Goal: Task Accomplishment & Management: Manage account settings

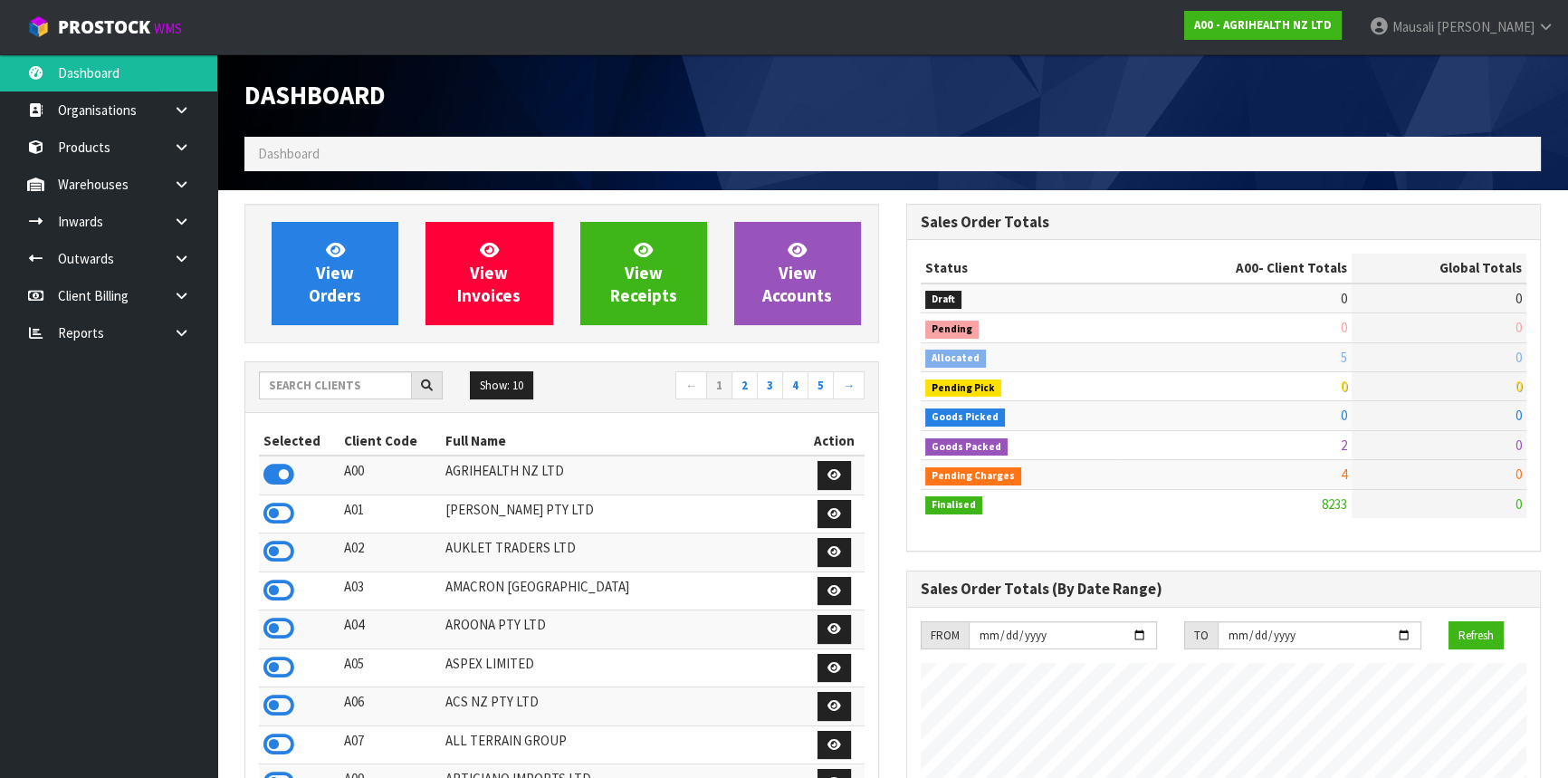
scroll to position [1370, 661]
click at [334, 387] on input "text" at bounding box center [335, 385] width 153 height 28
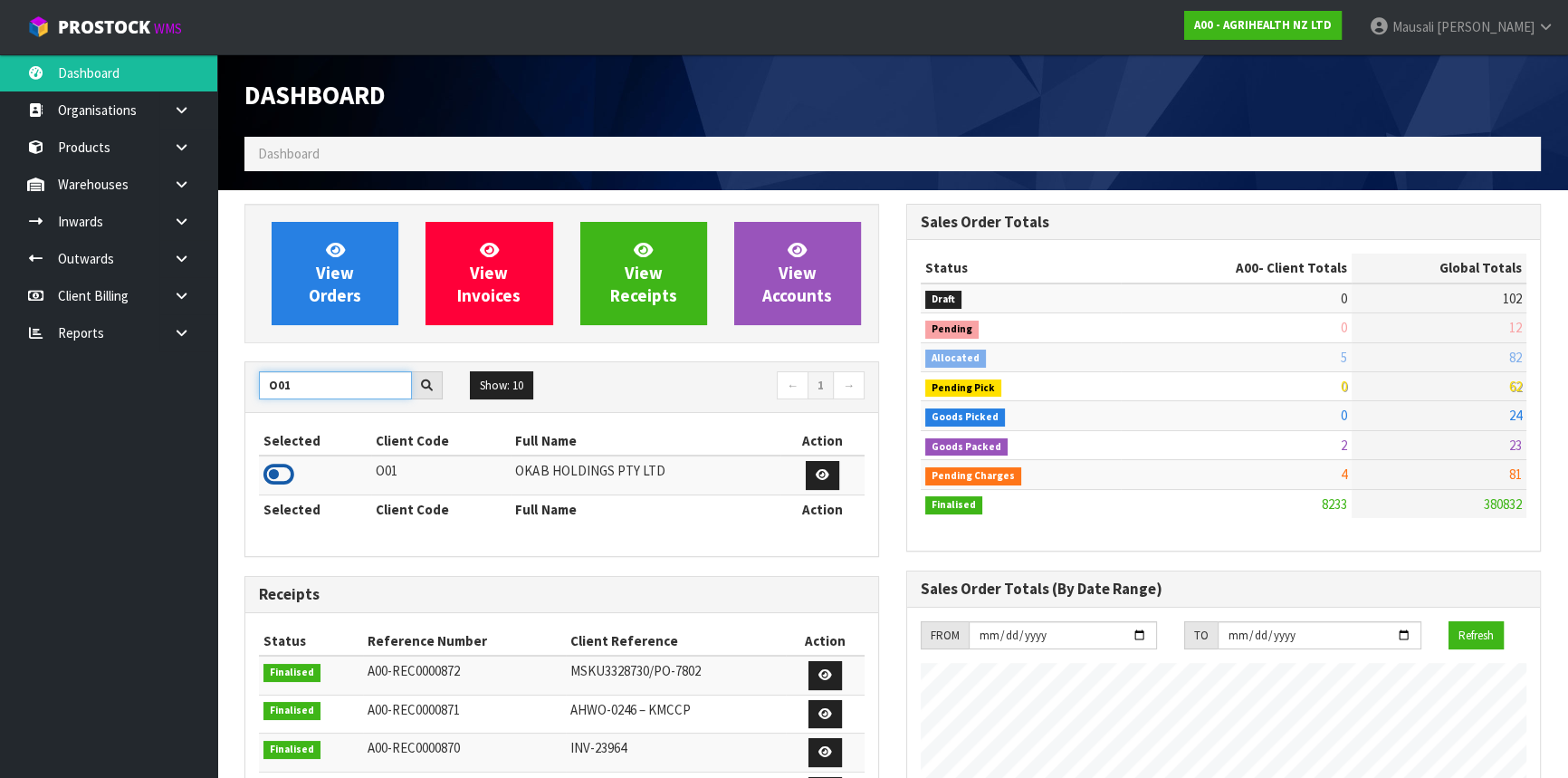
type input "O01"
click at [283, 465] on icon at bounding box center [278, 474] width 31 height 27
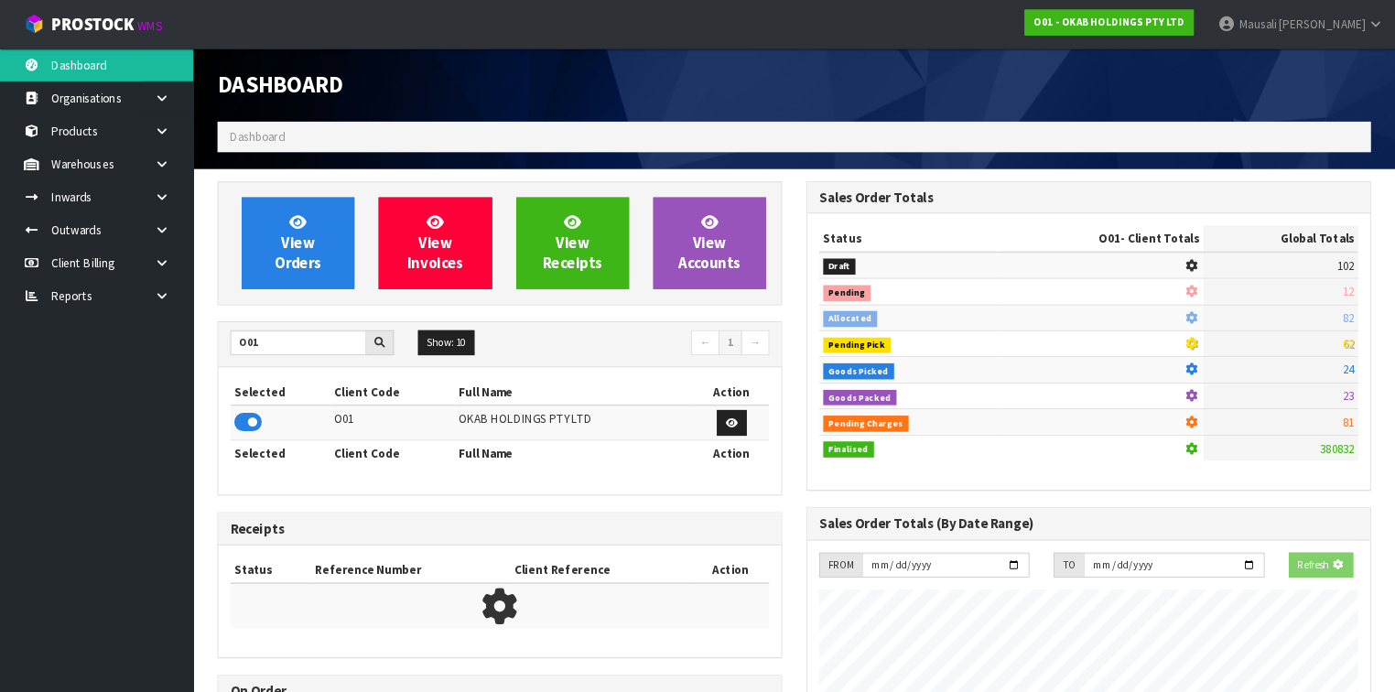
scroll to position [914185, 914633]
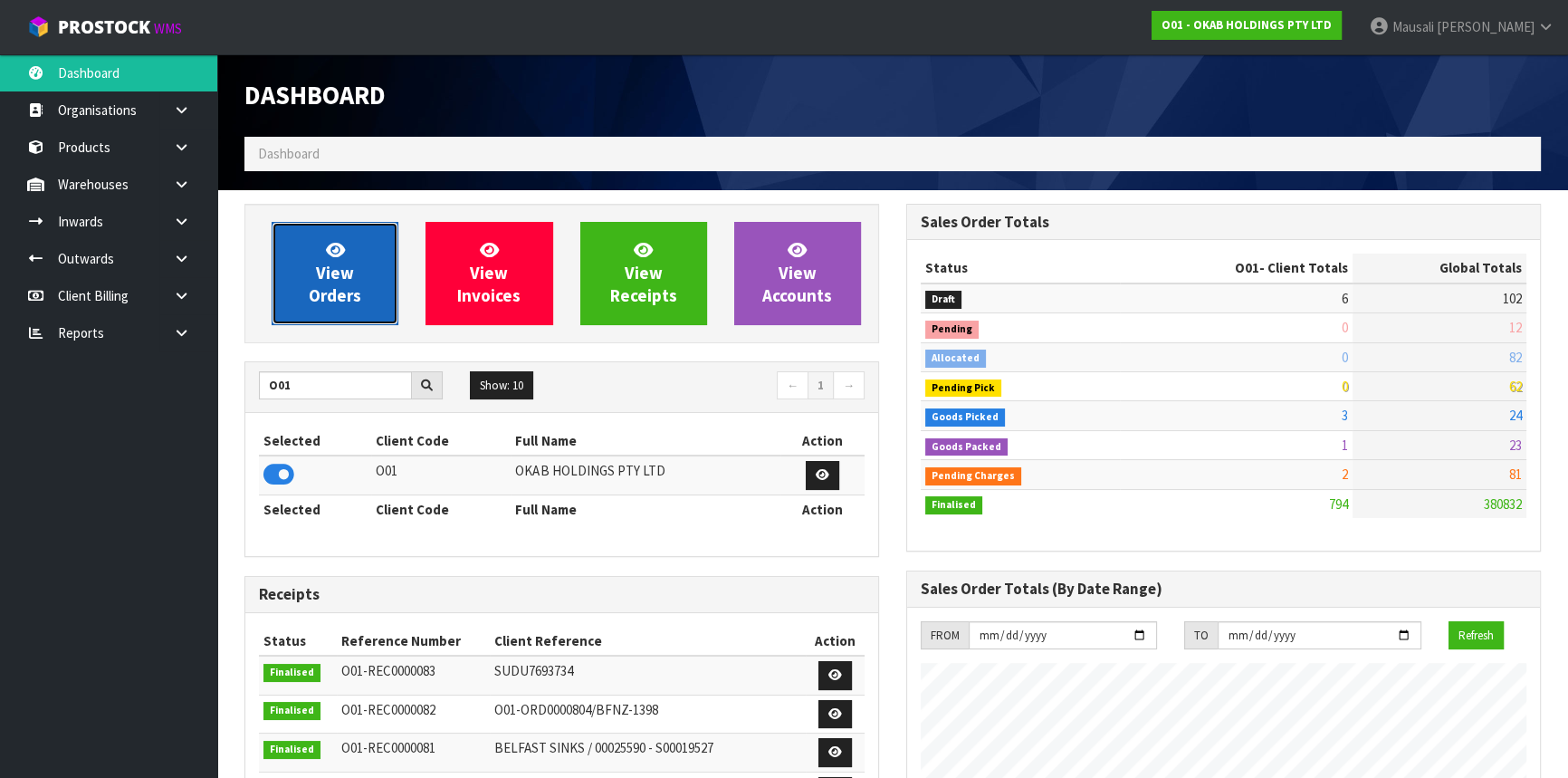
click at [333, 283] on span "View Orders" at bounding box center [334, 273] width 52 height 68
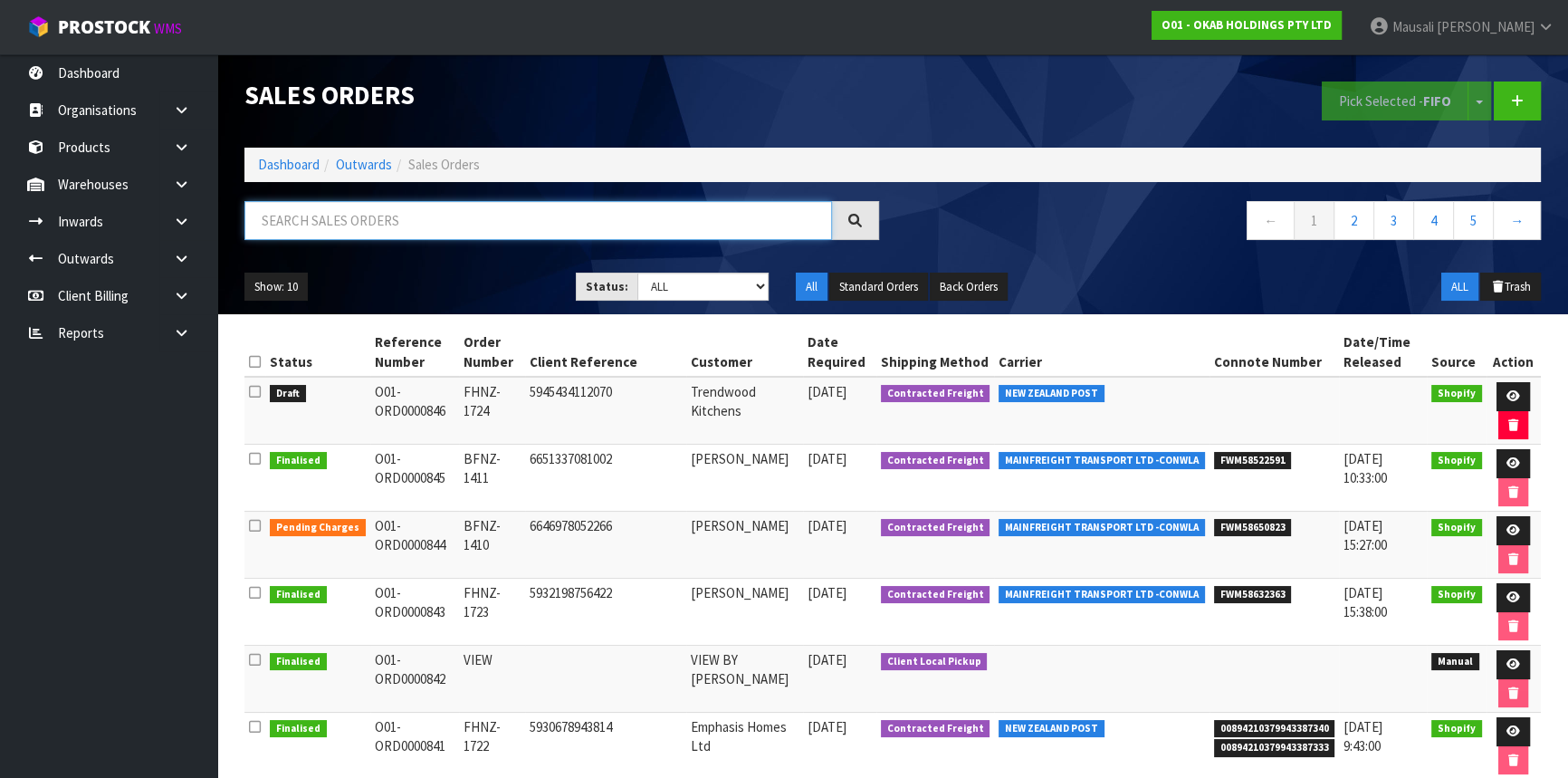
click at [313, 218] on input "text" at bounding box center [538, 220] width 588 height 39
type input "JOB-0408523"
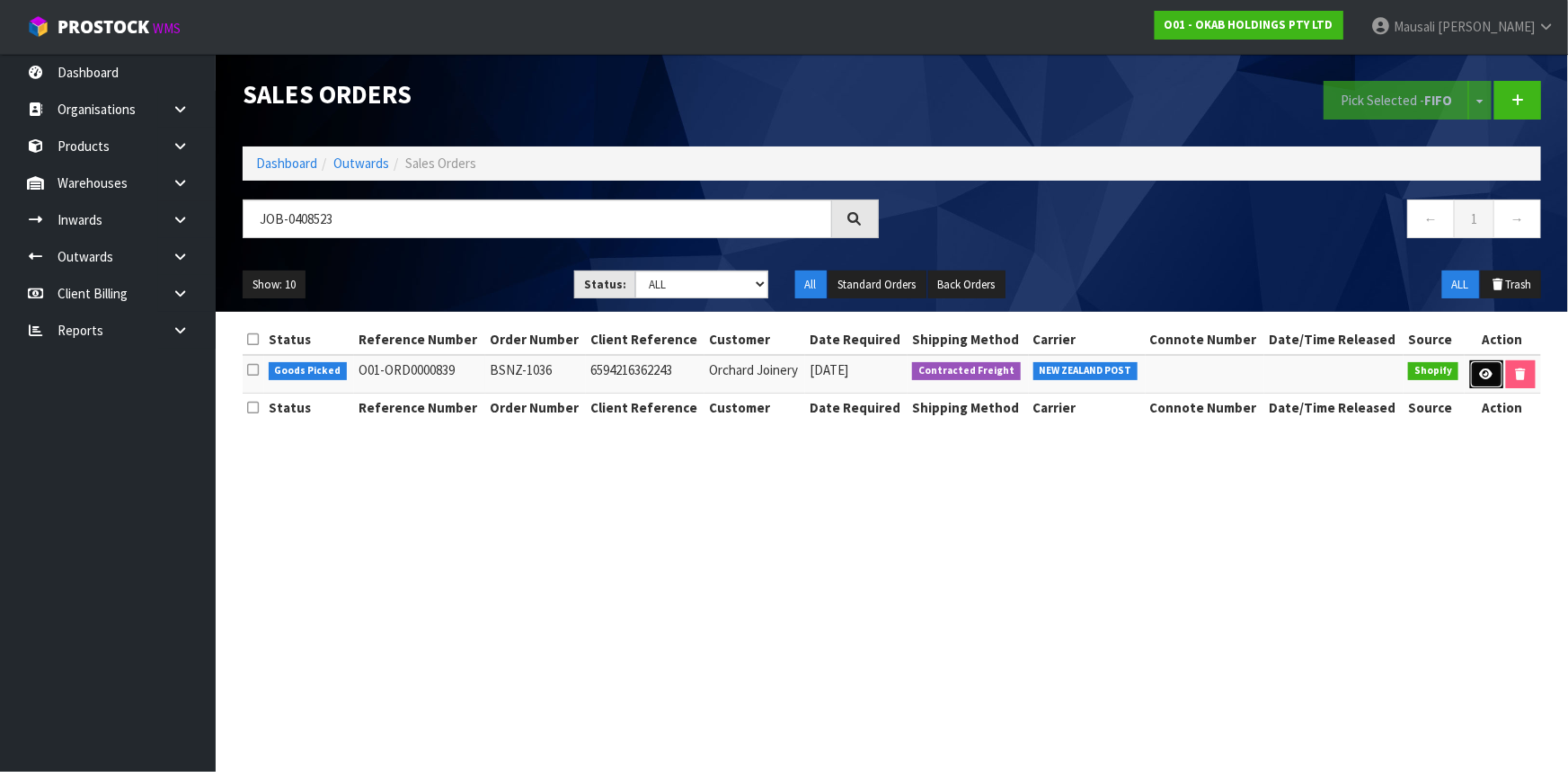
click at [1483, 364] on link at bounding box center [1487, 374] width 33 height 28
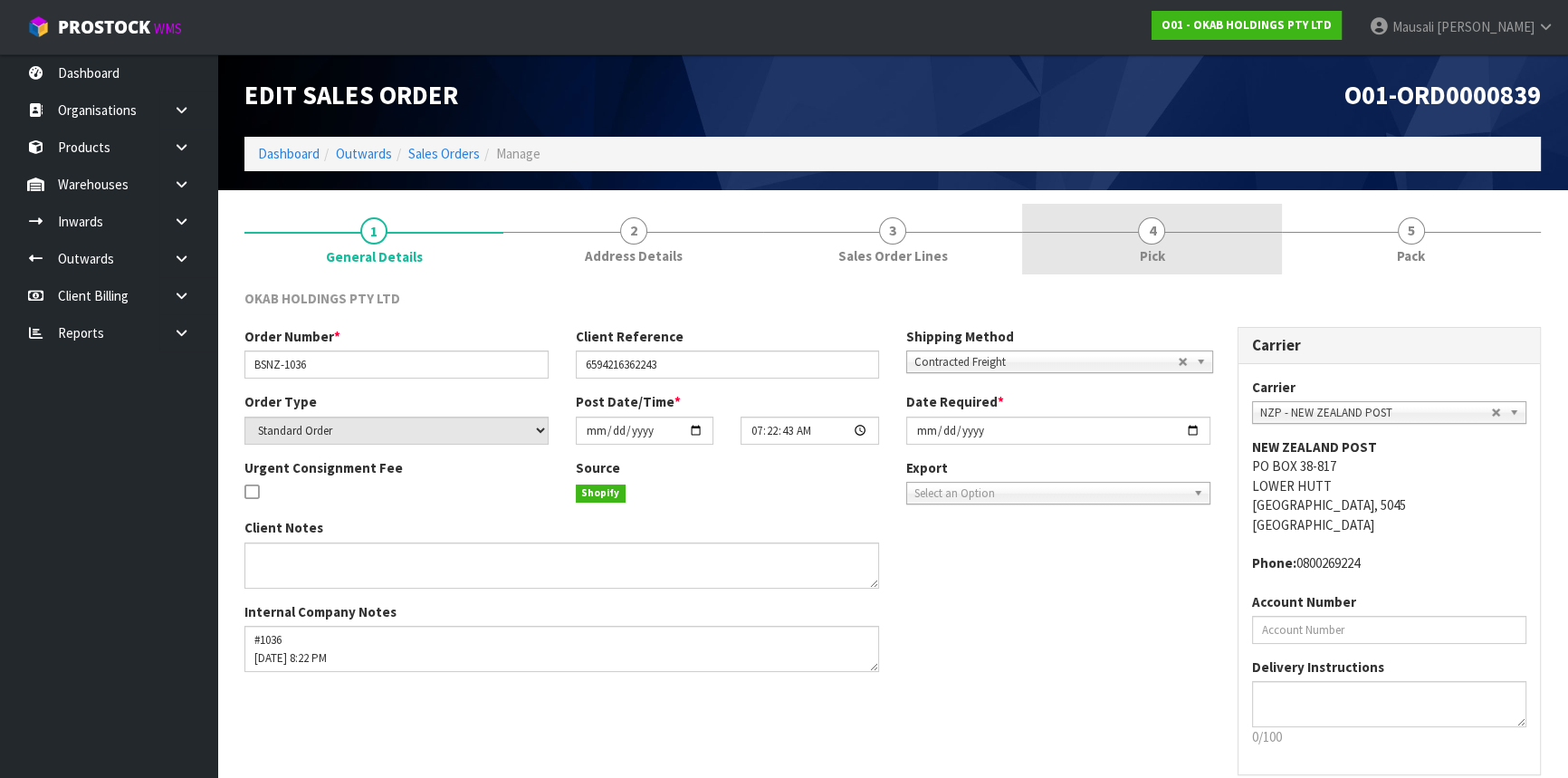
click at [1160, 251] on span "Pick" at bounding box center [1152, 255] width 26 height 19
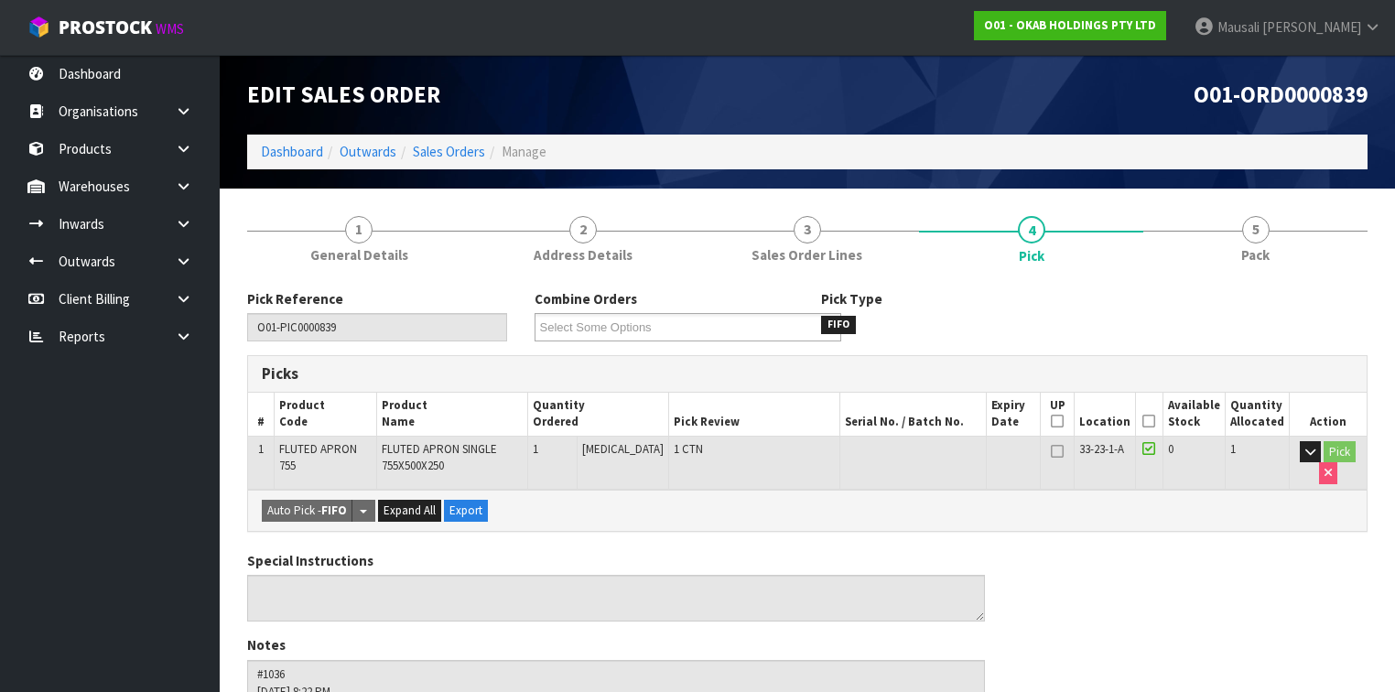
click at [1153, 421] on icon at bounding box center [1148, 421] width 13 height 1
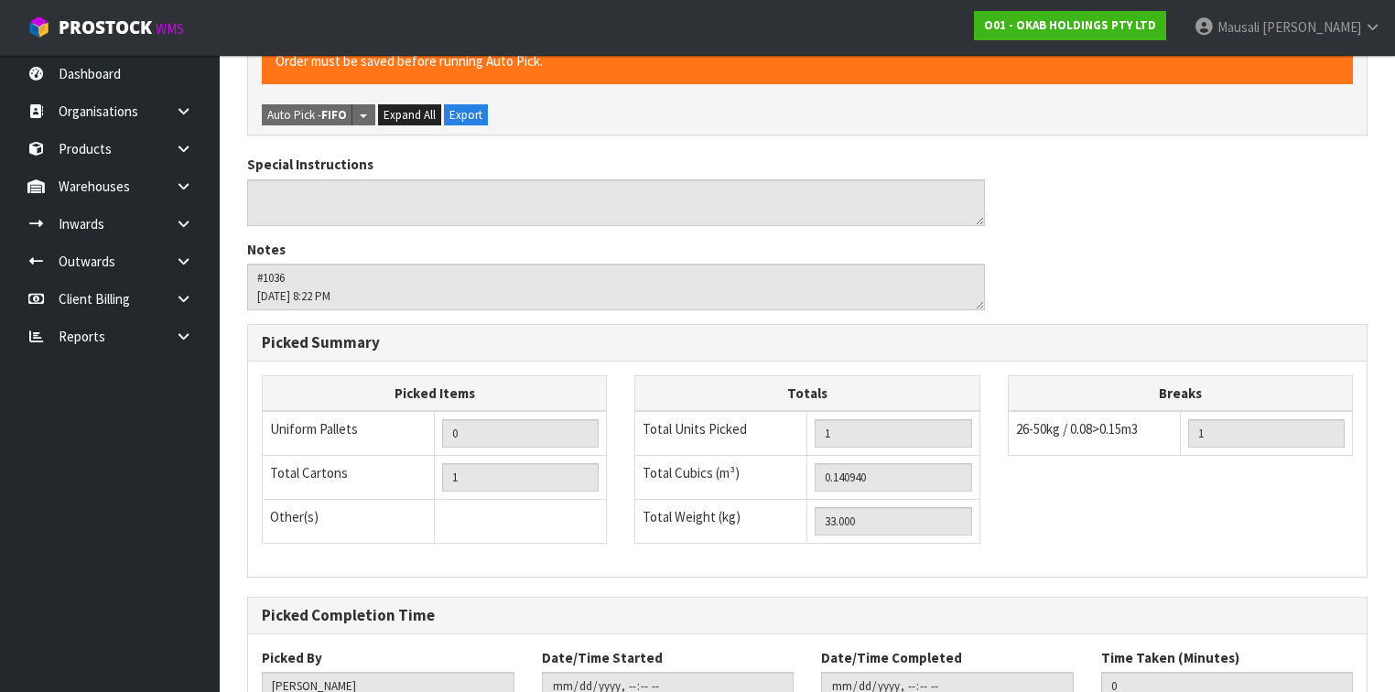
scroll to position [593, 0]
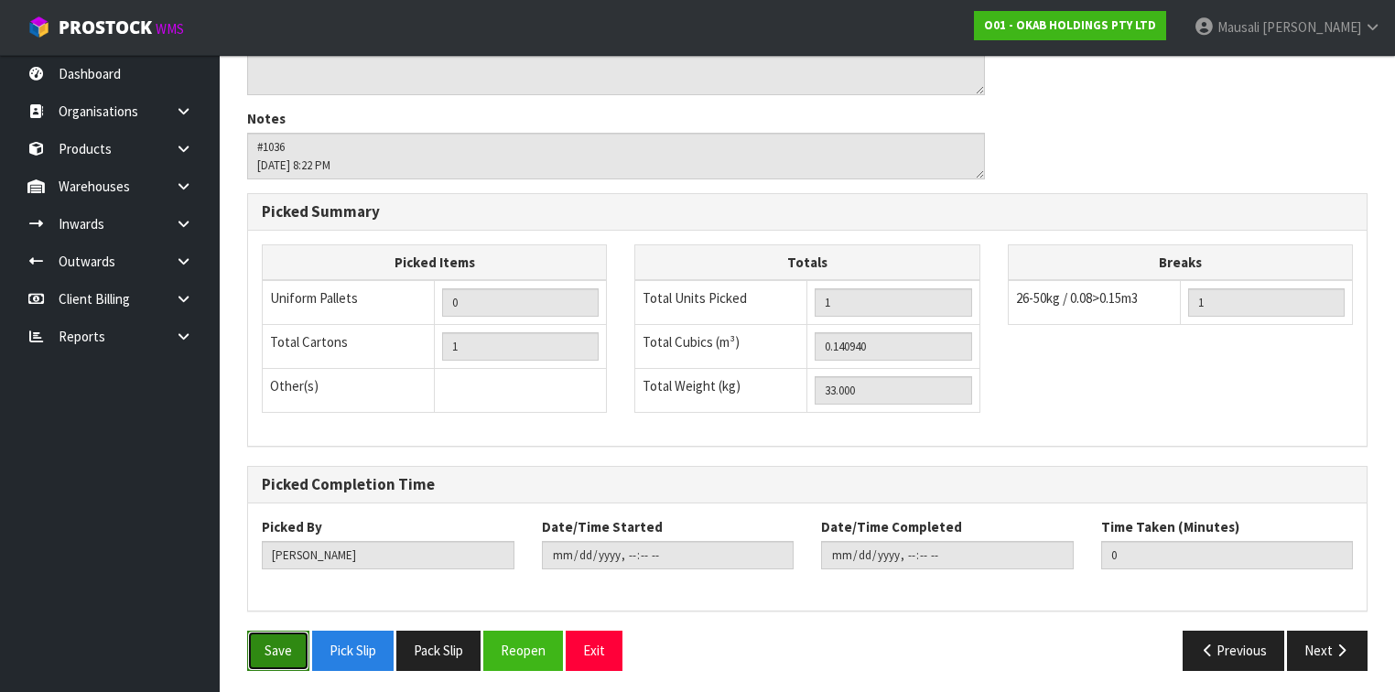
drag, startPoint x: 271, startPoint y: 642, endPoint x: 277, endPoint y: 634, distance: 9.7
click at [272, 641] on button "Save" at bounding box center [278, 650] width 62 height 39
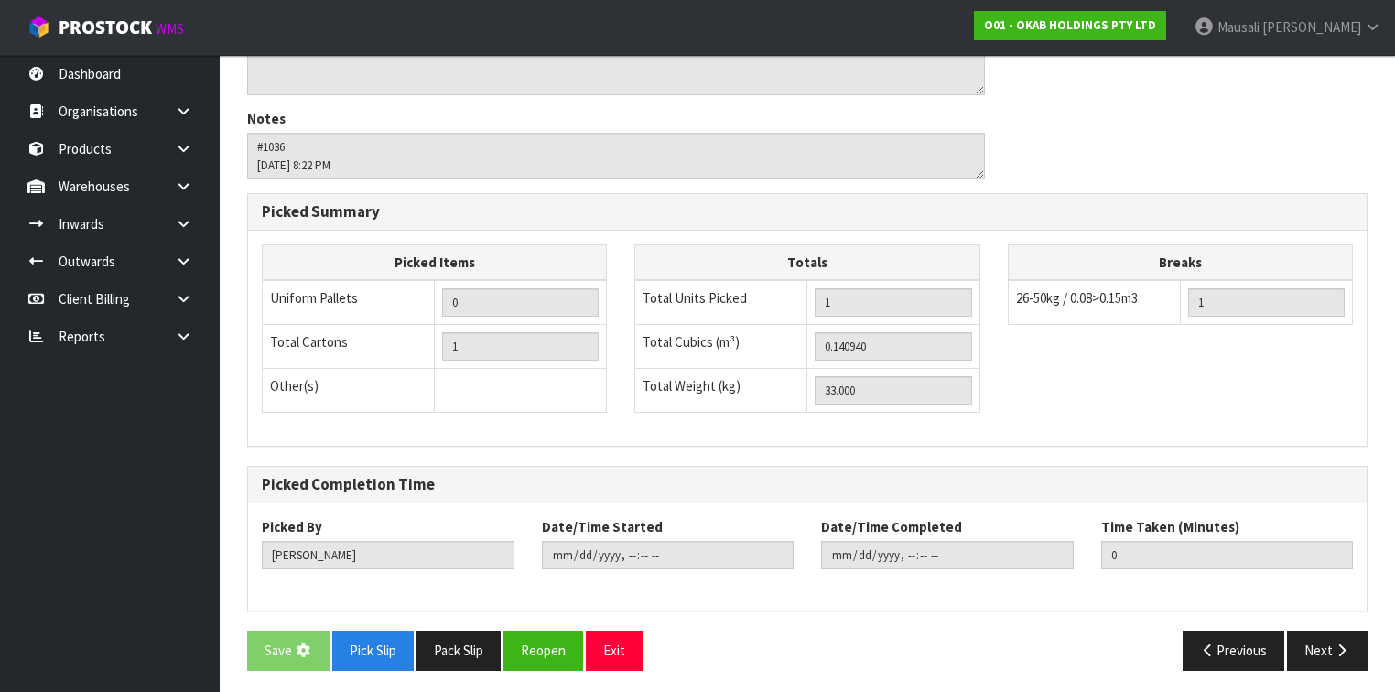
scroll to position [0, 0]
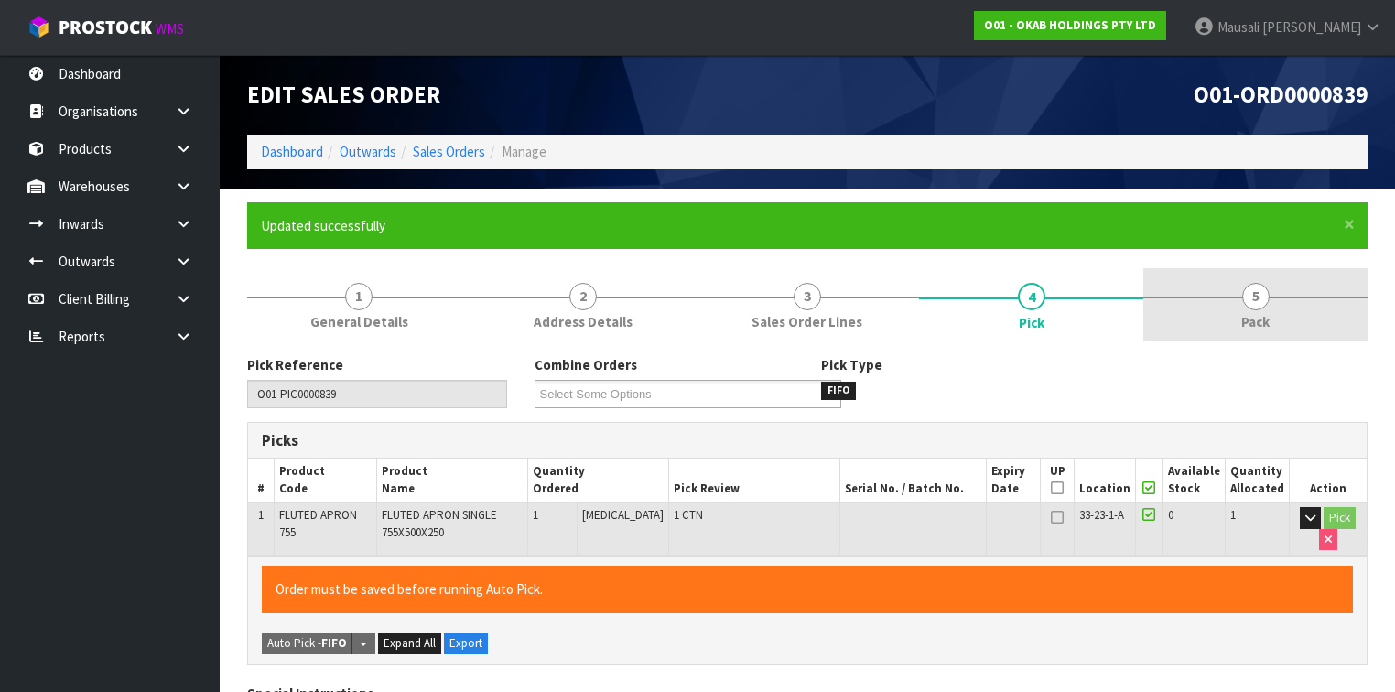
type input "[PERSON_NAME]"
type input "[DATE]T08:23:51"
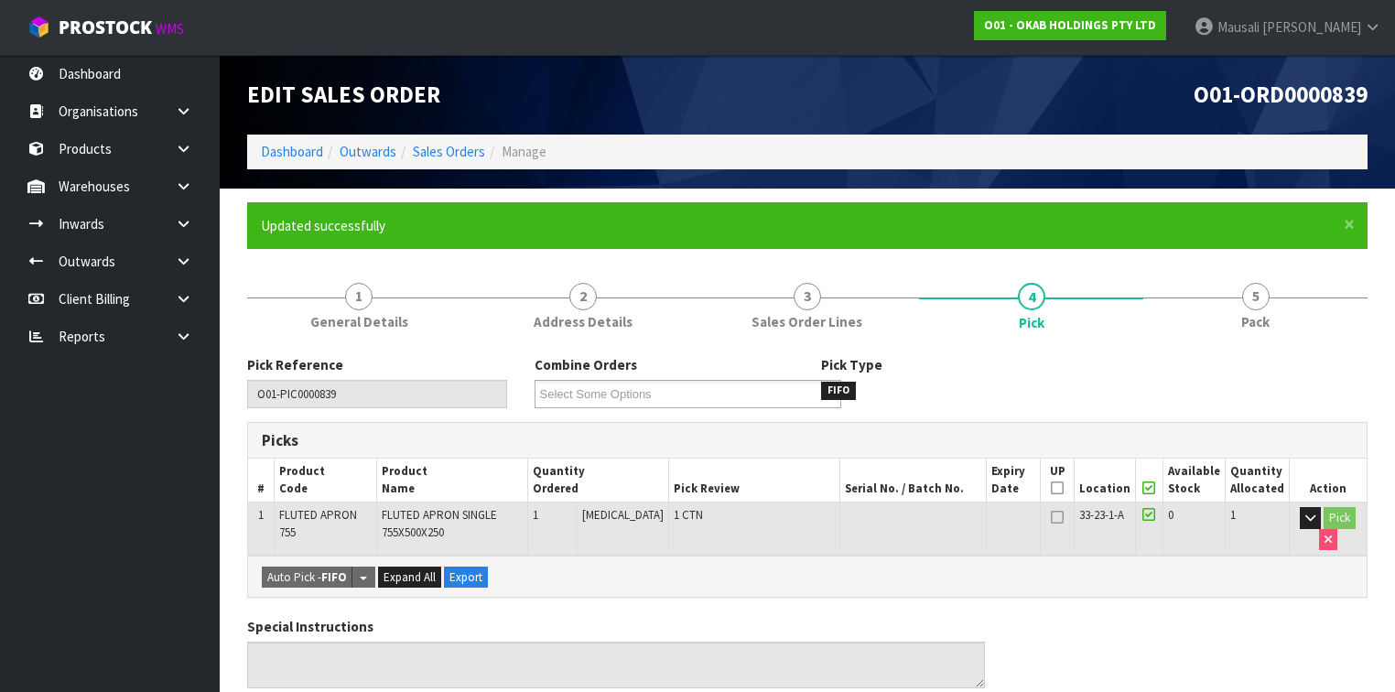
drag, startPoint x: 1229, startPoint y: 308, endPoint x: 1046, endPoint y: 355, distance: 189.1
click at [1229, 308] on link "5 Pack" at bounding box center [1255, 304] width 224 height 72
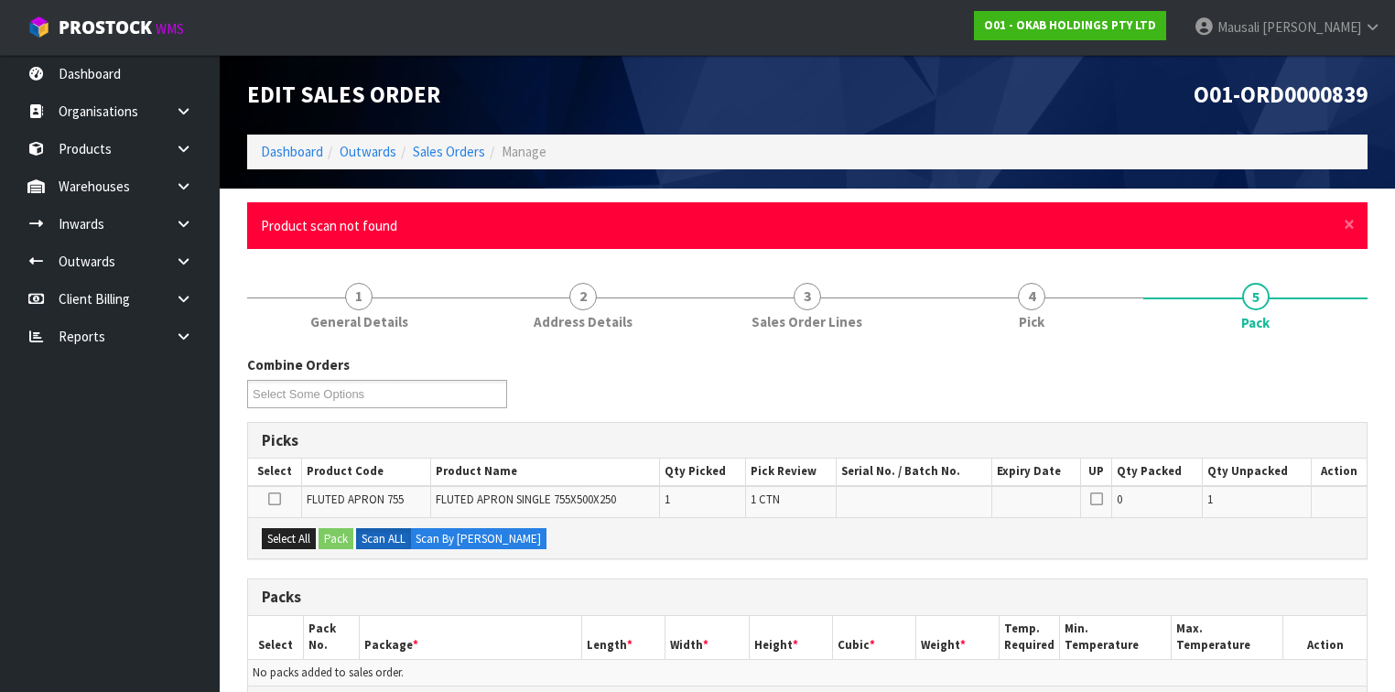
drag, startPoint x: 1339, startPoint y: 227, endPoint x: 1355, endPoint y: 226, distance: 15.6
click at [1340, 227] on div "× Close Product scan not found" at bounding box center [807, 225] width 1120 height 47
click at [1345, 223] on span "×" at bounding box center [1349, 224] width 11 height 26
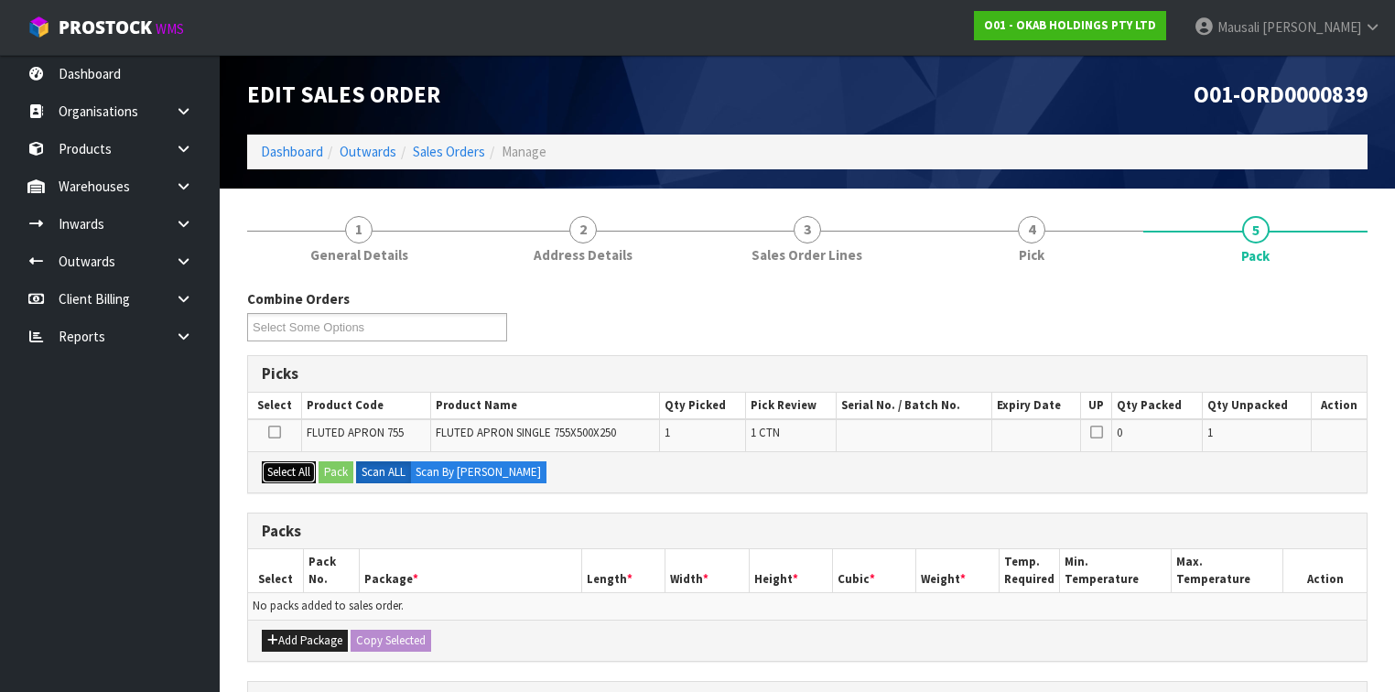
drag, startPoint x: 293, startPoint y: 470, endPoint x: 315, endPoint y: 465, distance: 22.4
click at [297, 469] on button "Select All" at bounding box center [289, 472] width 54 height 22
click at [319, 465] on div "Select All Pack Scan ALL Scan By [PERSON_NAME]" at bounding box center [807, 471] width 1118 height 41
click at [326, 465] on button "Pack" at bounding box center [336, 472] width 35 height 22
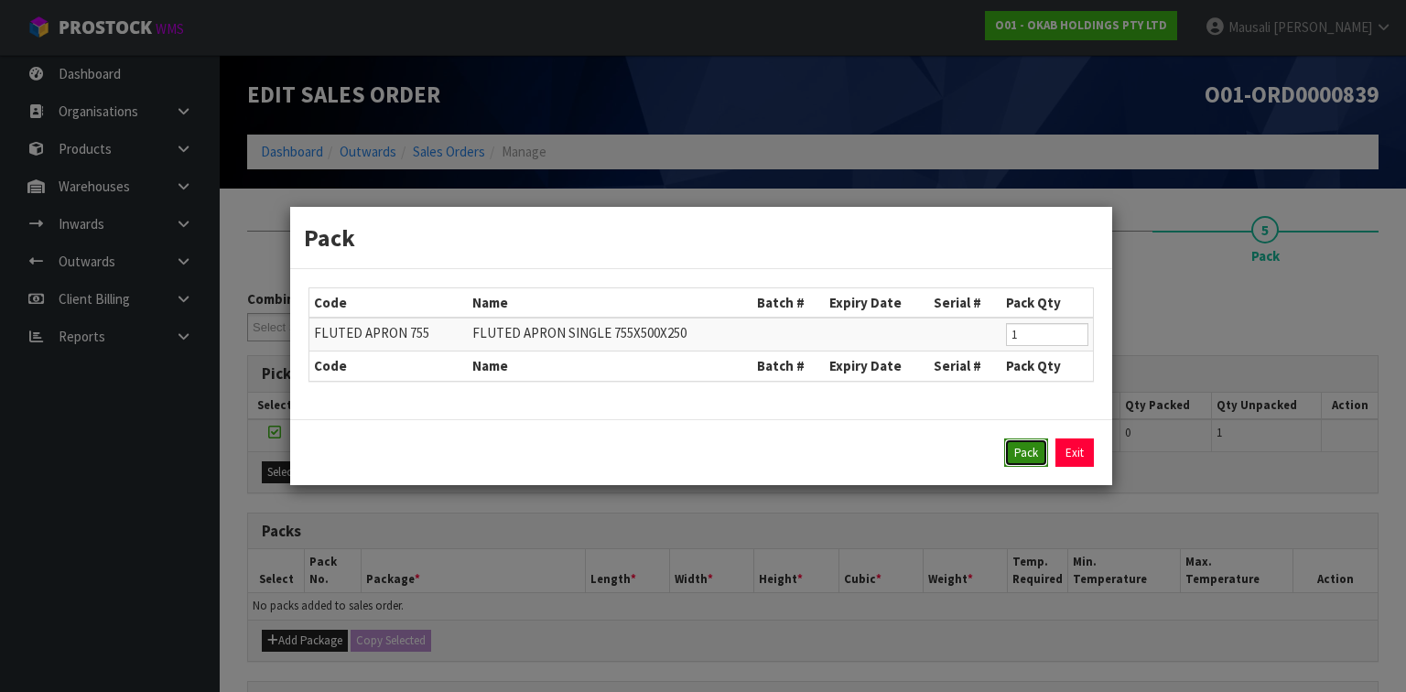
click at [1010, 448] on button "Pack" at bounding box center [1026, 452] width 44 height 29
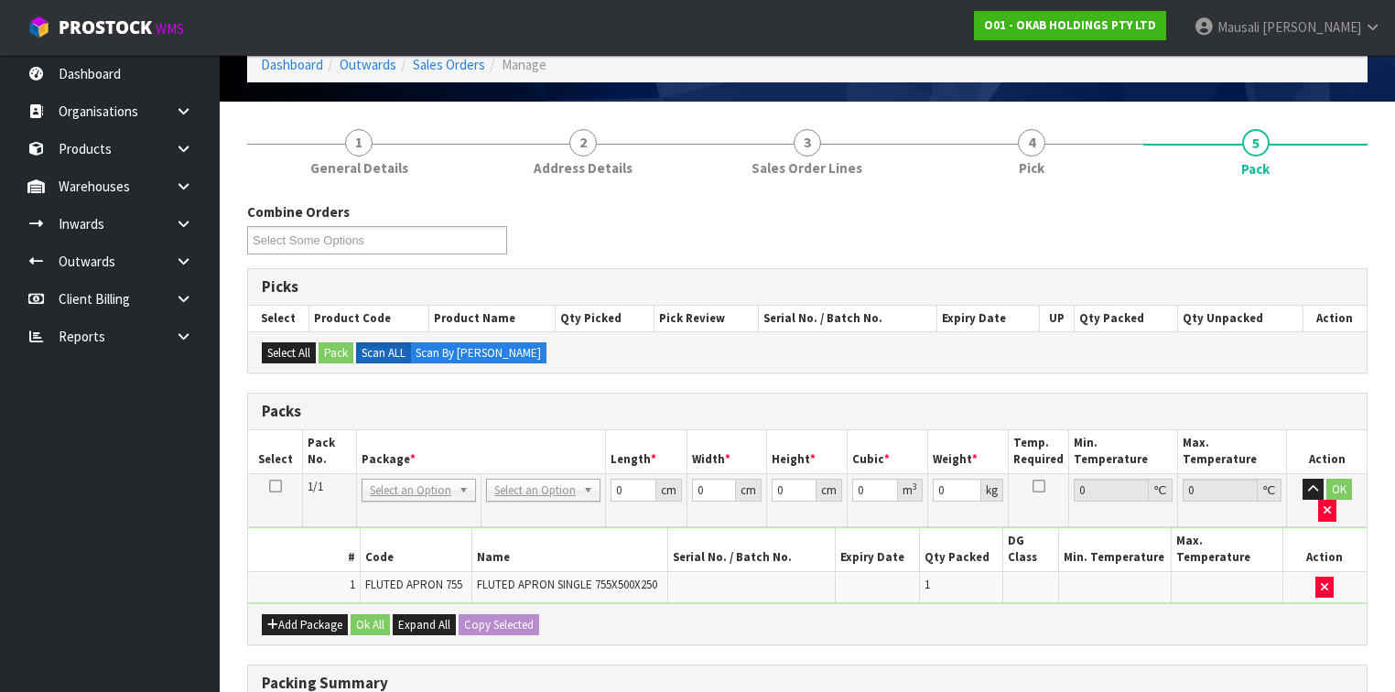
scroll to position [220, 0]
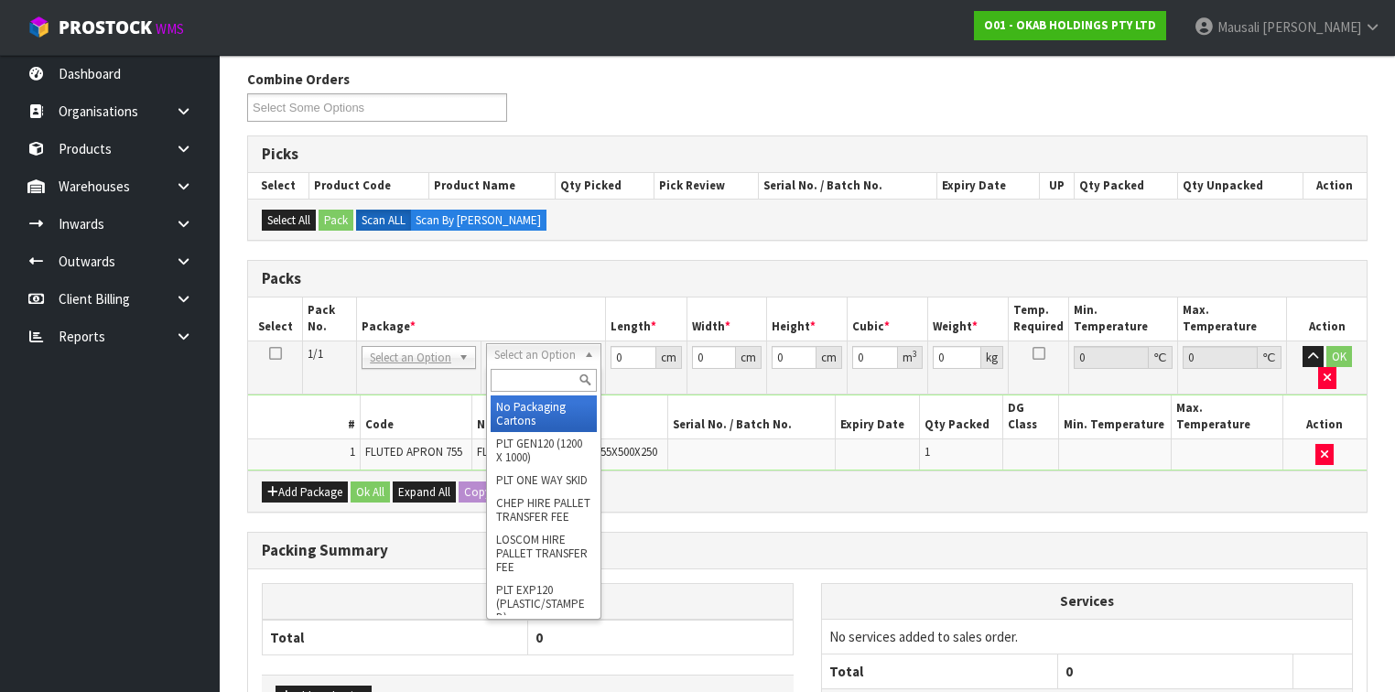
click at [535, 371] on input "text" at bounding box center [543, 380] width 105 height 23
drag, startPoint x: 535, startPoint y: 476, endPoint x: 572, endPoint y: 437, distance: 54.4
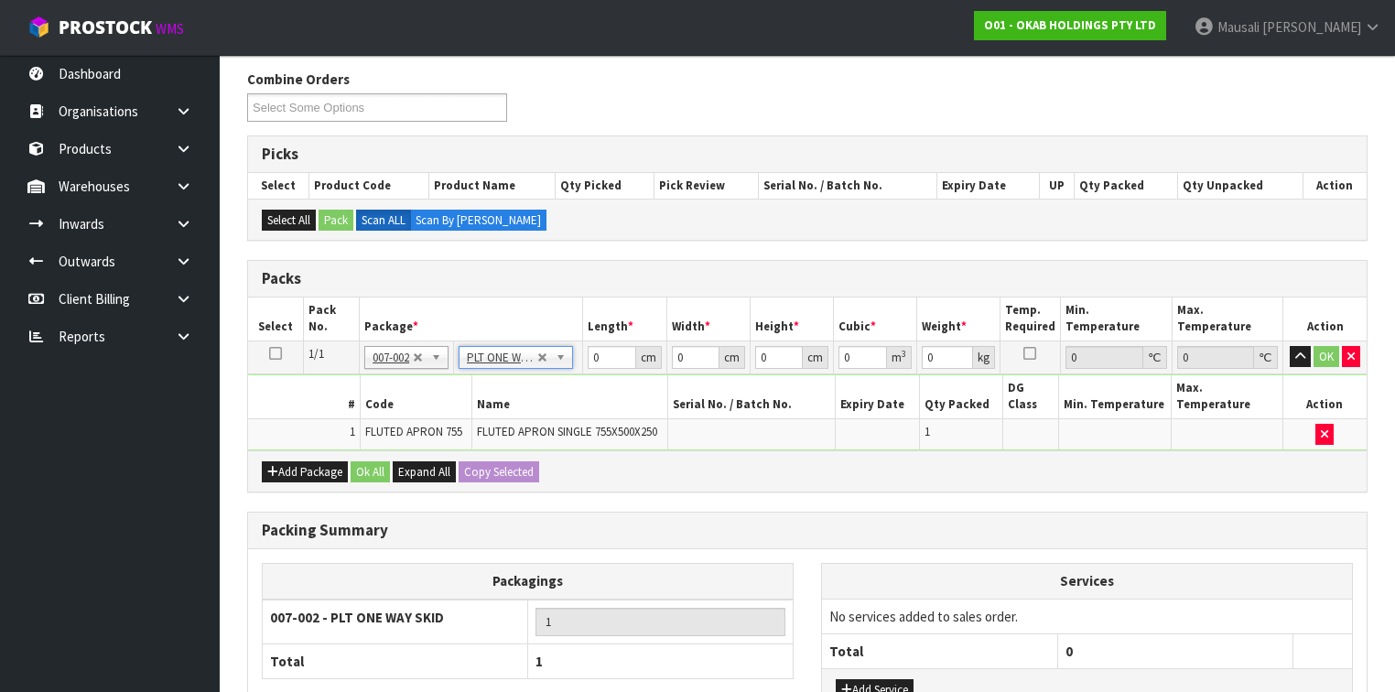
type input "33"
drag, startPoint x: 603, startPoint y: 360, endPoint x: 567, endPoint y: 375, distance: 38.9
click at [575, 373] on tbody "1/1 NONE 007-001 007-002 007-004 007-009 007-013 007-014 007-015 007-017 007-01…" at bounding box center [807, 395] width 1118 height 110
click at [842, 522] on h3 "Packing Summary" at bounding box center [807, 530] width 1091 height 17
drag, startPoint x: 864, startPoint y: 501, endPoint x: 883, endPoint y: 507, distance: 20.3
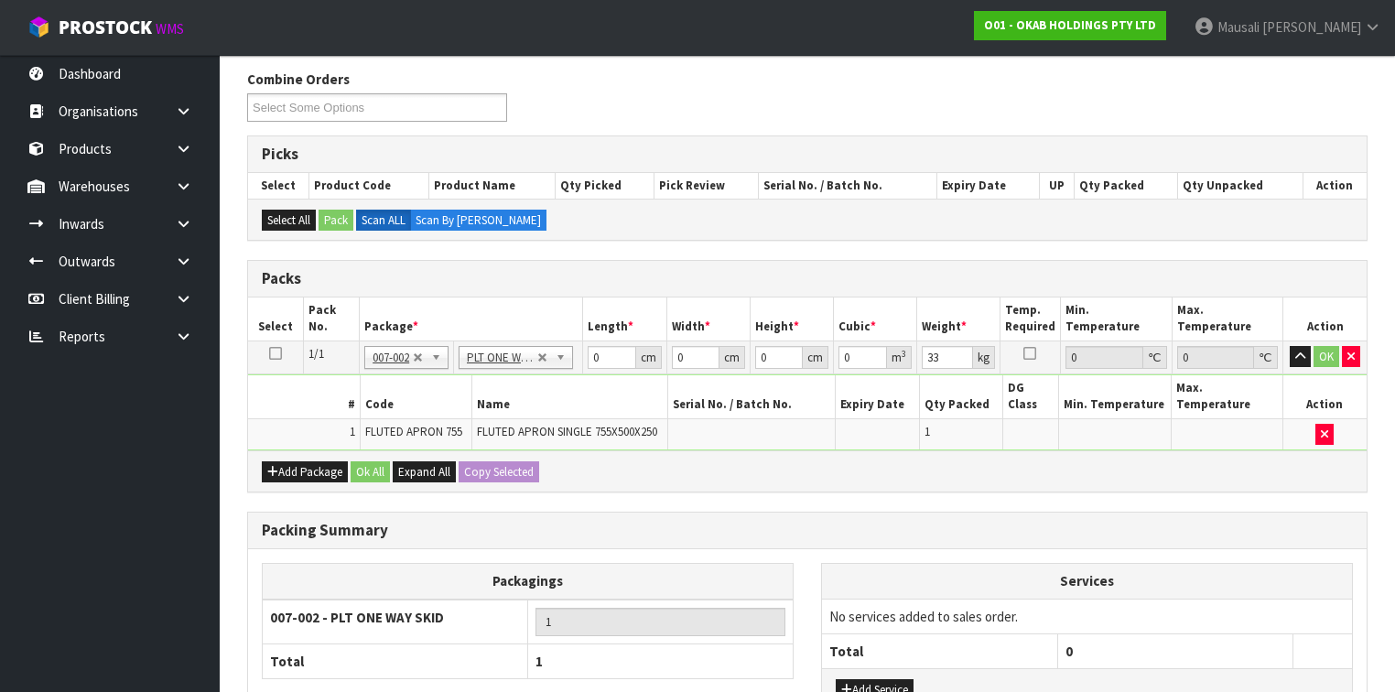
click at [865, 522] on h3 "Packing Summary" at bounding box center [807, 530] width 1091 height 17
click at [950, 522] on h3 "Packing Summary" at bounding box center [807, 530] width 1091 height 17
drag, startPoint x: 1125, startPoint y: 500, endPoint x: 1227, endPoint y: 556, distance: 115.9
click at [1130, 522] on h3 "Packing Summary" at bounding box center [807, 530] width 1091 height 17
click at [1241, 565] on th "Services" at bounding box center [1087, 581] width 530 height 35
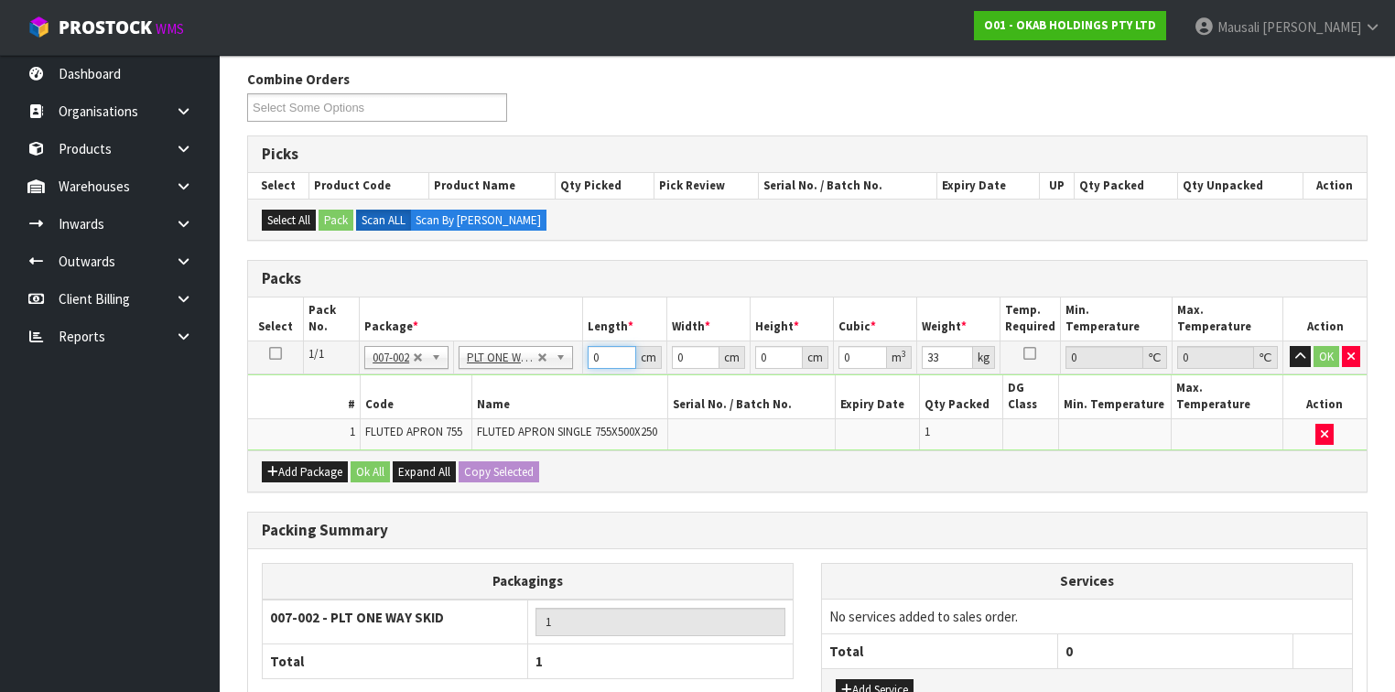
drag, startPoint x: 598, startPoint y: 358, endPoint x: 575, endPoint y: 364, distance: 23.8
click at [578, 364] on tr "1/1 NONE 007-001 007-002 007-004 007-009 007-013 007-014 007-015 007-017 007-01…" at bounding box center [807, 356] width 1118 height 33
type input "92"
type input "60"
type input "3"
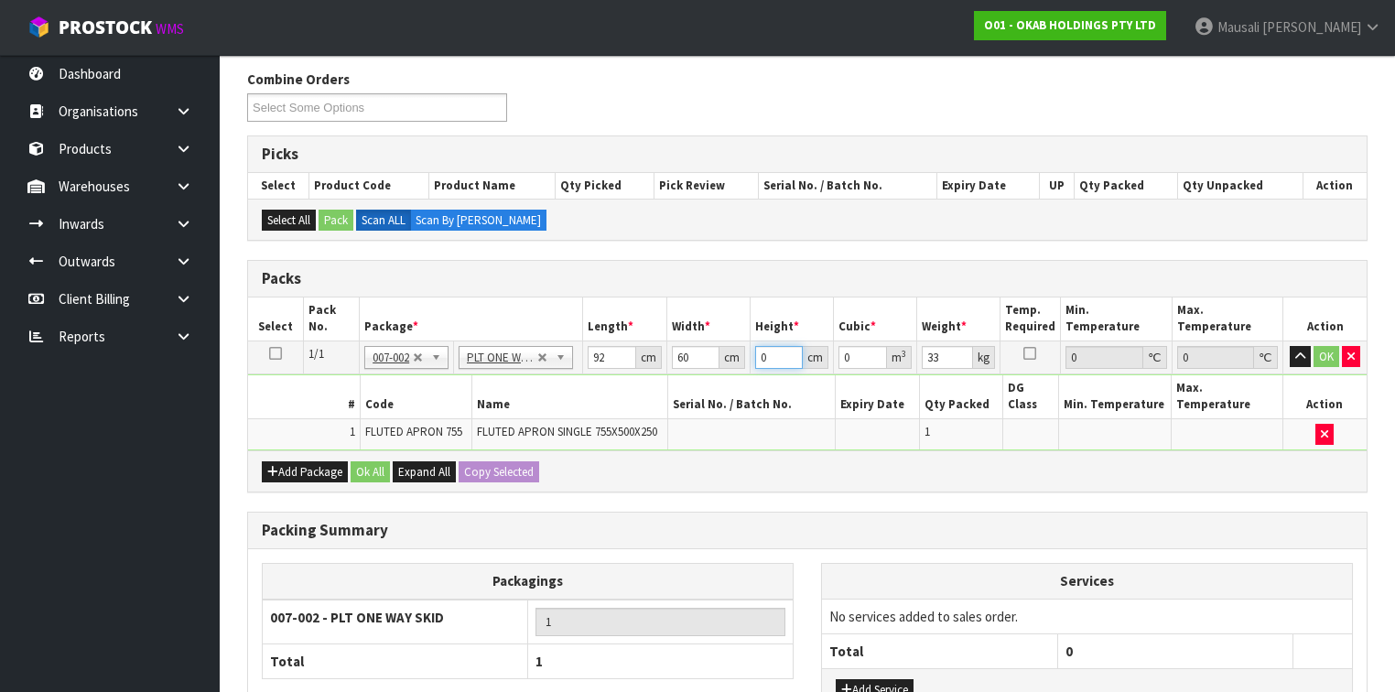
type input "0.01656"
type input "38"
type input "0.20976"
type input "38"
type input "43"
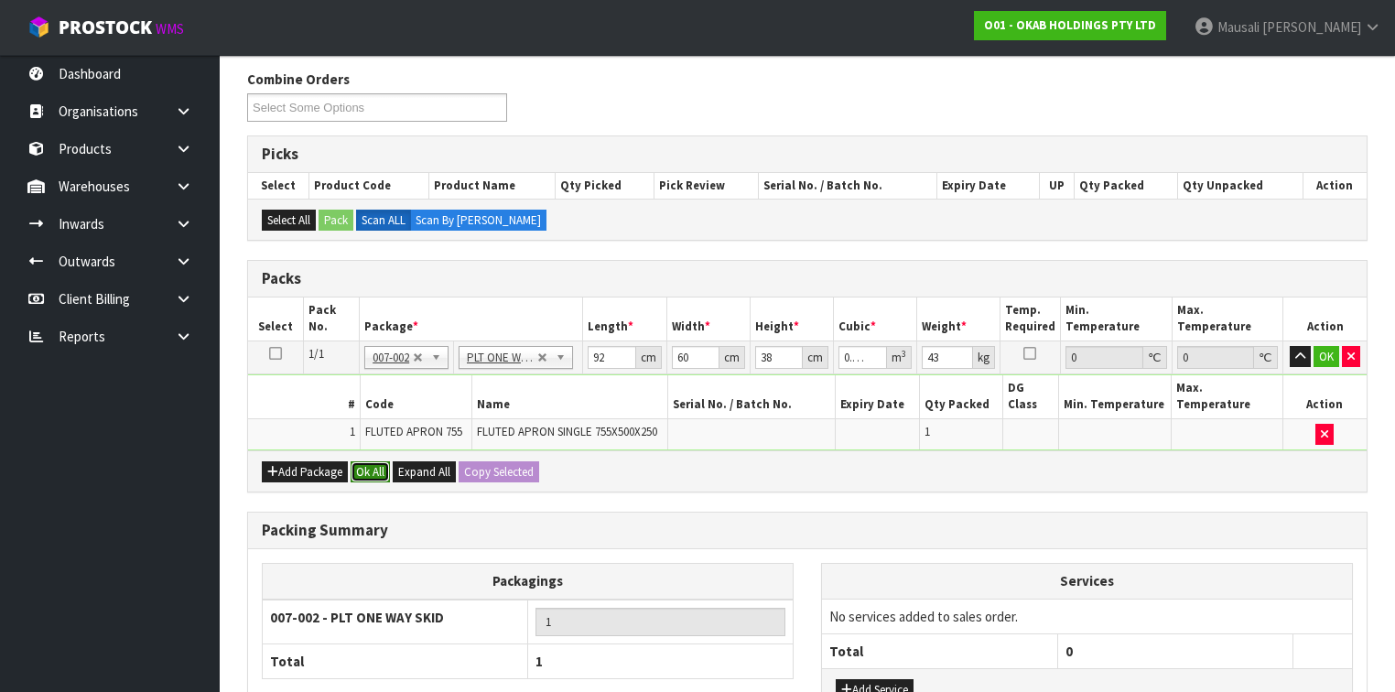
click at [376, 461] on button "Ok All" at bounding box center [370, 472] width 39 height 22
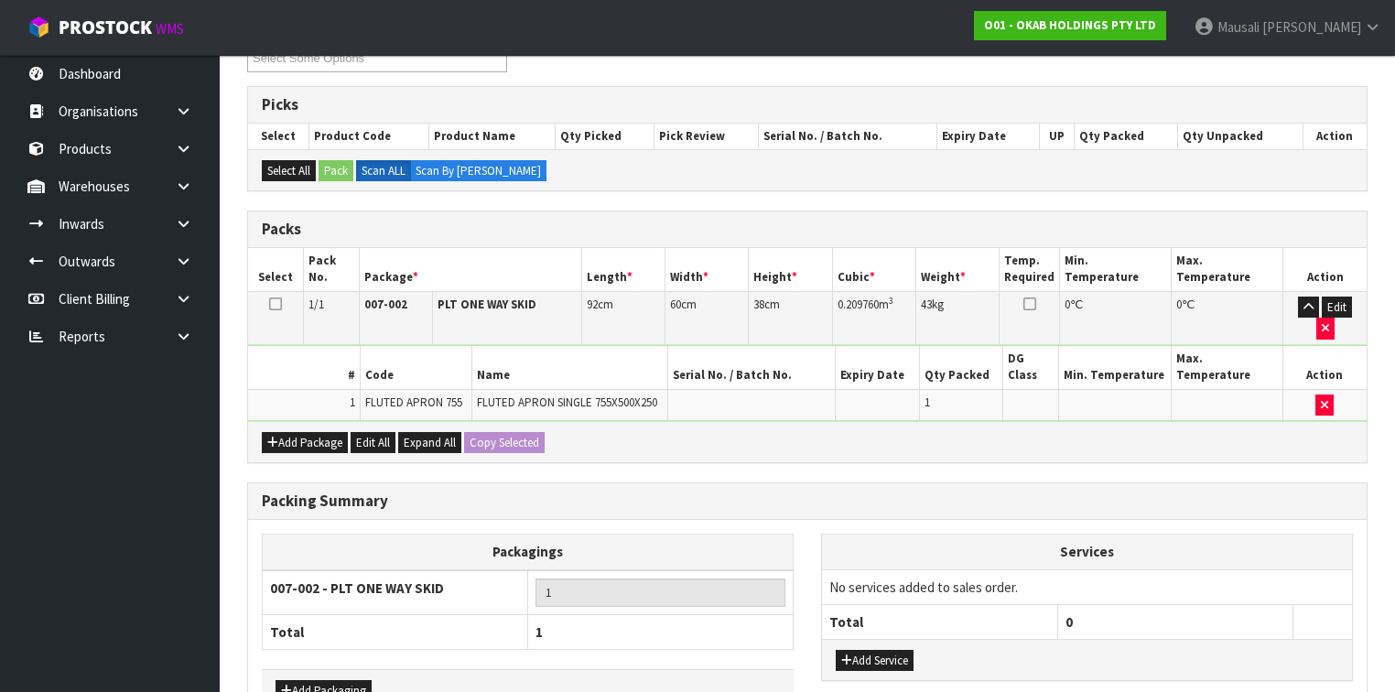
scroll to position [341, 0]
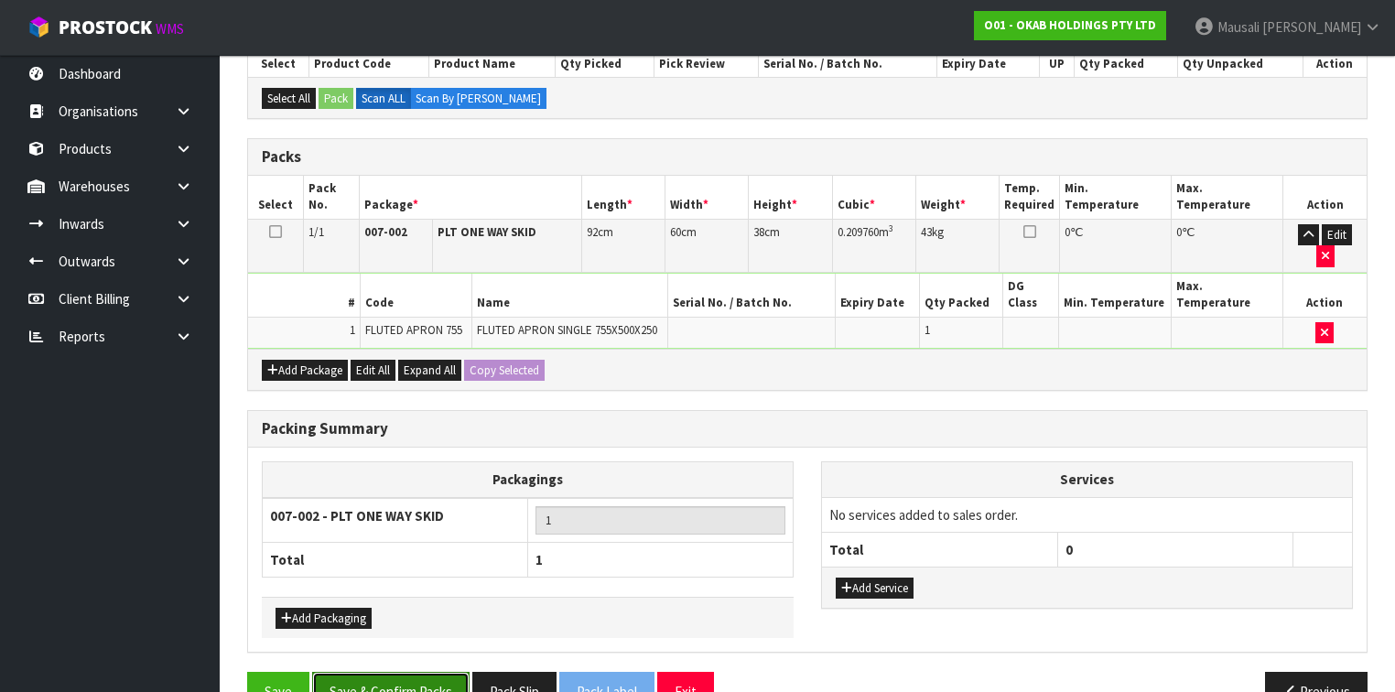
click at [410, 672] on button "Save & Confirm Packs" at bounding box center [390, 691] width 157 height 39
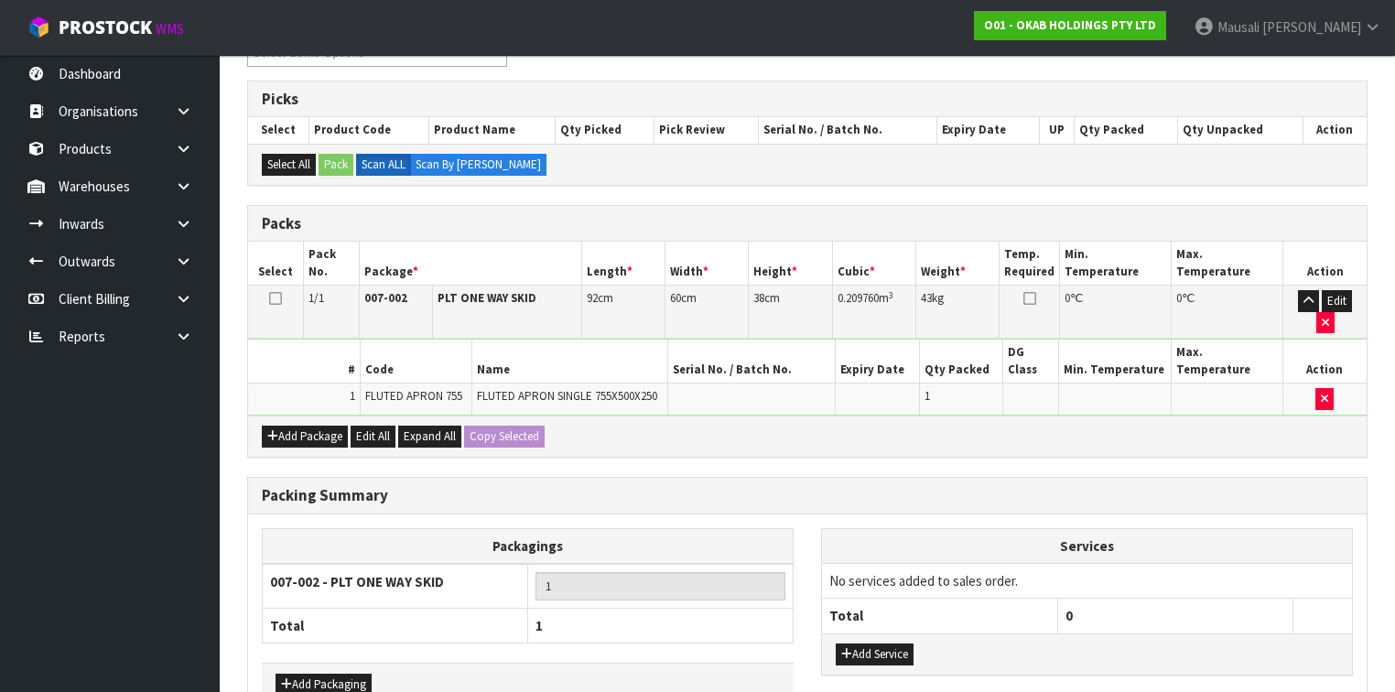
scroll to position [0, 0]
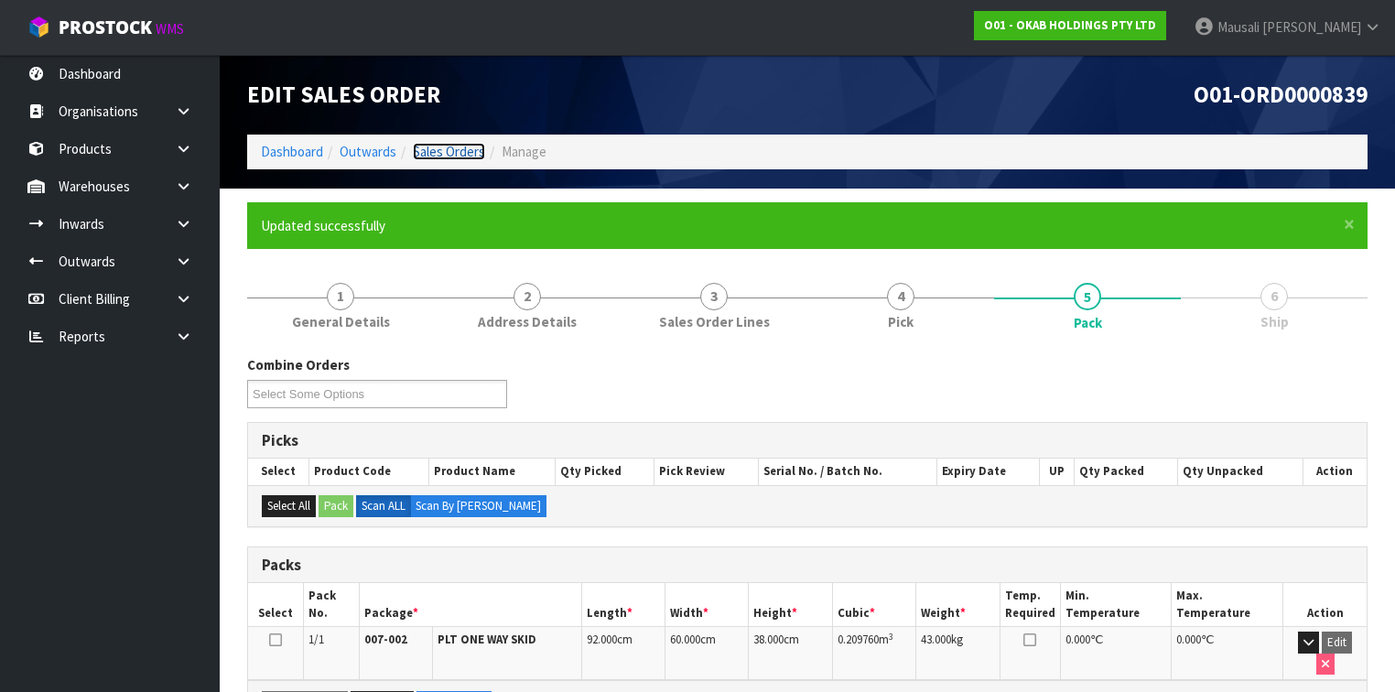
click at [455, 154] on link "Sales Orders" at bounding box center [449, 151] width 72 height 17
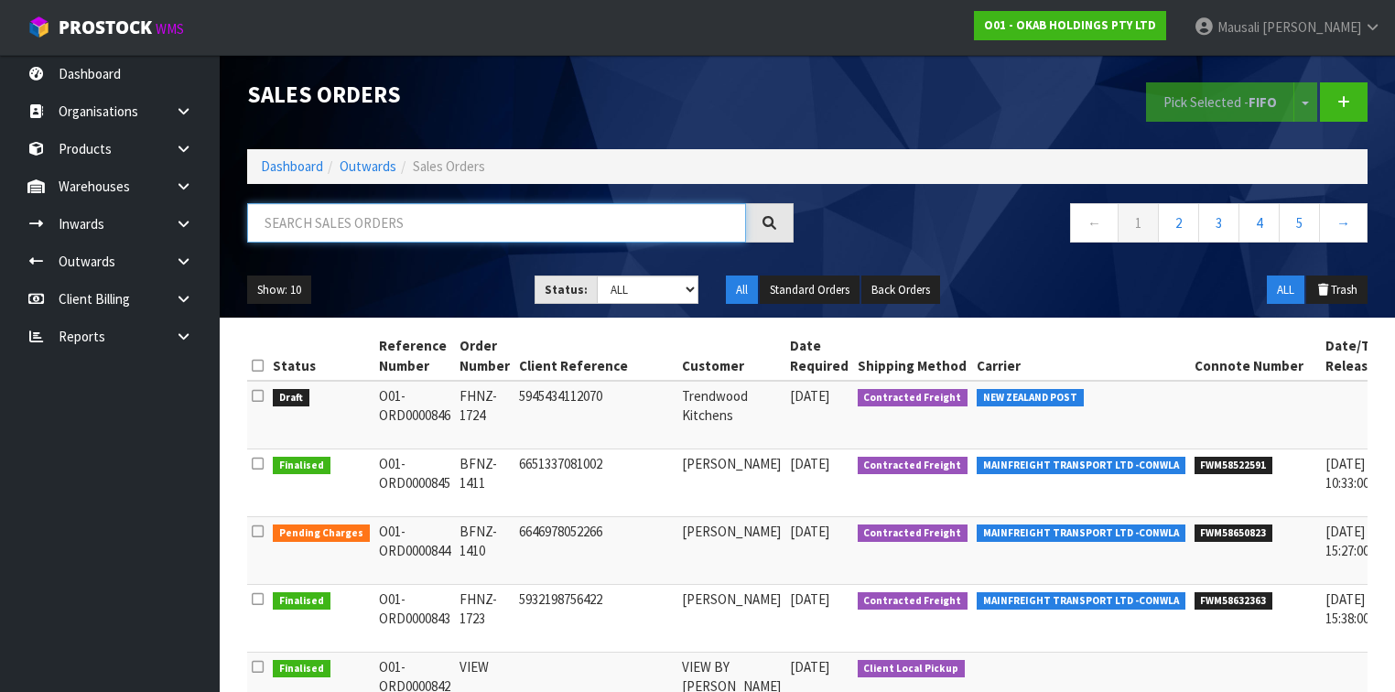
click at [317, 223] on input "text" at bounding box center [496, 222] width 499 height 39
type input "JOB-0406564"
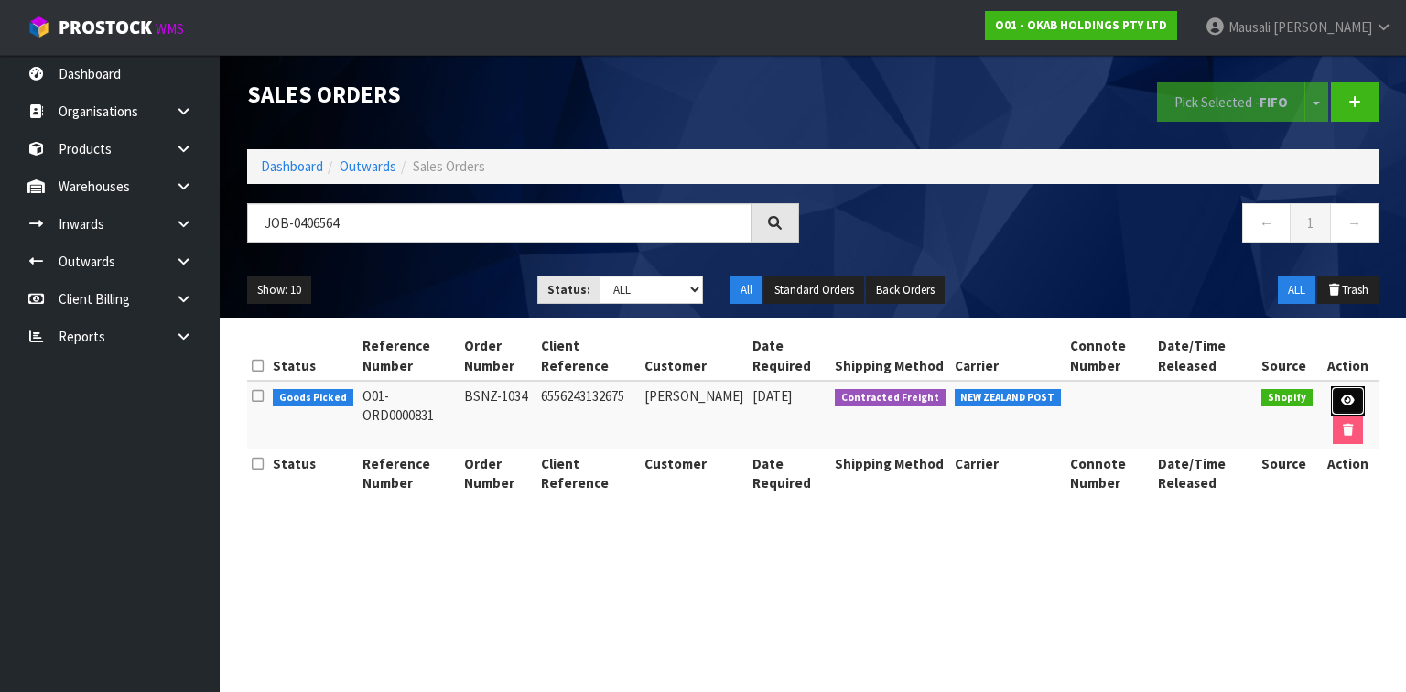
click at [1351, 394] on icon at bounding box center [1348, 400] width 14 height 12
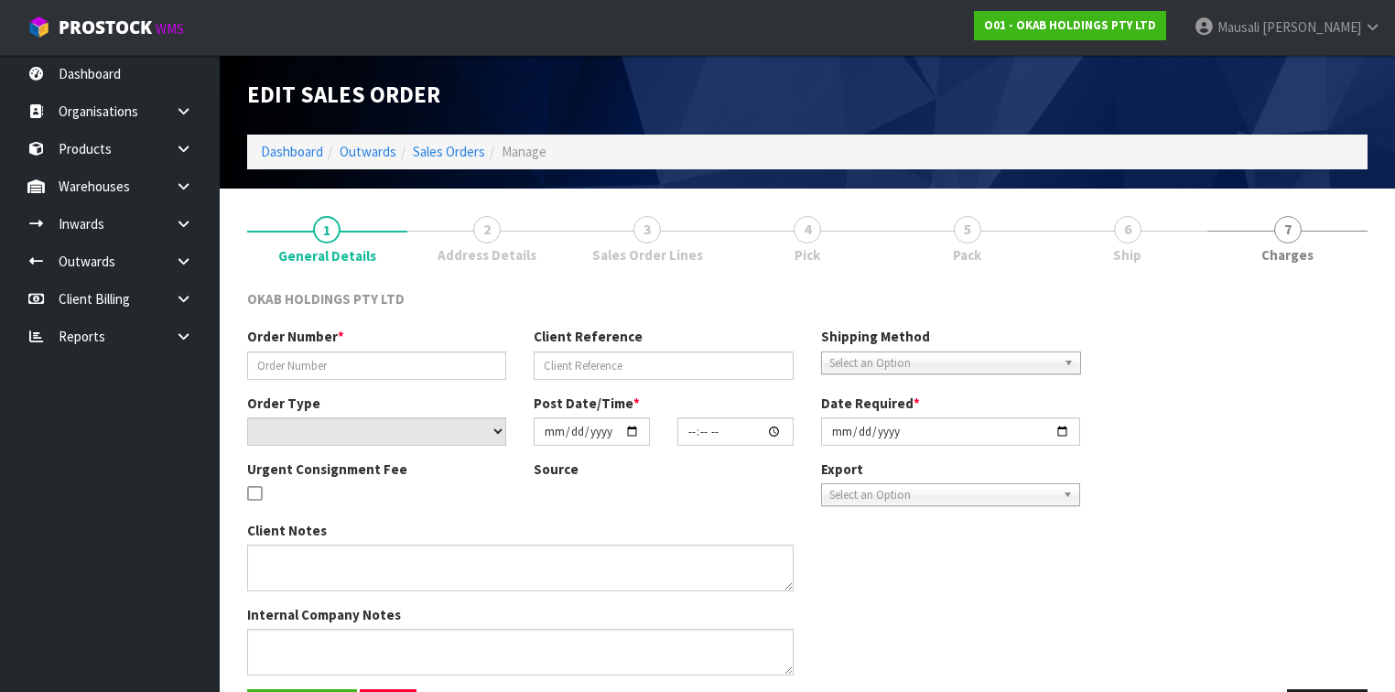
type input "BSNZ-1034"
type input "6556243132675"
select select "number:0"
type input "[DATE]"
type input "17:06:59.000"
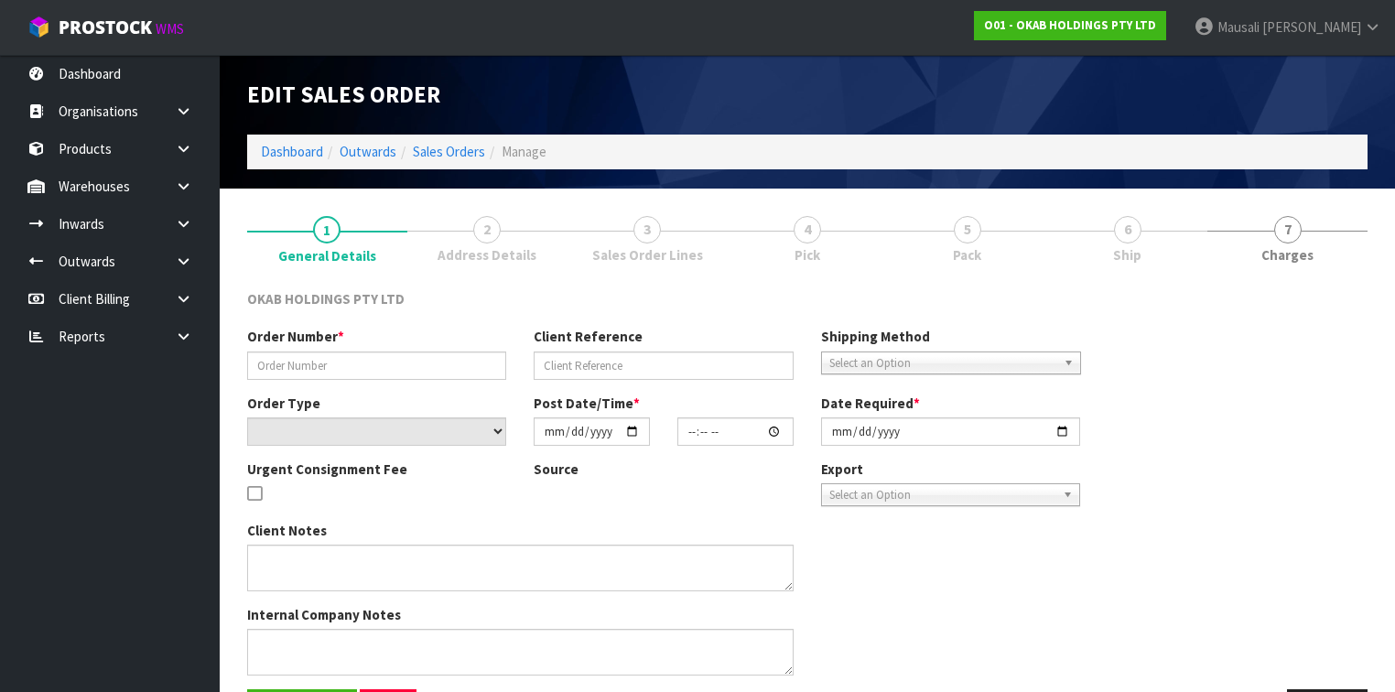
type input "[DATE]"
type textarea "#1034 [DATE] 5:39 AM [PERSON_NAME] ONLINE STORE $980.00 COMPLETEPAID ATTENTION …"
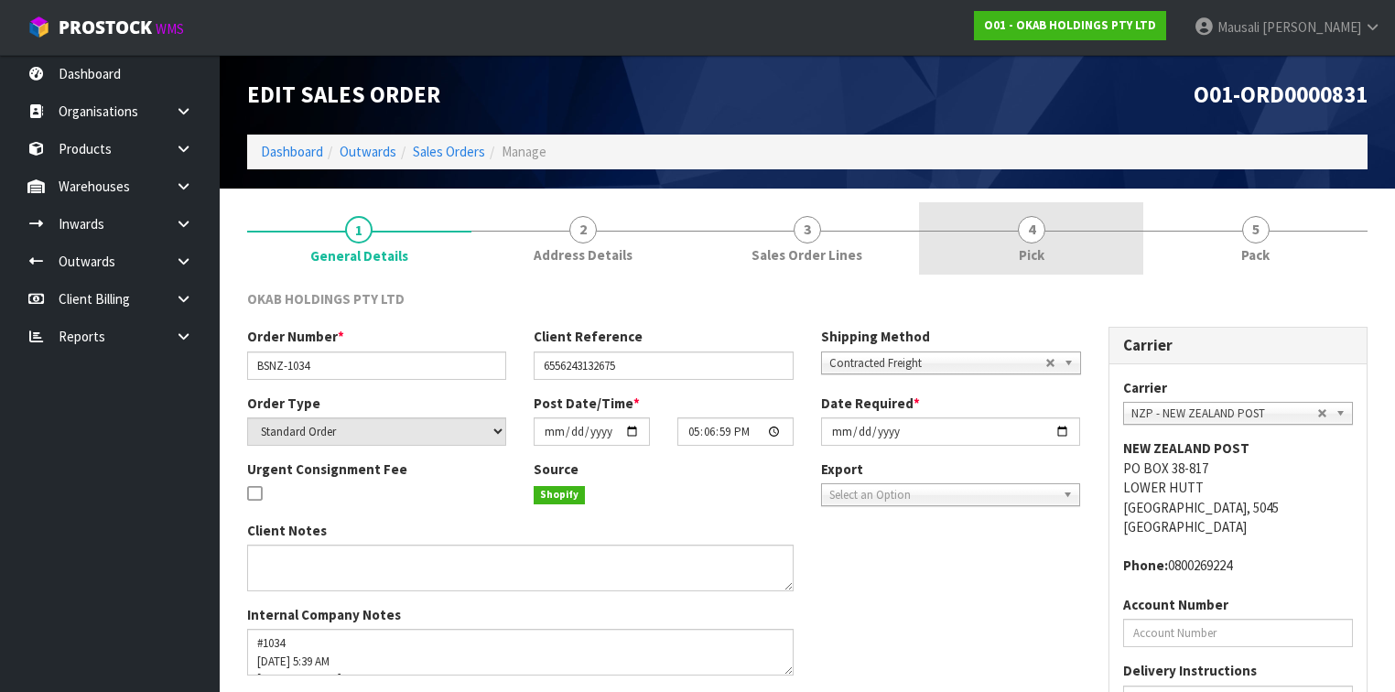
click at [1038, 243] on link "4 Pick" at bounding box center [1031, 238] width 224 height 72
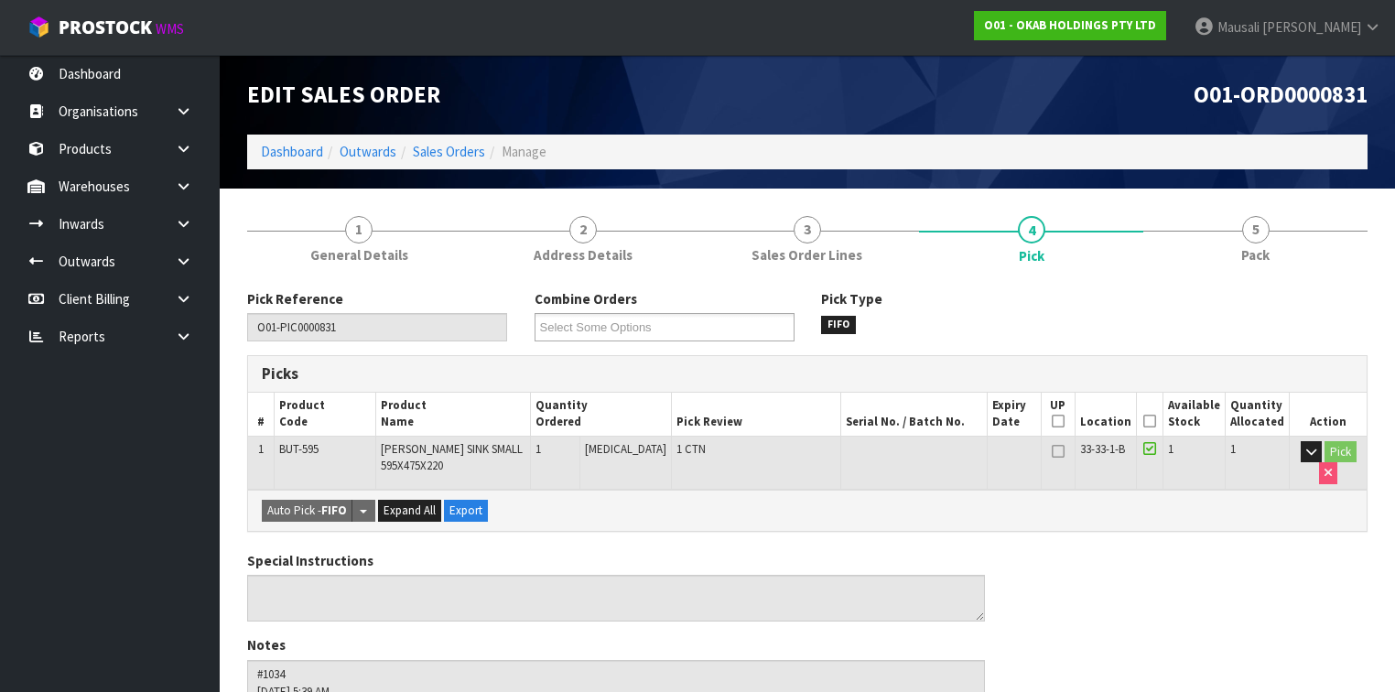
click at [1156, 421] on icon at bounding box center [1149, 421] width 13 height 1
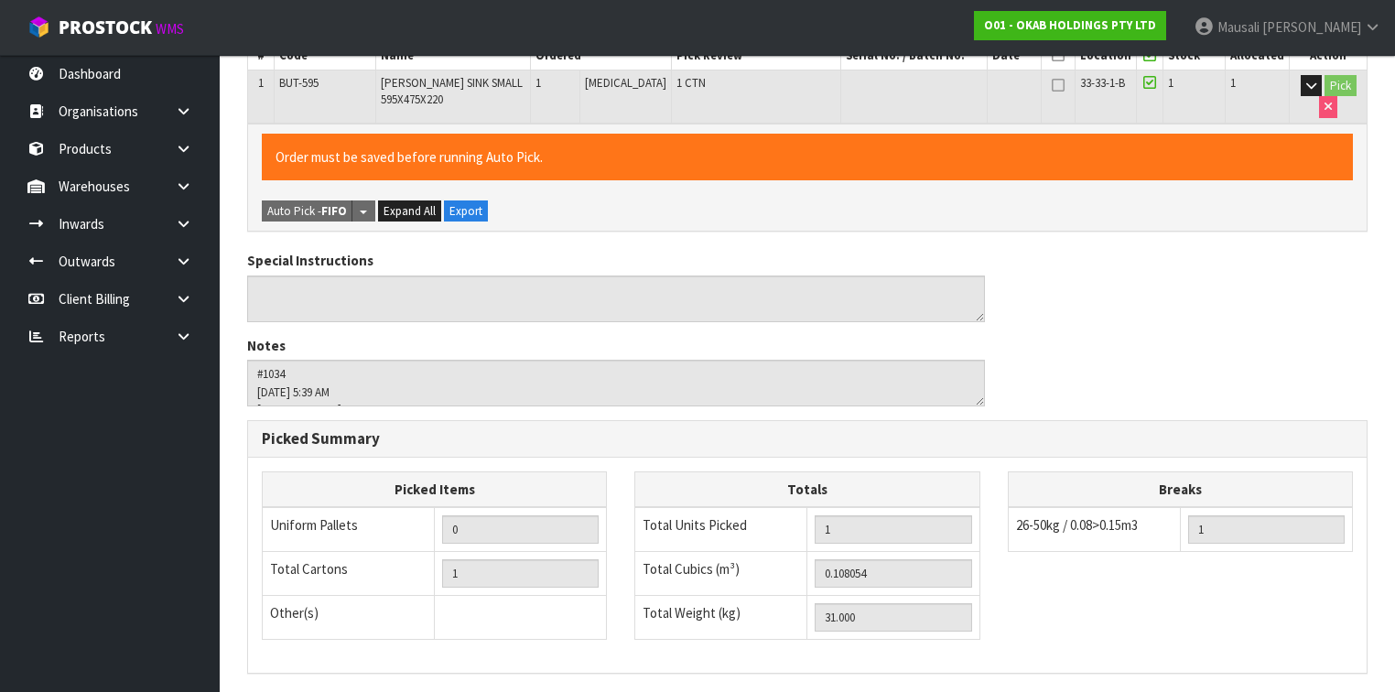
scroll to position [593, 0]
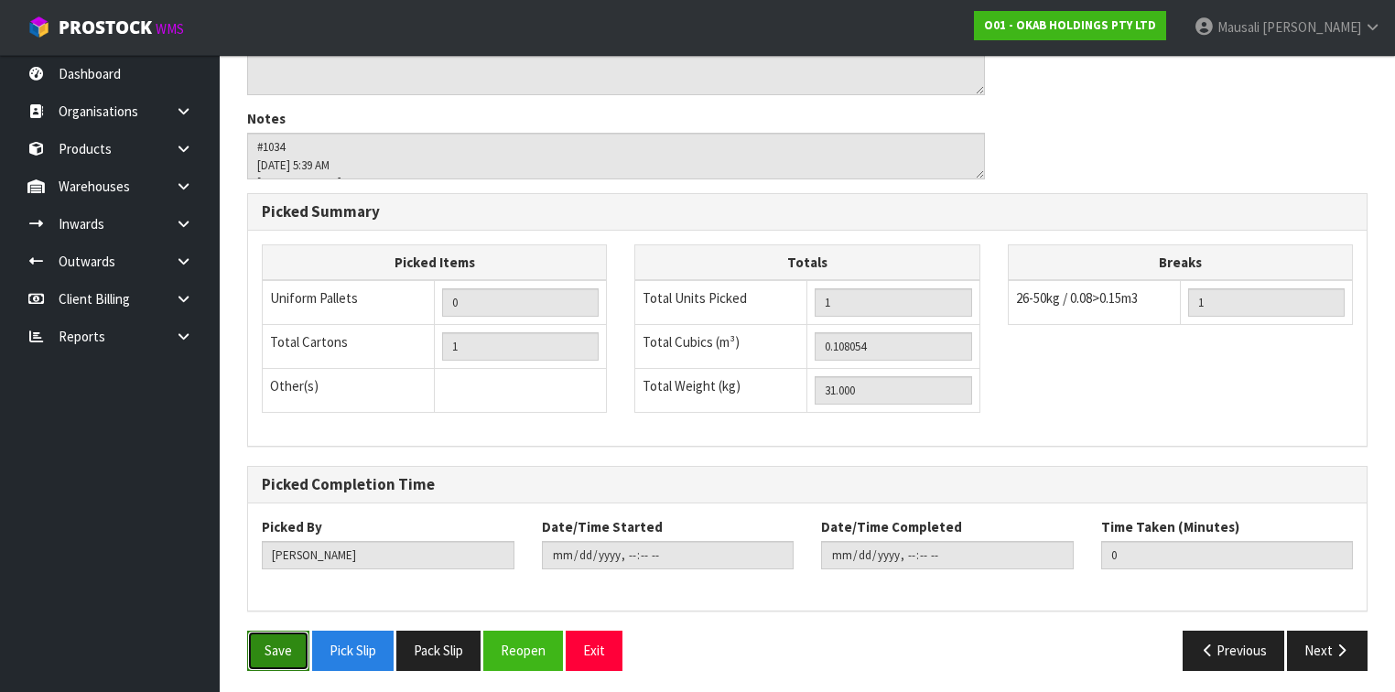
click at [273, 655] on button "Save" at bounding box center [278, 650] width 62 height 39
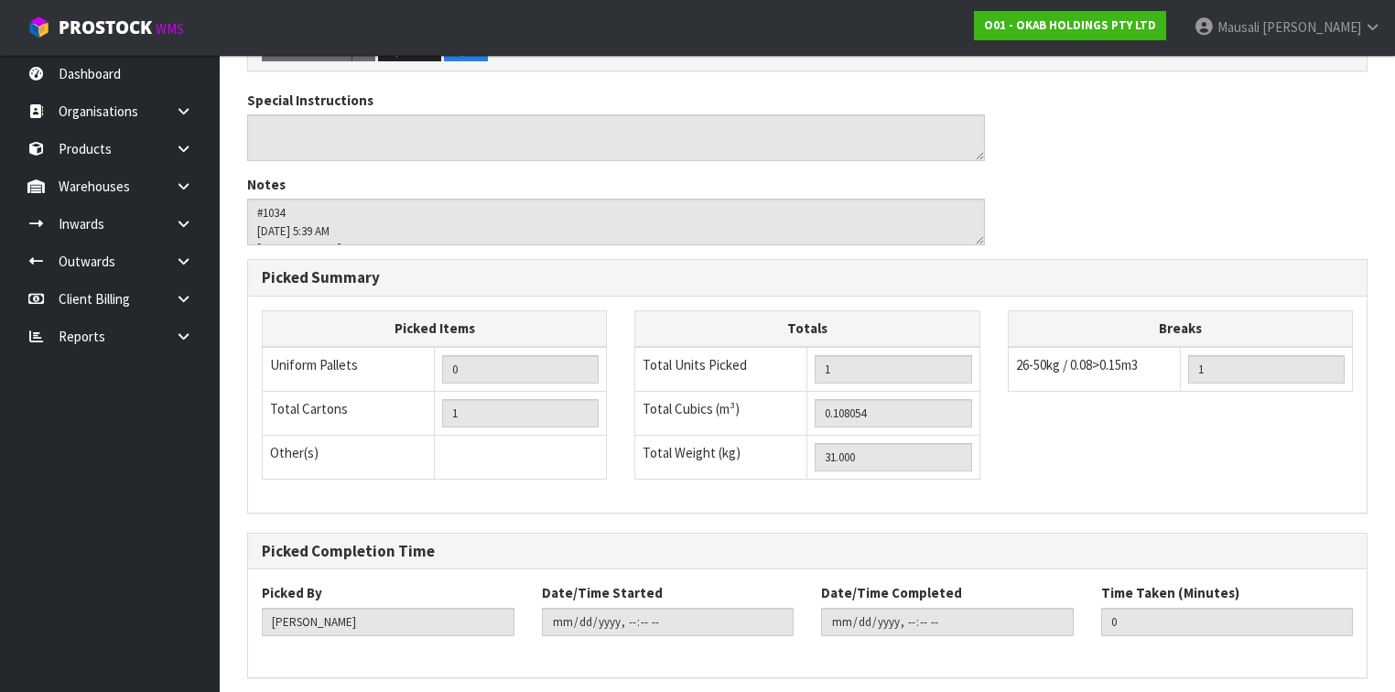
scroll to position [0, 0]
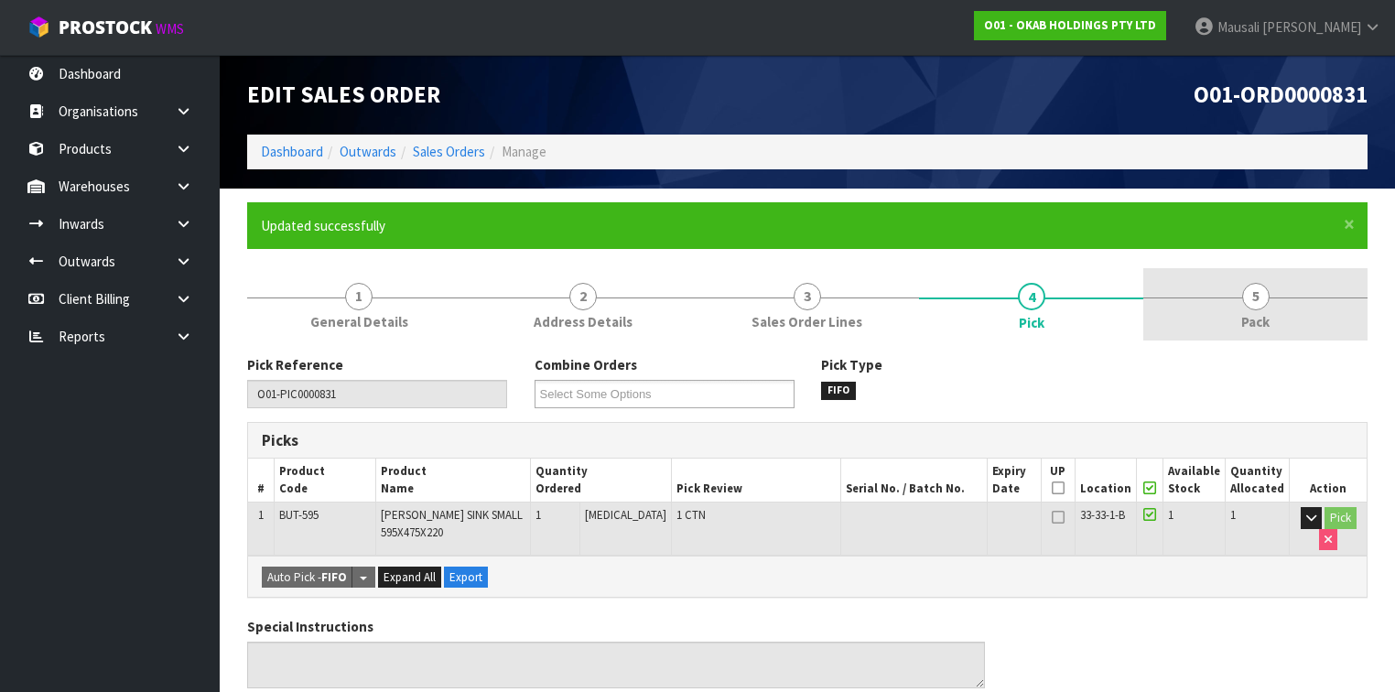
click at [1218, 319] on link "5 Pack" at bounding box center [1255, 304] width 224 height 72
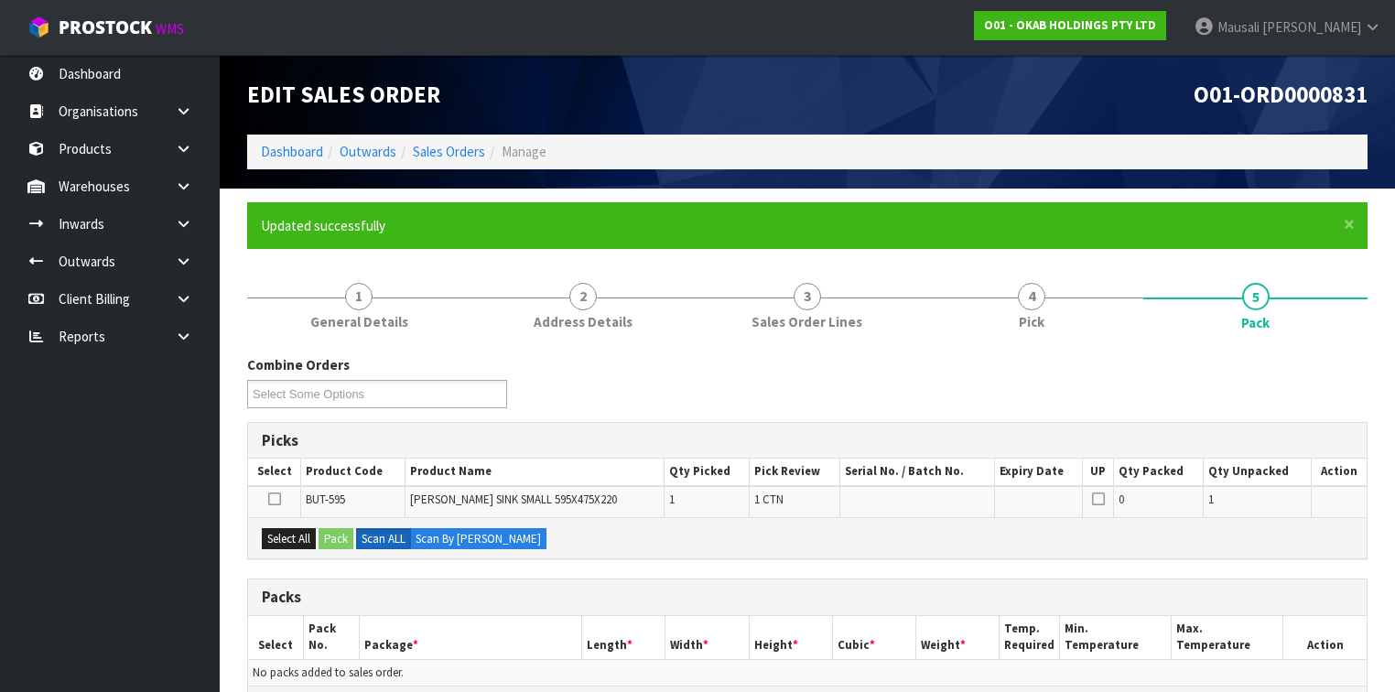
scroll to position [366, 0]
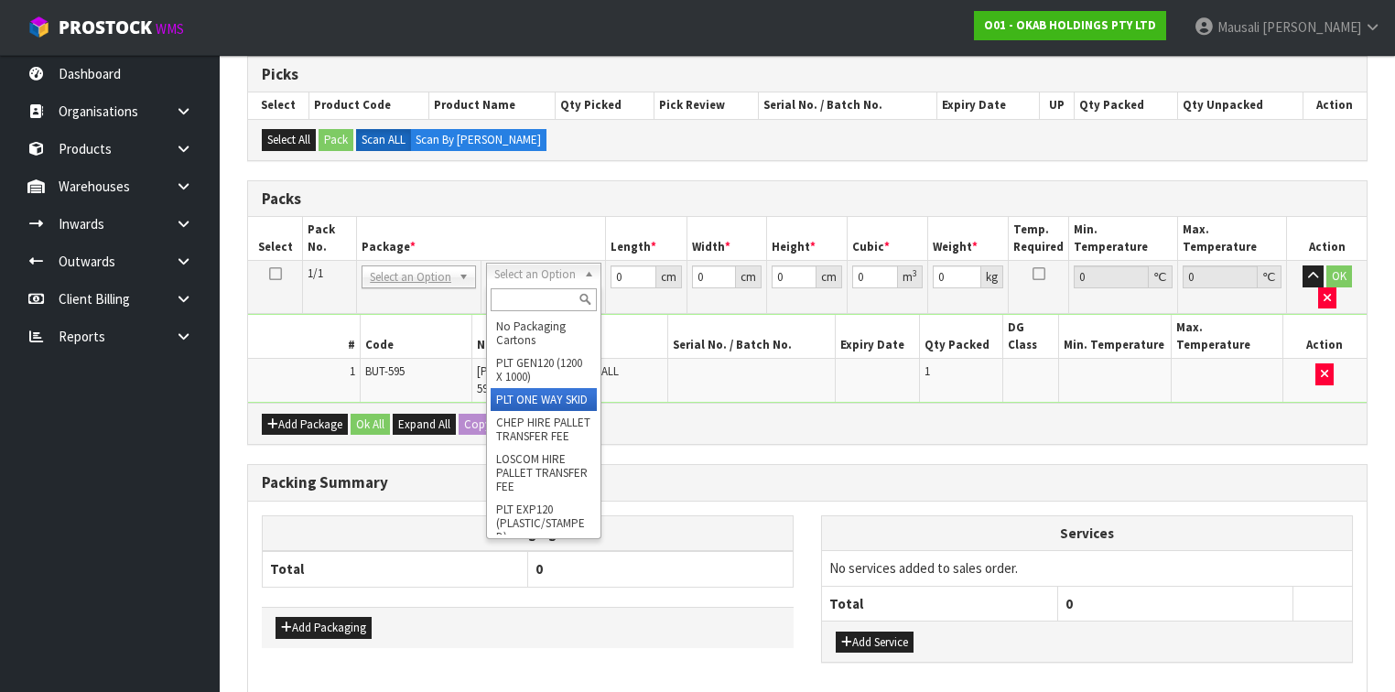
type input "31"
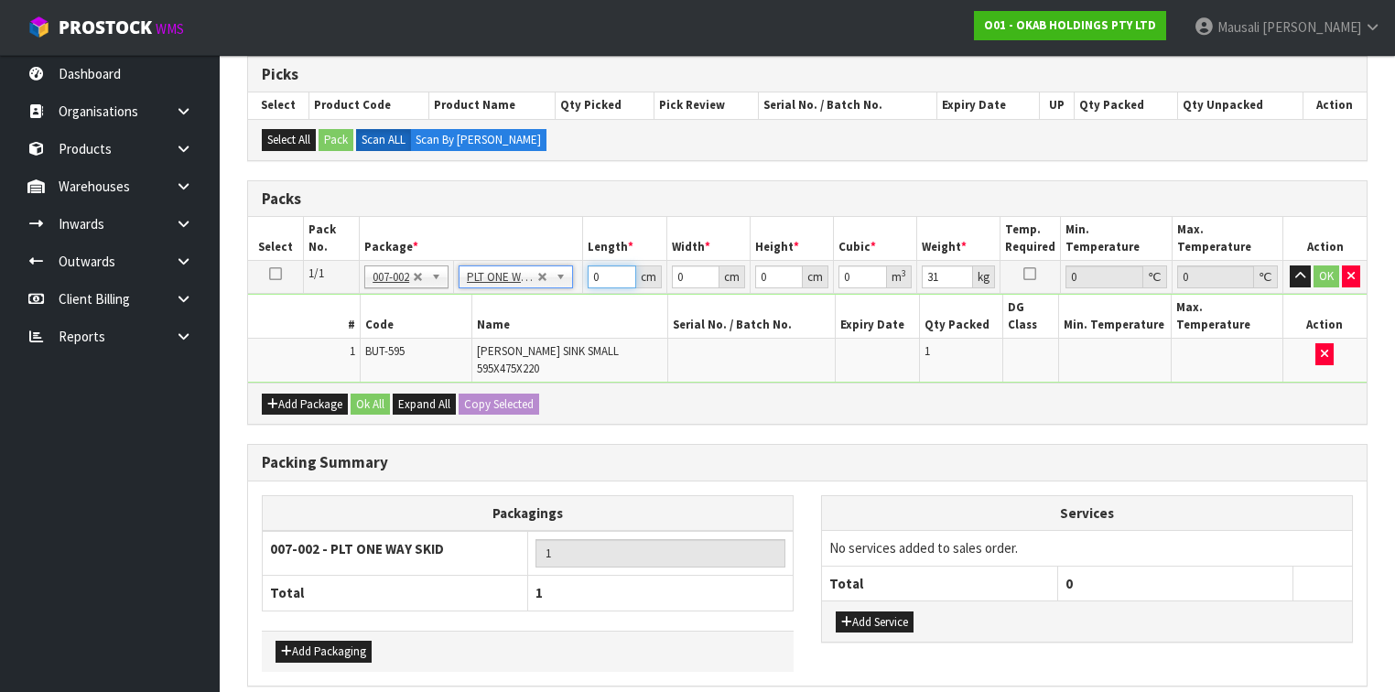
drag, startPoint x: 605, startPoint y: 277, endPoint x: 588, endPoint y: 286, distance: 19.7
click at [590, 286] on td "0 cm" at bounding box center [624, 277] width 83 height 33
type input "92"
type input "58"
type input "3"
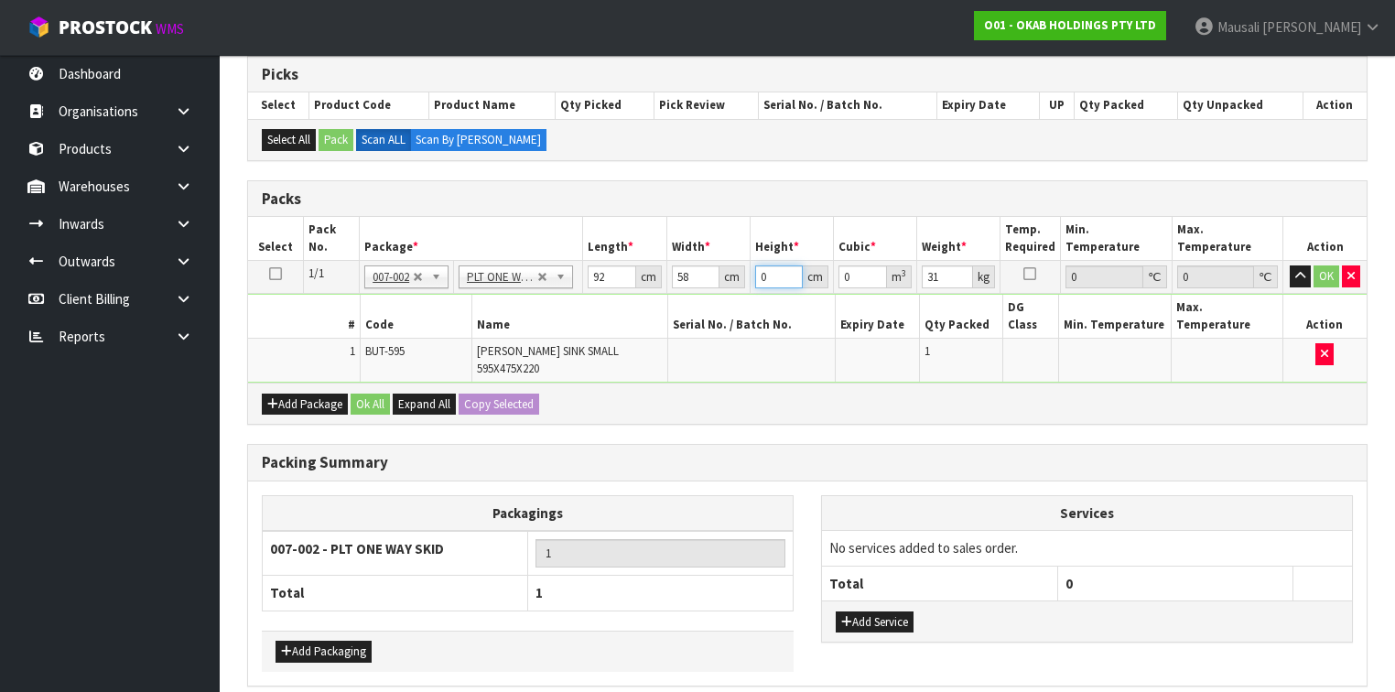
type input "0.016008"
type input "37"
type input "0.197432"
type input "37"
type input "42"
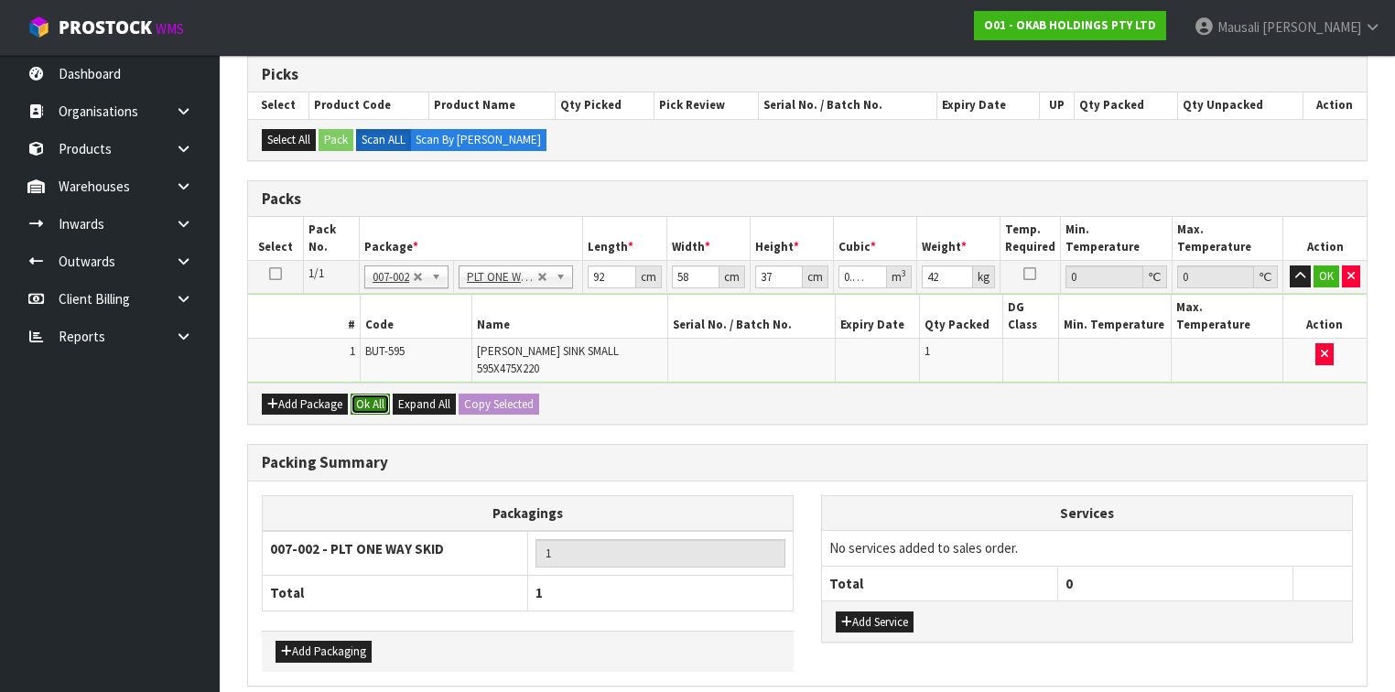
click at [381, 394] on button "Ok All" at bounding box center [370, 405] width 39 height 22
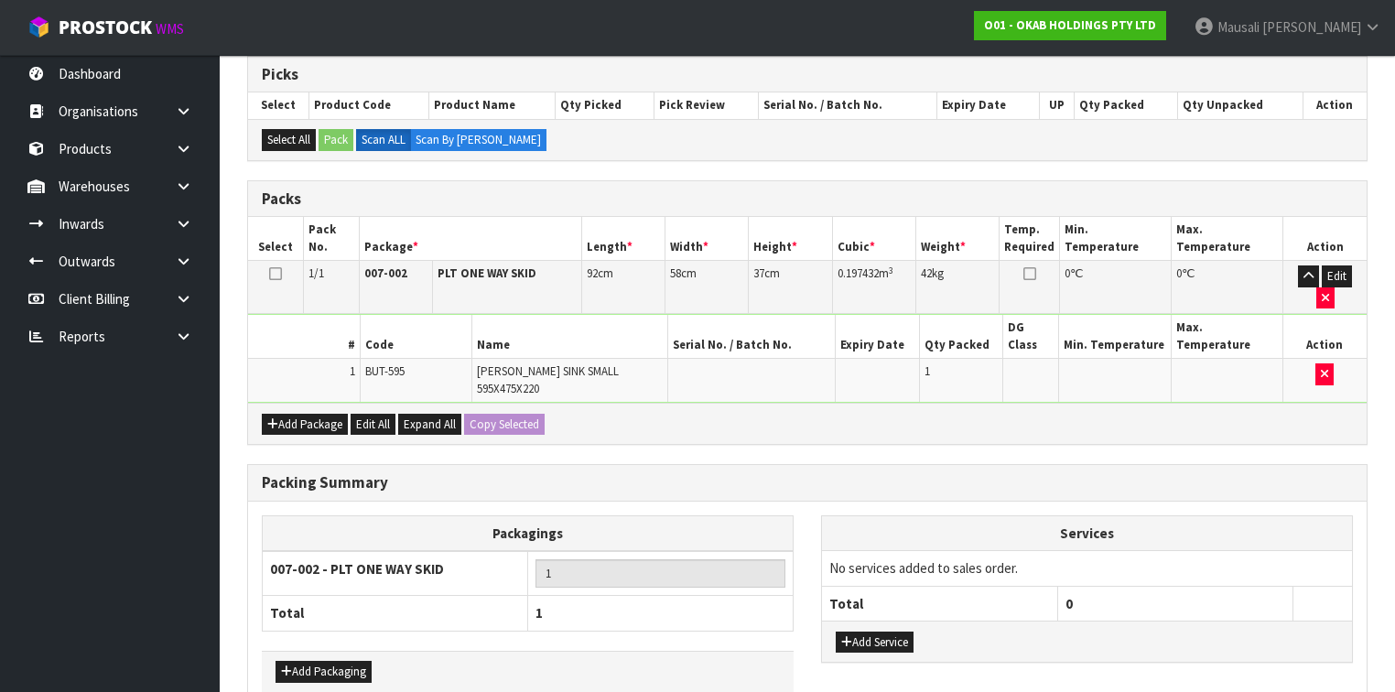
scroll to position [407, 0]
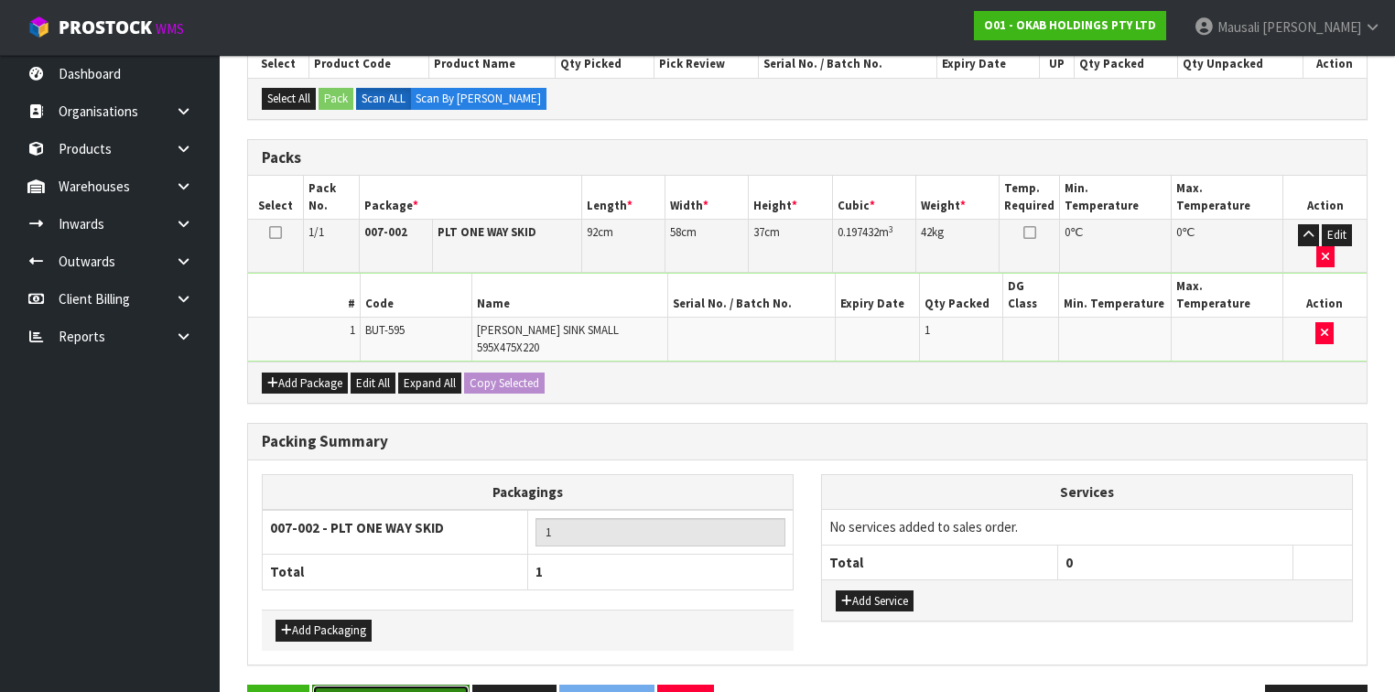
click at [395, 685] on button "Save & Confirm Packs" at bounding box center [390, 704] width 157 height 39
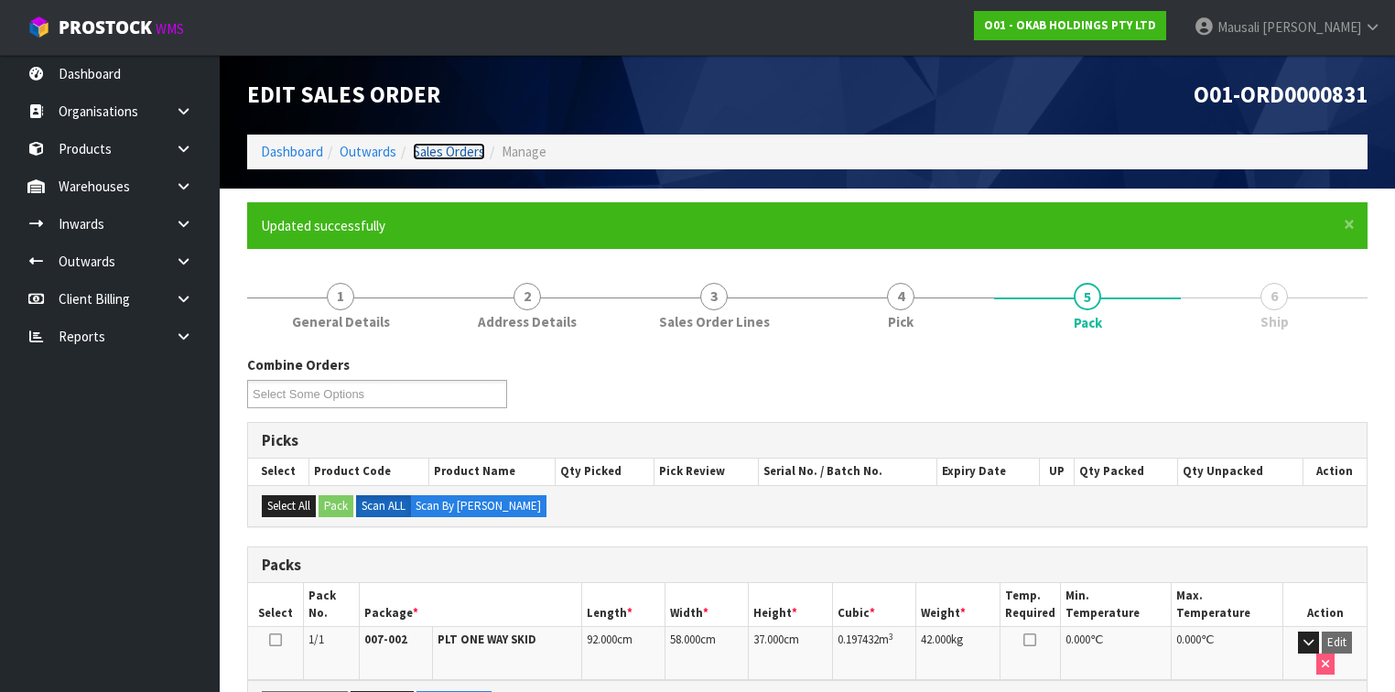
click at [450, 146] on link "Sales Orders" at bounding box center [449, 151] width 72 height 17
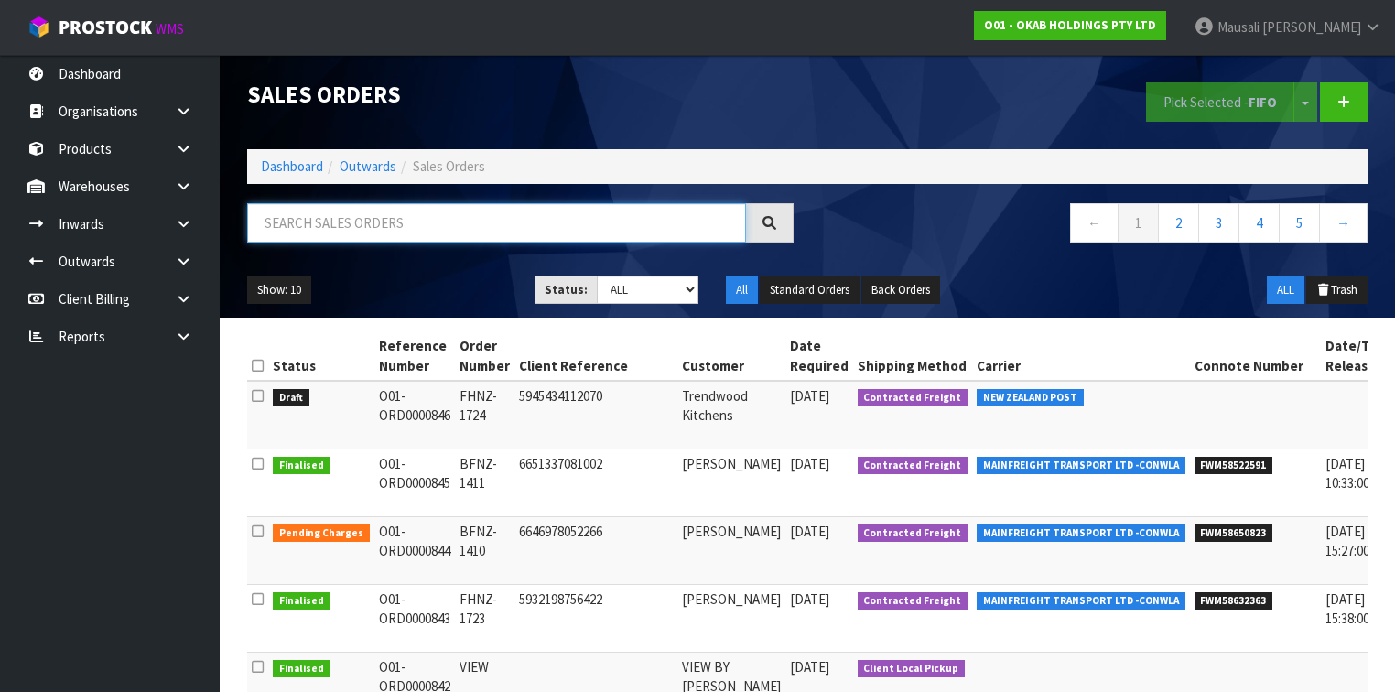
click at [311, 227] on input "text" at bounding box center [496, 222] width 499 height 39
type input "JOB-0408789"
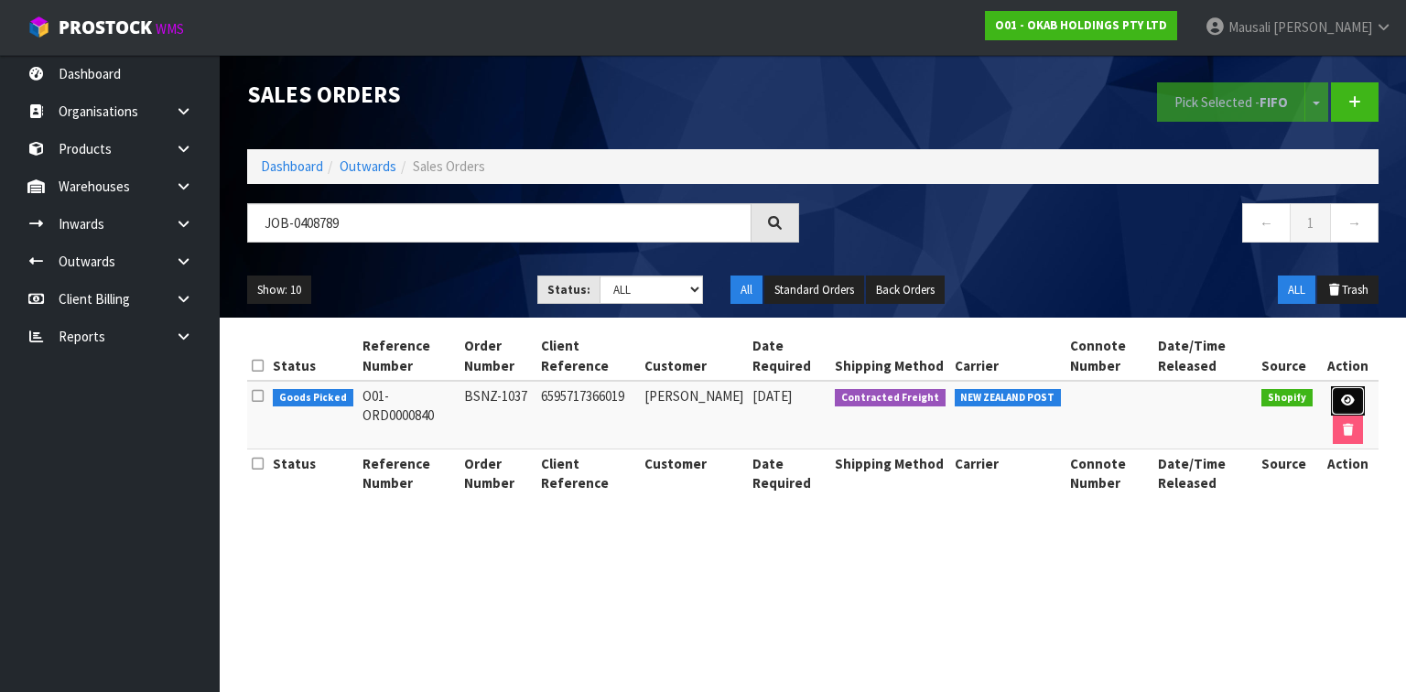
click at [1341, 392] on link at bounding box center [1348, 400] width 34 height 29
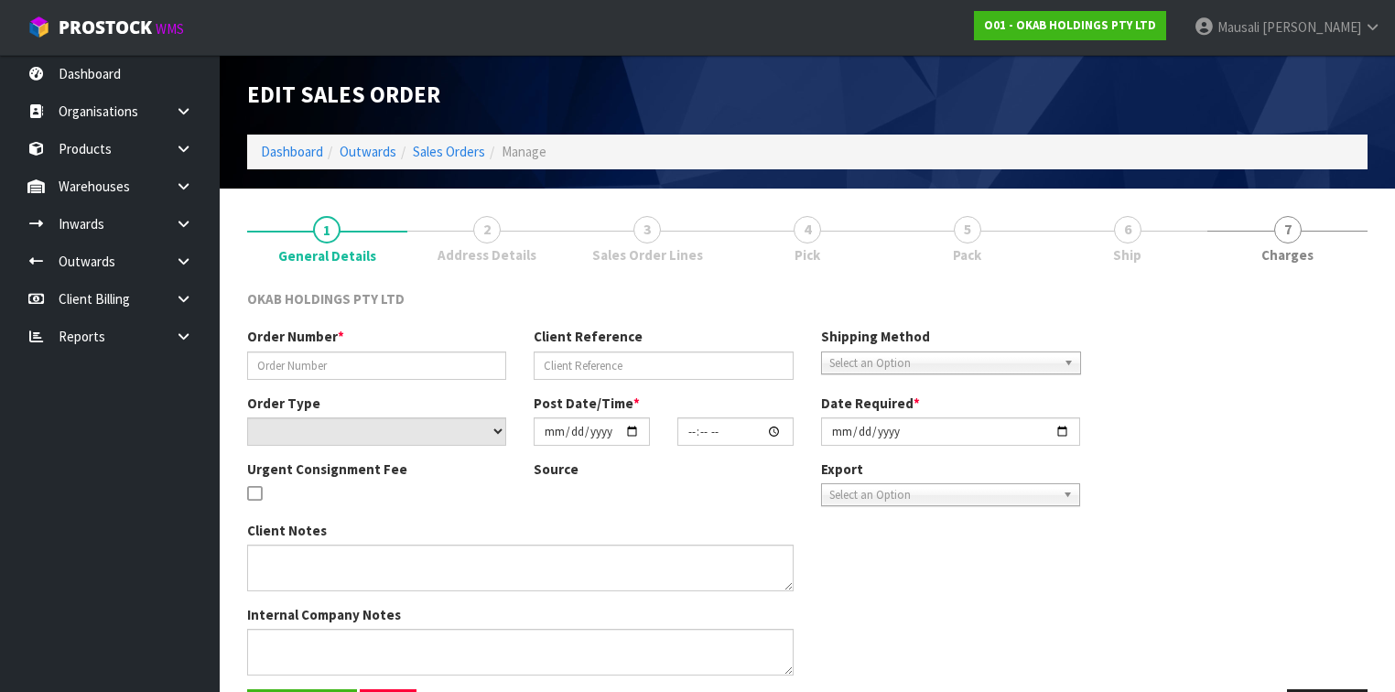
type input "BSNZ-1037"
type input "6595717366019"
select select "number:0"
type input "[DATE]"
type input "11:46:41.000"
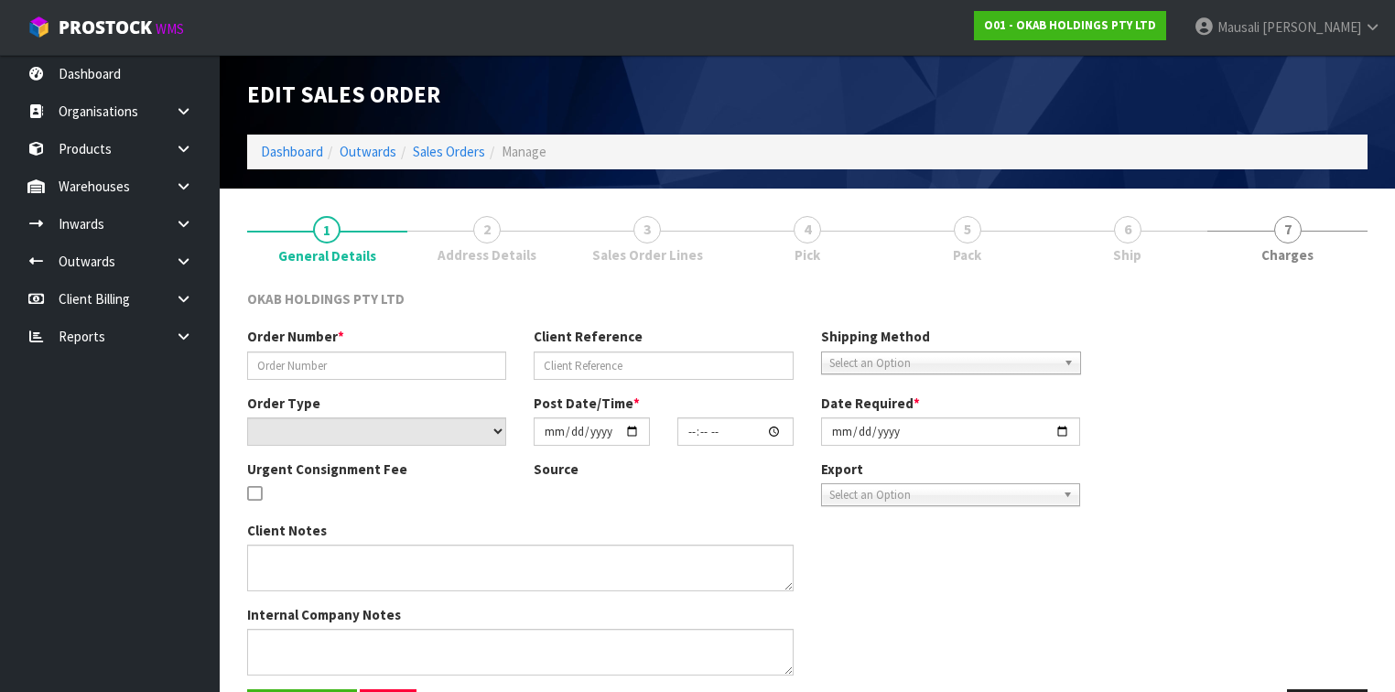
type input "[DATE]"
type textarea "#1037 [DATE] 12:46 AM DUGHALL [PERSON_NAME] ONLINE STORE $1,080.00 COMPLETEPAID…"
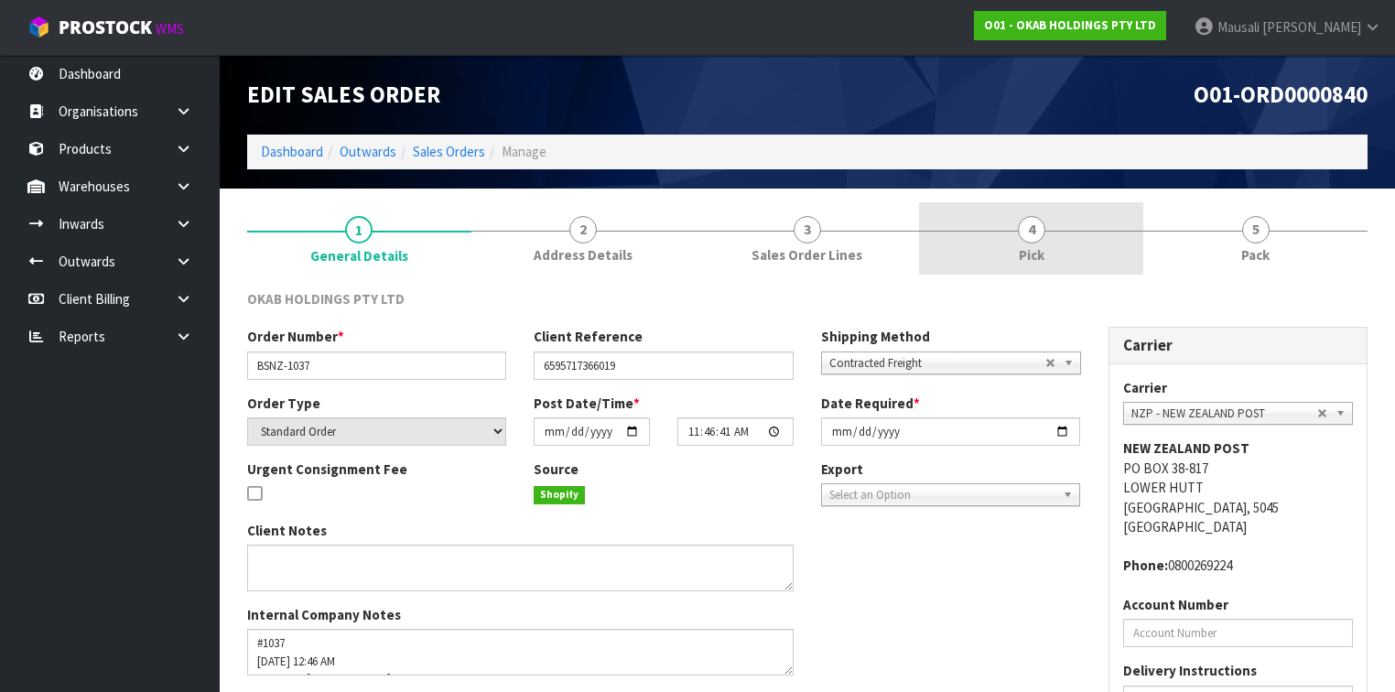
click at [924, 249] on link "4 Pick" at bounding box center [1031, 238] width 224 height 72
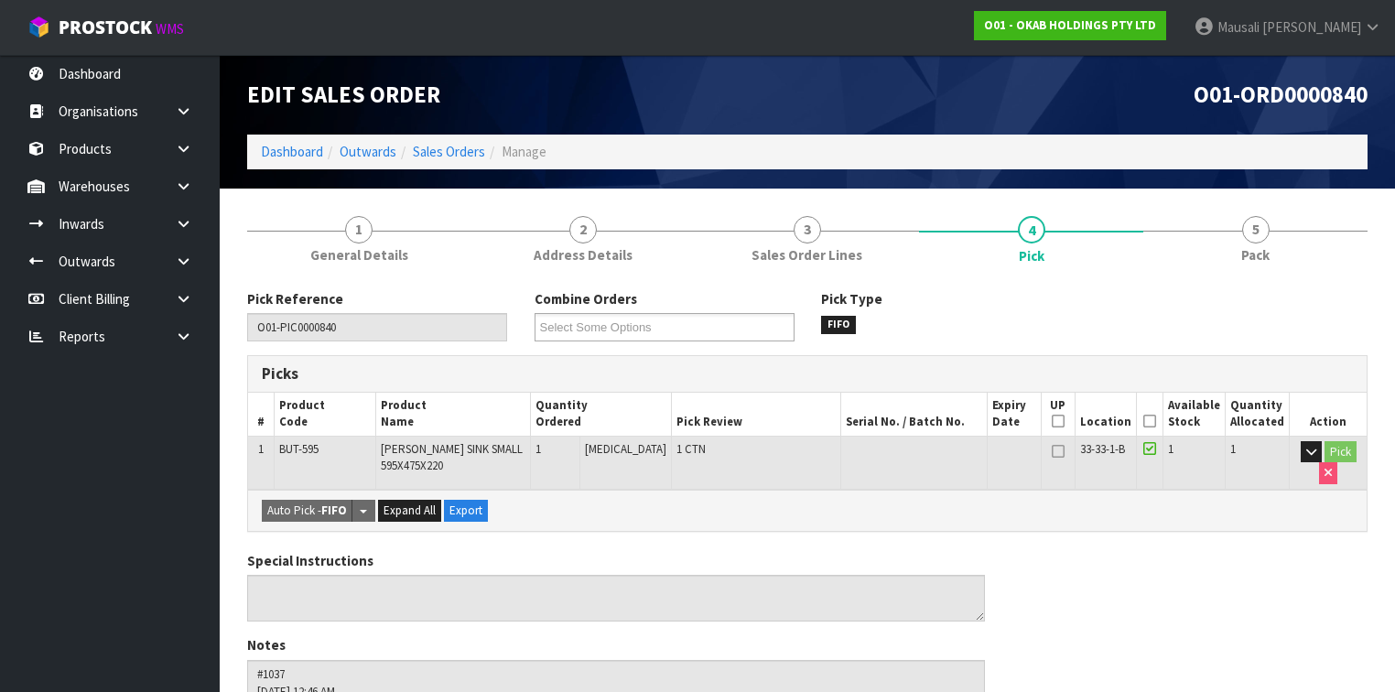
click at [1156, 421] on icon at bounding box center [1149, 421] width 13 height 1
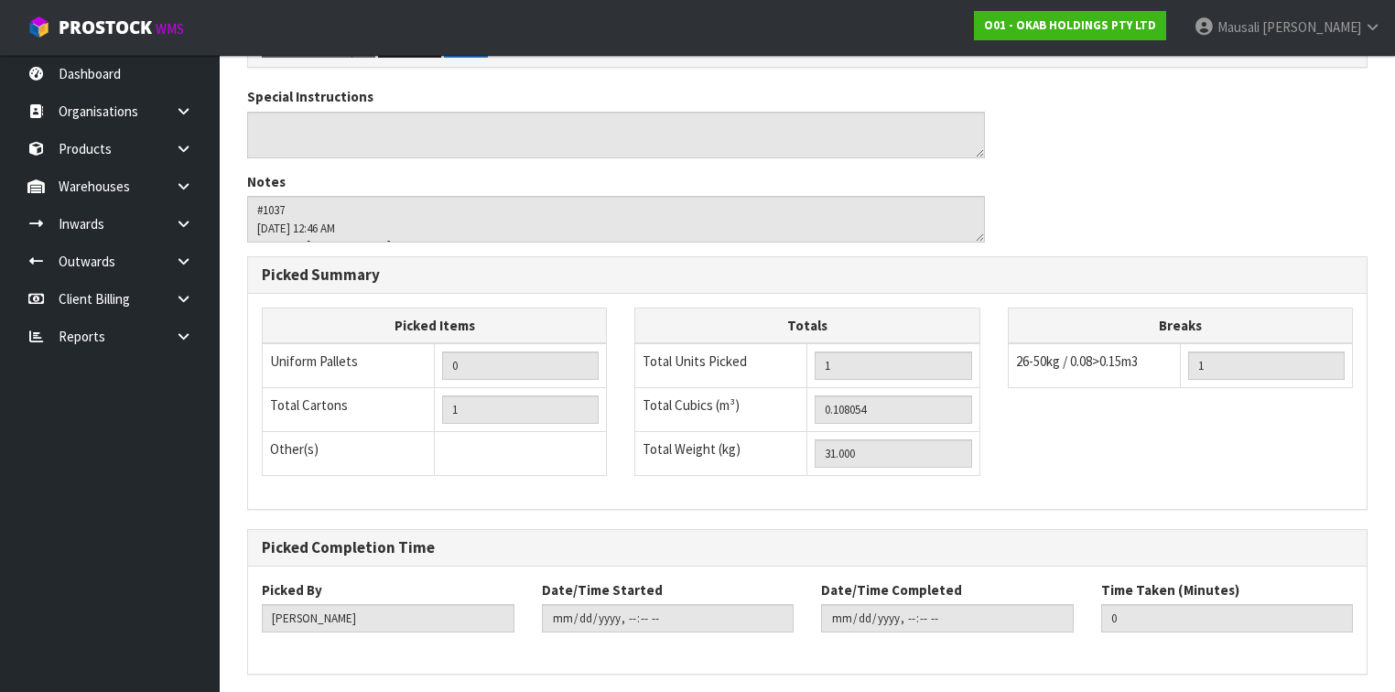
scroll to position [593, 0]
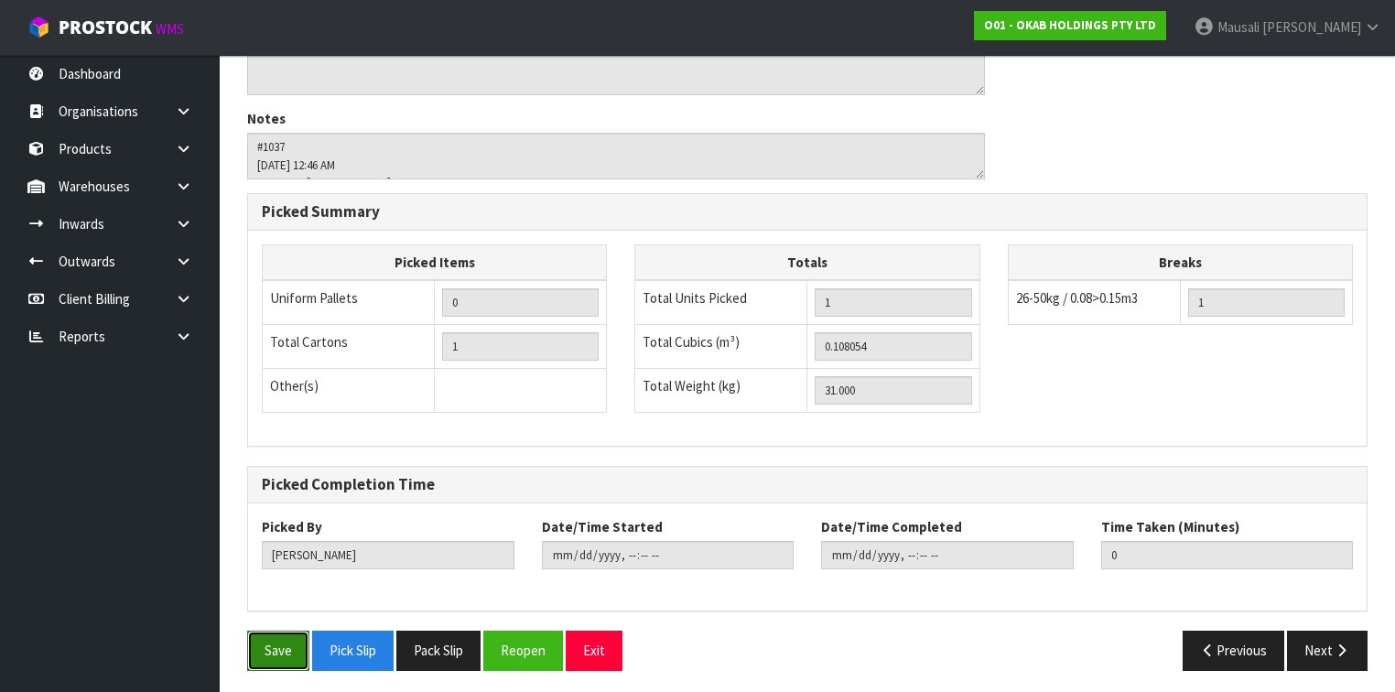
click at [264, 643] on button "Save" at bounding box center [278, 650] width 62 height 39
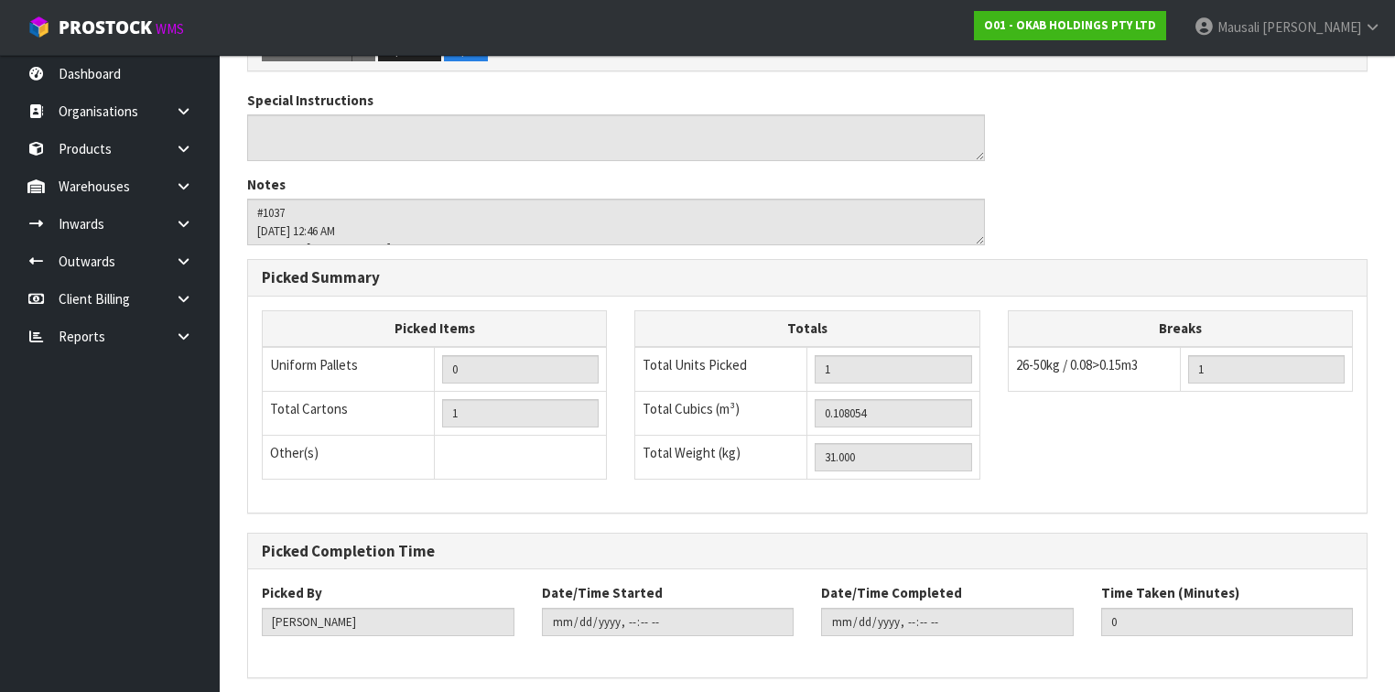
scroll to position [0, 0]
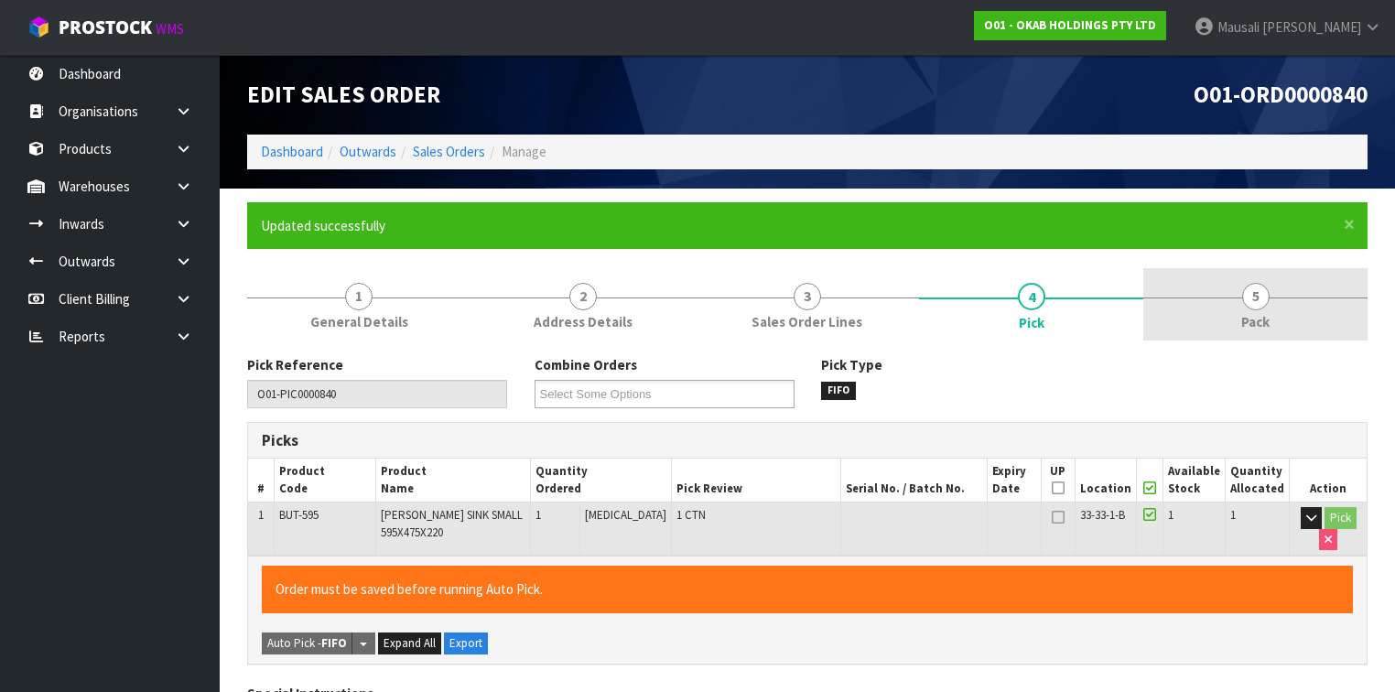
type input "[PERSON_NAME]"
type input "[DATE]T08:55:11"
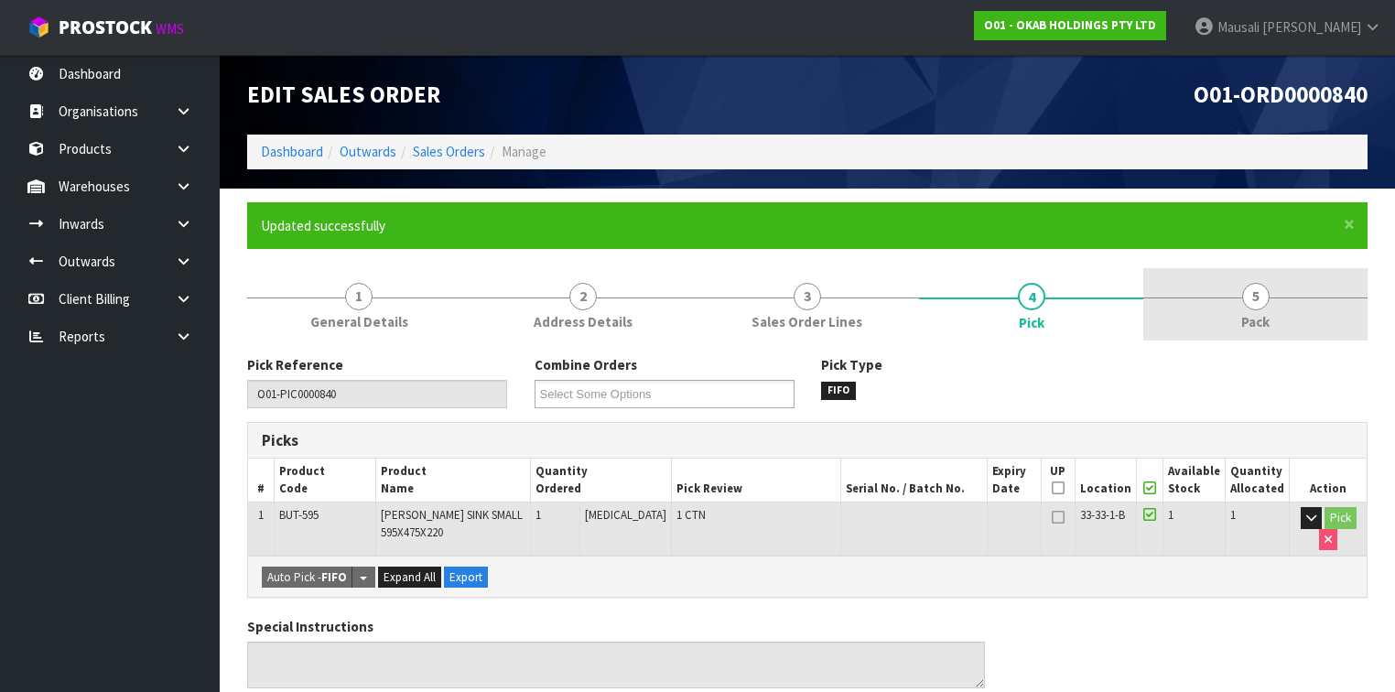
click at [1205, 305] on link "5 Pack" at bounding box center [1255, 304] width 224 height 72
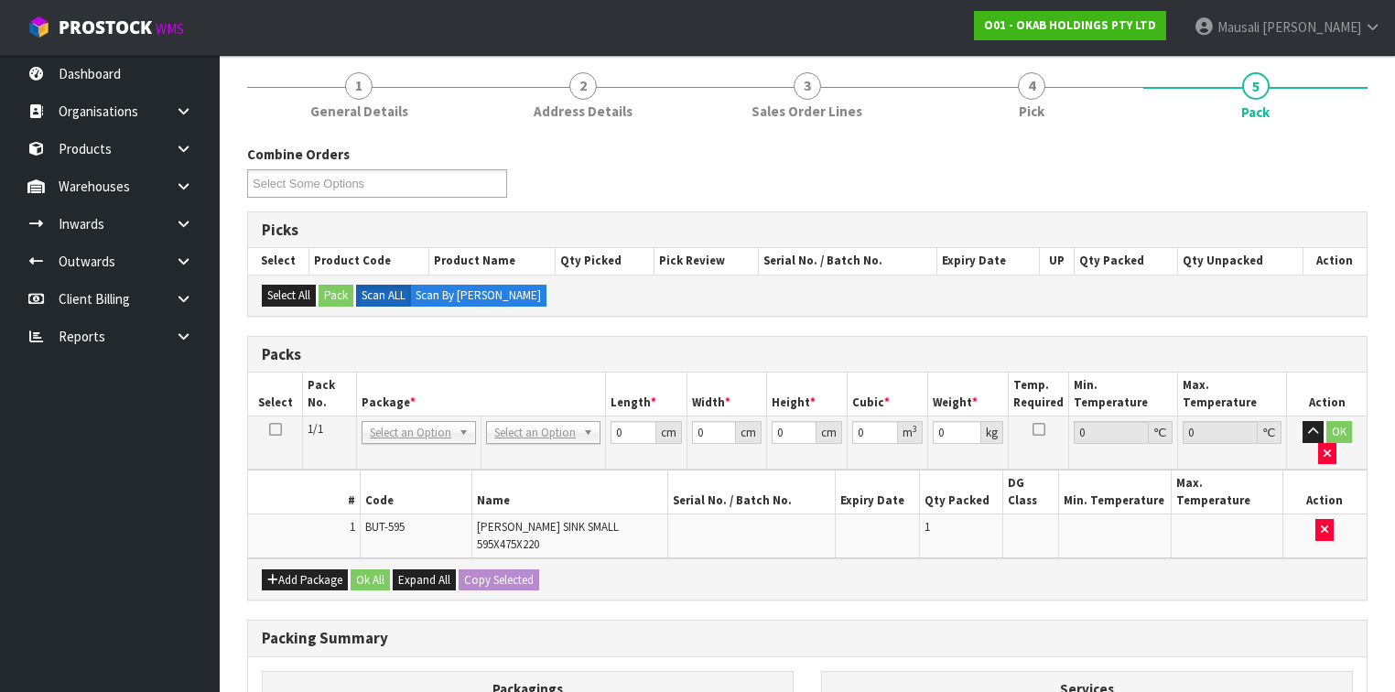
scroll to position [366, 0]
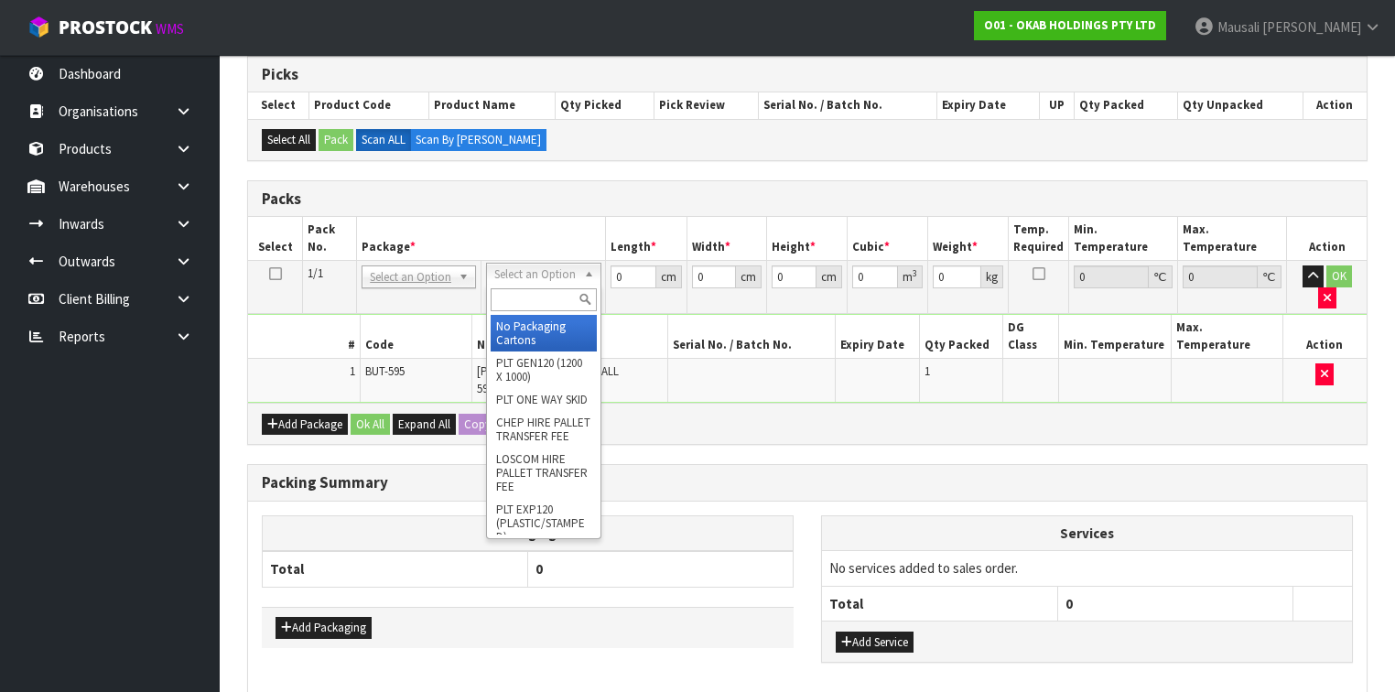
click at [532, 299] on input "text" at bounding box center [543, 299] width 105 height 23
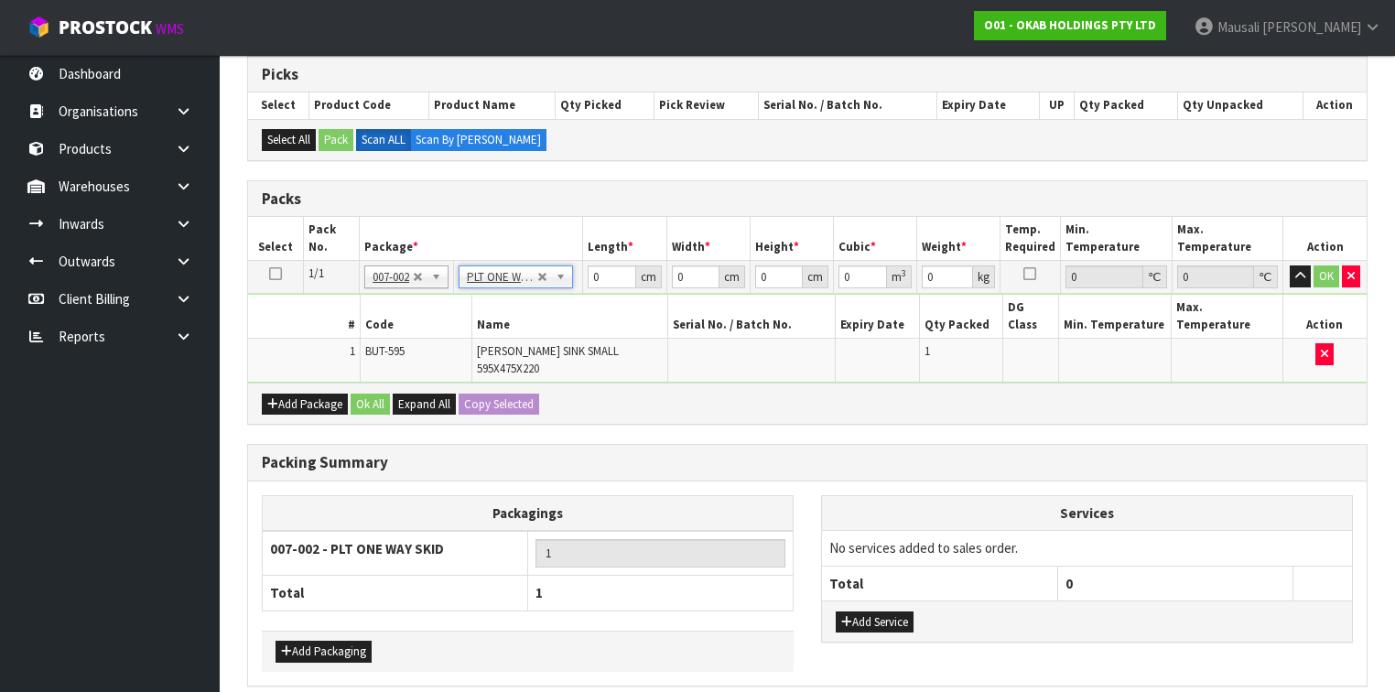
type input "31"
drag, startPoint x: 610, startPoint y: 271, endPoint x: 575, endPoint y: 285, distance: 37.4
click at [575, 285] on tr "1/1 NONE 007-001 007-002 007-004 007-009 007-013 007-014 007-015 007-017 007-01…" at bounding box center [807, 277] width 1118 height 33
type input "92"
type input "58"
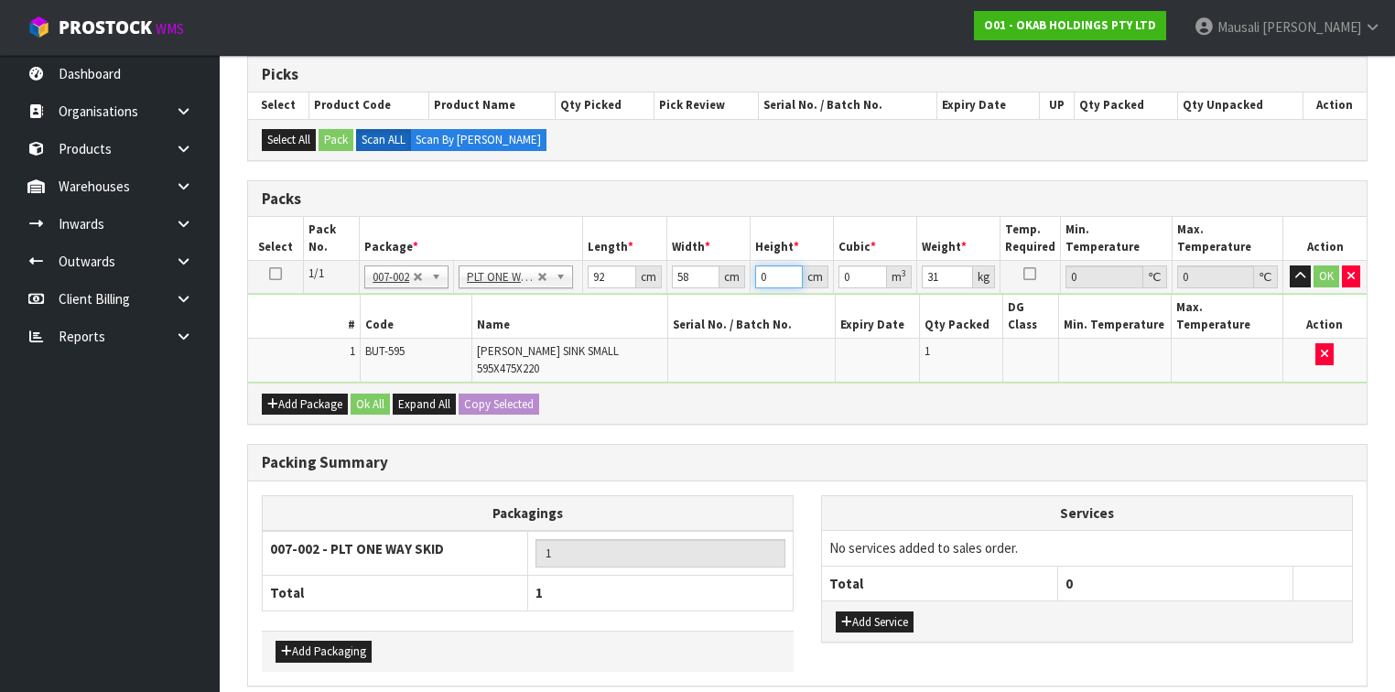
type input "3"
type input "0.016008"
type input "37"
type input "0.197432"
type input "37"
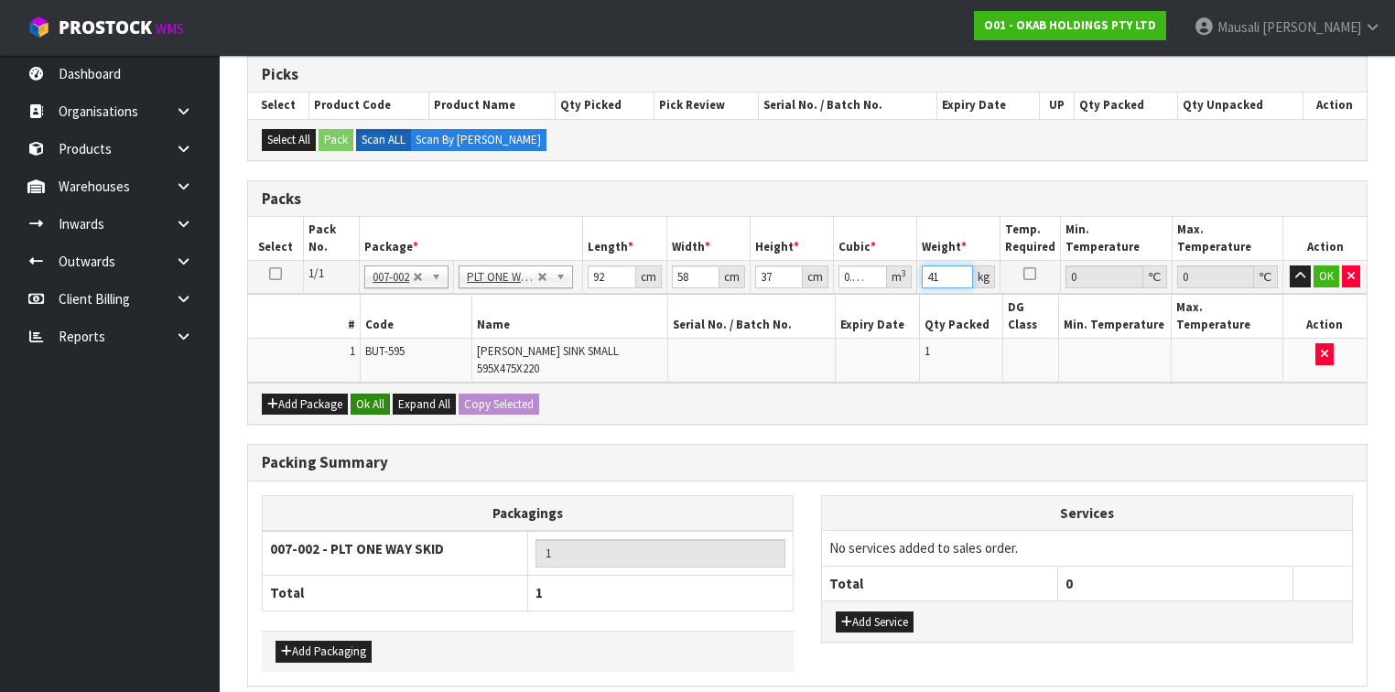
type input "41"
click at [370, 394] on button "Ok All" at bounding box center [370, 405] width 39 height 22
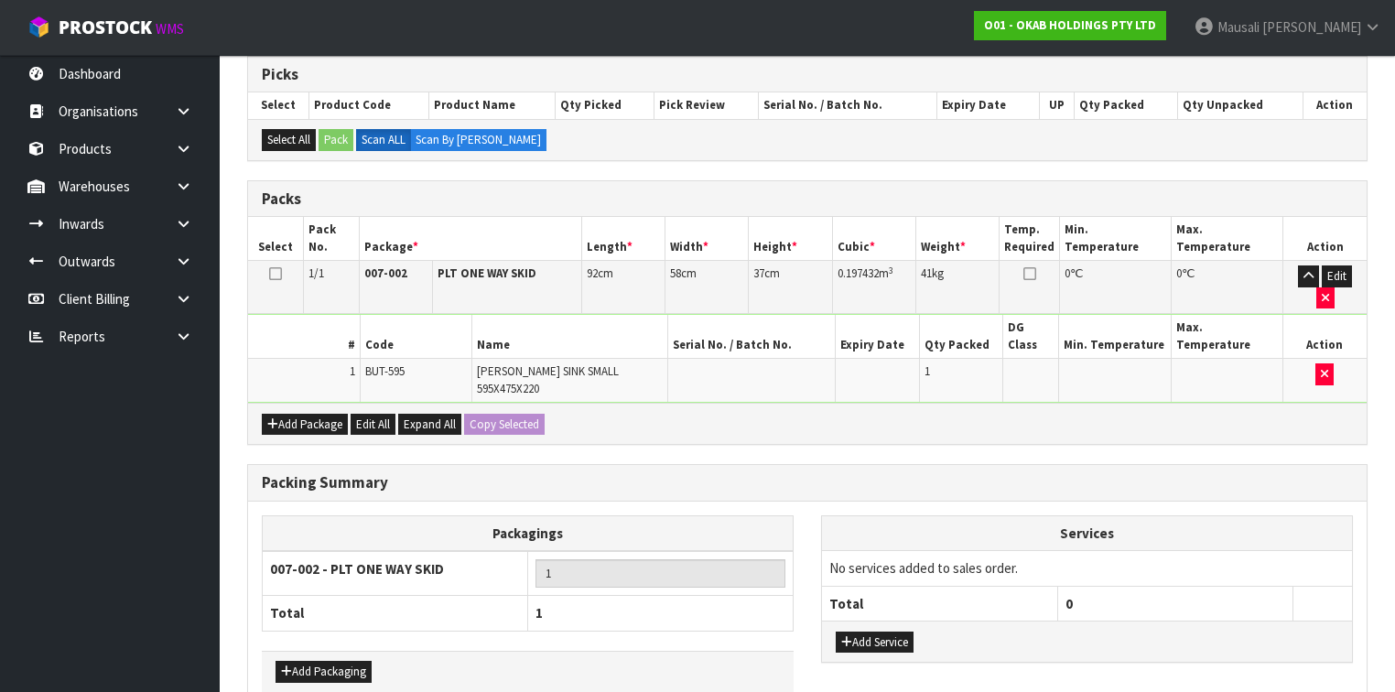
scroll to position [407, 0]
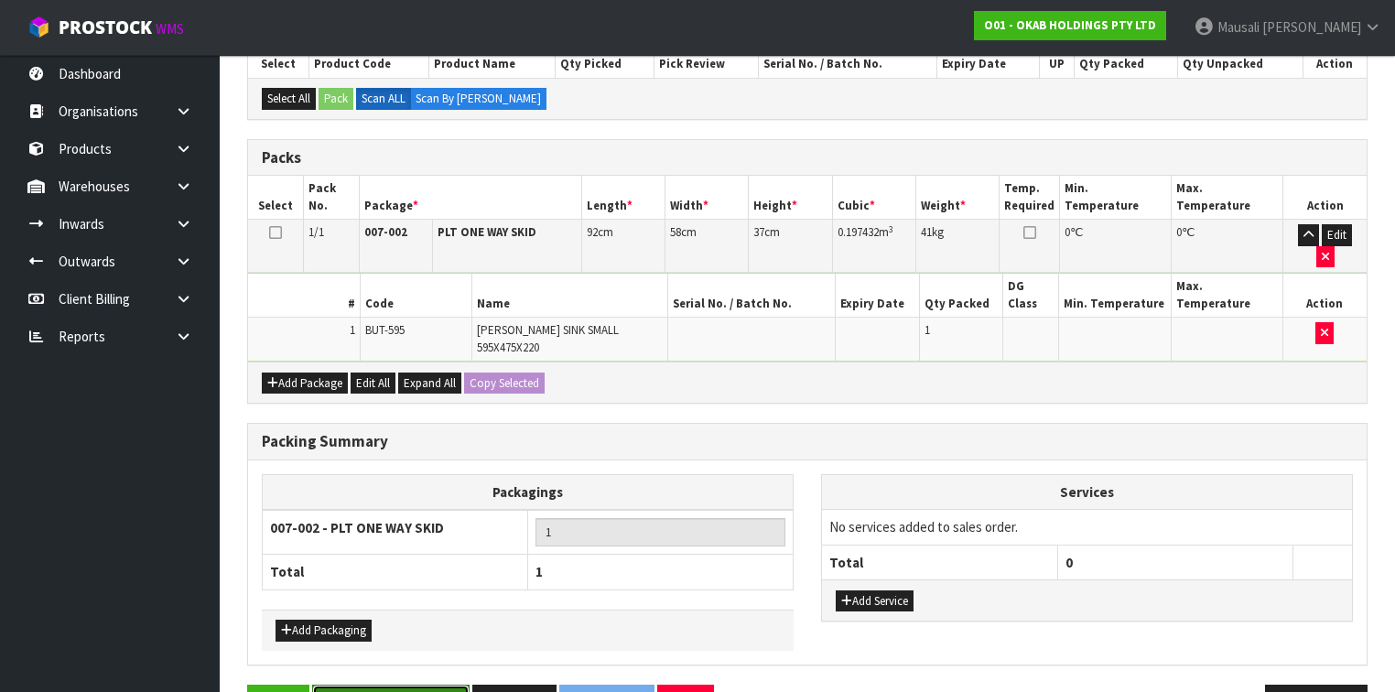
click at [414, 685] on button "Save & Confirm Packs" at bounding box center [390, 704] width 157 height 39
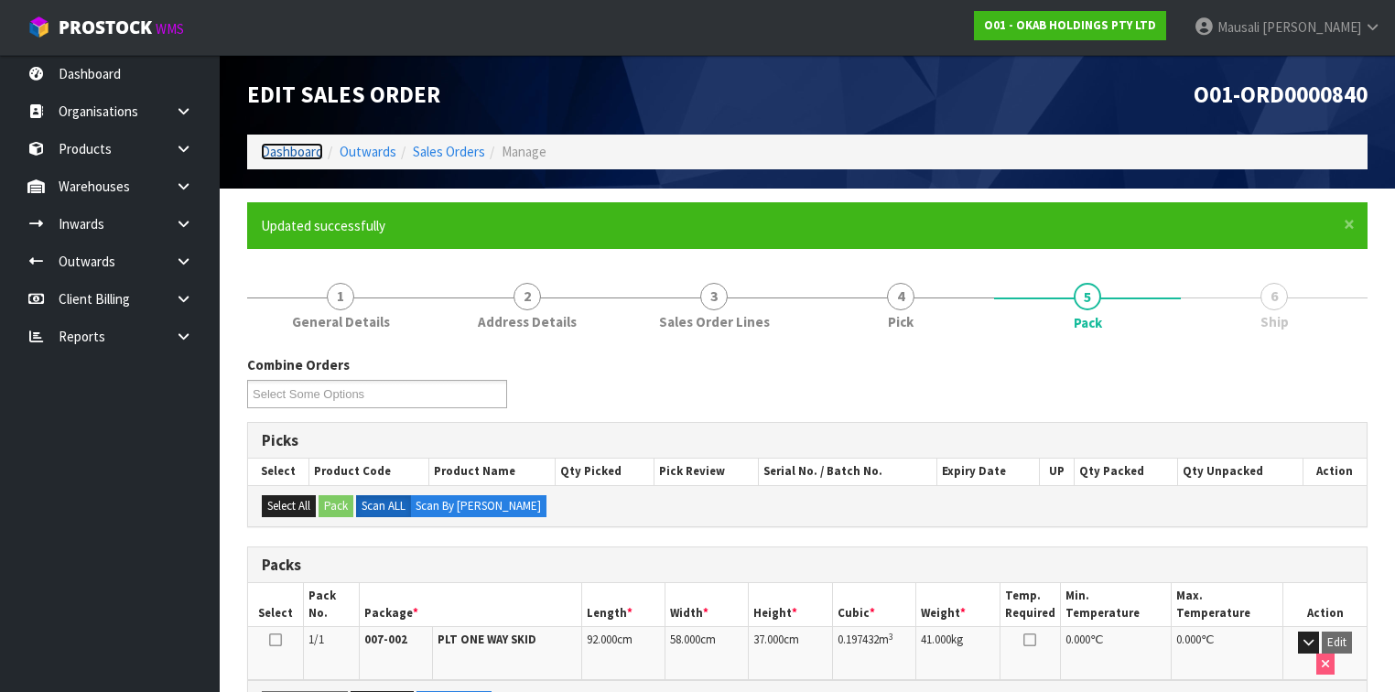
click at [283, 146] on link "Dashboard" at bounding box center [292, 151] width 62 height 17
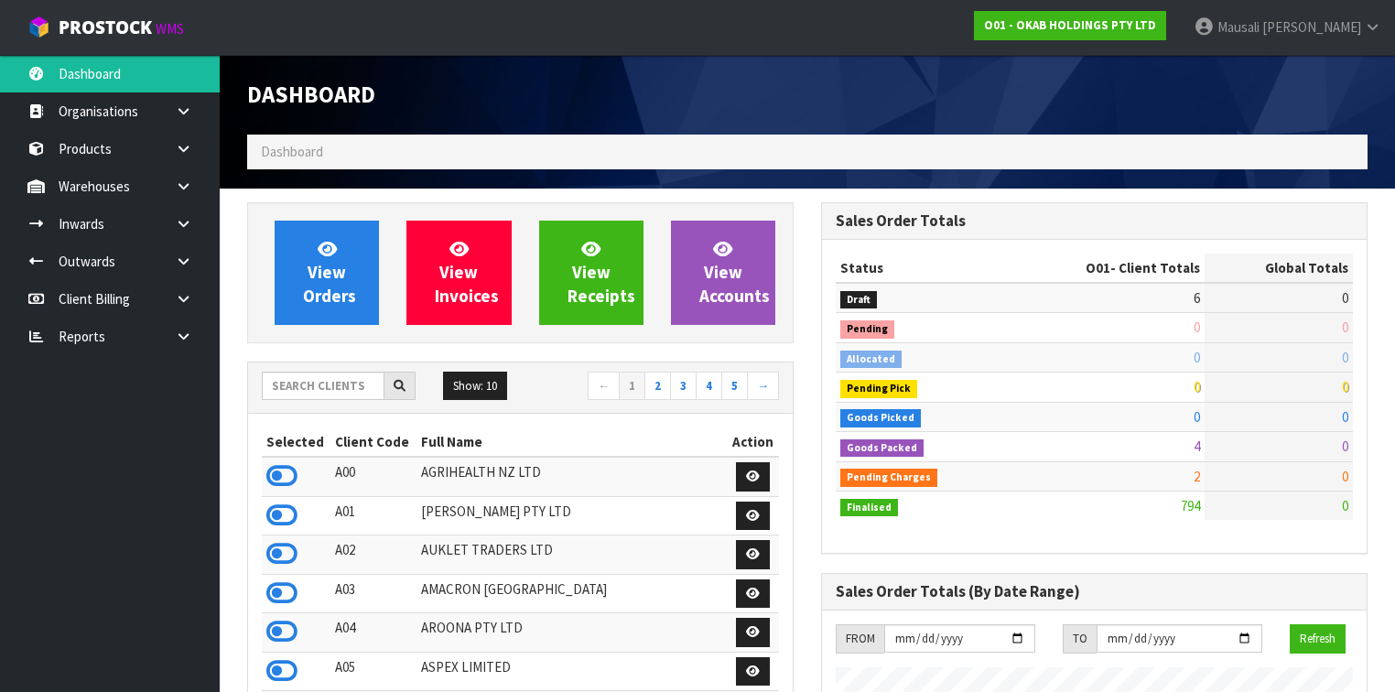
scroll to position [1115, 574]
click at [282, 385] on input "text" at bounding box center [323, 386] width 123 height 28
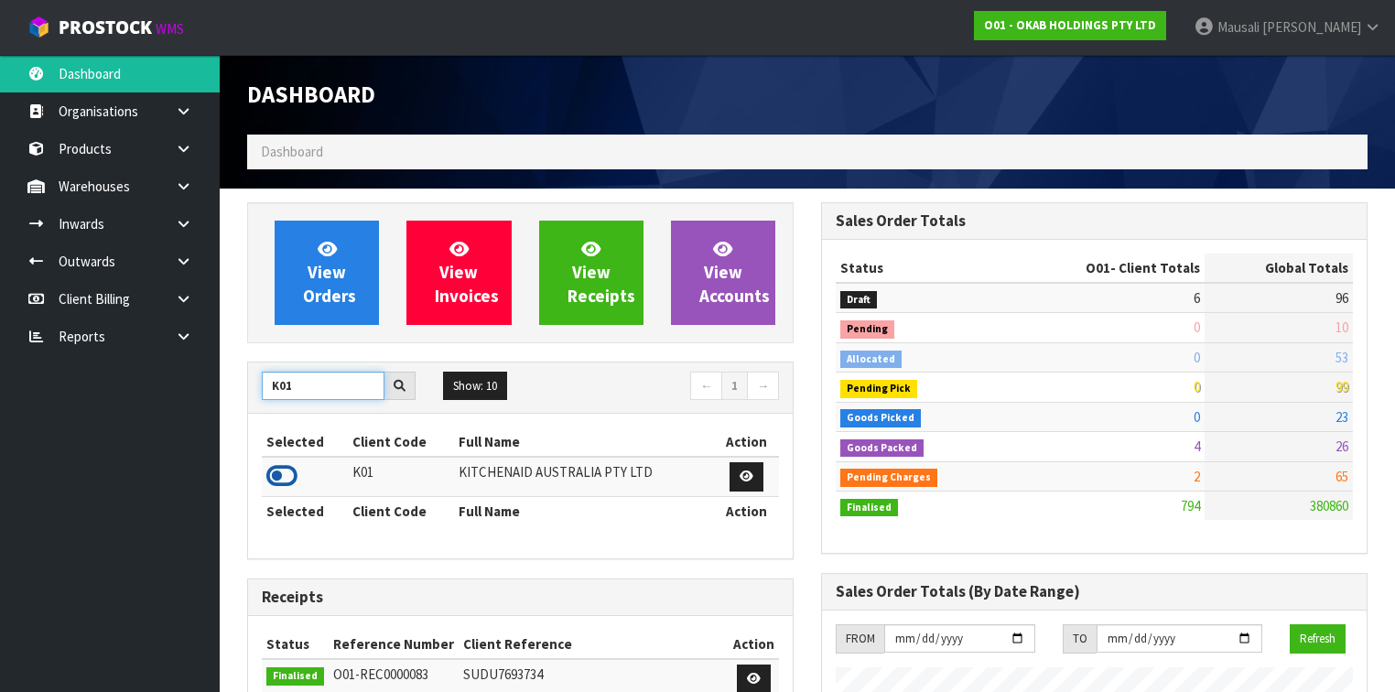
type input "K01"
click at [293, 467] on icon at bounding box center [281, 475] width 31 height 27
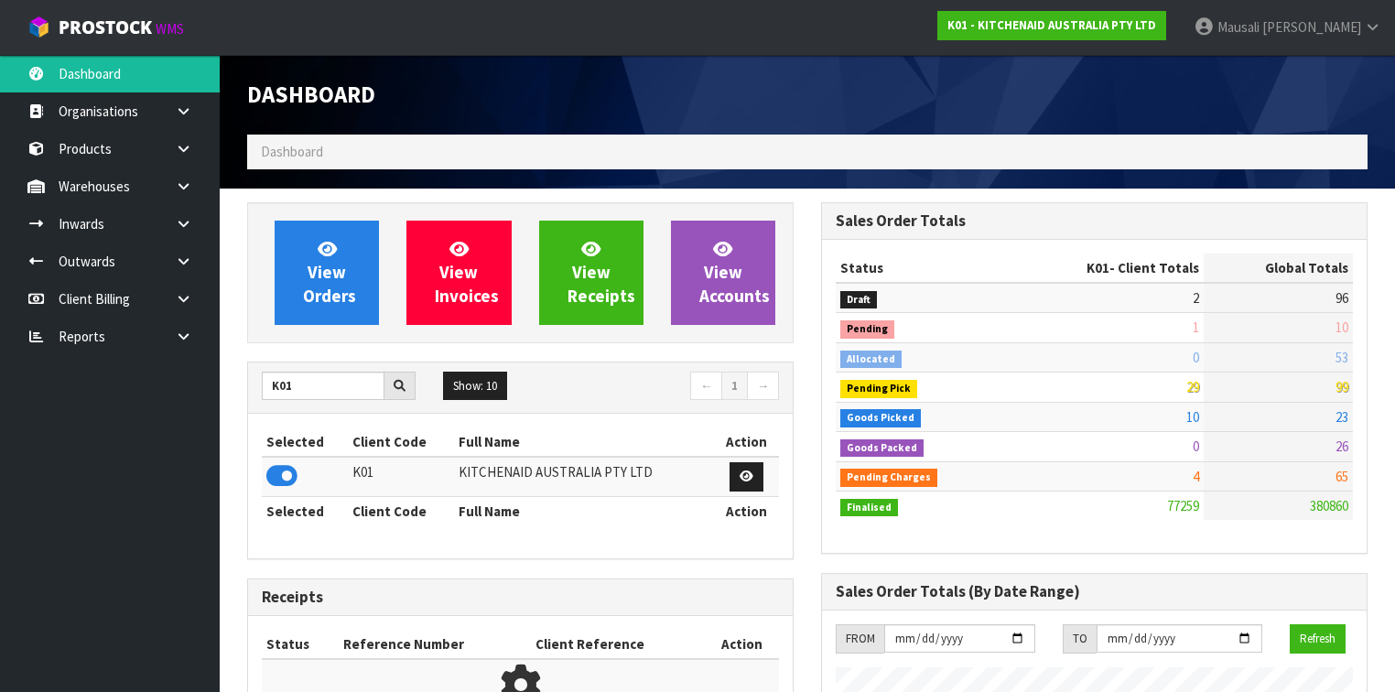
scroll to position [1380, 574]
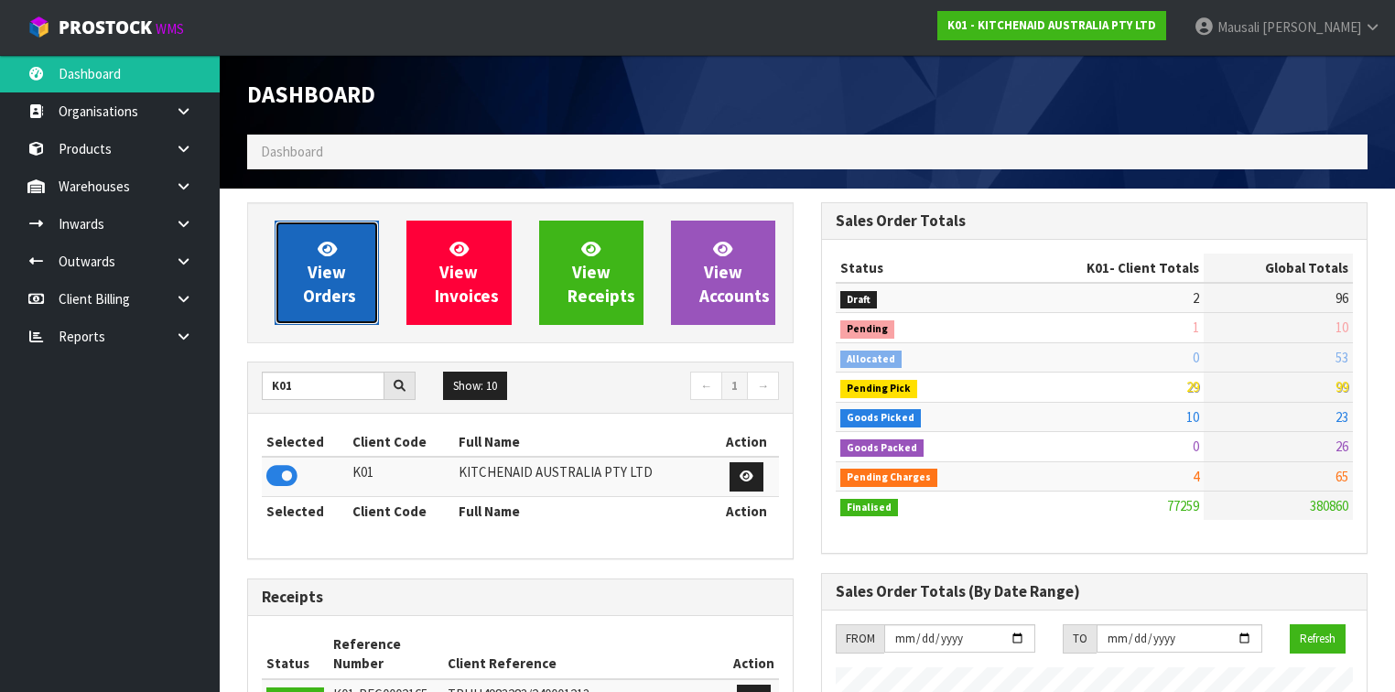
click at [344, 263] on span "View Orders" at bounding box center [329, 272] width 53 height 69
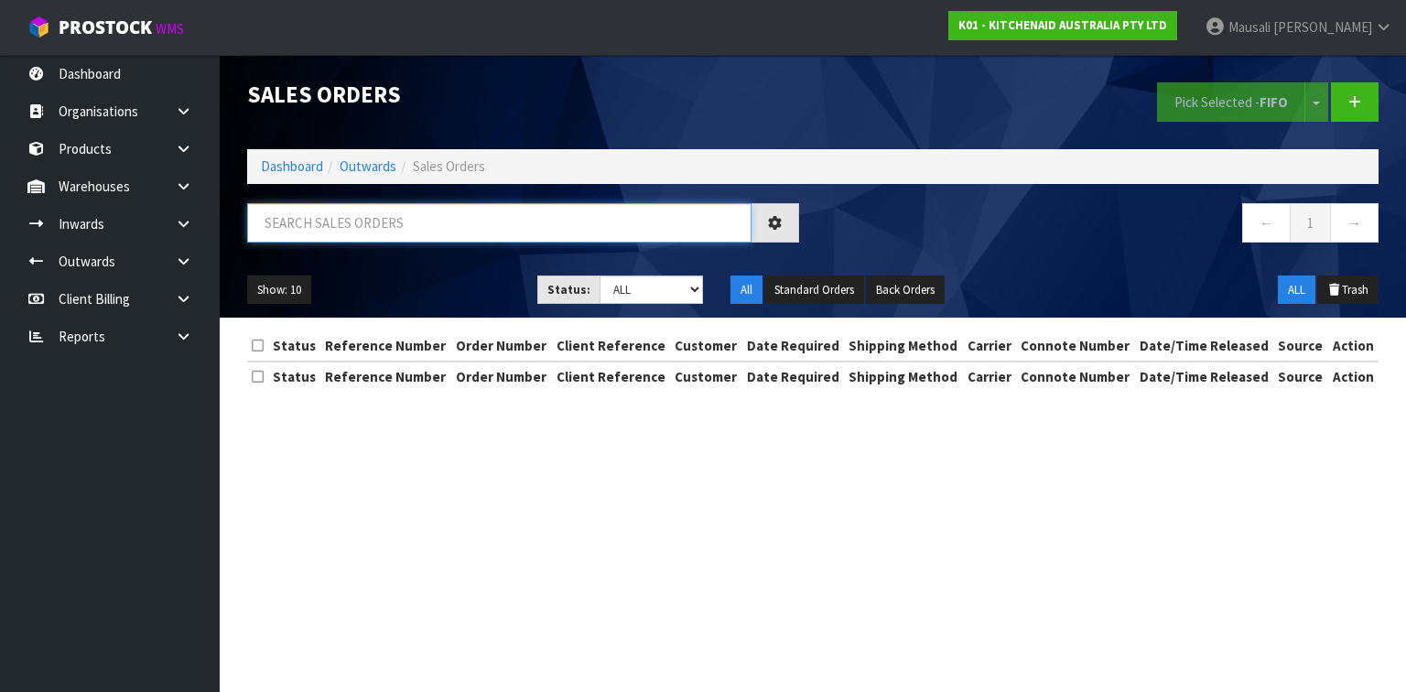
click at [301, 223] on input "text" at bounding box center [499, 222] width 504 height 39
type input "JOB-0411973"
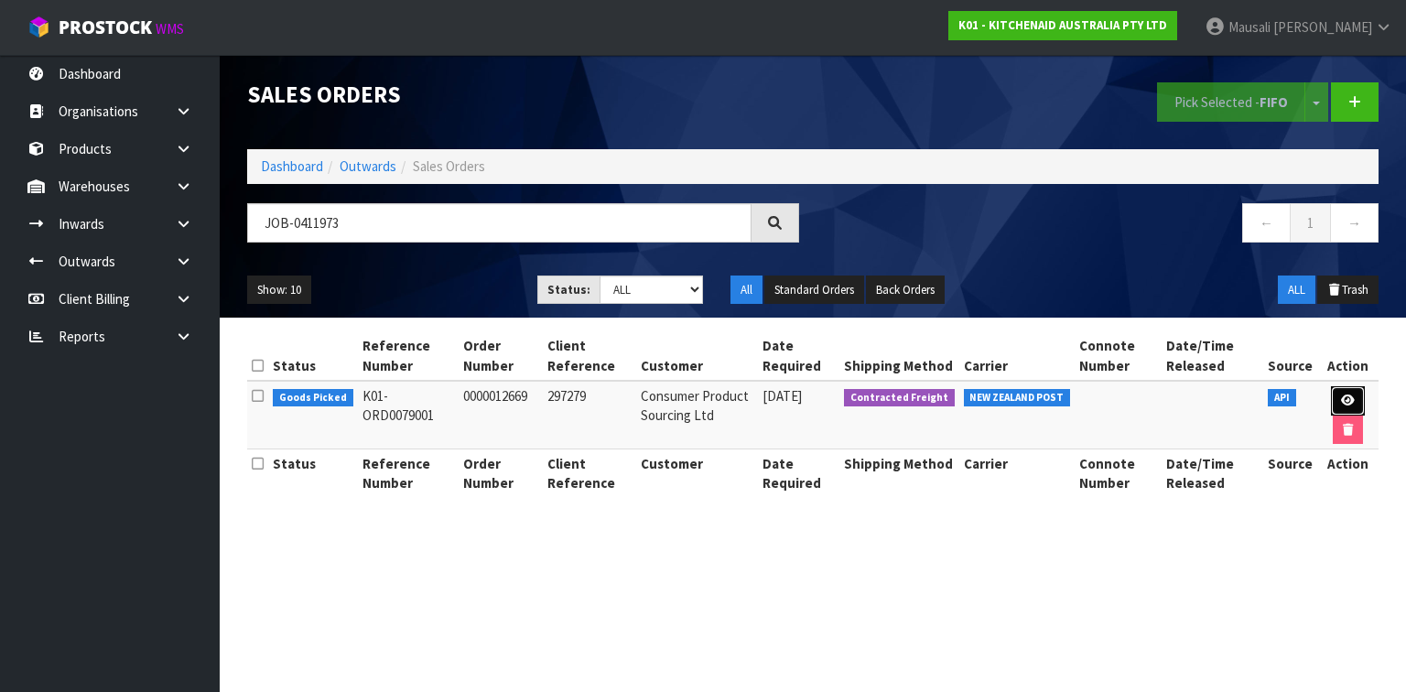
click at [1350, 395] on icon at bounding box center [1348, 400] width 14 height 12
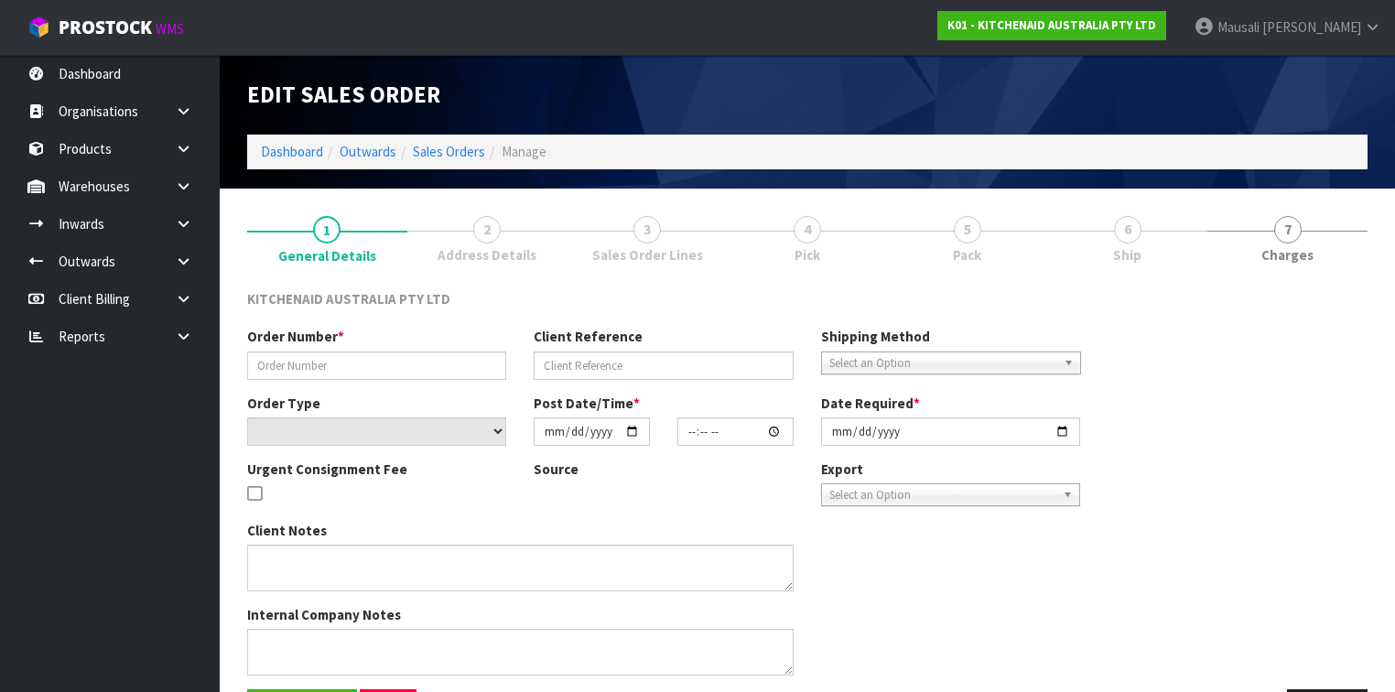
type input "0000012669"
type input "297279"
select select "number:0"
type input "[DATE]"
type input "17:37:09.000"
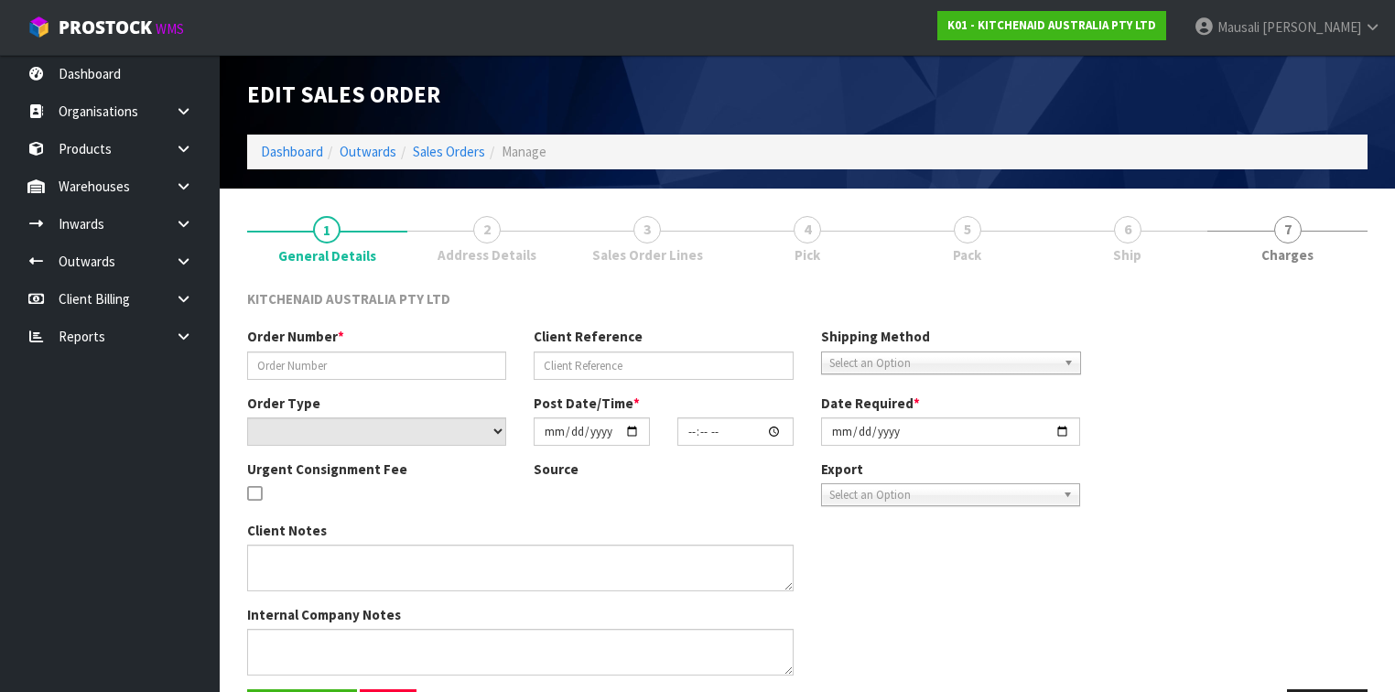
type input "[DATE]"
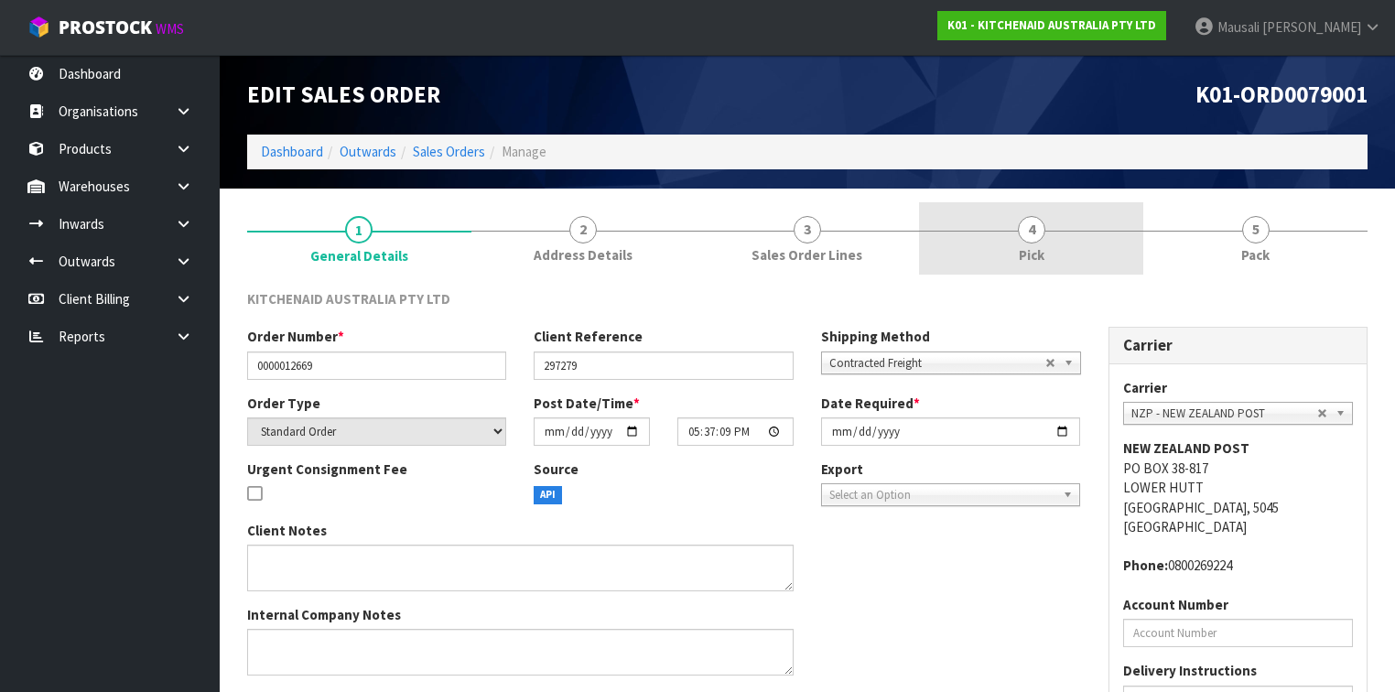
click at [1001, 246] on link "4 Pick" at bounding box center [1031, 238] width 224 height 72
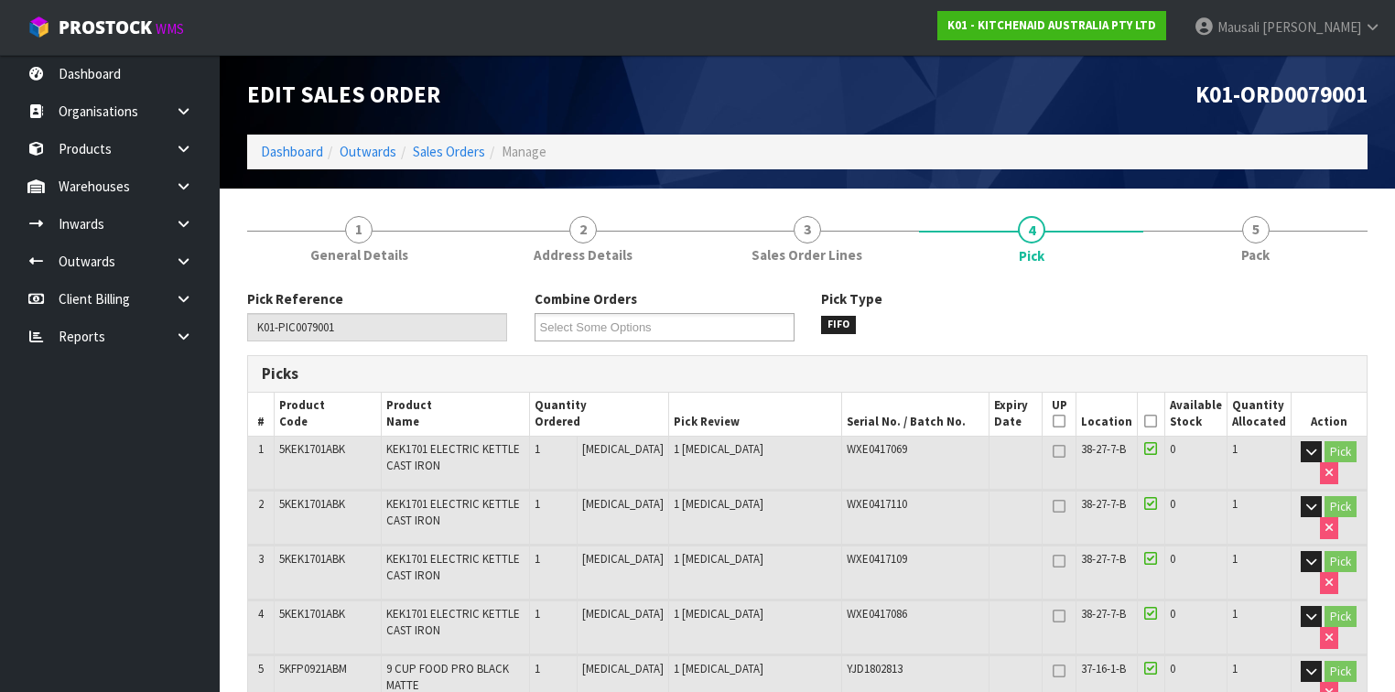
click at [1151, 421] on icon at bounding box center [1150, 421] width 13 height 1
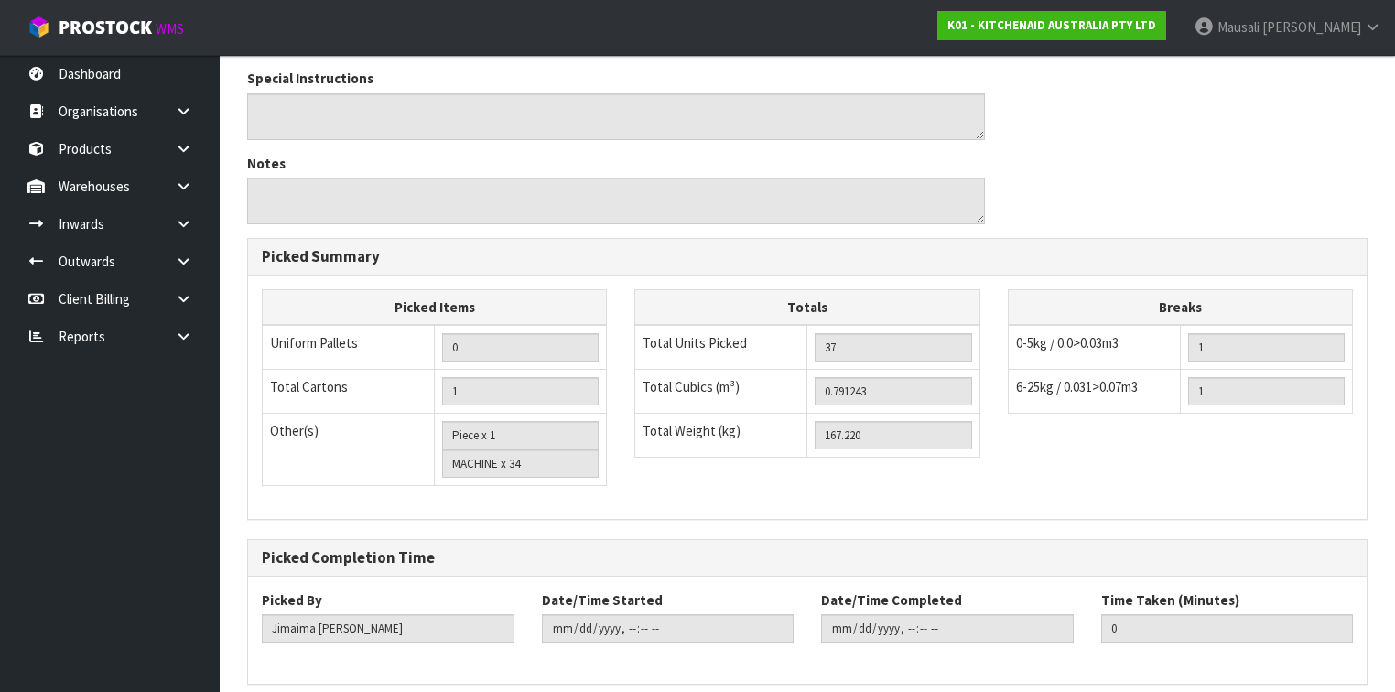
scroll to position [2445, 0]
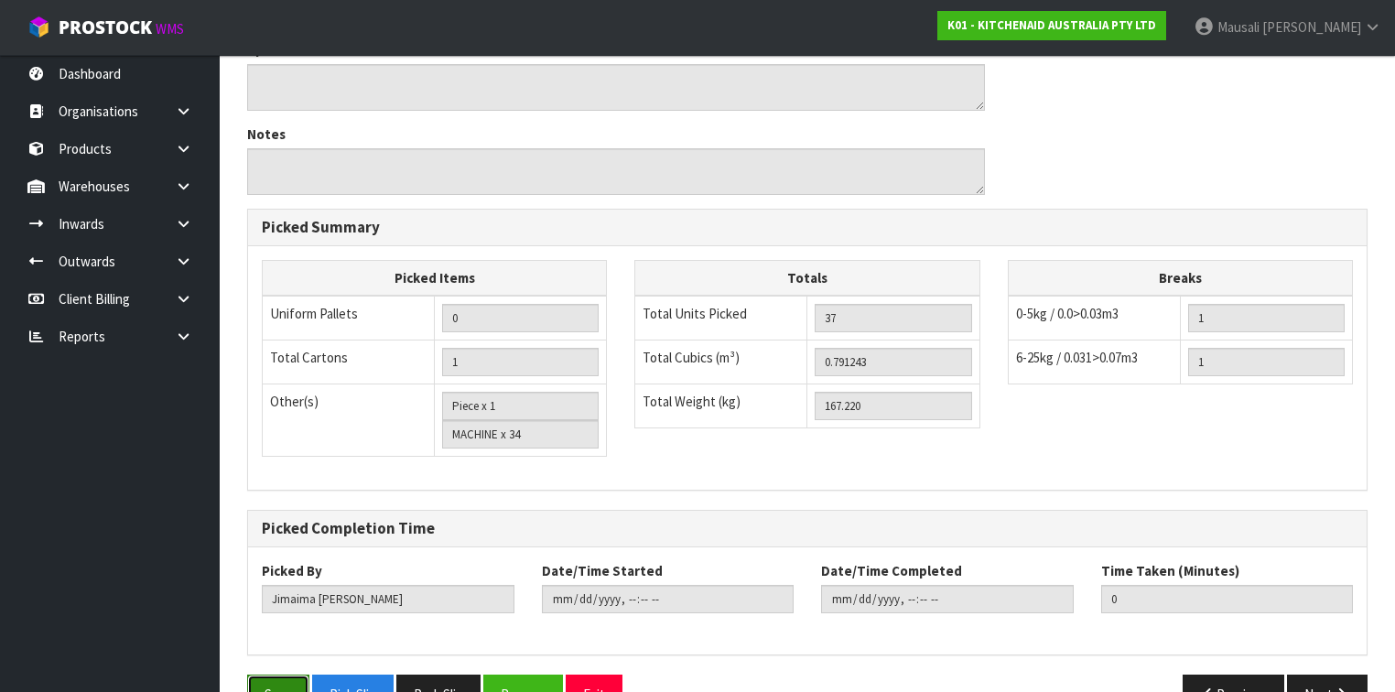
click at [278, 675] on button "Save" at bounding box center [278, 694] width 62 height 39
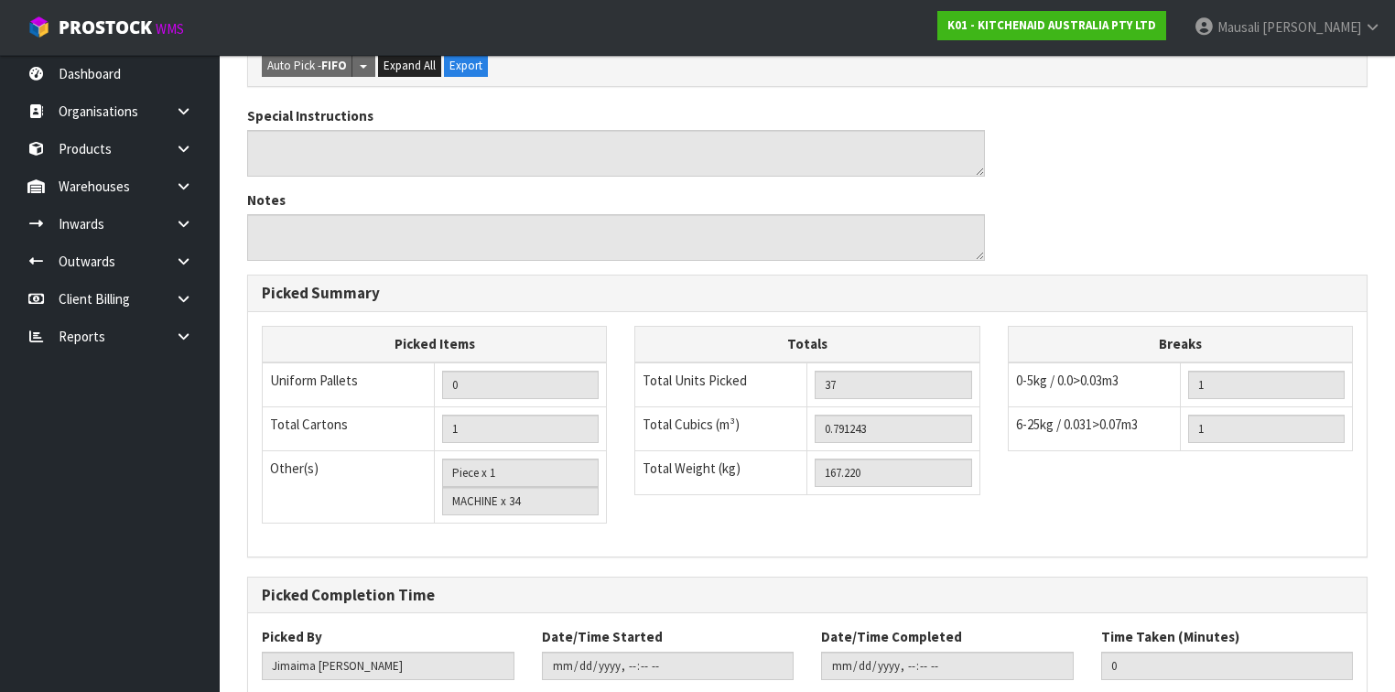
scroll to position [0, 0]
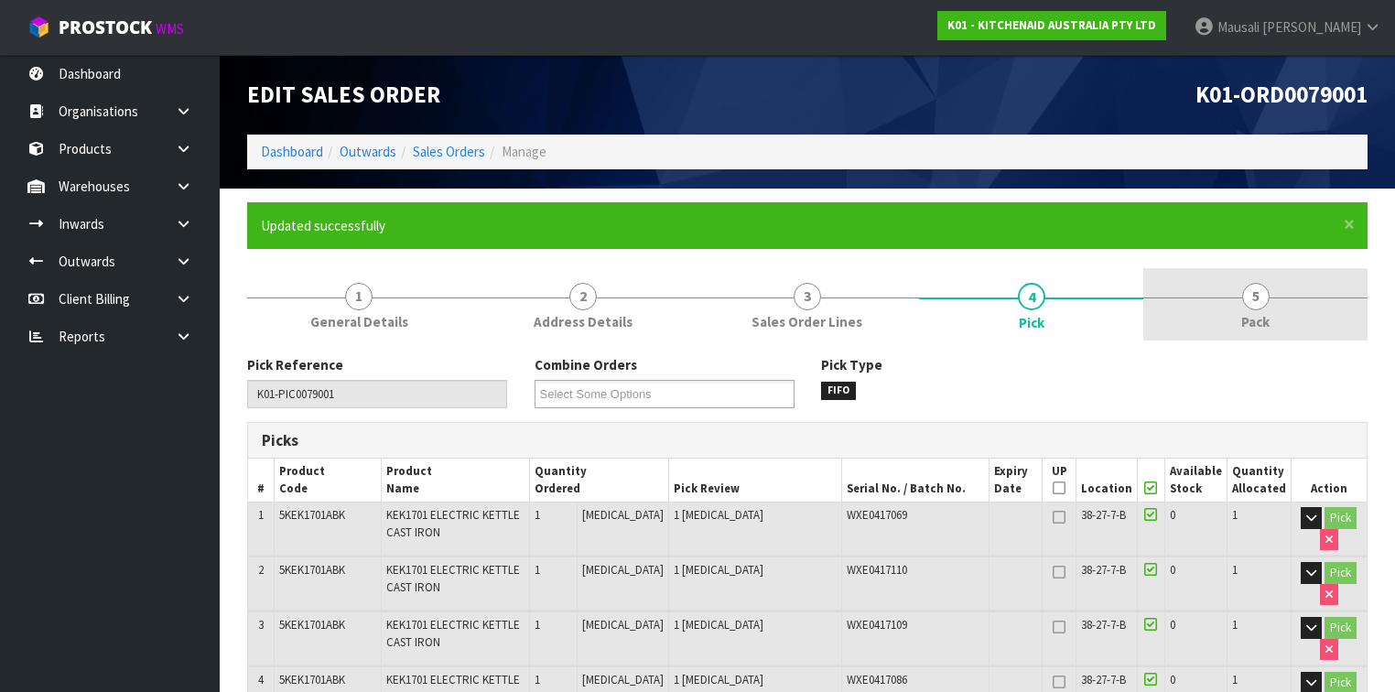
click at [1239, 289] on link "5 Pack" at bounding box center [1255, 304] width 224 height 72
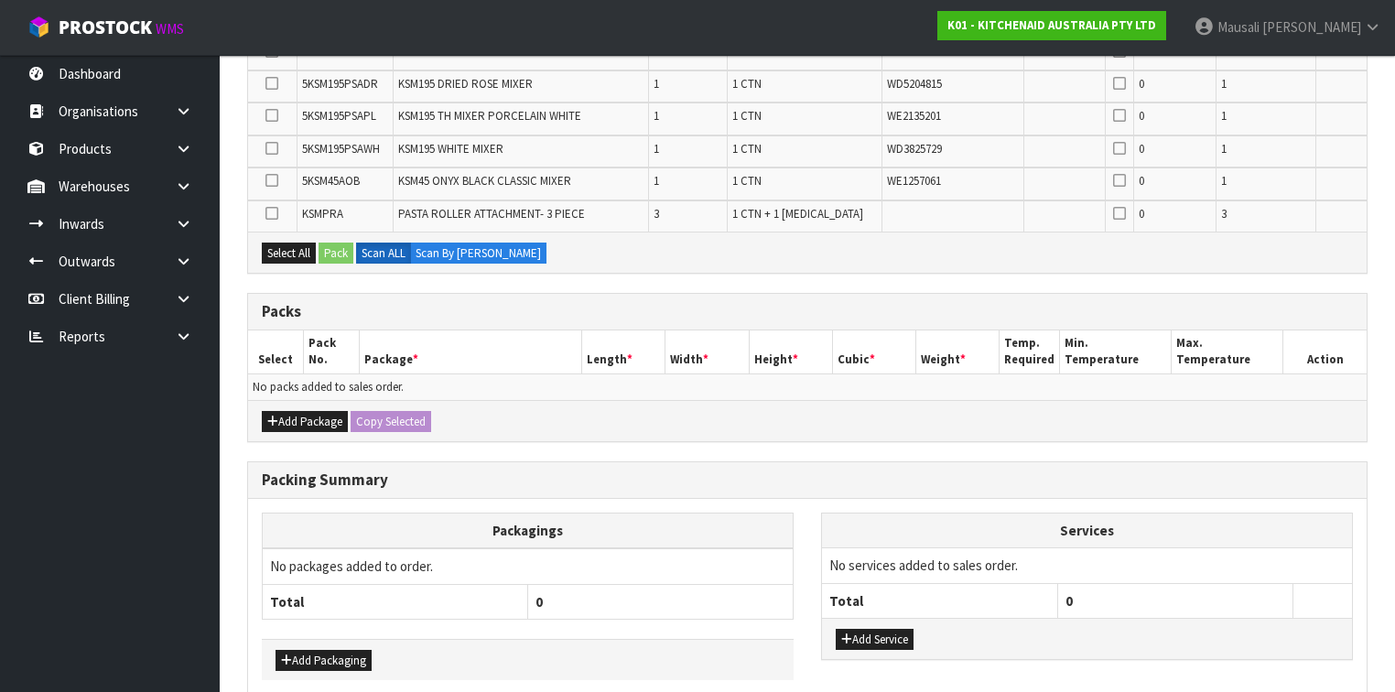
scroll to position [1391, 0]
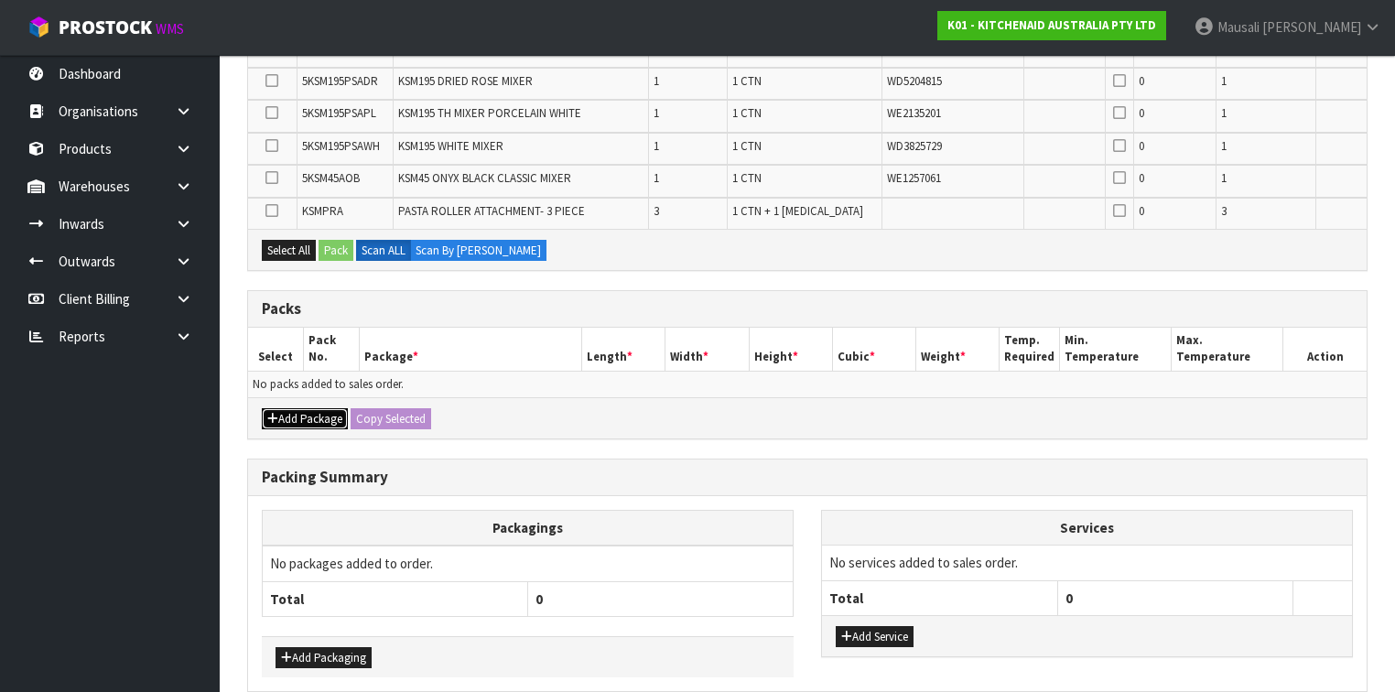
click at [286, 408] on button "Add Package" at bounding box center [305, 419] width 86 height 22
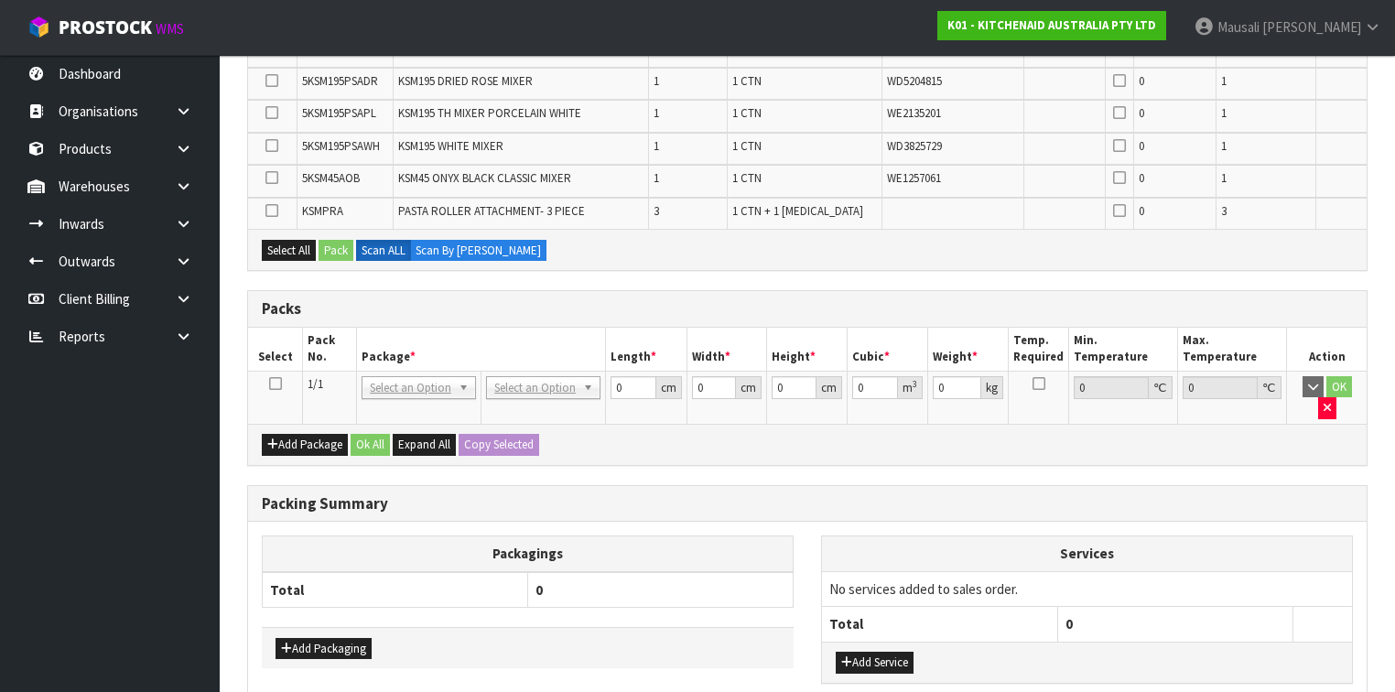
click at [276, 384] on icon at bounding box center [275, 384] width 13 height 1
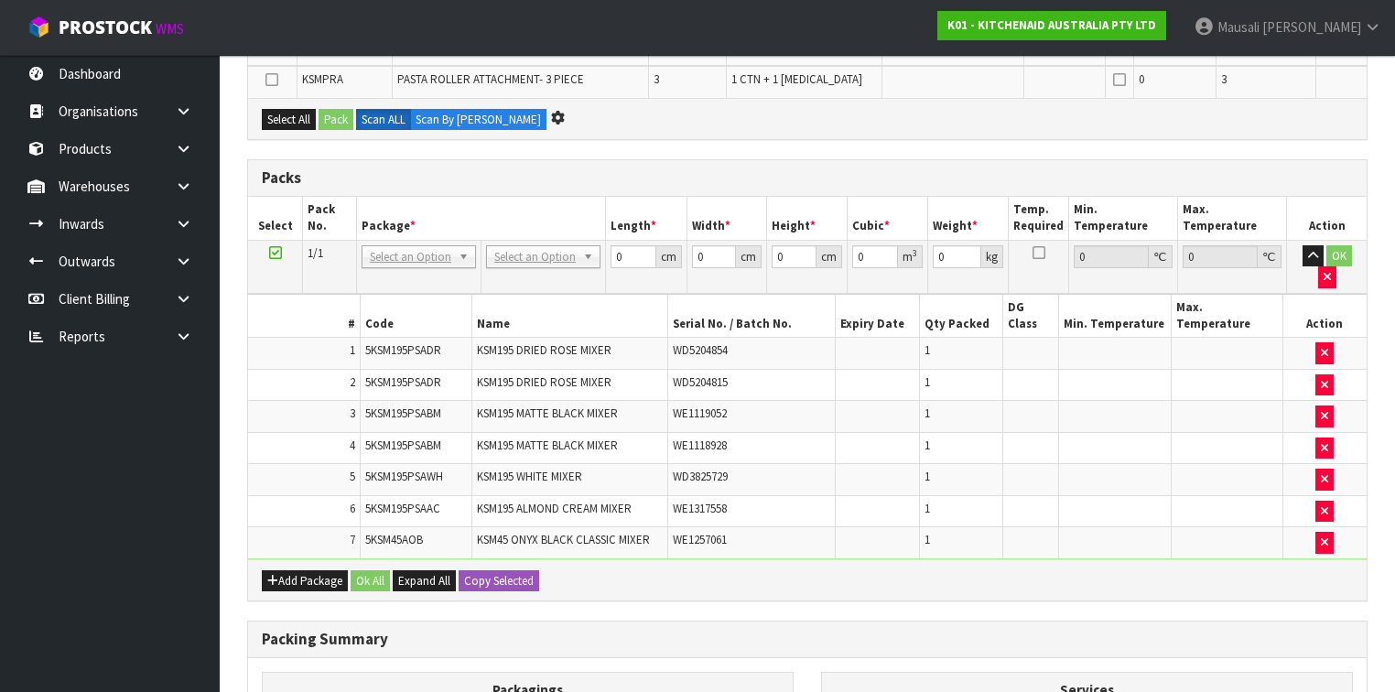
scroll to position [0, 0]
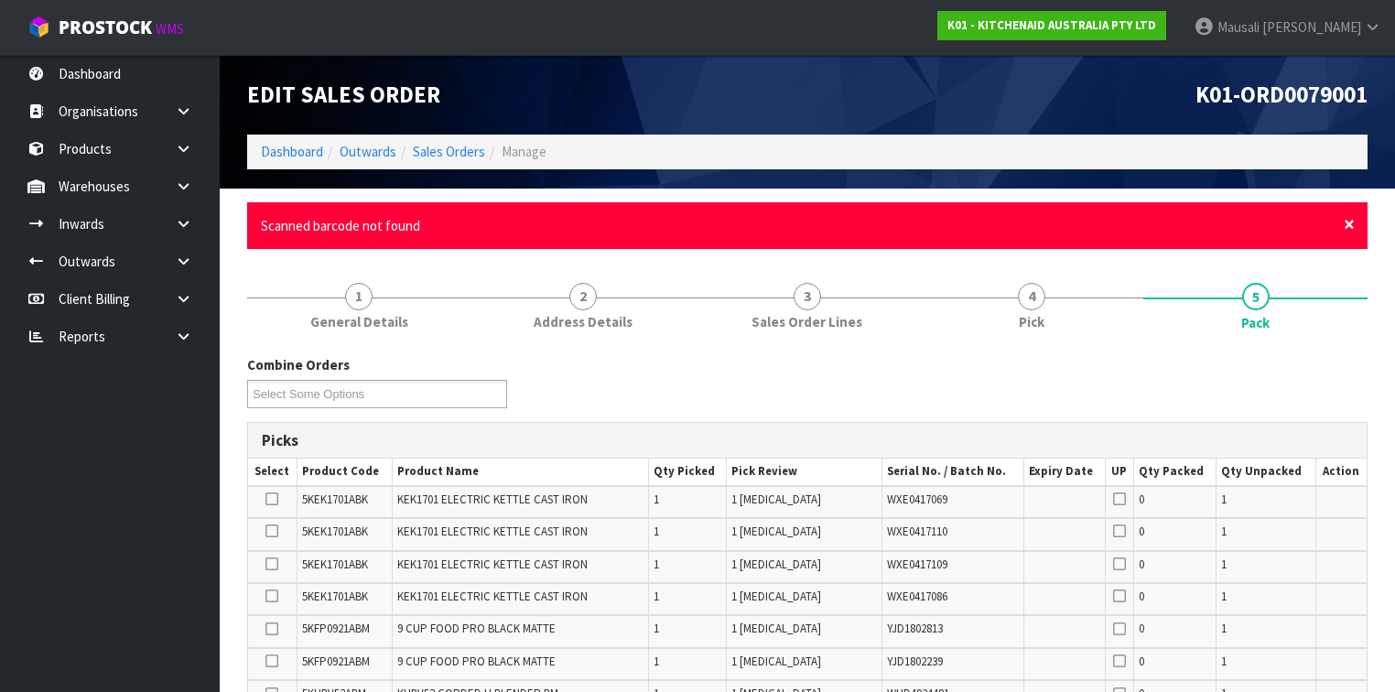
click at [1345, 225] on span "×" at bounding box center [1349, 224] width 11 height 26
click at [1345, 224] on span "×" at bounding box center [1349, 224] width 11 height 26
click at [1345, 221] on span "×" at bounding box center [1349, 224] width 11 height 26
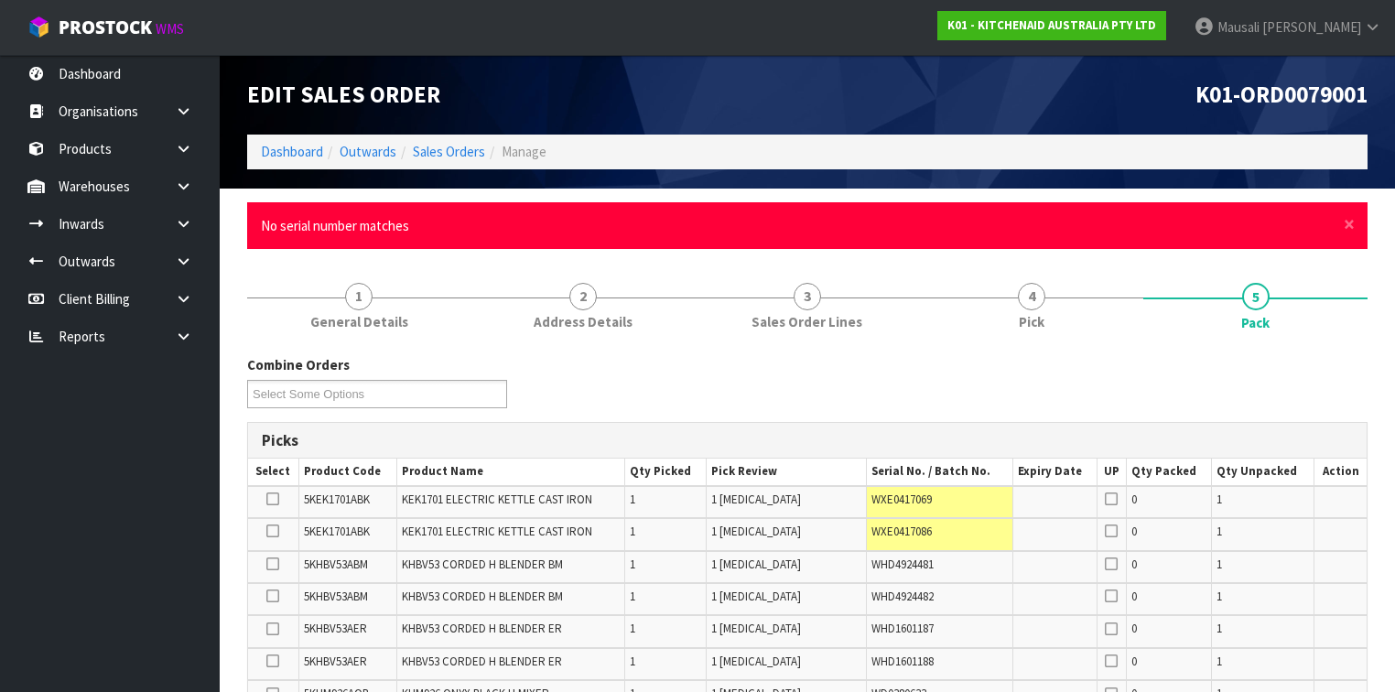
click at [1343, 225] on div "× Close No serial number matches" at bounding box center [807, 225] width 1120 height 47
click at [1345, 224] on span "×" at bounding box center [1349, 224] width 11 height 26
click at [1347, 225] on span "×" at bounding box center [1349, 224] width 11 height 26
click at [1347, 227] on span "×" at bounding box center [1349, 224] width 11 height 26
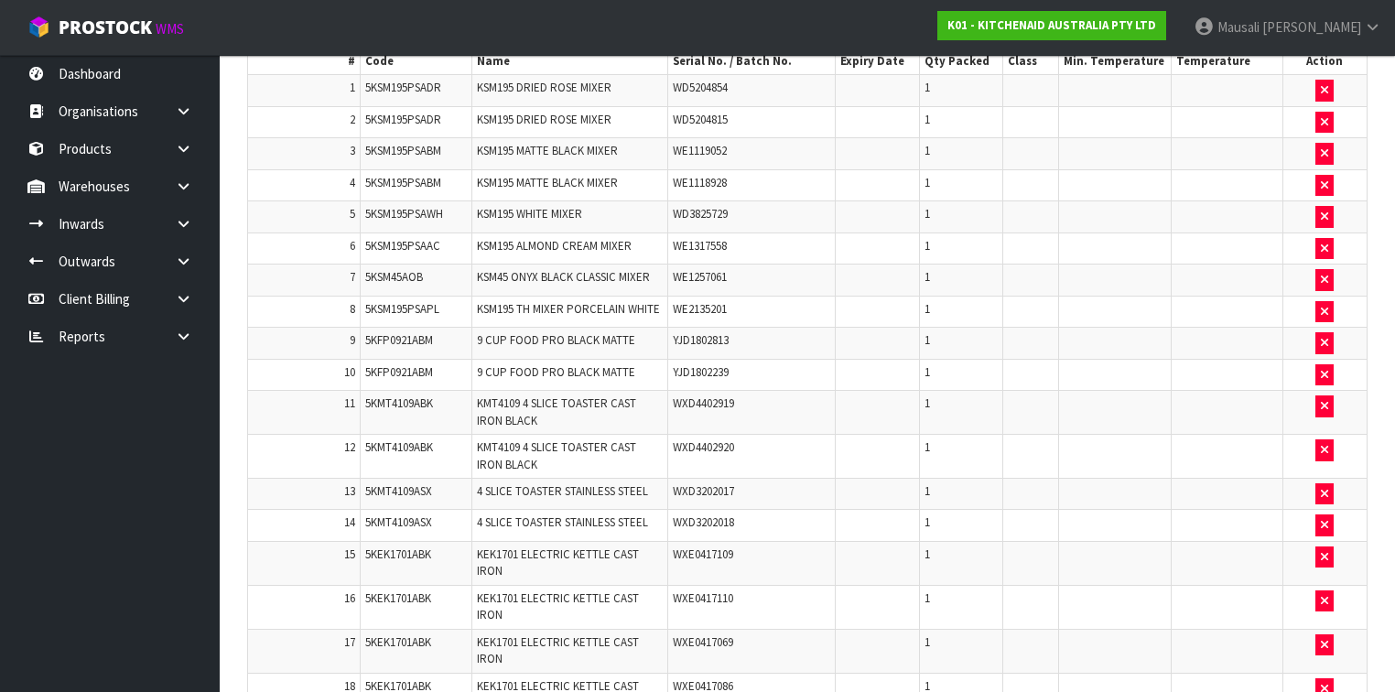
scroll to position [1318, 0]
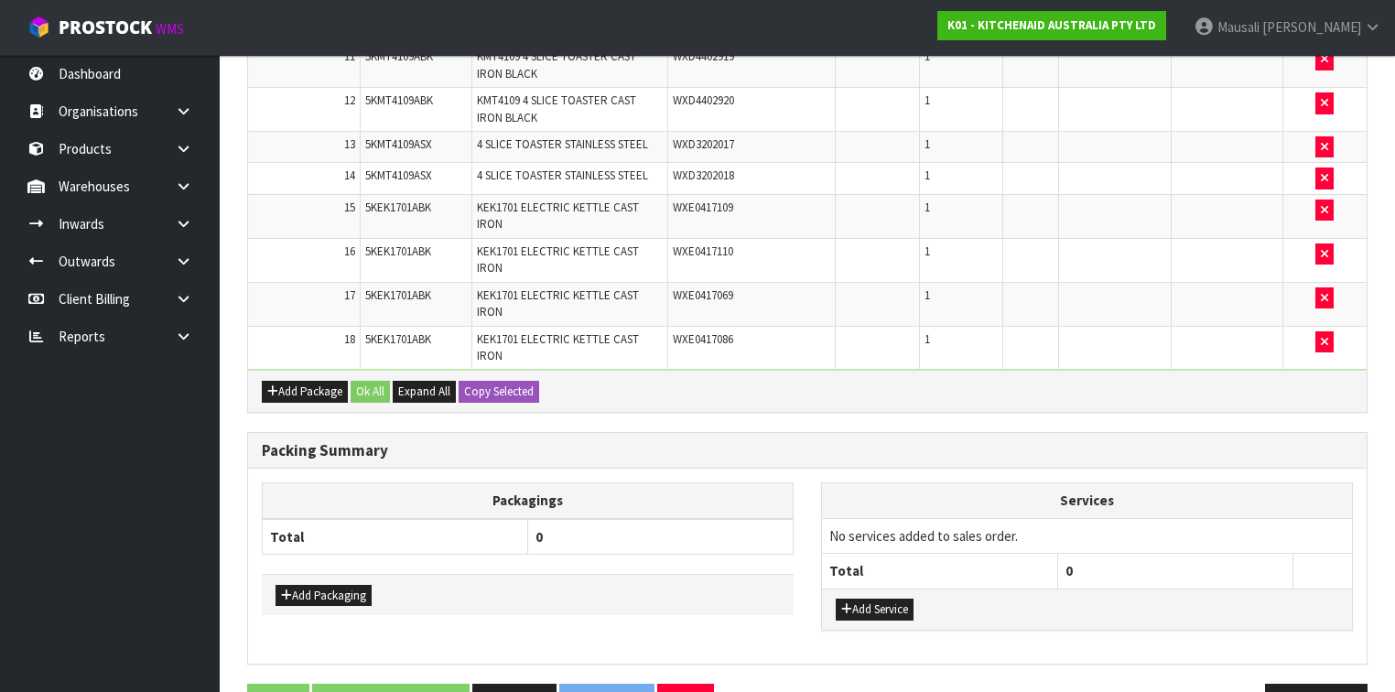
click at [643, 483] on th "Packagings" at bounding box center [528, 501] width 531 height 36
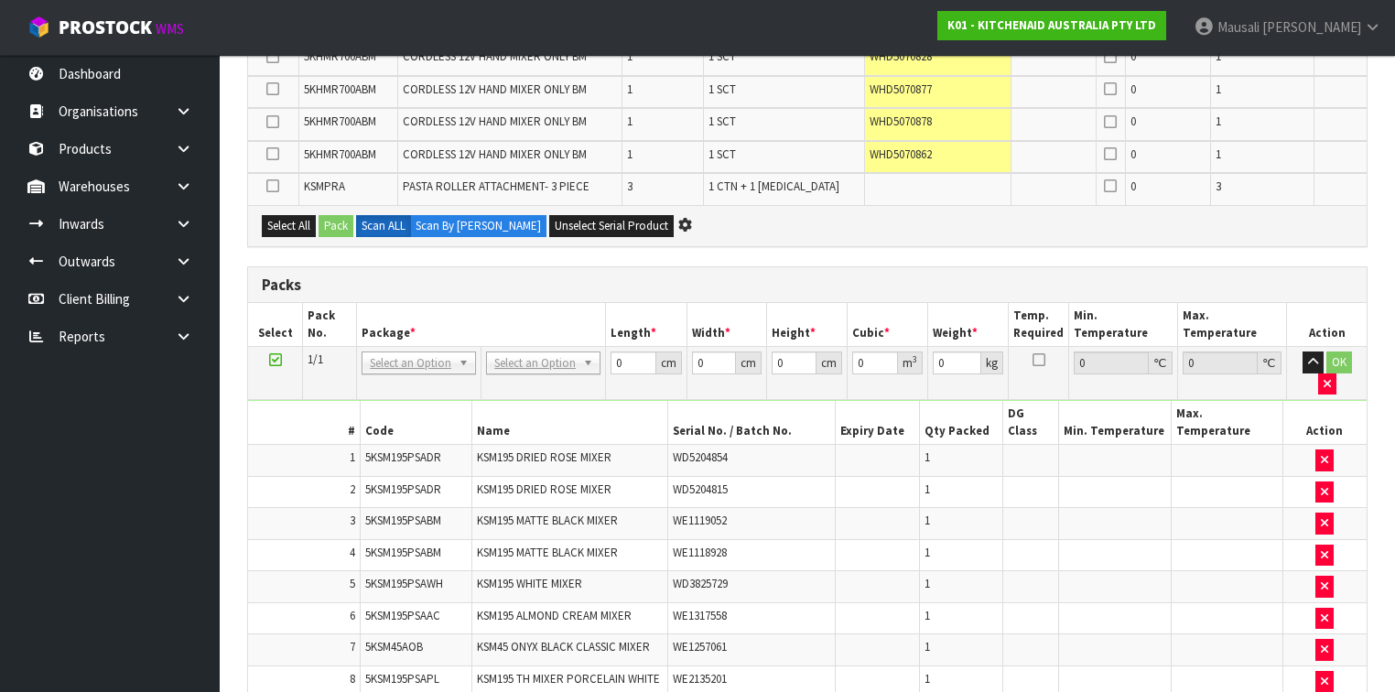
scroll to position [0, 0]
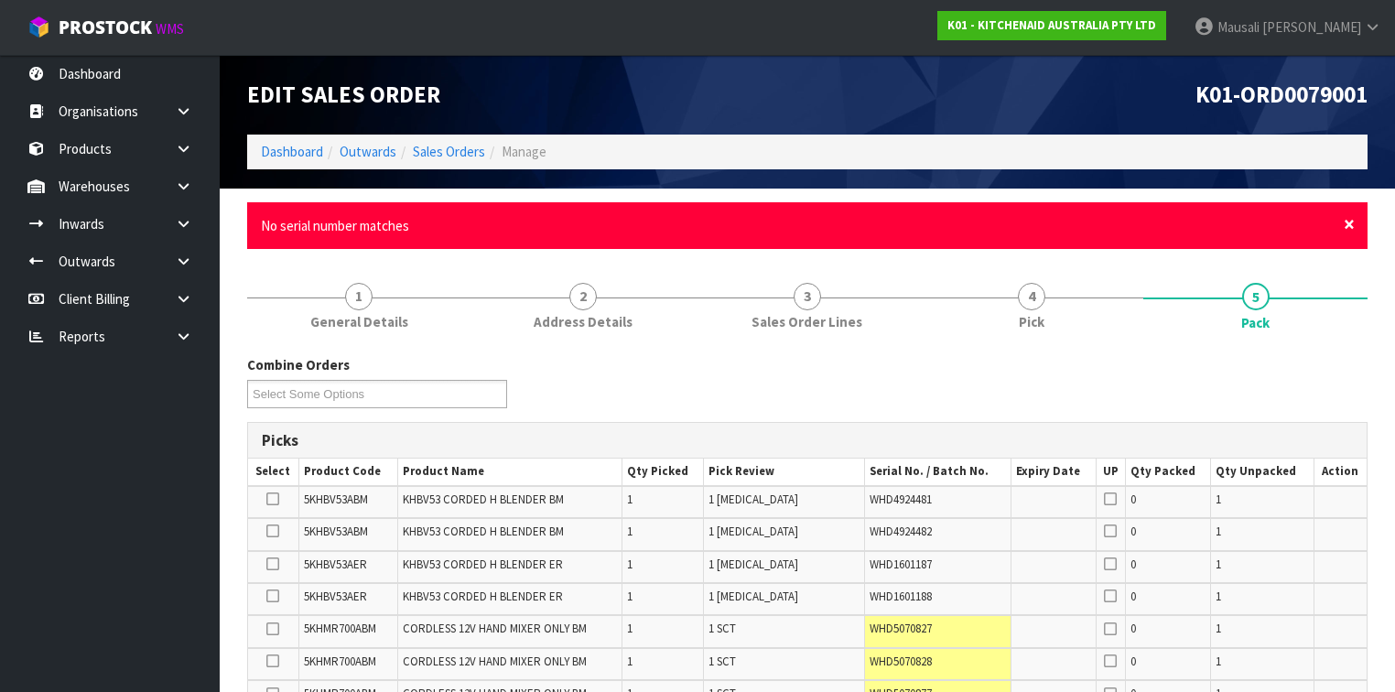
click at [1347, 224] on span "×" at bounding box center [1349, 224] width 11 height 26
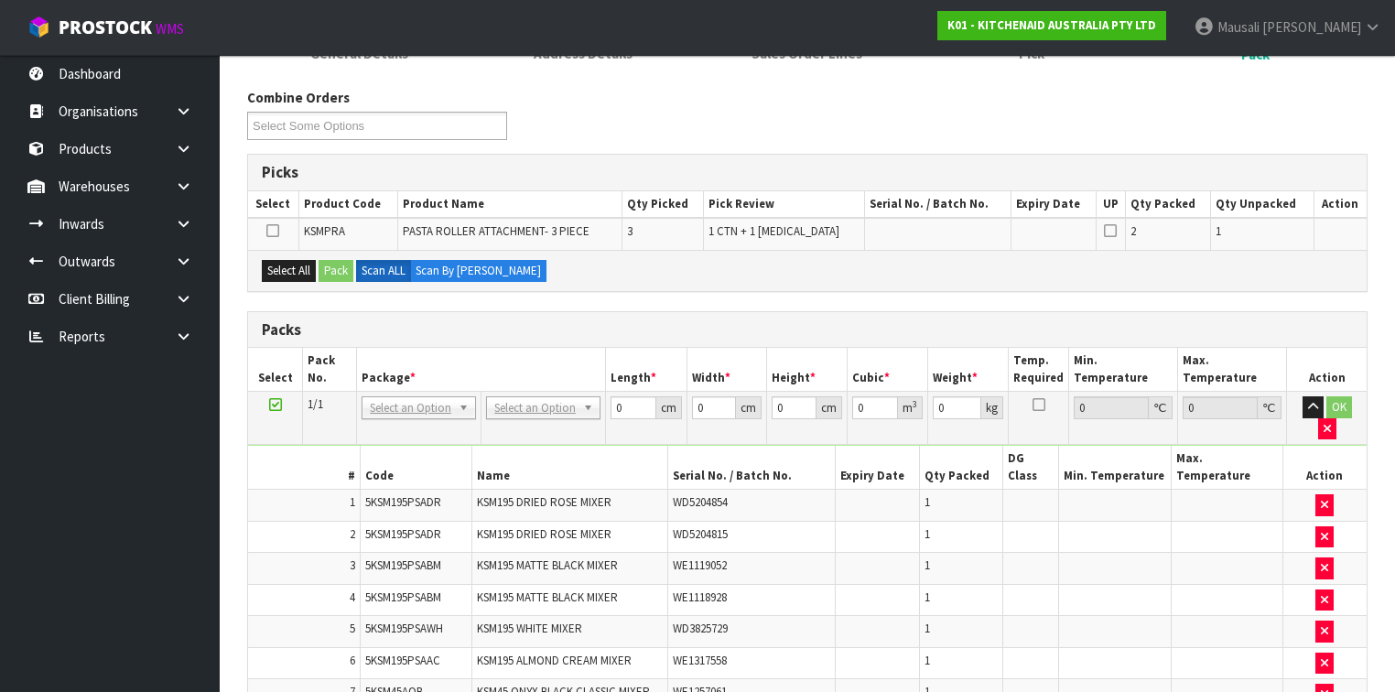
scroll to position [146, 0]
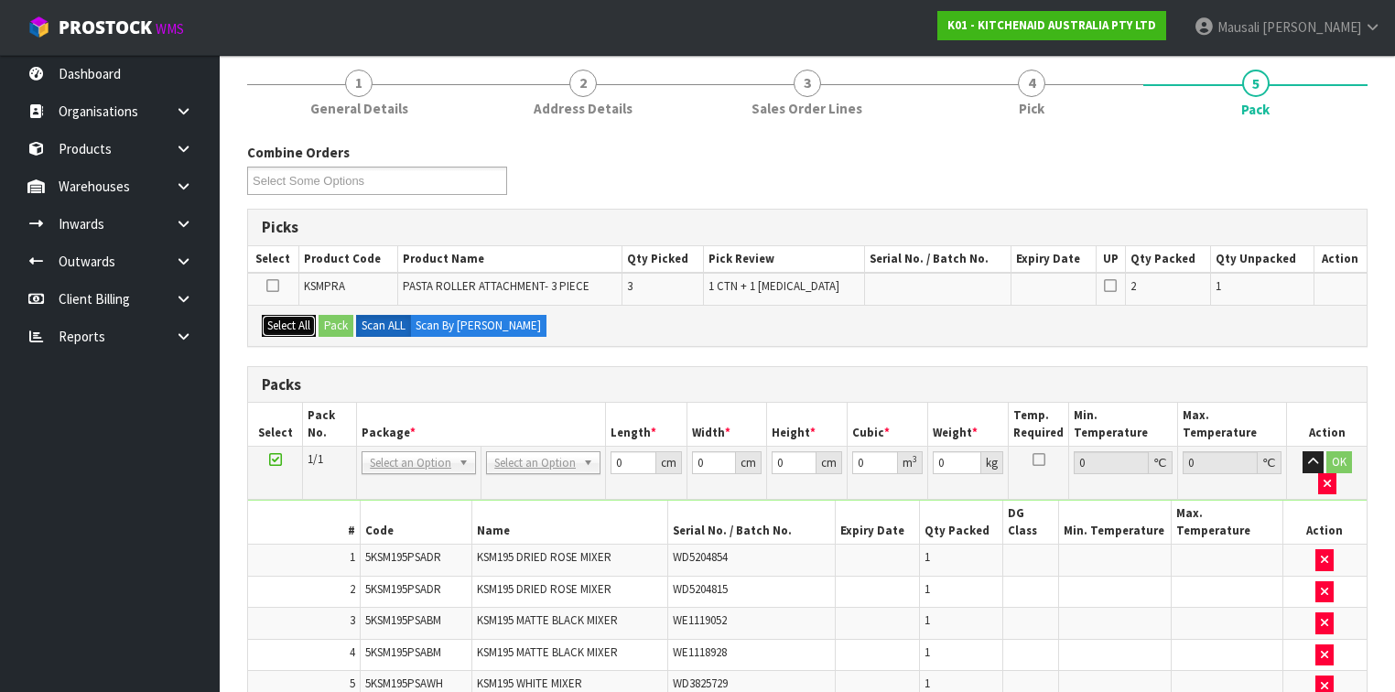
click at [286, 319] on button "Select All" at bounding box center [289, 326] width 54 height 22
click at [275, 286] on icon at bounding box center [272, 286] width 13 height 1
click at [0, 0] on input "checkbox" at bounding box center [0, 0] width 0 height 0
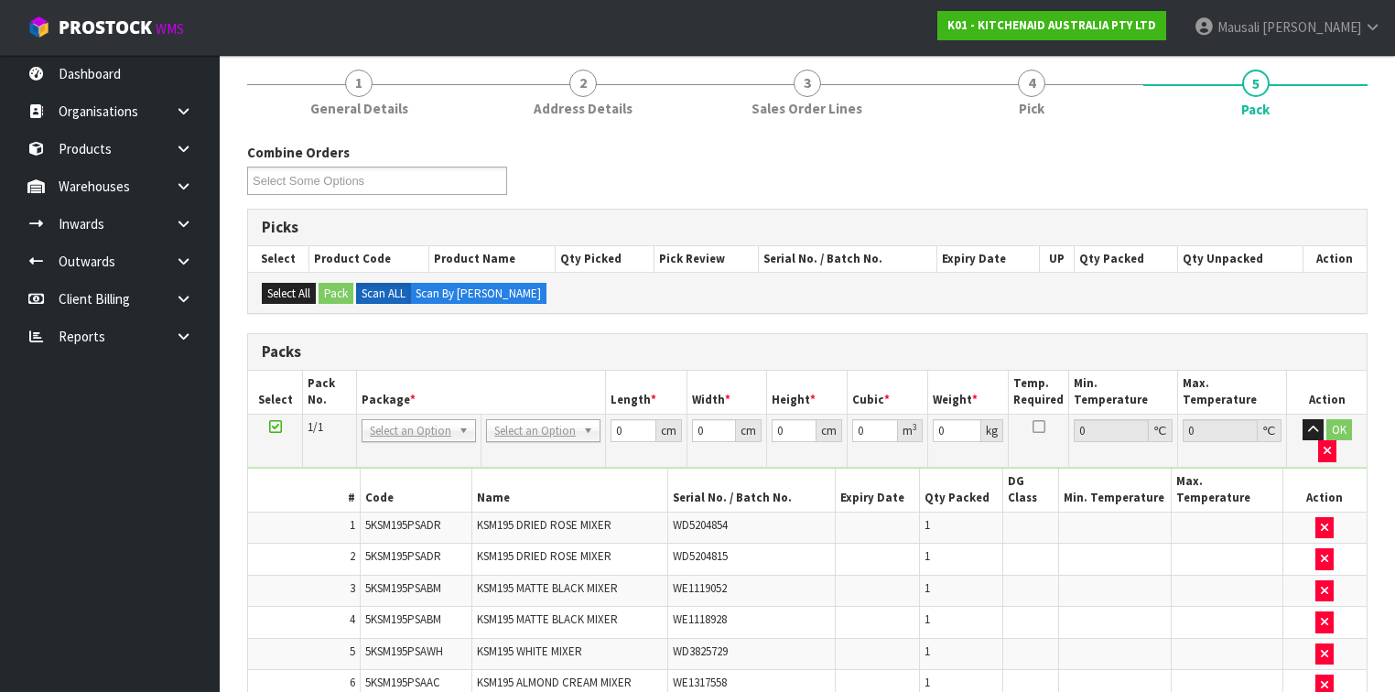
drag, startPoint x: 545, startPoint y: 427, endPoint x: 557, endPoint y: 439, distance: 17.5
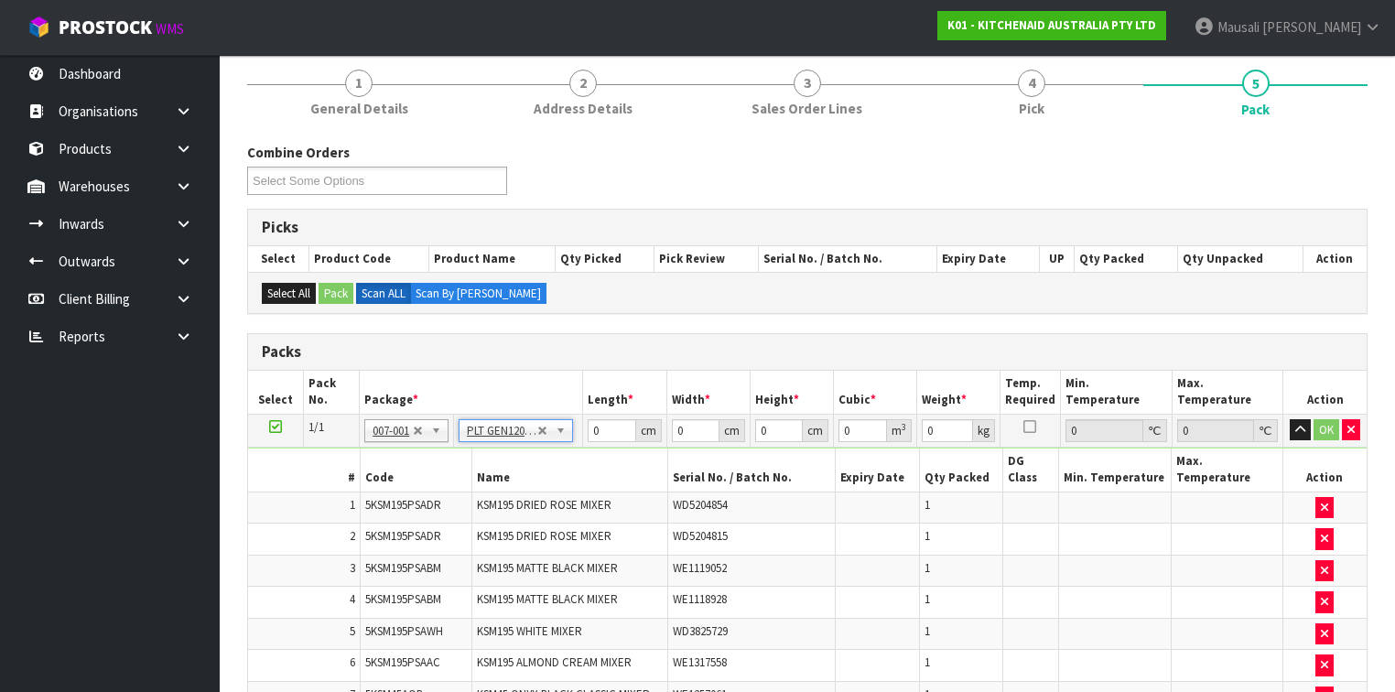
type input "120"
type input "100"
type input "167.22"
drag, startPoint x: 611, startPoint y: 427, endPoint x: 582, endPoint y: 432, distance: 29.6
click at [583, 432] on td "120 cm" at bounding box center [624, 430] width 83 height 33
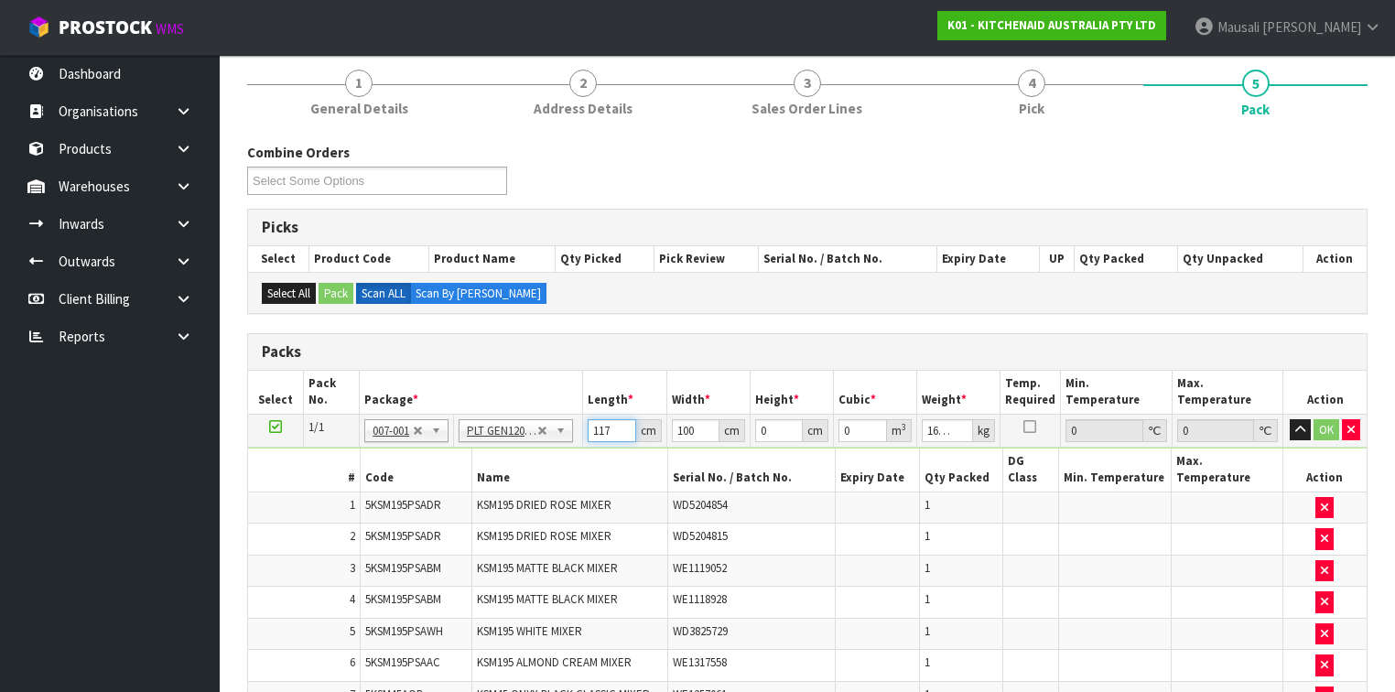
type input "117"
type input "9"
type input "0.123201"
type input "91"
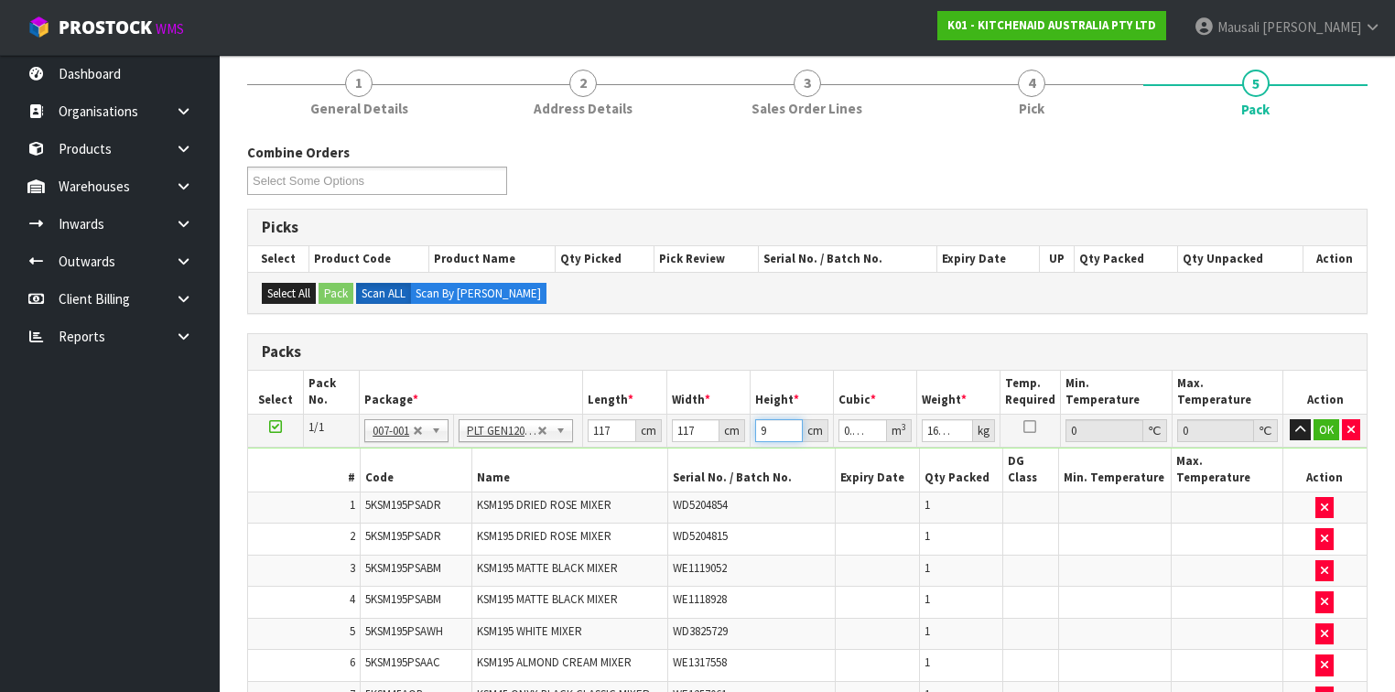
type input "1.245699"
type input "91"
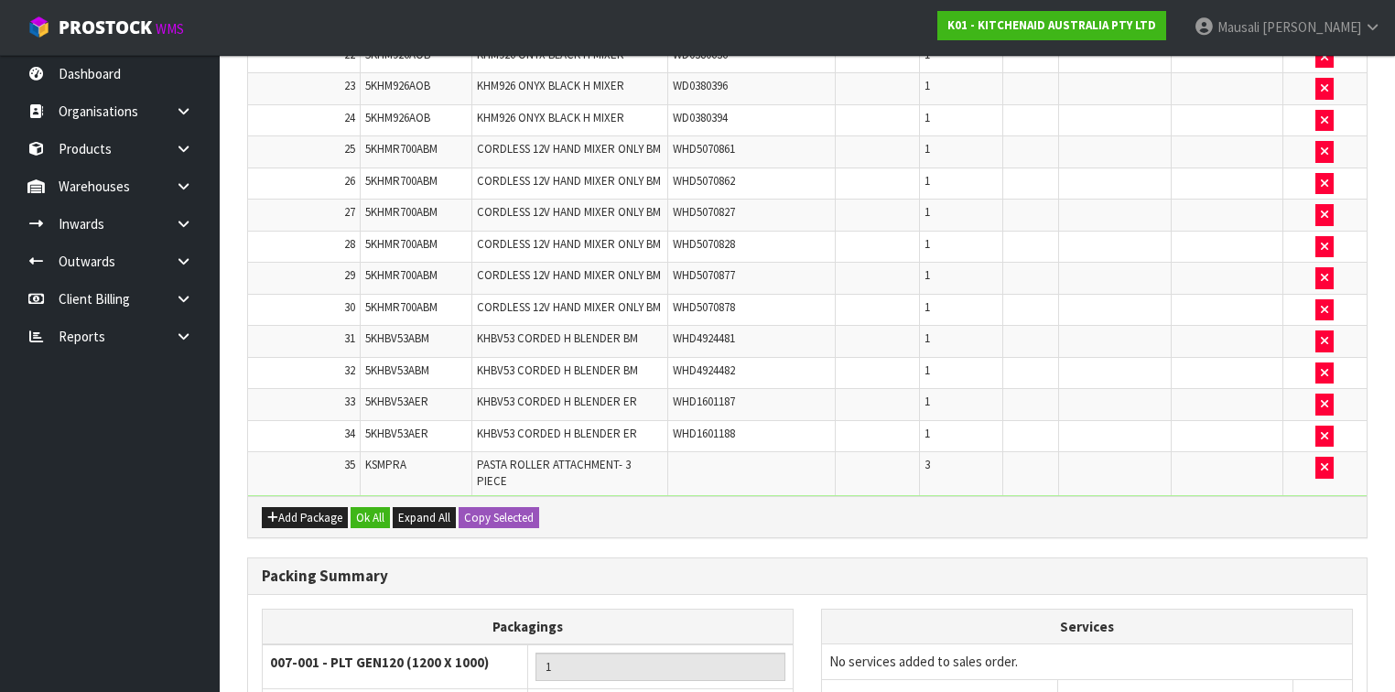
scroll to position [1474, 0]
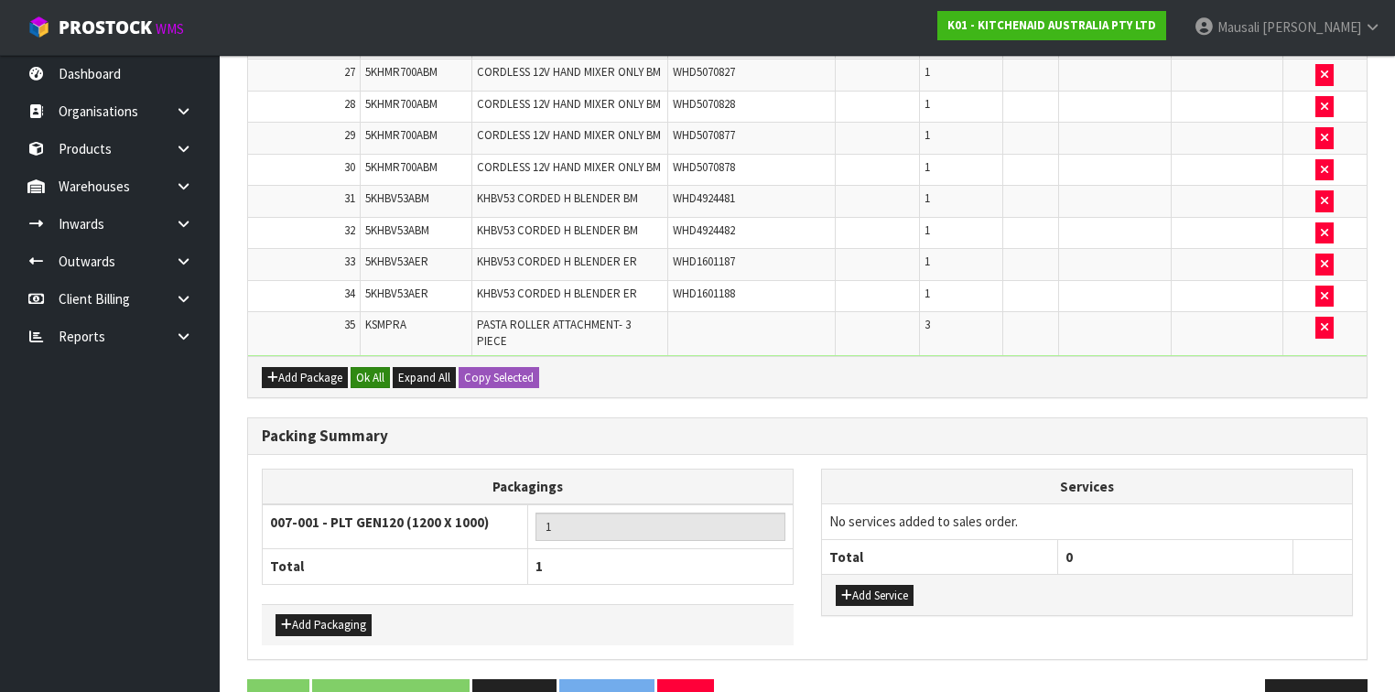
type input "195"
click at [371, 367] on button "Ok All" at bounding box center [370, 378] width 39 height 22
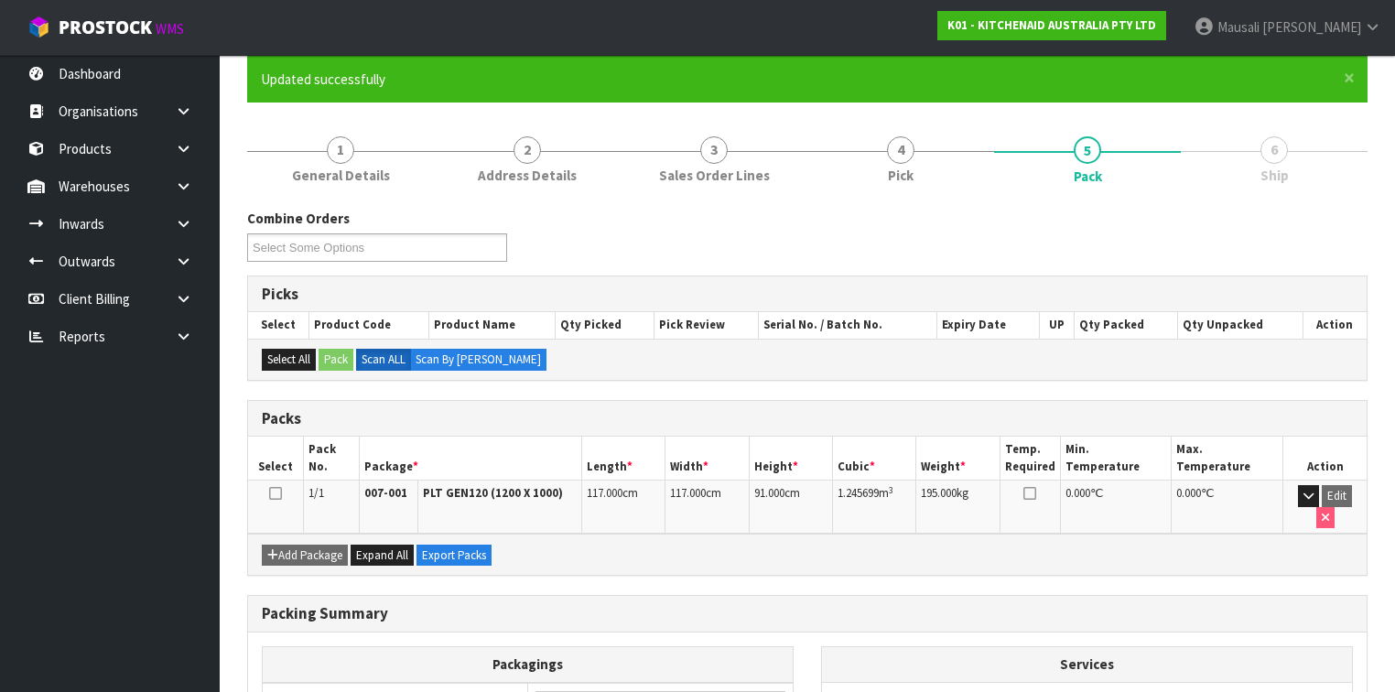
scroll to position [309, 0]
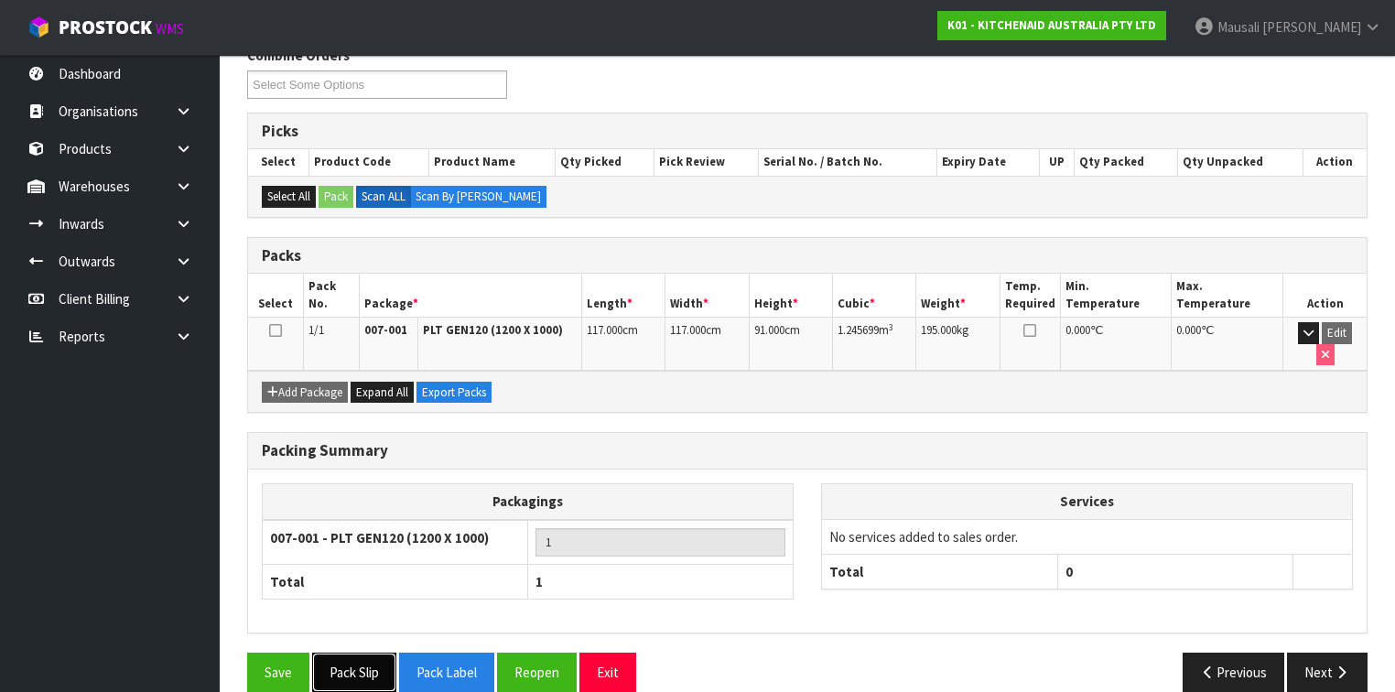
click at [362, 653] on button "Pack Slip" at bounding box center [354, 672] width 84 height 39
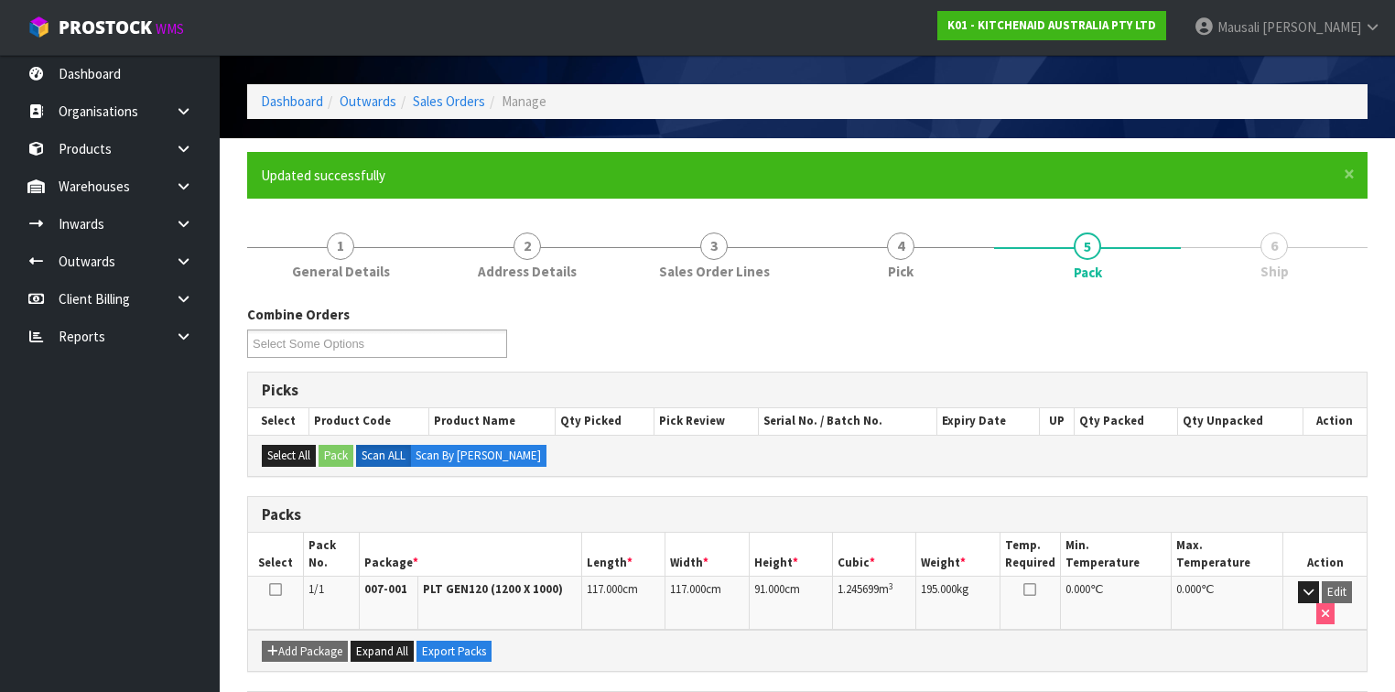
scroll to position [0, 0]
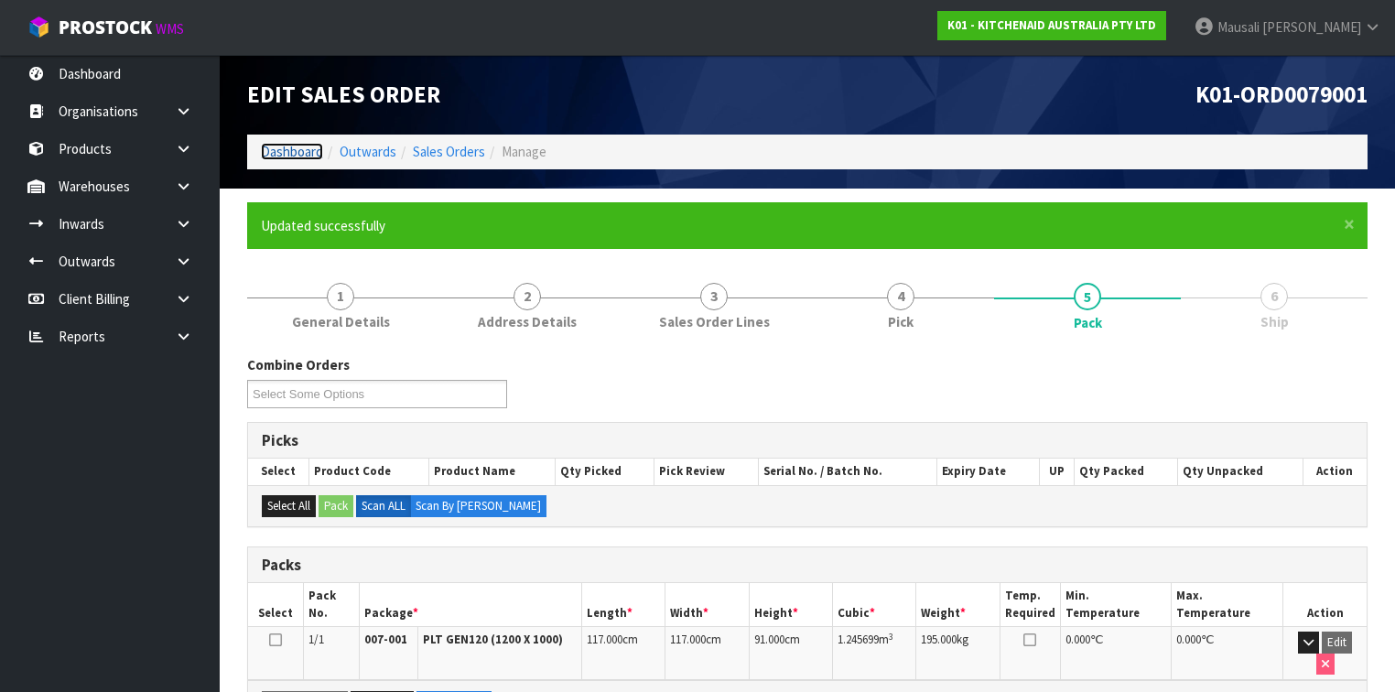
click at [300, 148] on link "Dashboard" at bounding box center [292, 151] width 62 height 17
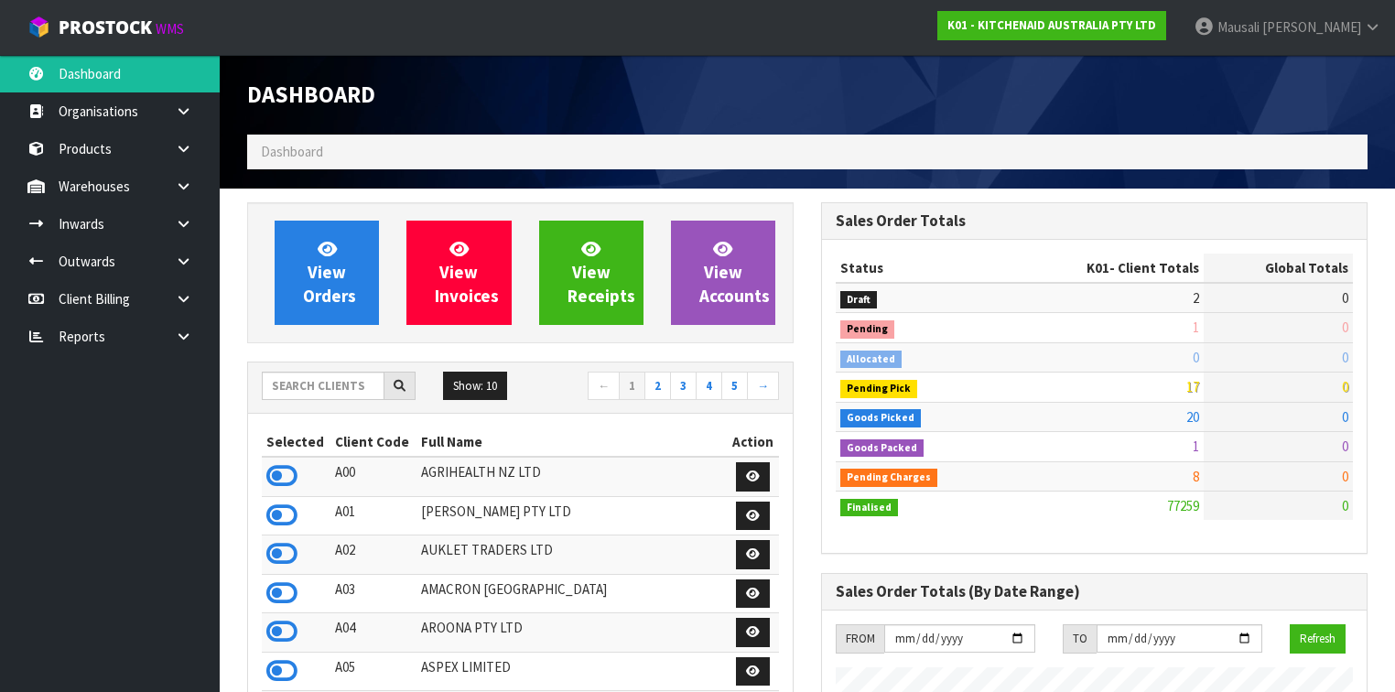
scroll to position [1380, 574]
click at [290, 370] on div "Show: 10 5 10 25 50 ← 1 2 3 4 5 →" at bounding box center [520, 387] width 545 height 51
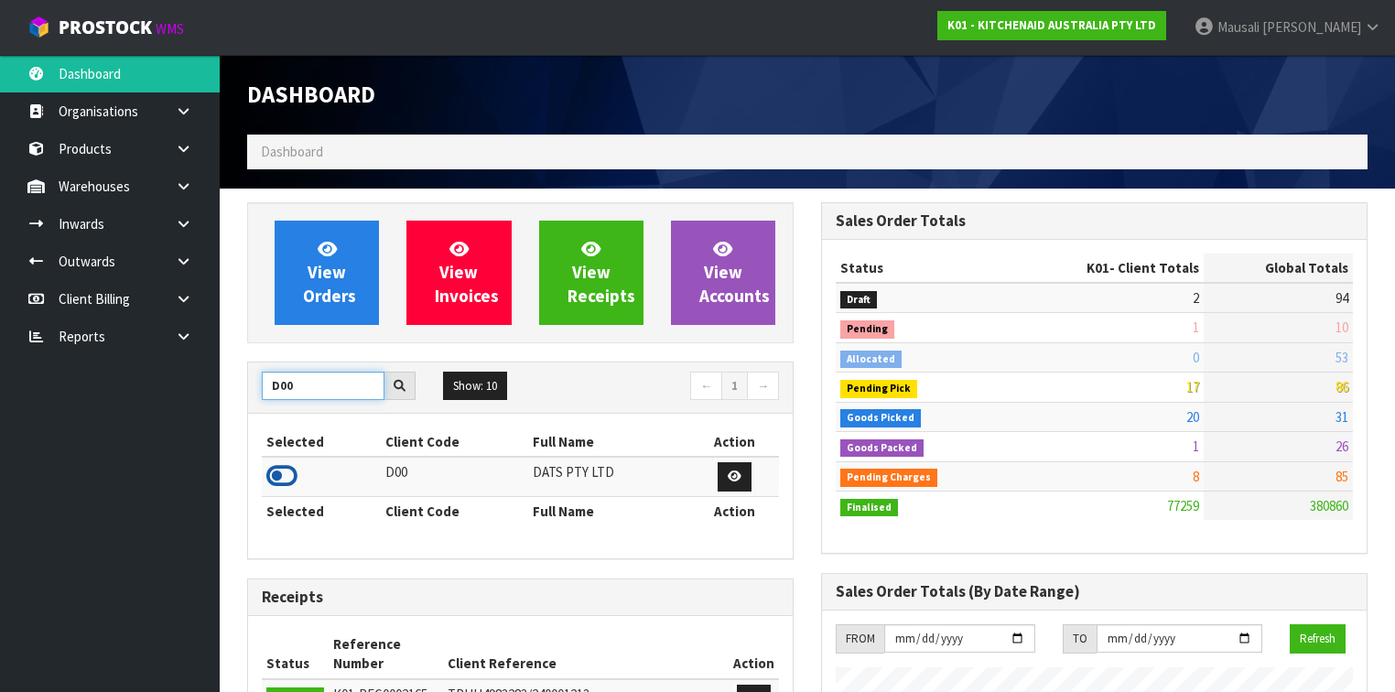
type input "D00"
click at [290, 472] on icon at bounding box center [281, 475] width 31 height 27
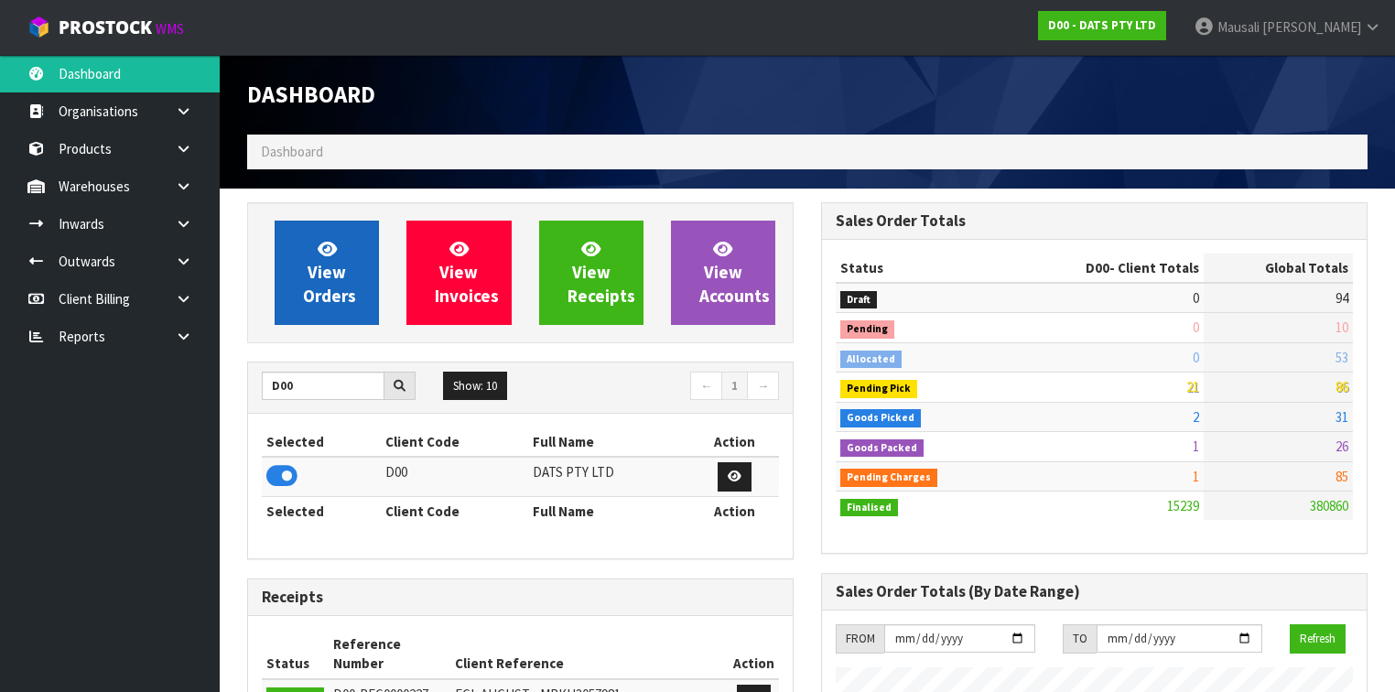
scroll to position [1420, 574]
click at [326, 277] on span "View Orders" at bounding box center [329, 272] width 53 height 69
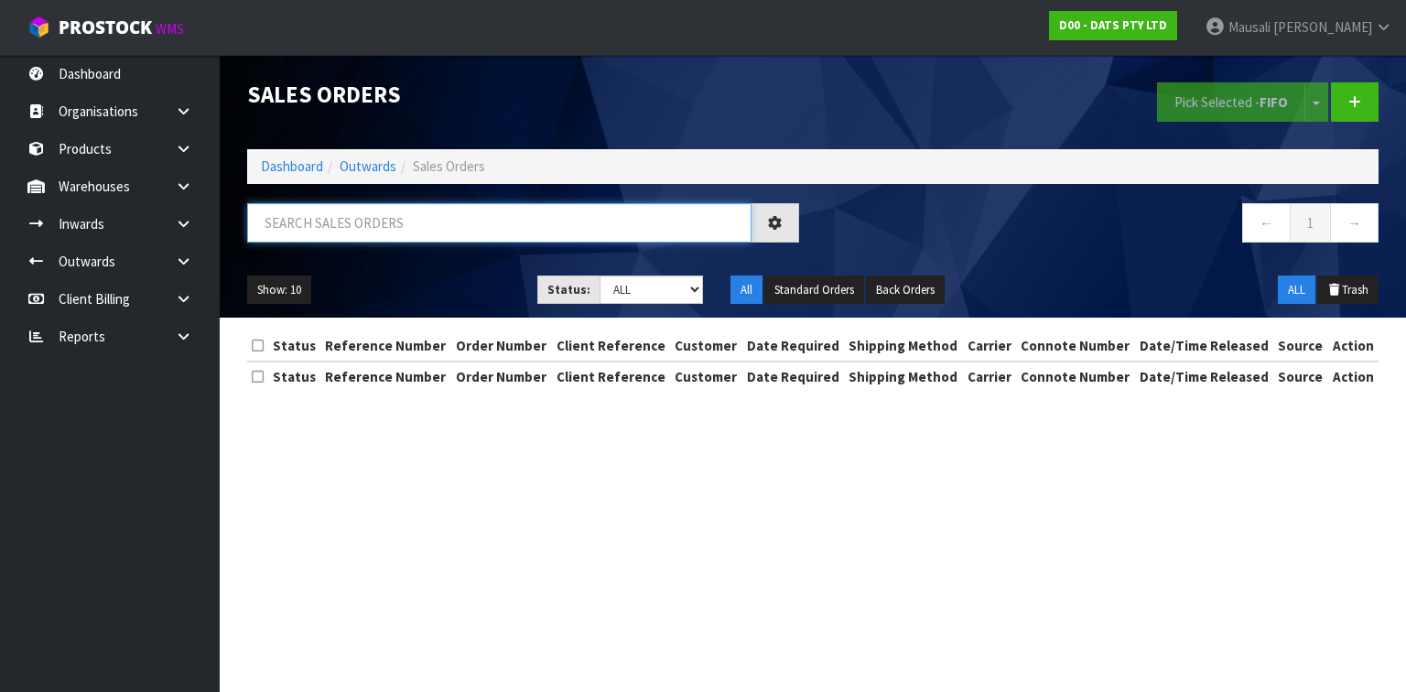
click at [292, 222] on input "text" at bounding box center [499, 222] width 504 height 39
type input "JOB-0412013"
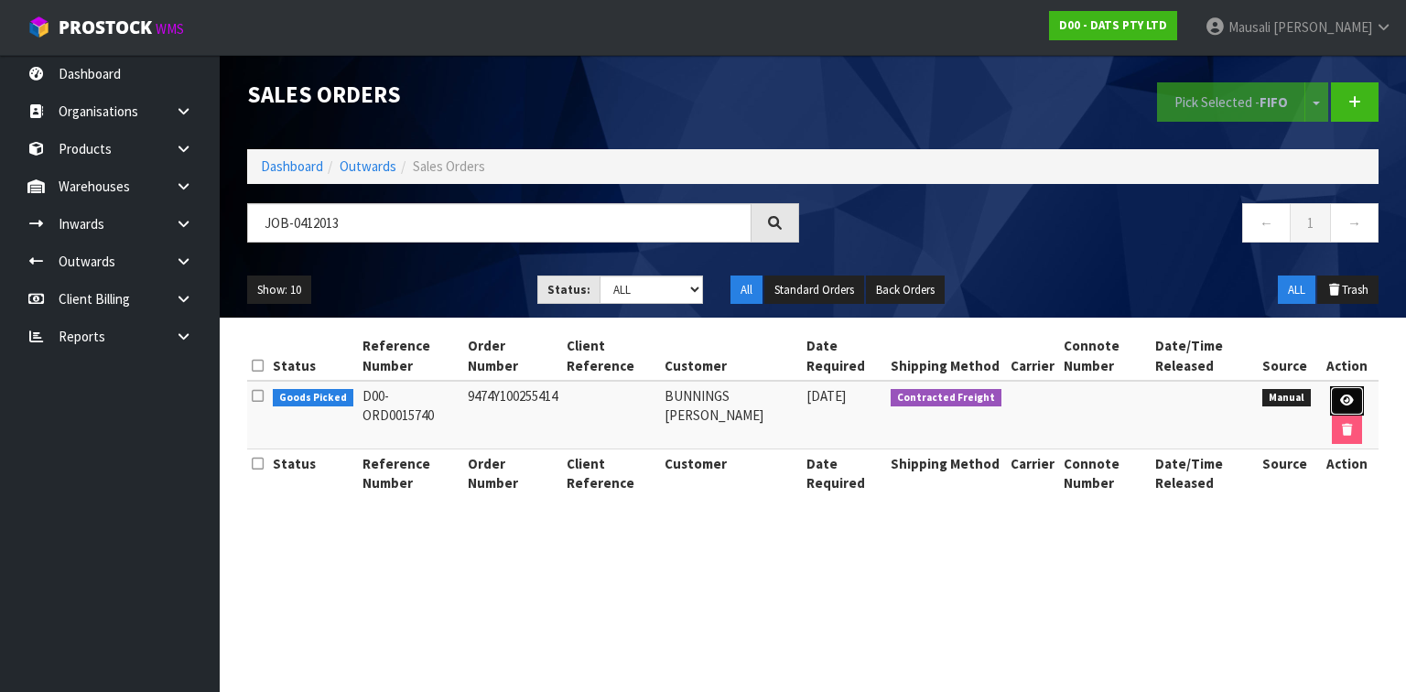
click at [1351, 395] on link at bounding box center [1347, 400] width 34 height 29
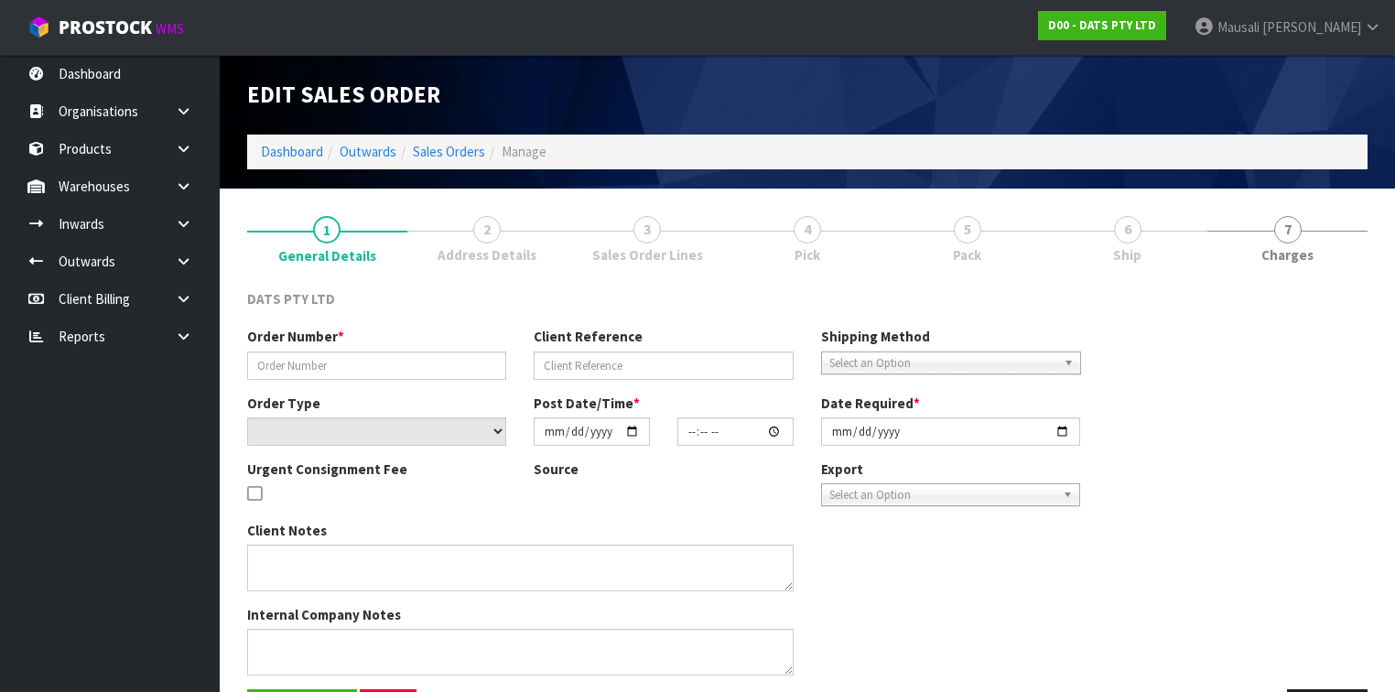
type input "9474Y100255414"
select select "number:0"
type input "[DATE]"
type input "09:39:00.000"
type input "[DATE]"
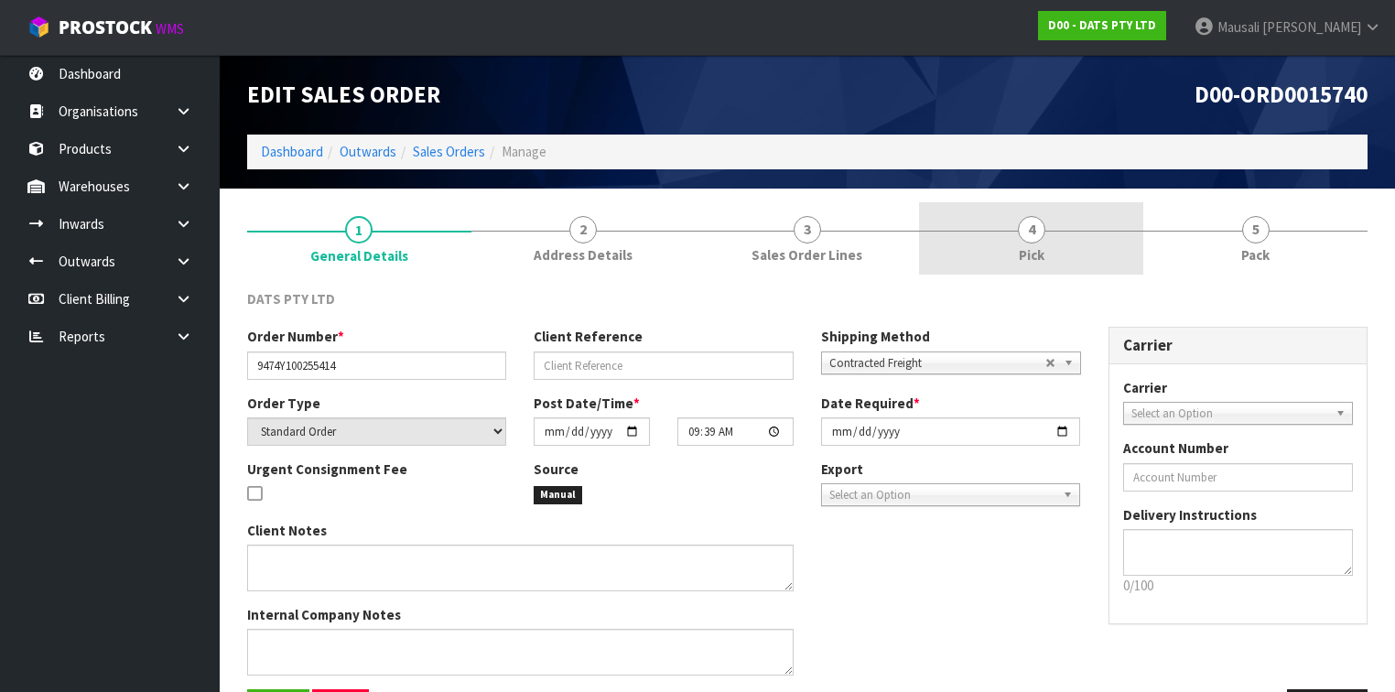
click at [1042, 243] on link "4 Pick" at bounding box center [1031, 238] width 224 height 72
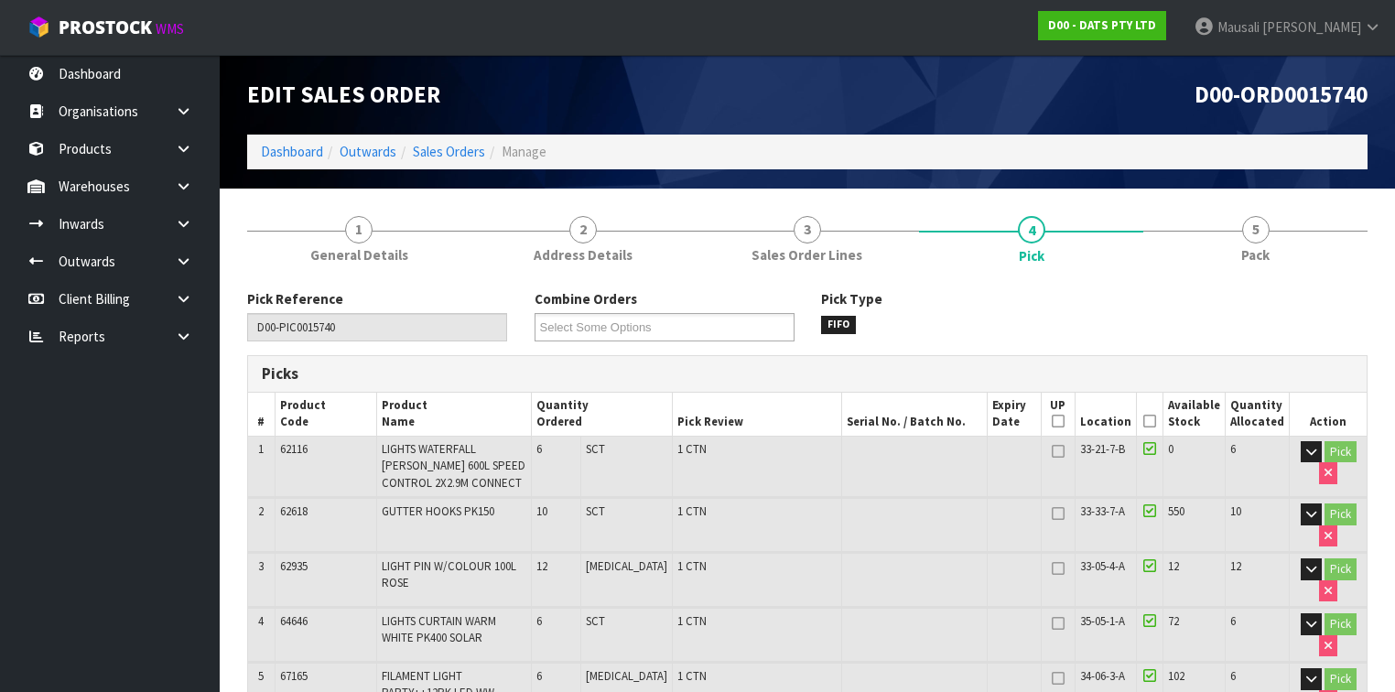
click at [1155, 421] on icon at bounding box center [1149, 421] width 13 height 1
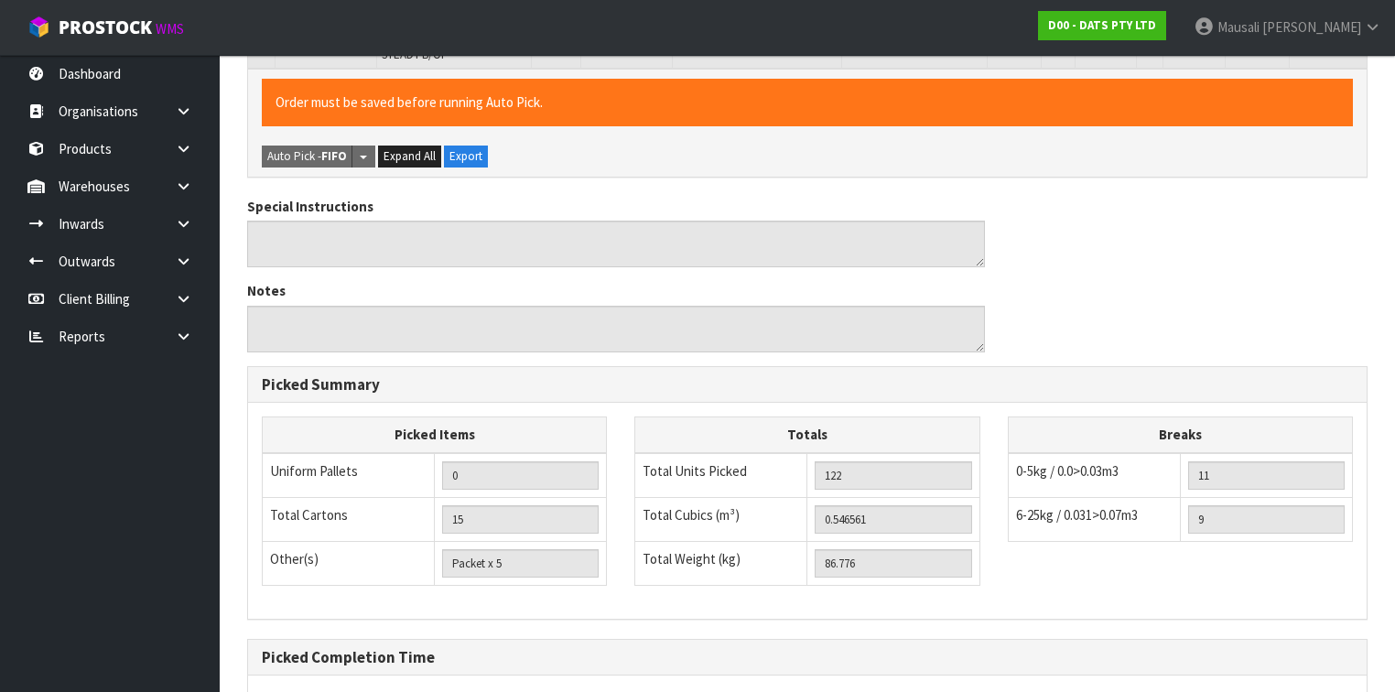
scroll to position [1574, 0]
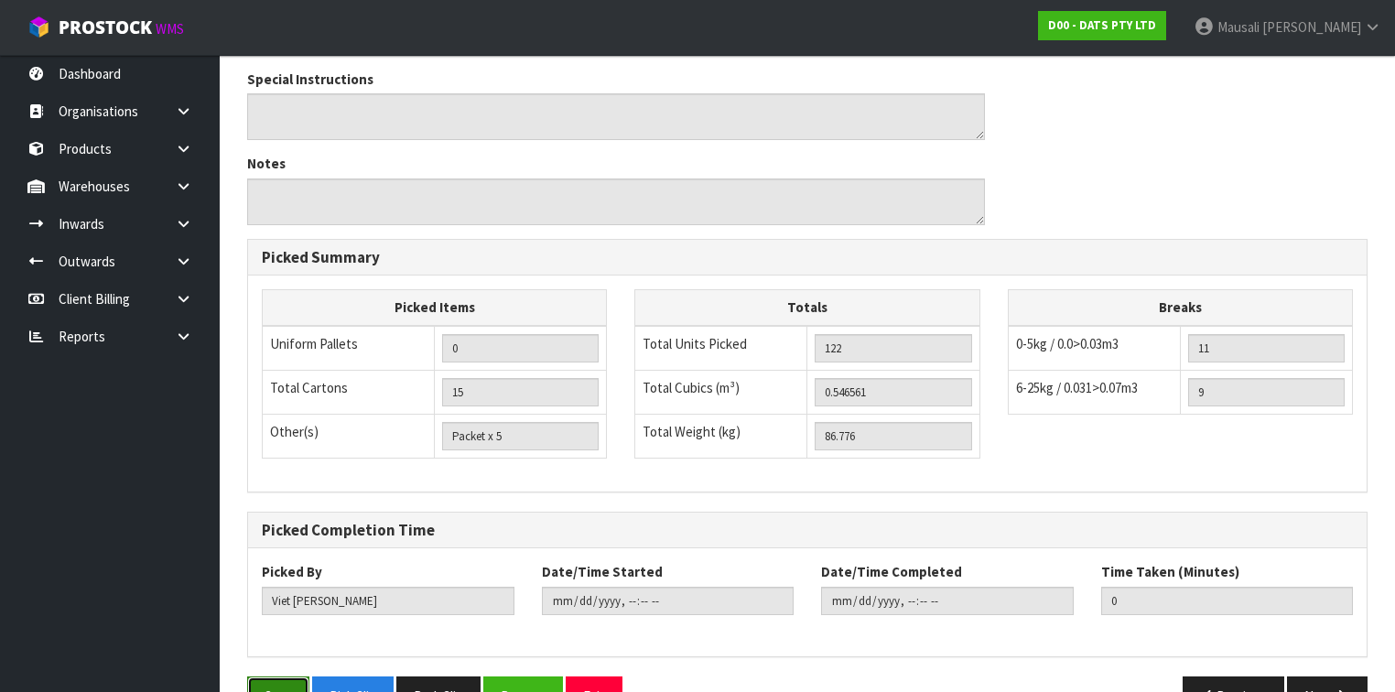
click at [272, 676] on button "Save" at bounding box center [278, 695] width 62 height 39
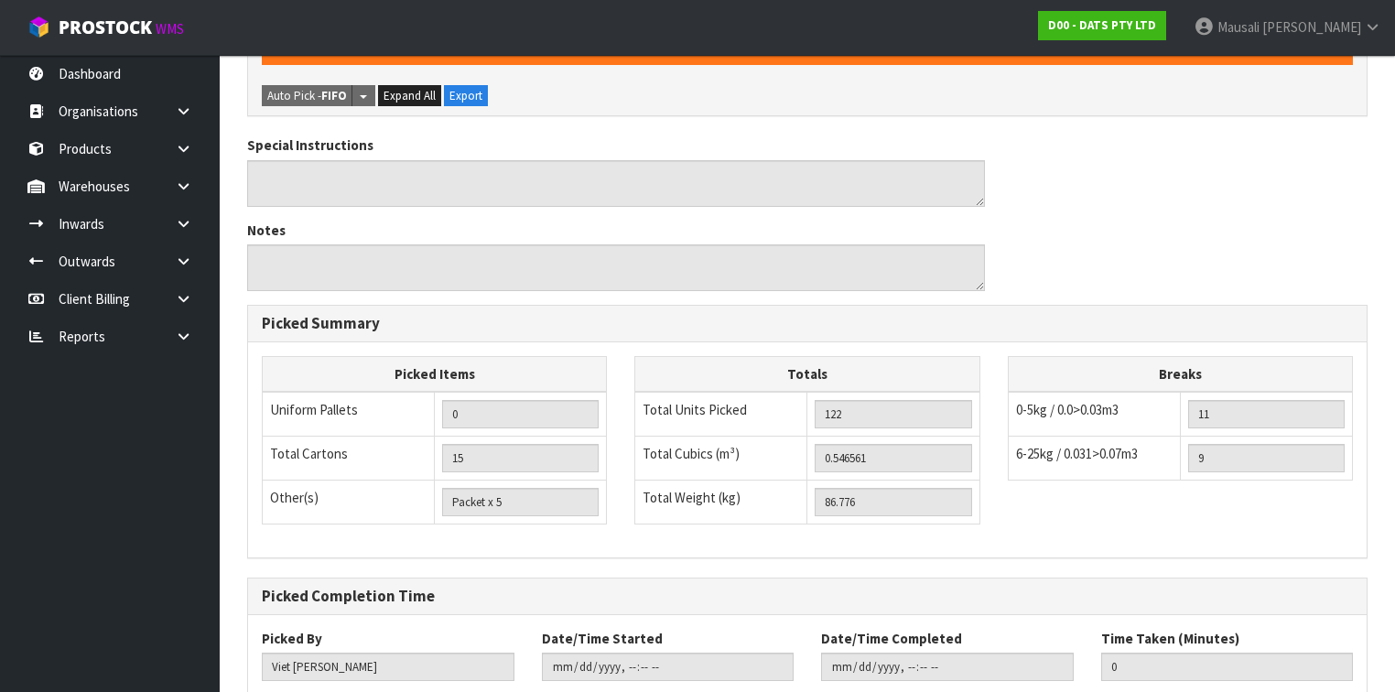
scroll to position [0, 0]
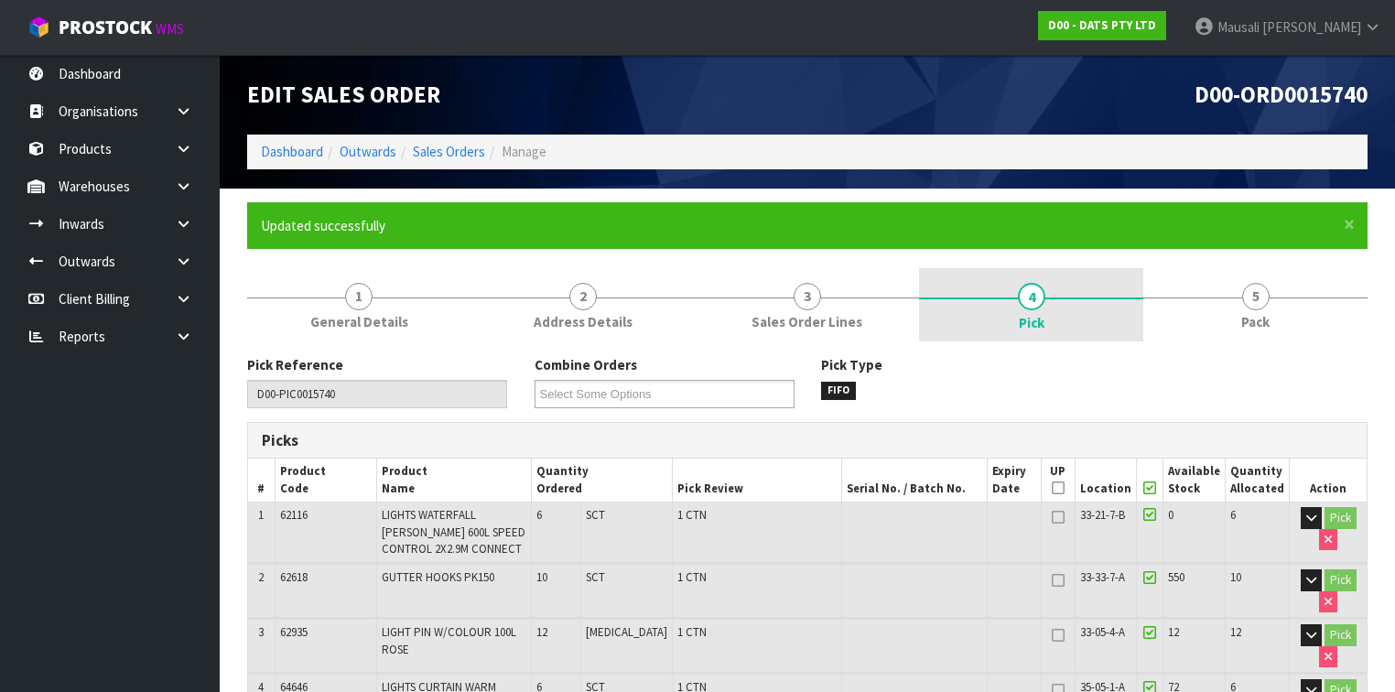
type input "[PERSON_NAME]"
type input "[DATE]T10:08:32"
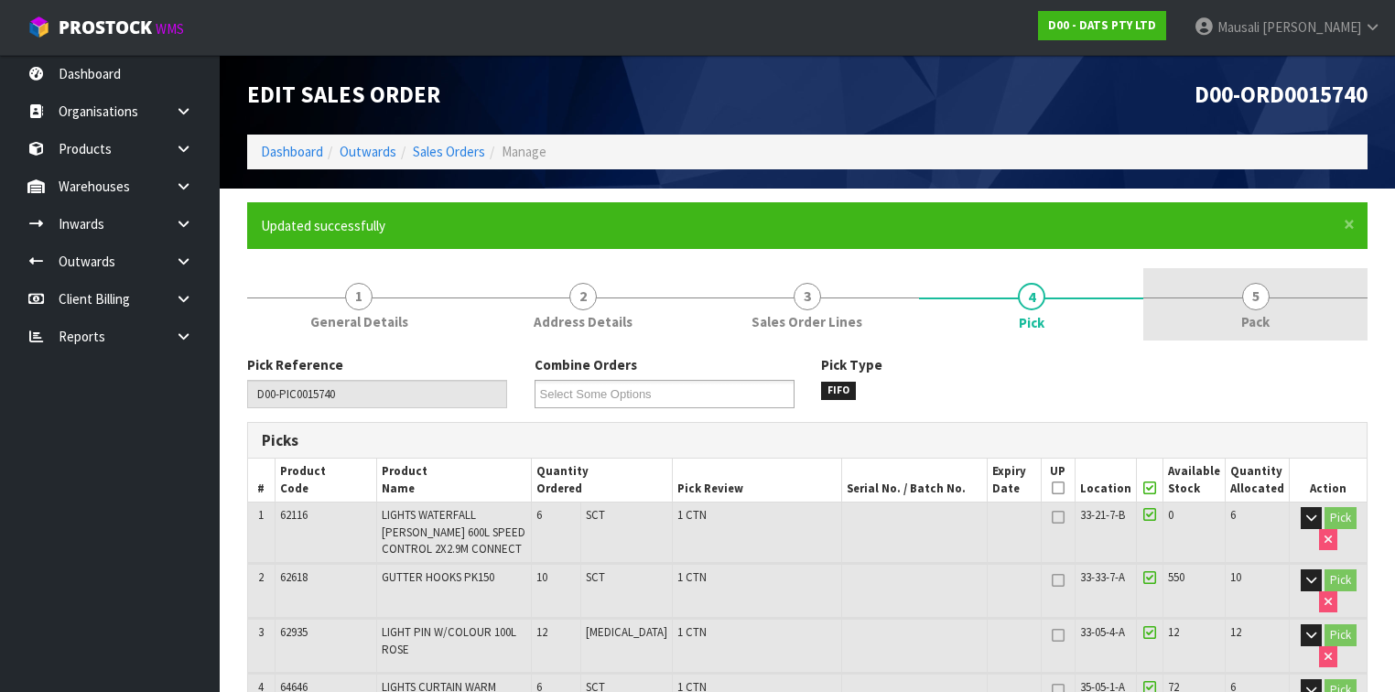
click at [1255, 312] on span "Pack" at bounding box center [1255, 321] width 28 height 19
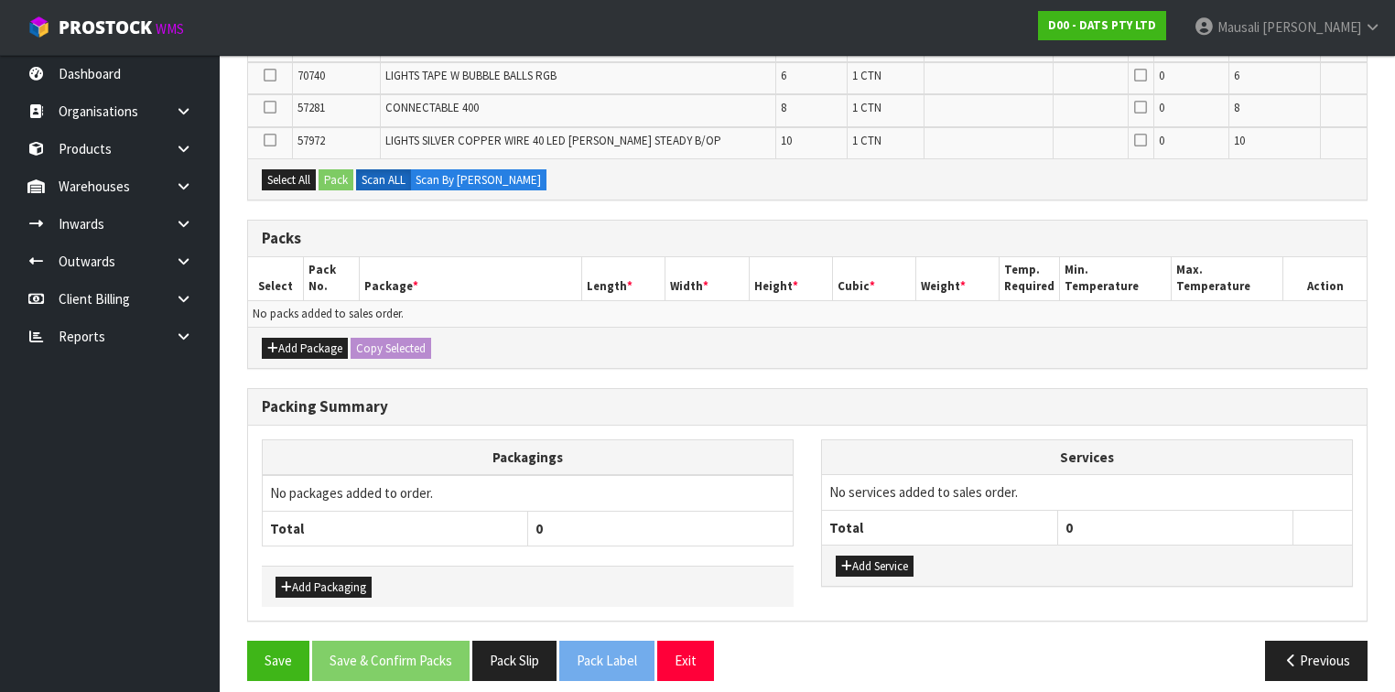
scroll to position [945, 0]
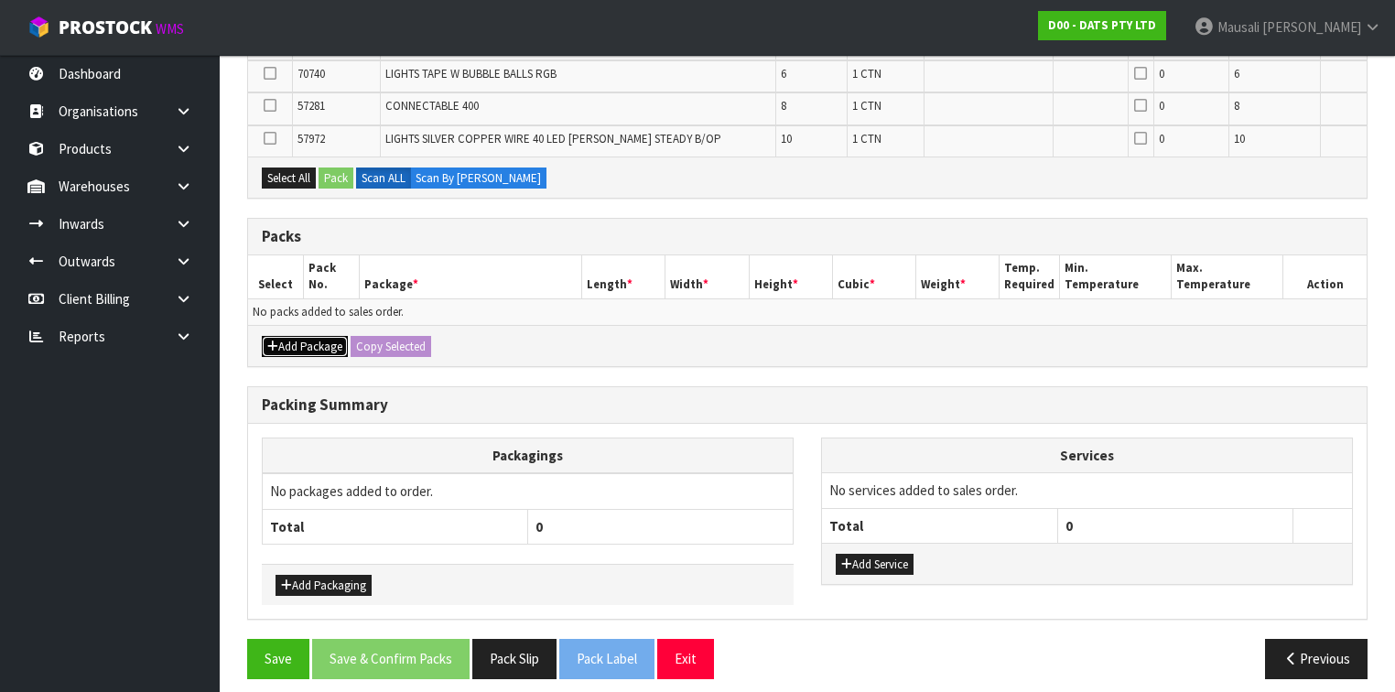
click at [303, 336] on button "Add Package" at bounding box center [305, 347] width 86 height 22
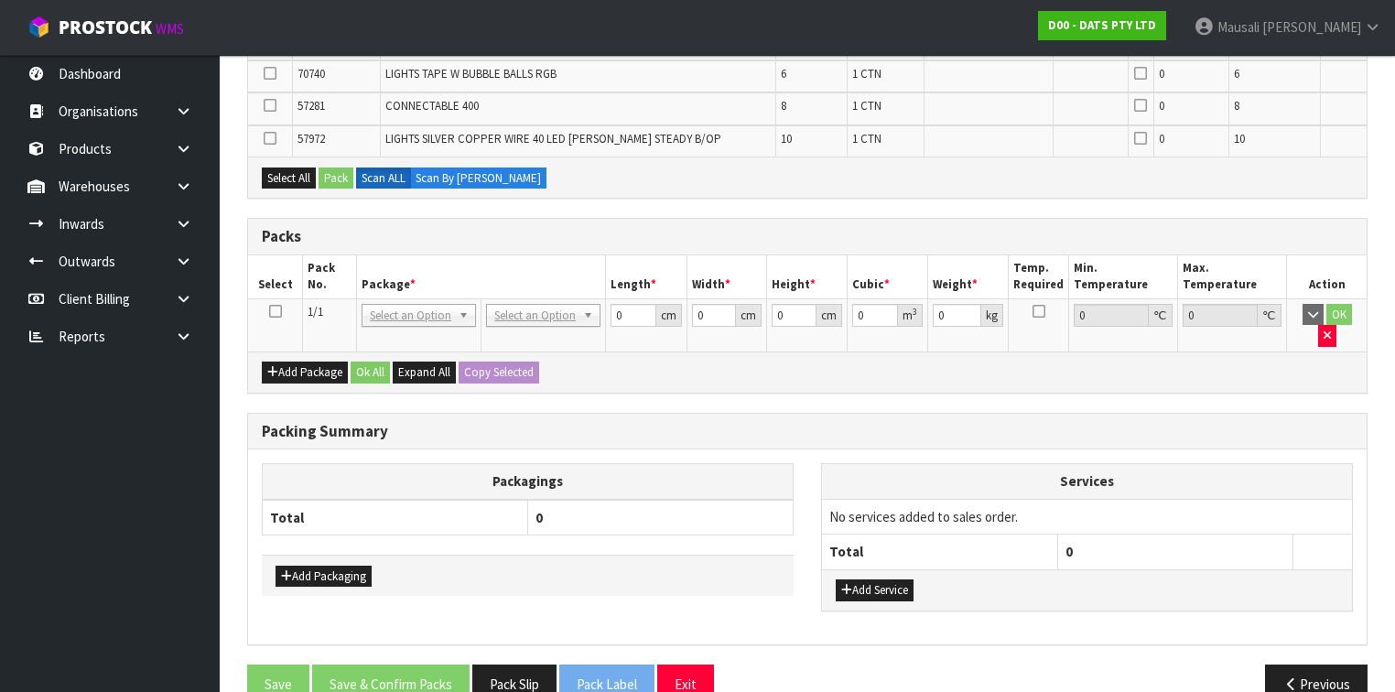
click at [278, 311] on icon at bounding box center [275, 311] width 13 height 1
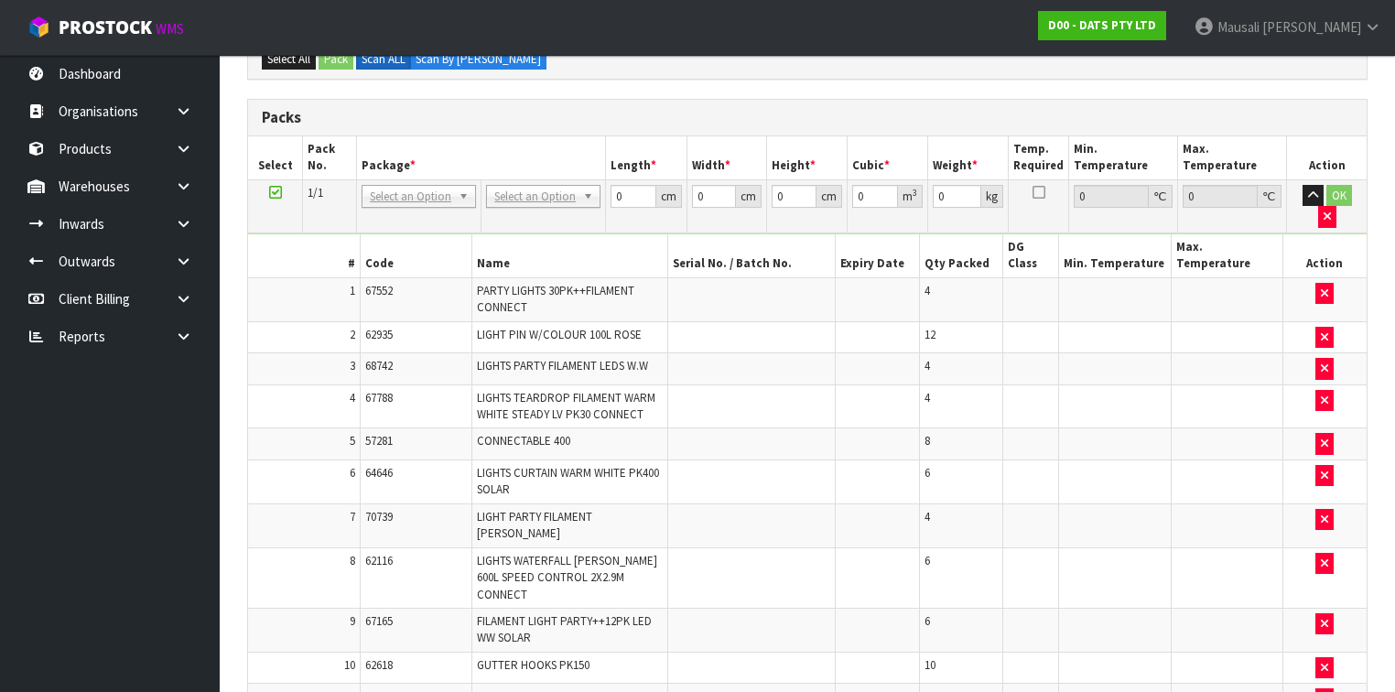
scroll to position [226, 0]
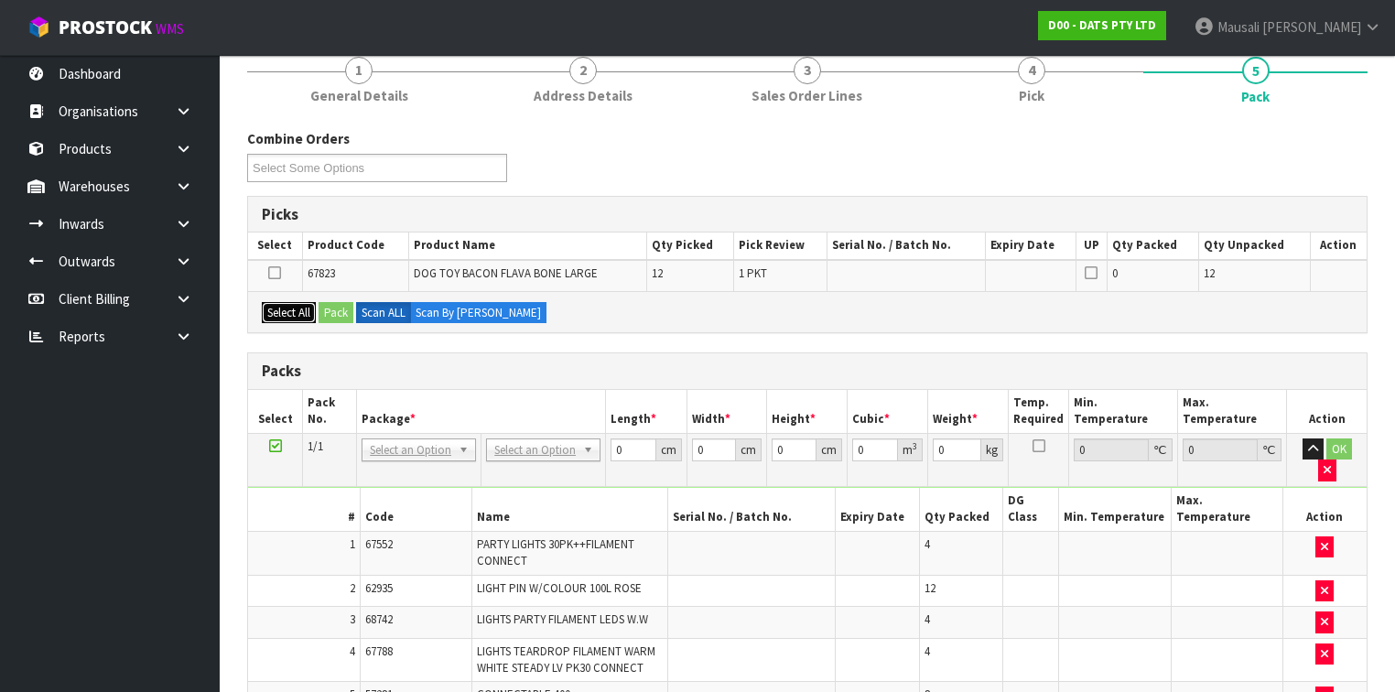
click at [297, 311] on button "Select All" at bounding box center [289, 313] width 54 height 22
click at [340, 312] on button "Pack" at bounding box center [336, 313] width 35 height 22
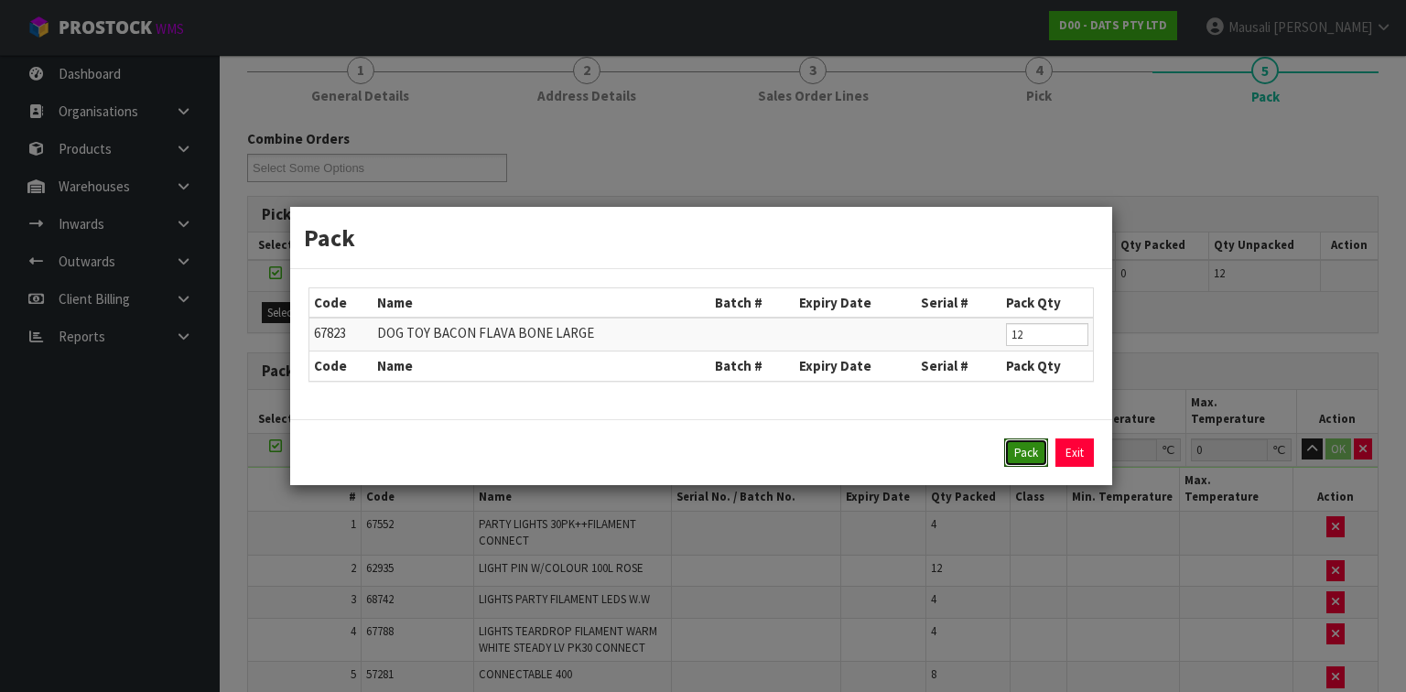
drag, startPoint x: 1024, startPoint y: 450, endPoint x: 916, endPoint y: 418, distance: 112.7
click at [1021, 450] on button "Pack" at bounding box center [1026, 452] width 44 height 29
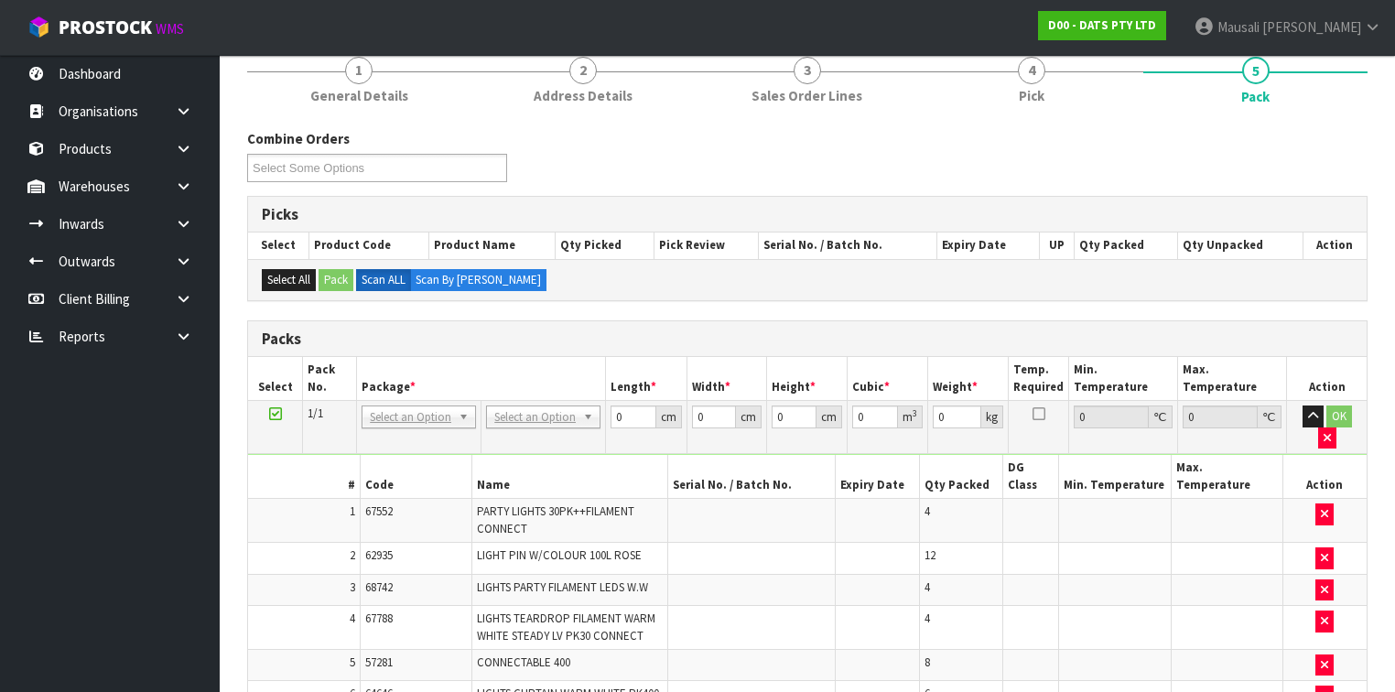
scroll to position [519, 0]
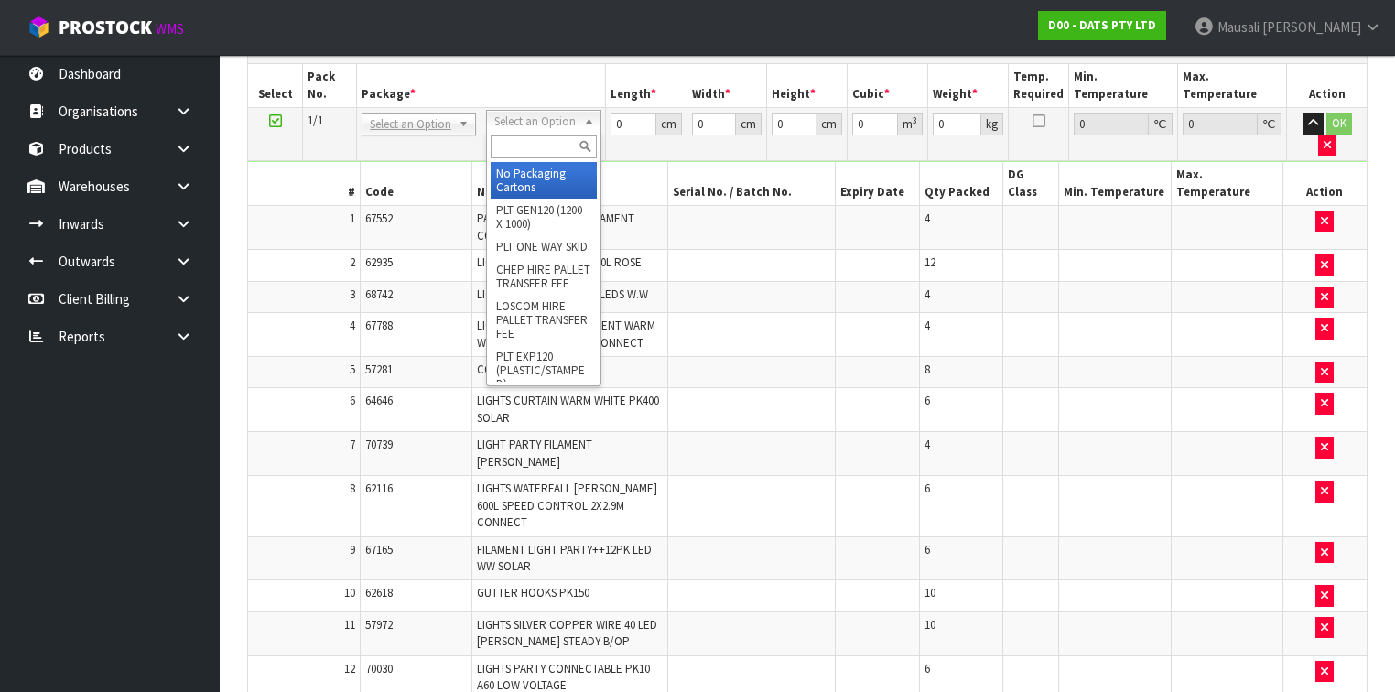
drag, startPoint x: 542, startPoint y: 121, endPoint x: 546, endPoint y: 144, distance: 23.2
click at [531, 142] on input "text" at bounding box center [543, 146] width 105 height 23
type input "120"
type input "100"
type input "86.776"
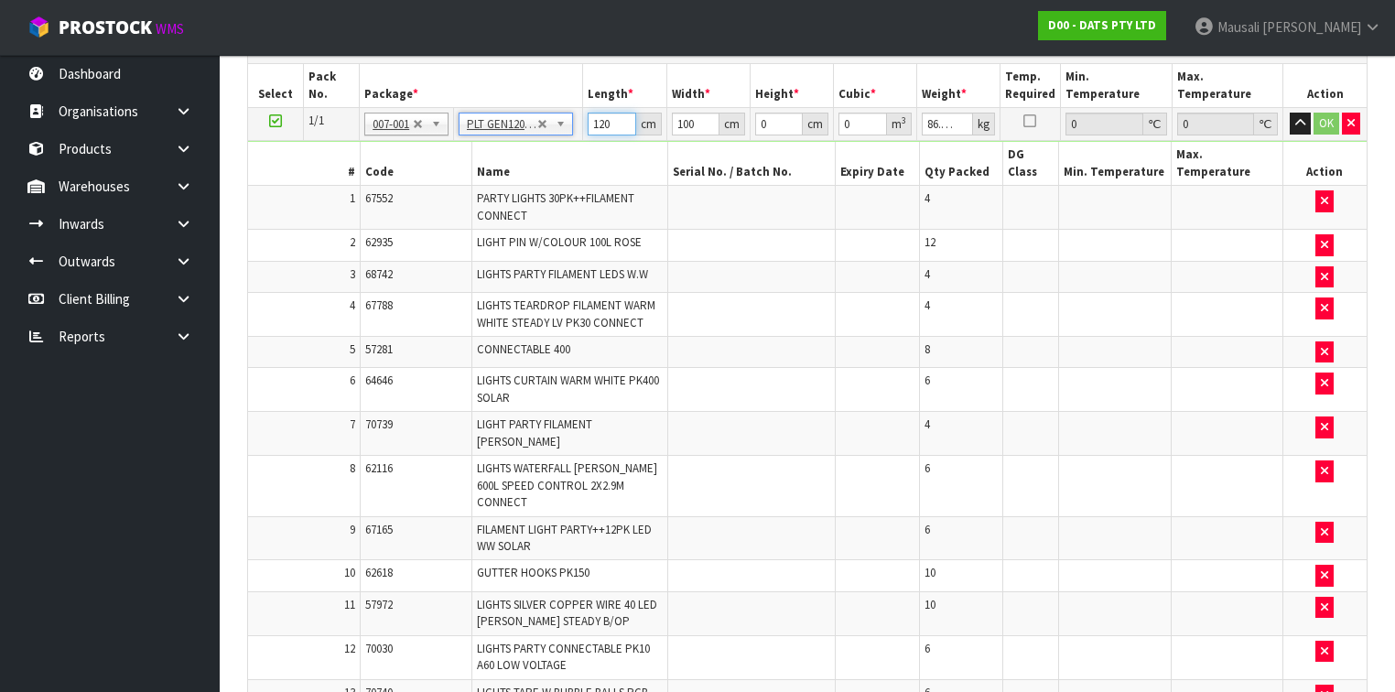
drag, startPoint x: 611, startPoint y: 124, endPoint x: 546, endPoint y: 136, distance: 67.0
click at [548, 136] on tbody "1/1 NONE 007-001 007-002 007-004 007-009 007-013 007-014 007-015 007-017 007-01…" at bounding box center [807, 510] width 1118 height 805
type input "121"
type input "101"
type input "7"
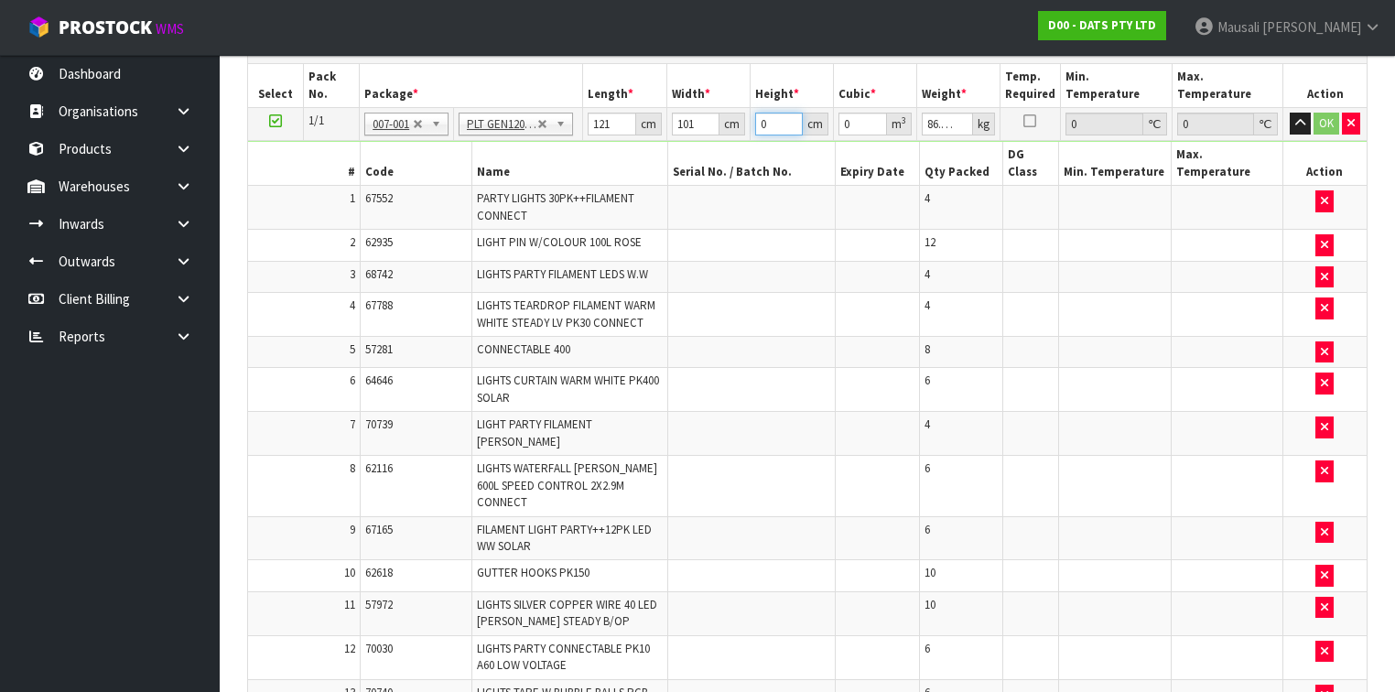
type input "0.085547"
type input "72"
type input "0.879912"
type input "72"
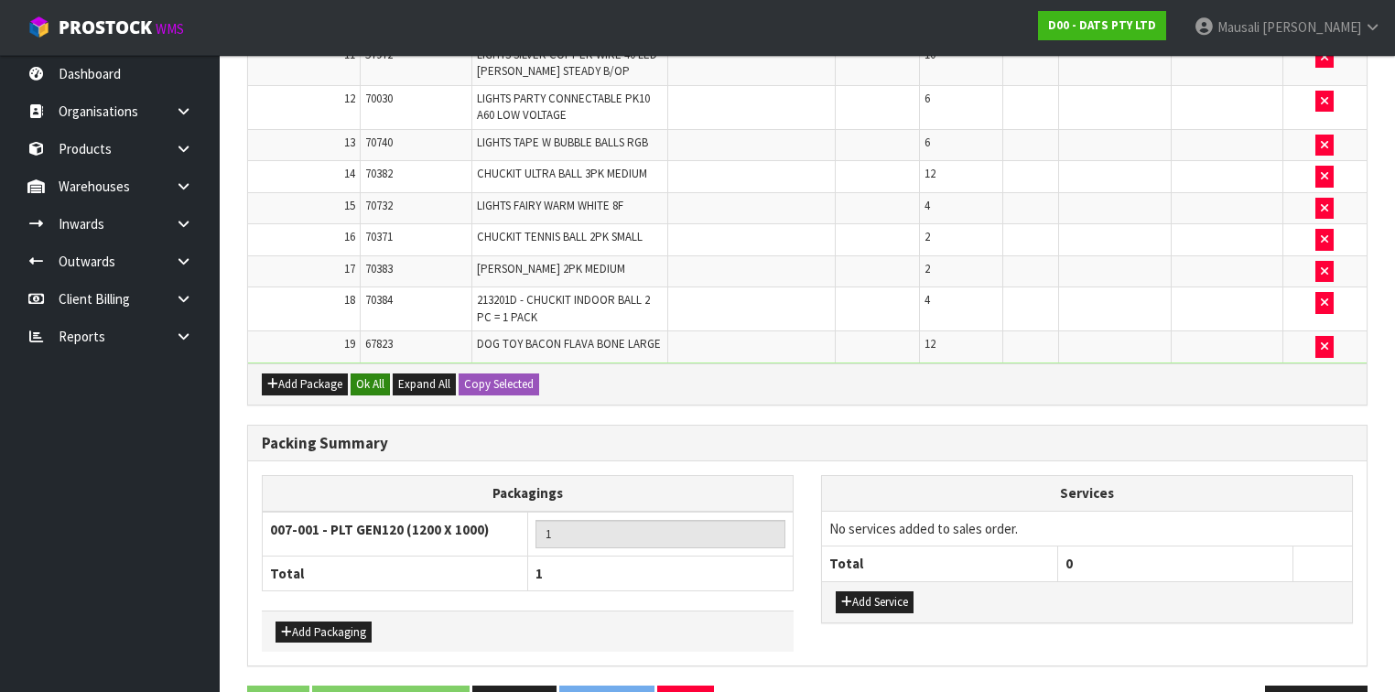
type input "105"
click at [373, 373] on button "Ok All" at bounding box center [370, 384] width 39 height 22
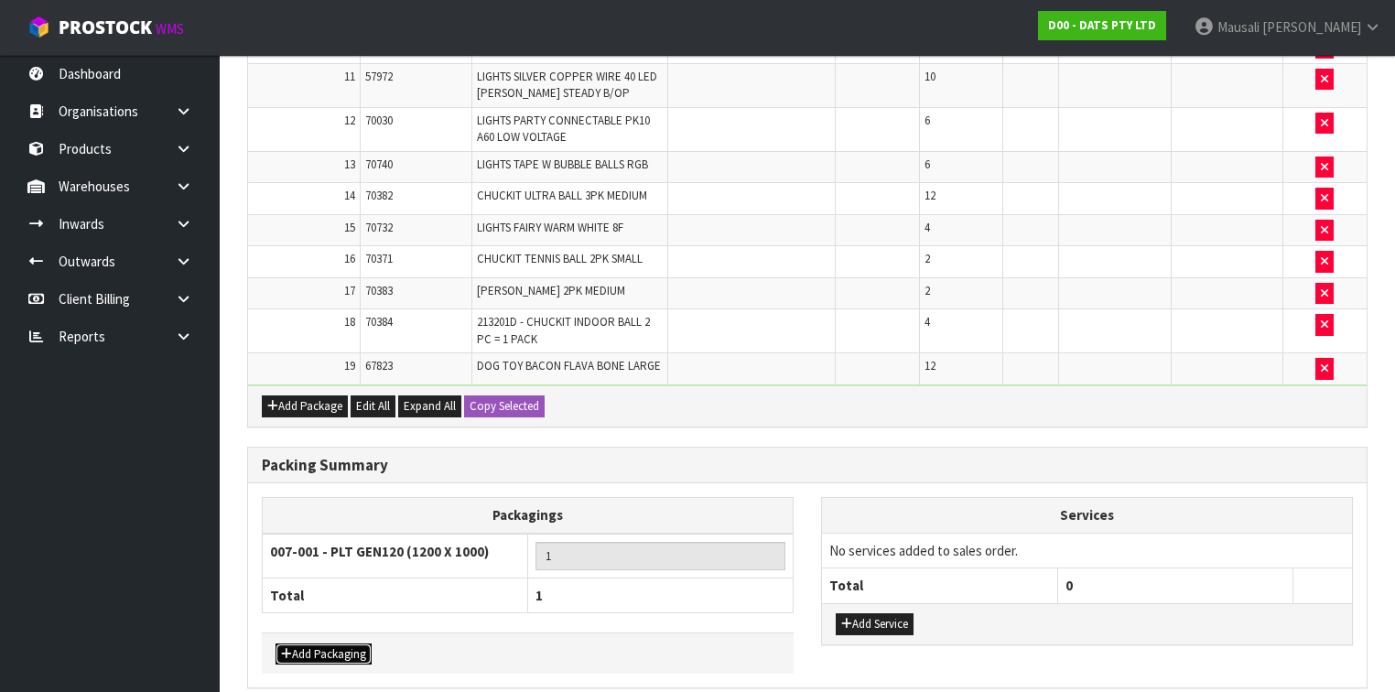
click at [326, 643] on button "Add Packaging" at bounding box center [324, 654] width 96 height 22
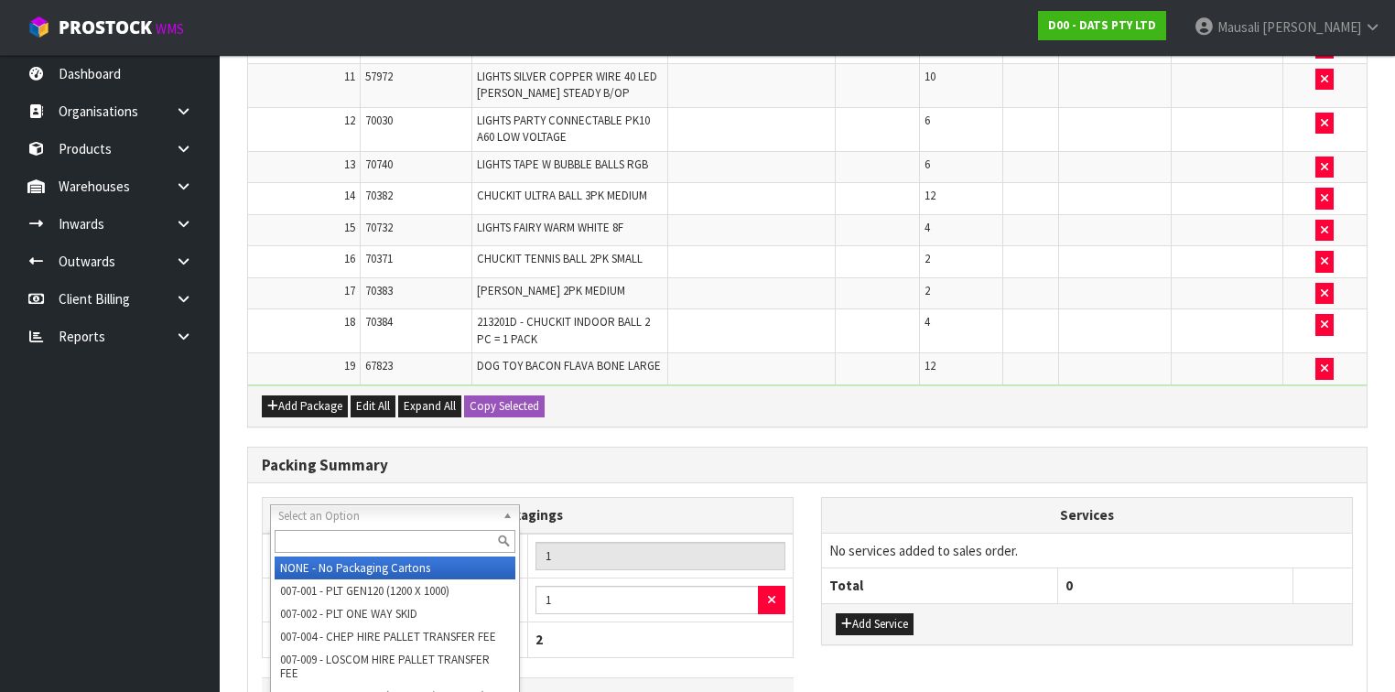
click at [320, 543] on input "text" at bounding box center [395, 541] width 241 height 23
type input "oc"
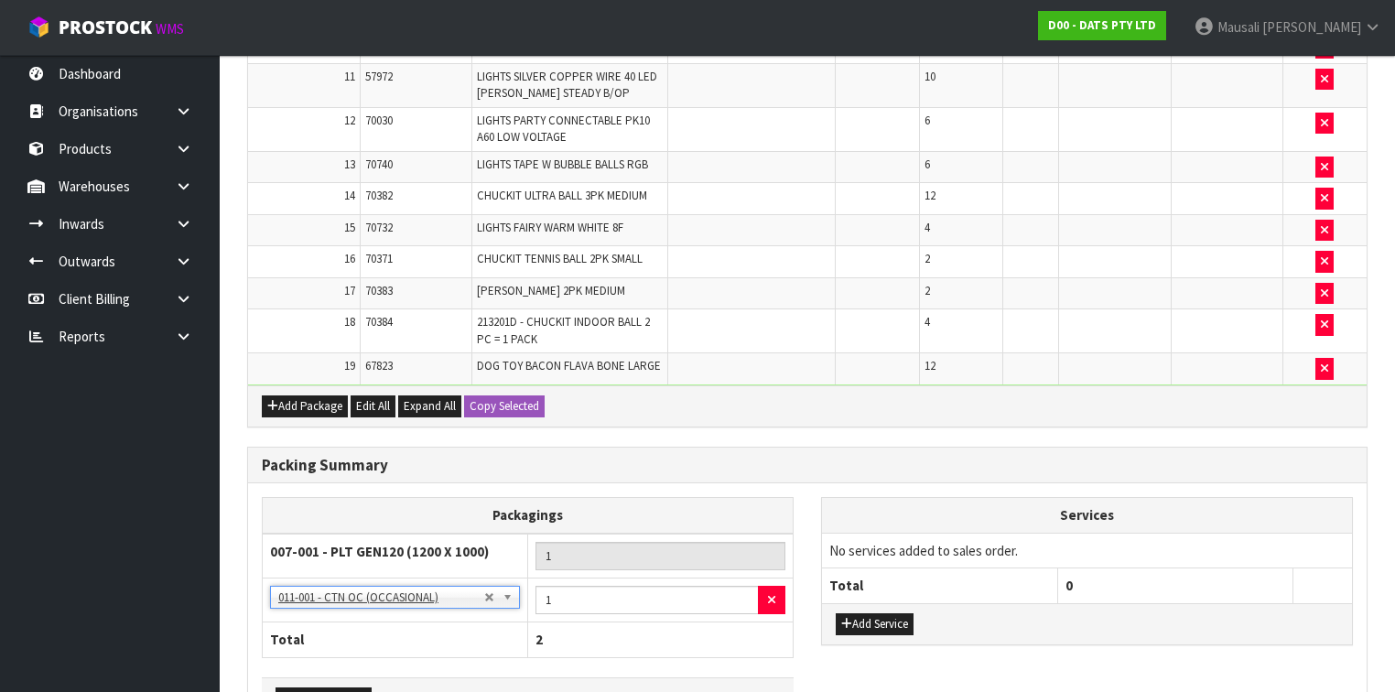
scroll to position [1110, 0]
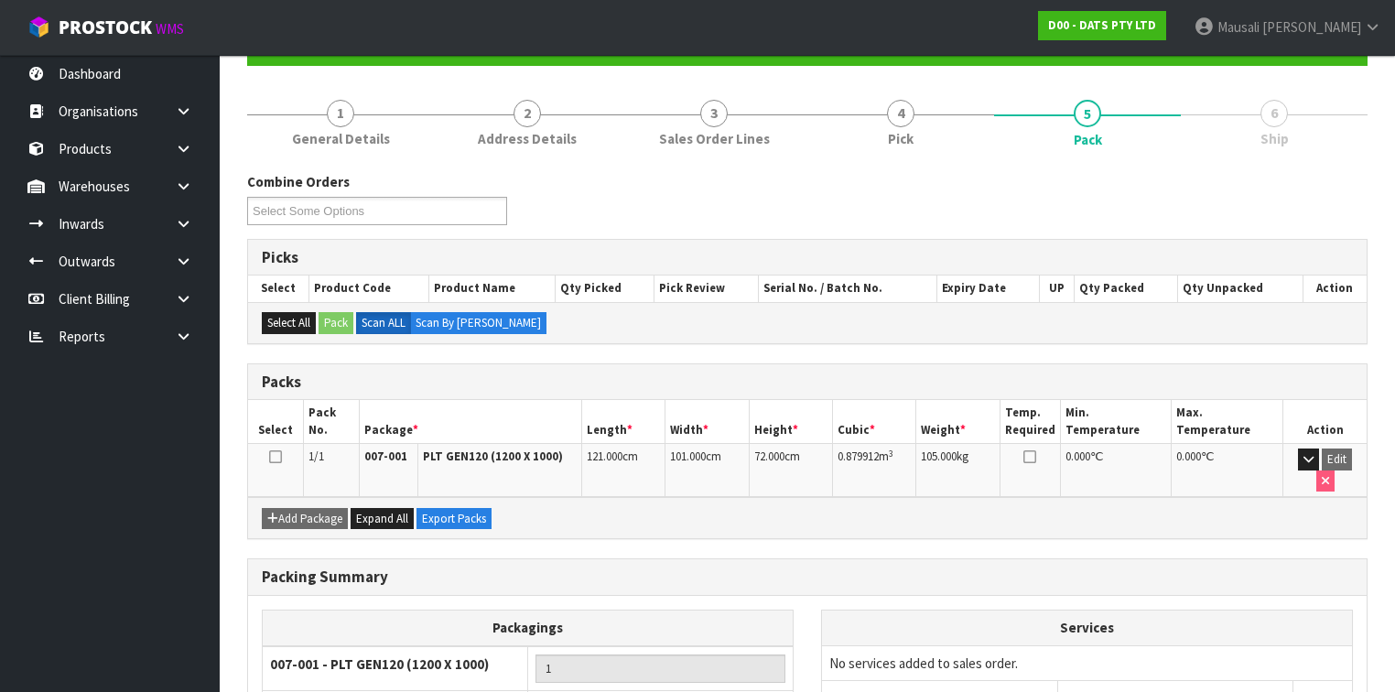
scroll to position [0, 0]
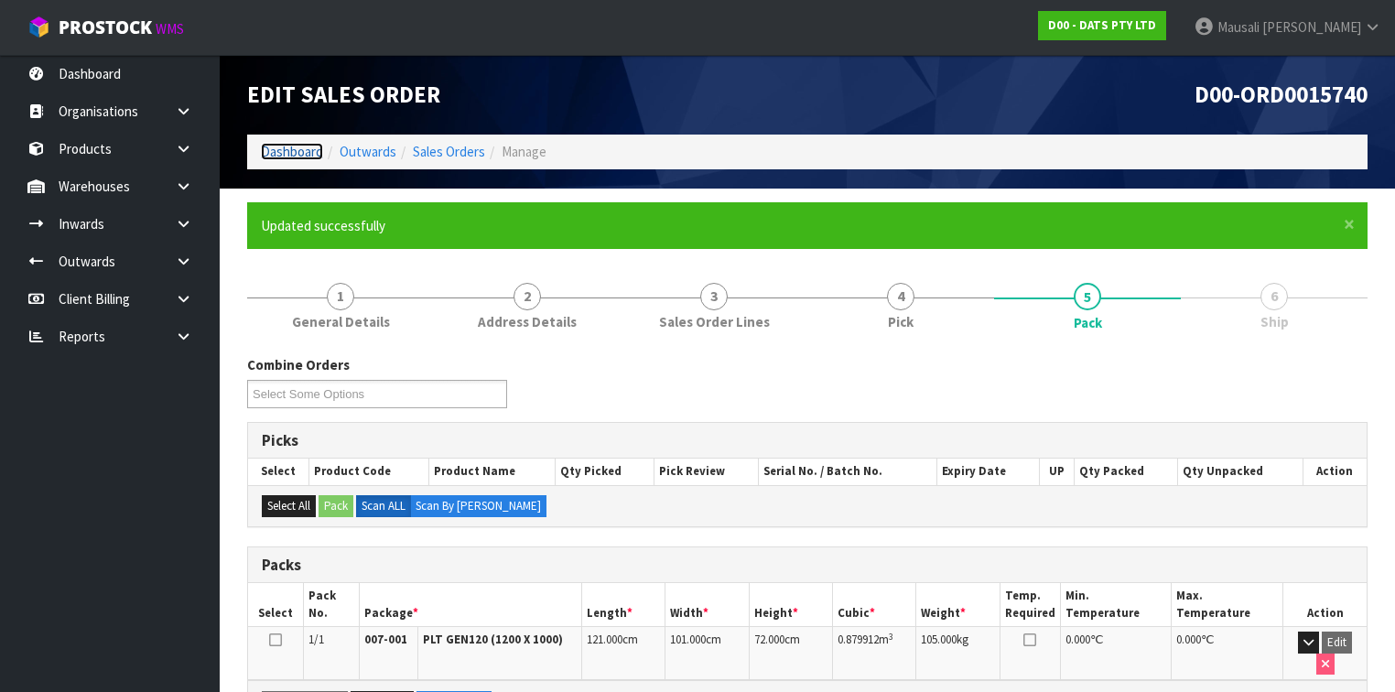
click at [271, 154] on link "Dashboard" at bounding box center [292, 151] width 62 height 17
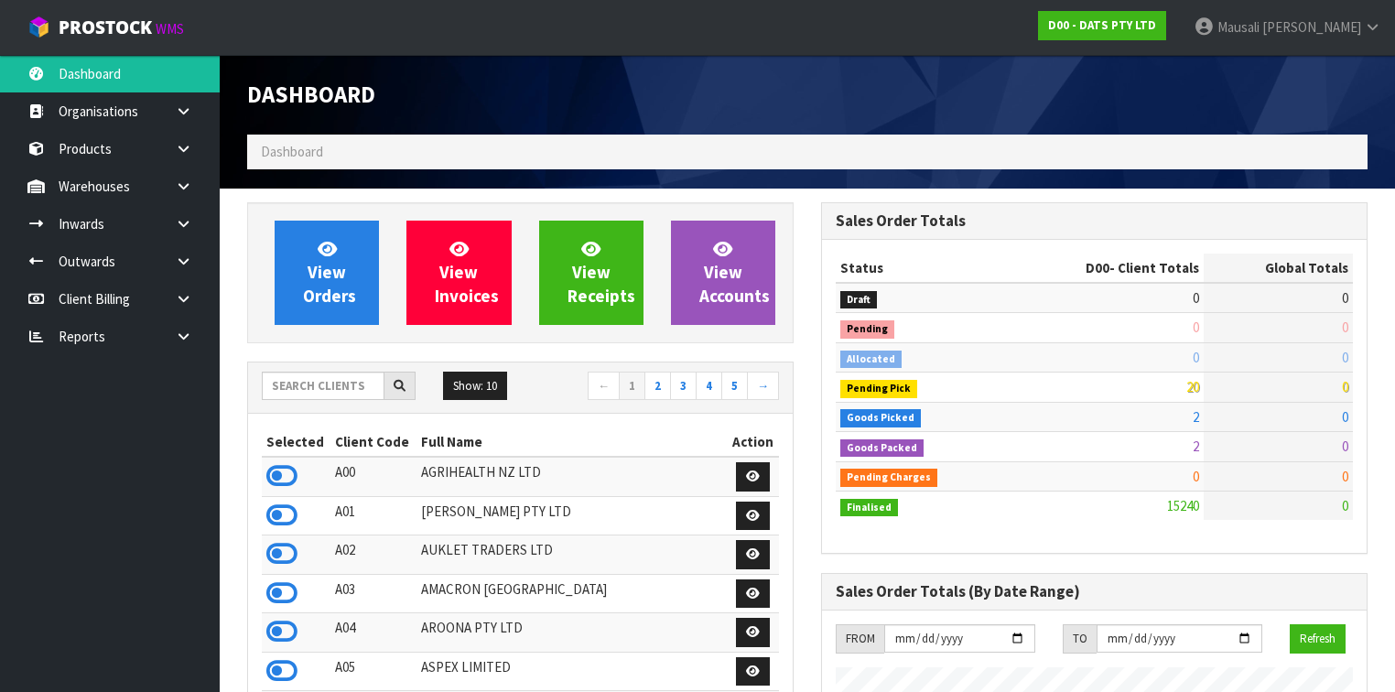
scroll to position [1420, 574]
click at [279, 384] on input "text" at bounding box center [323, 386] width 123 height 28
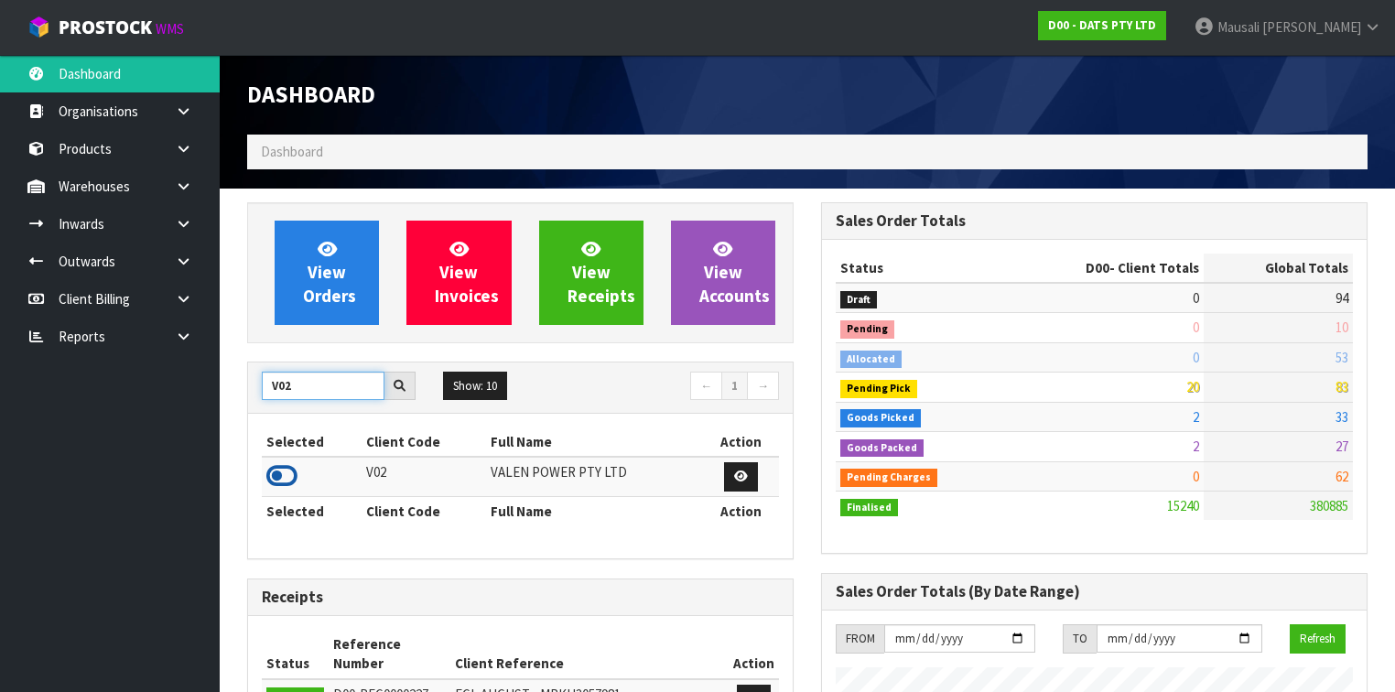
type input "V02"
drag, startPoint x: 283, startPoint y: 474, endPoint x: 287, endPoint y: 461, distance: 13.6
click at [286, 474] on icon at bounding box center [281, 475] width 31 height 27
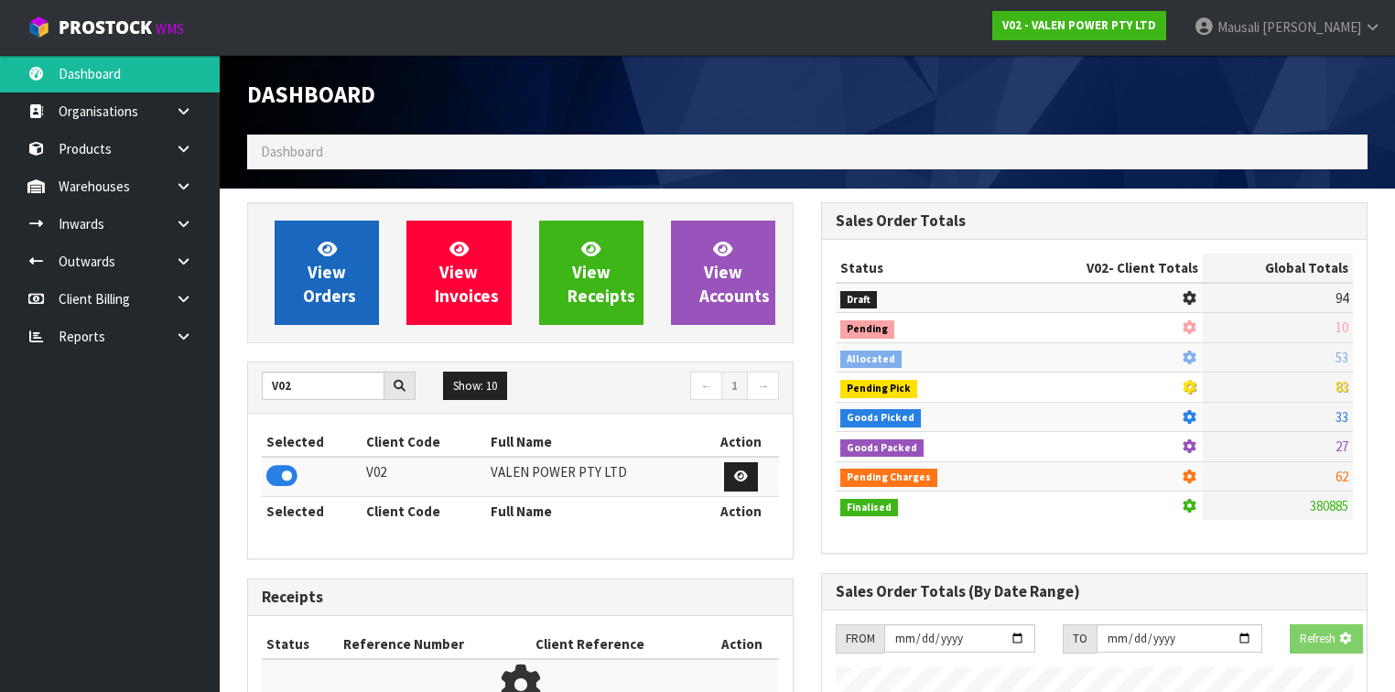
scroll to position [1460, 574]
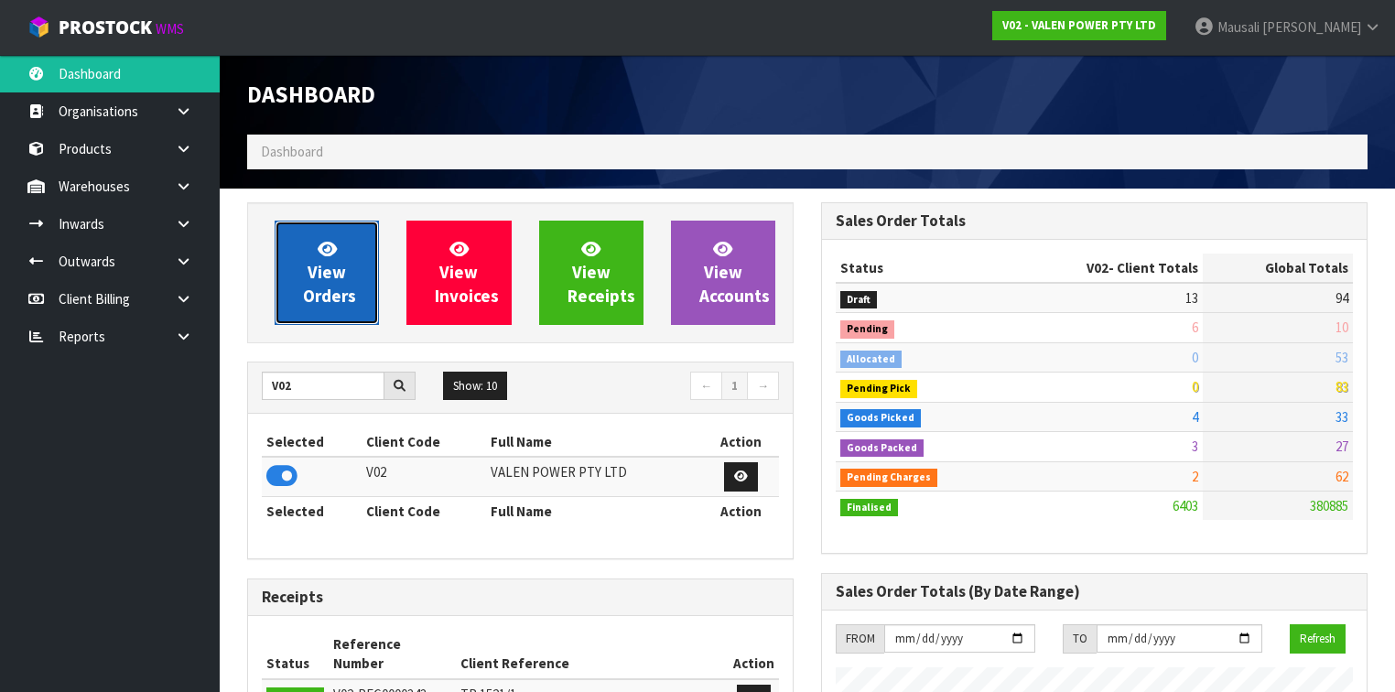
click at [319, 271] on span "View Orders" at bounding box center [329, 272] width 53 height 69
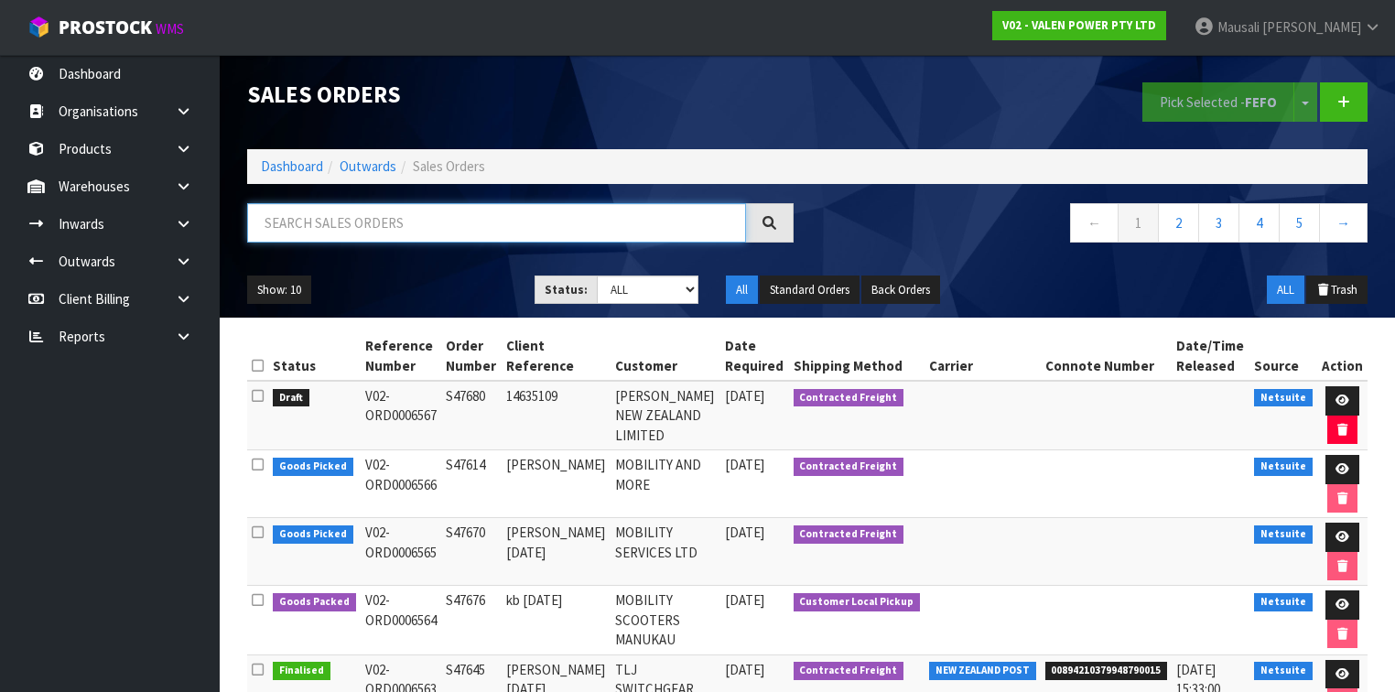
click at [282, 222] on input "text" at bounding box center [496, 222] width 499 height 39
type input "JOB-0412154"
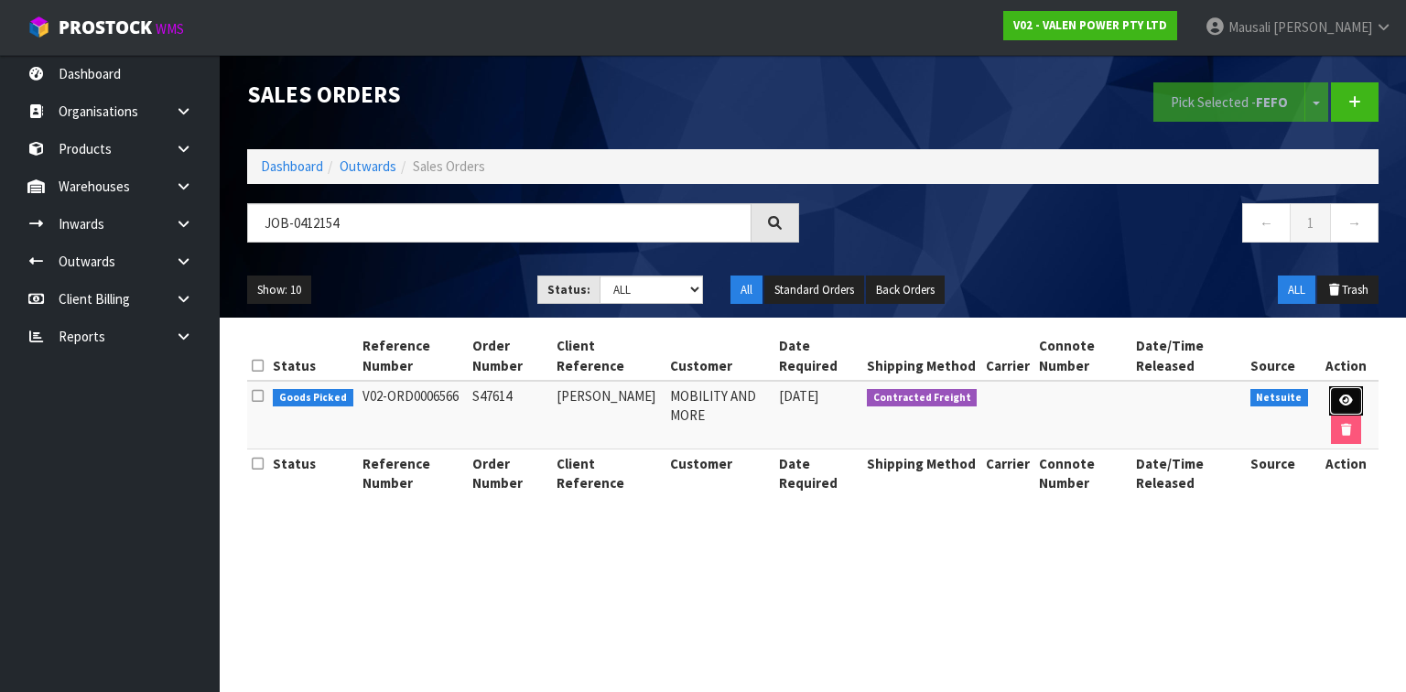
click at [1335, 392] on link at bounding box center [1346, 400] width 34 height 29
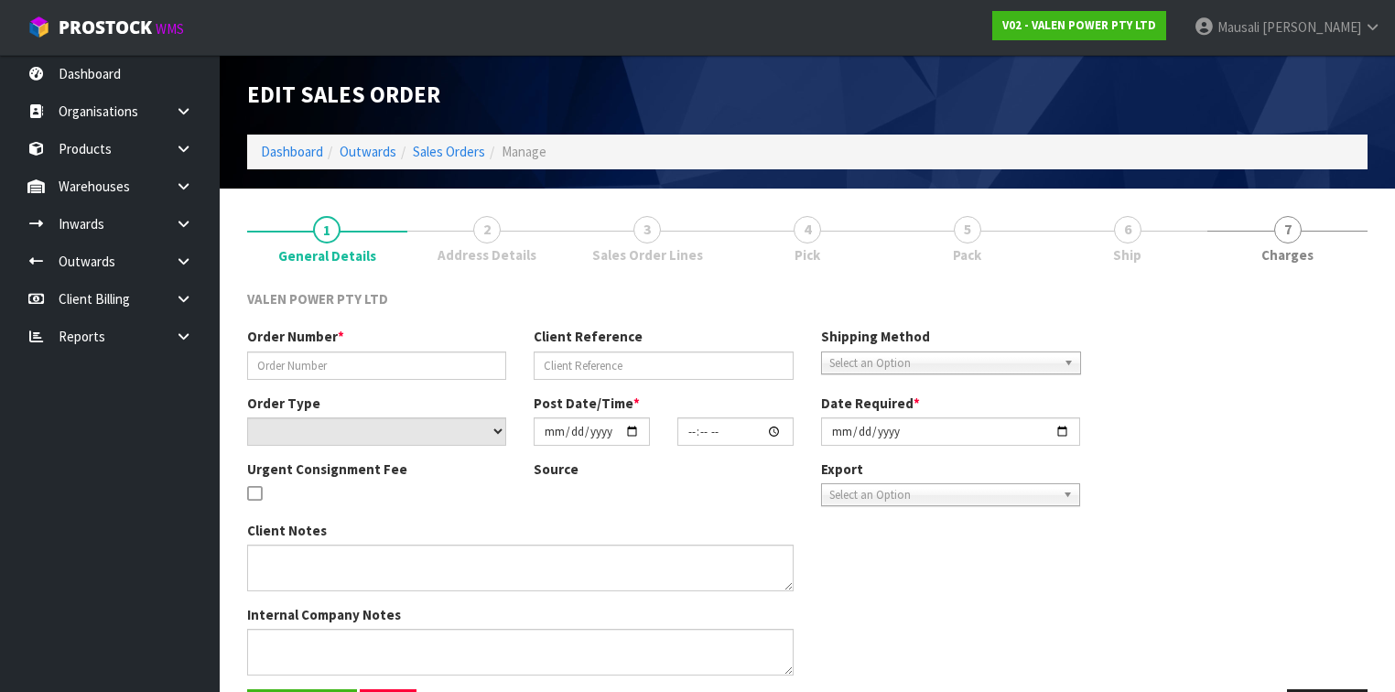
type input "S47614"
type input "[PERSON_NAME]"
select select "number:0"
type input "[DATE]"
type input "17:00:07.000"
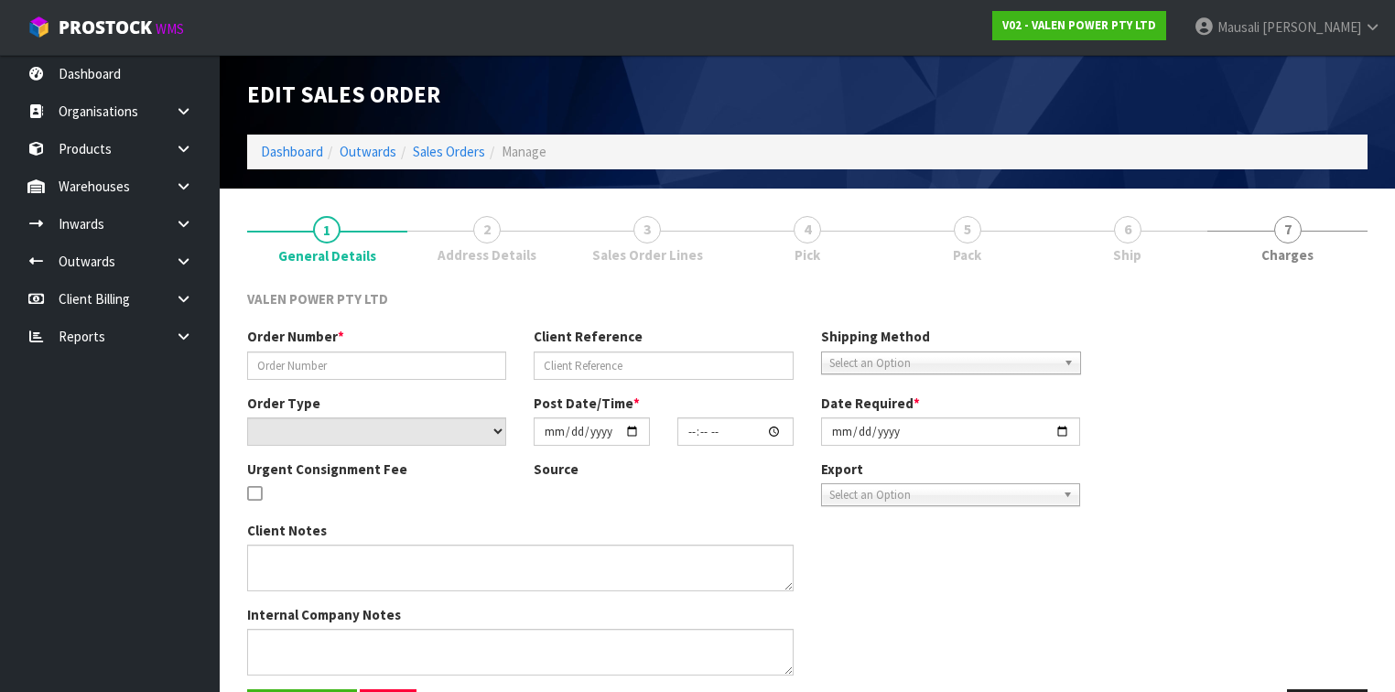
type input "[DATE]"
type textarea "REMOVED P-LOLLY"
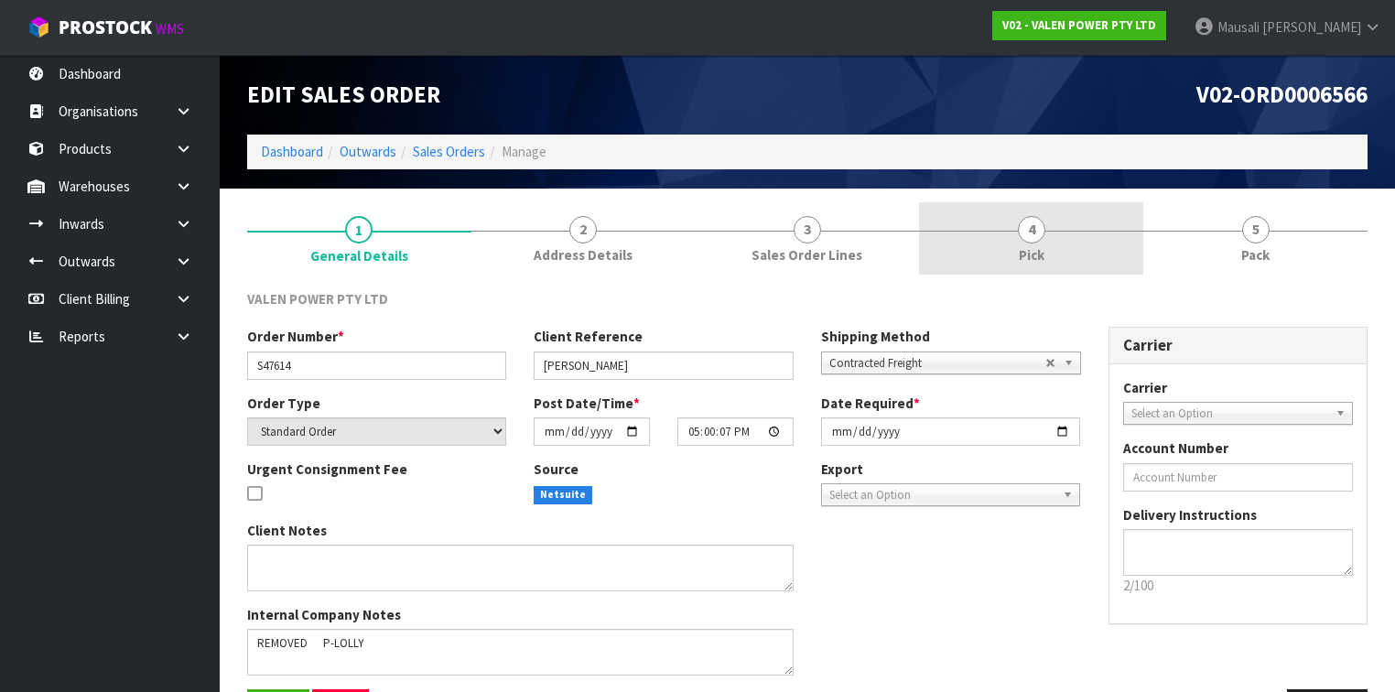
click at [1064, 246] on link "4 Pick" at bounding box center [1031, 238] width 224 height 72
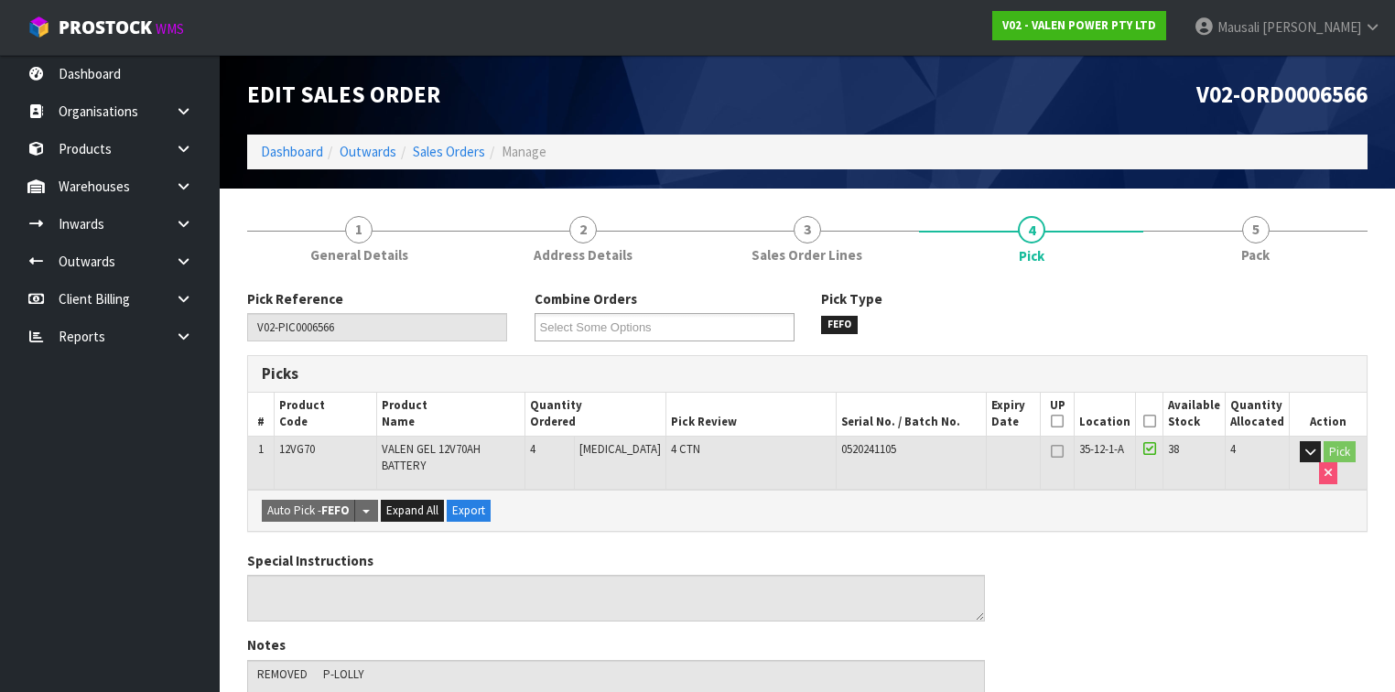
click at [1150, 421] on icon at bounding box center [1149, 421] width 13 height 1
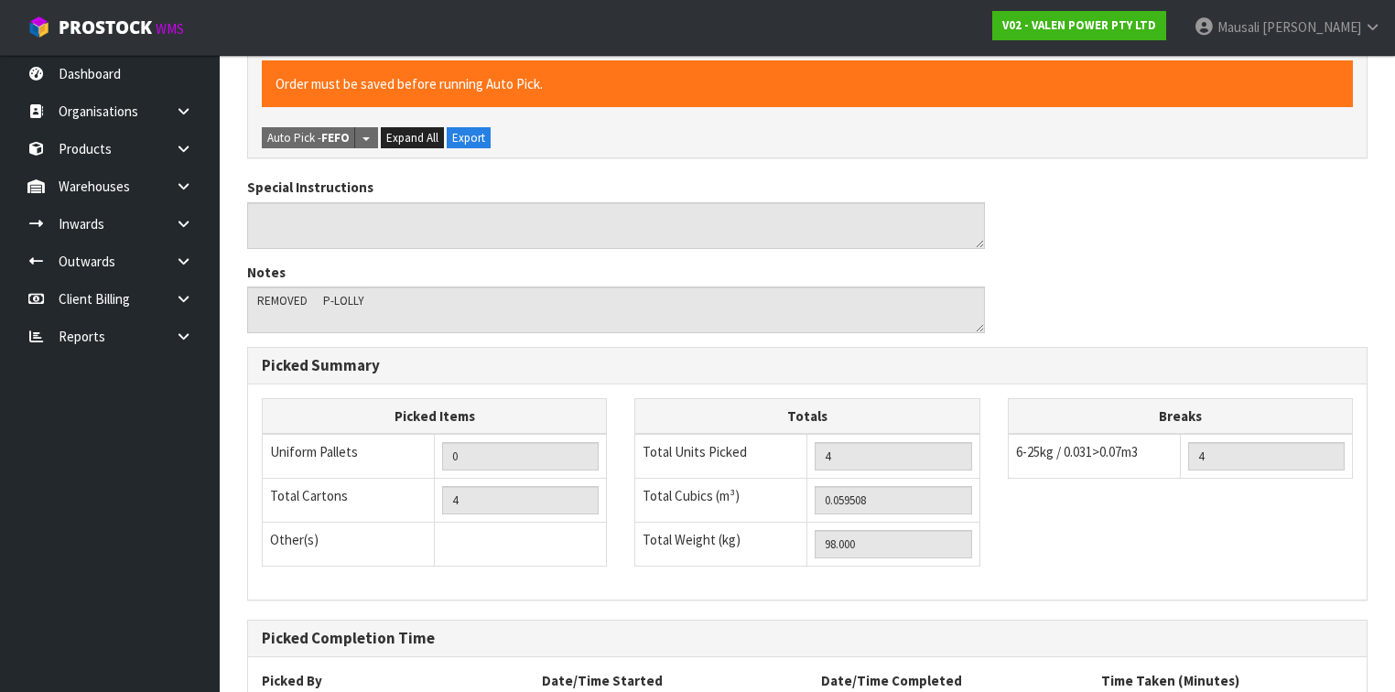
scroll to position [593, 0]
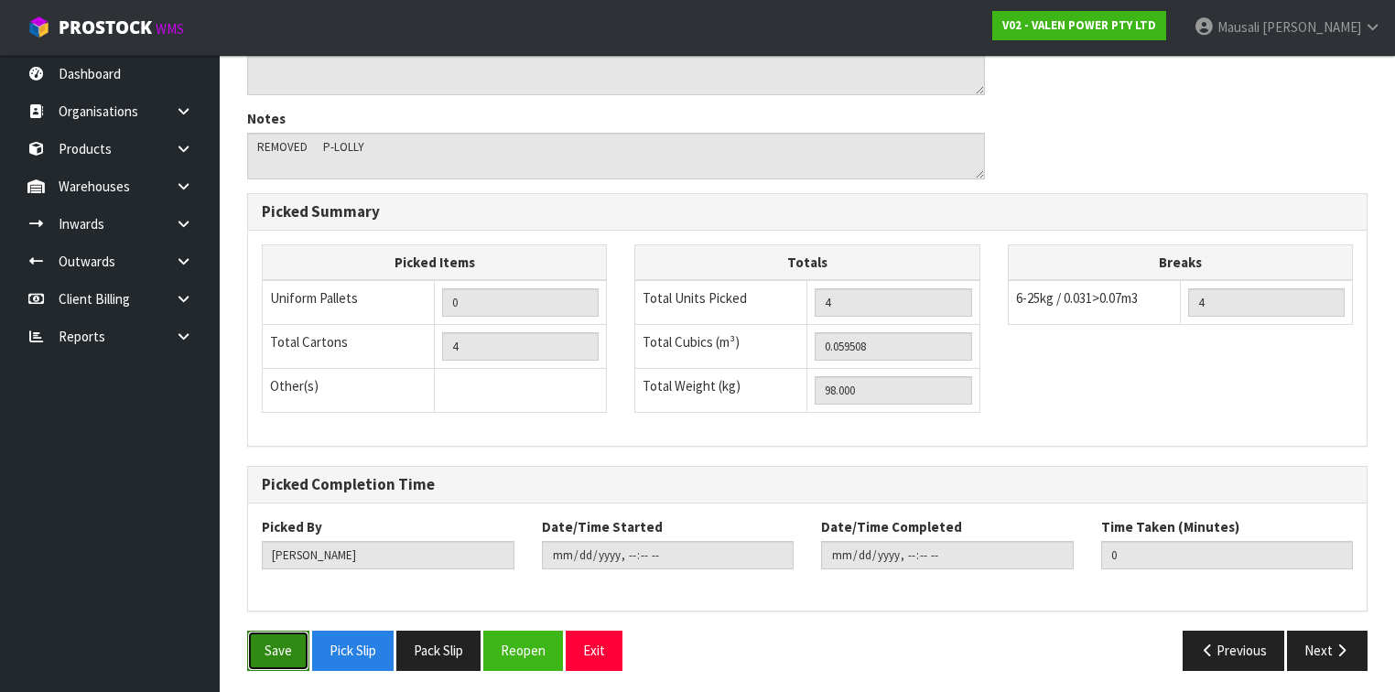
click at [282, 643] on button "Save" at bounding box center [278, 650] width 62 height 39
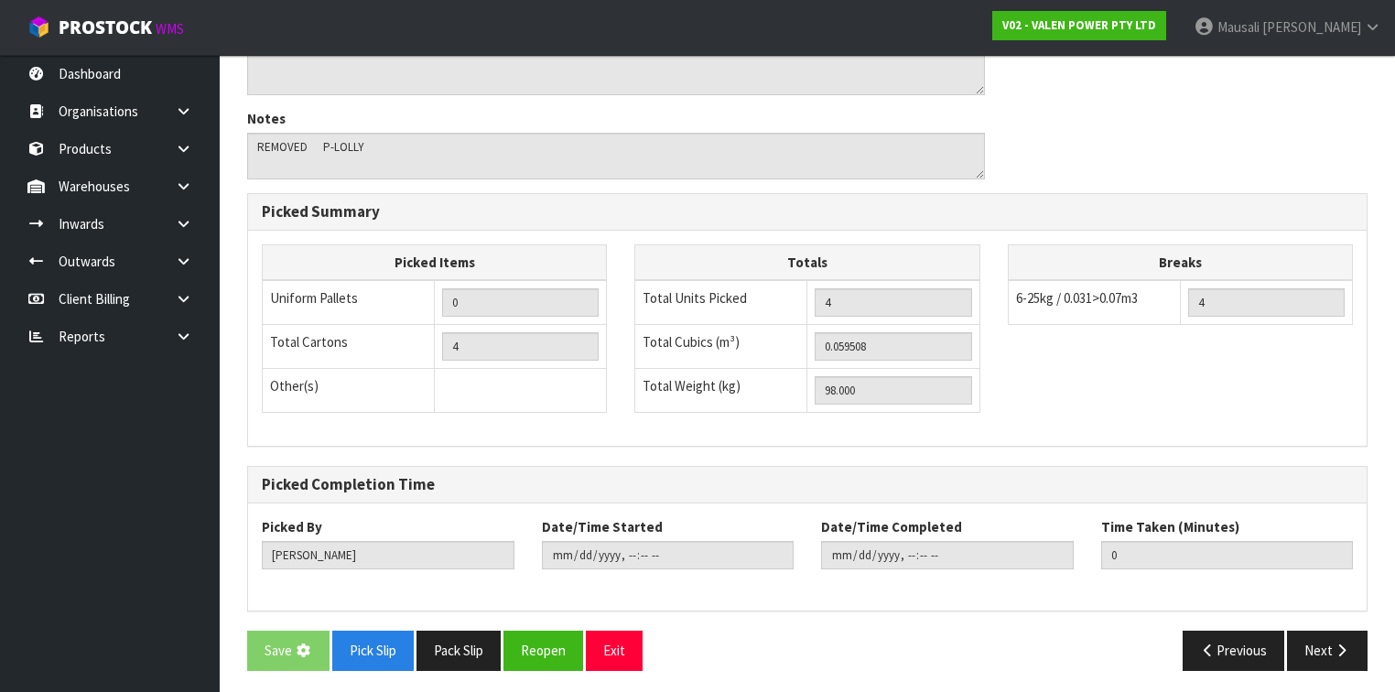
scroll to position [0, 0]
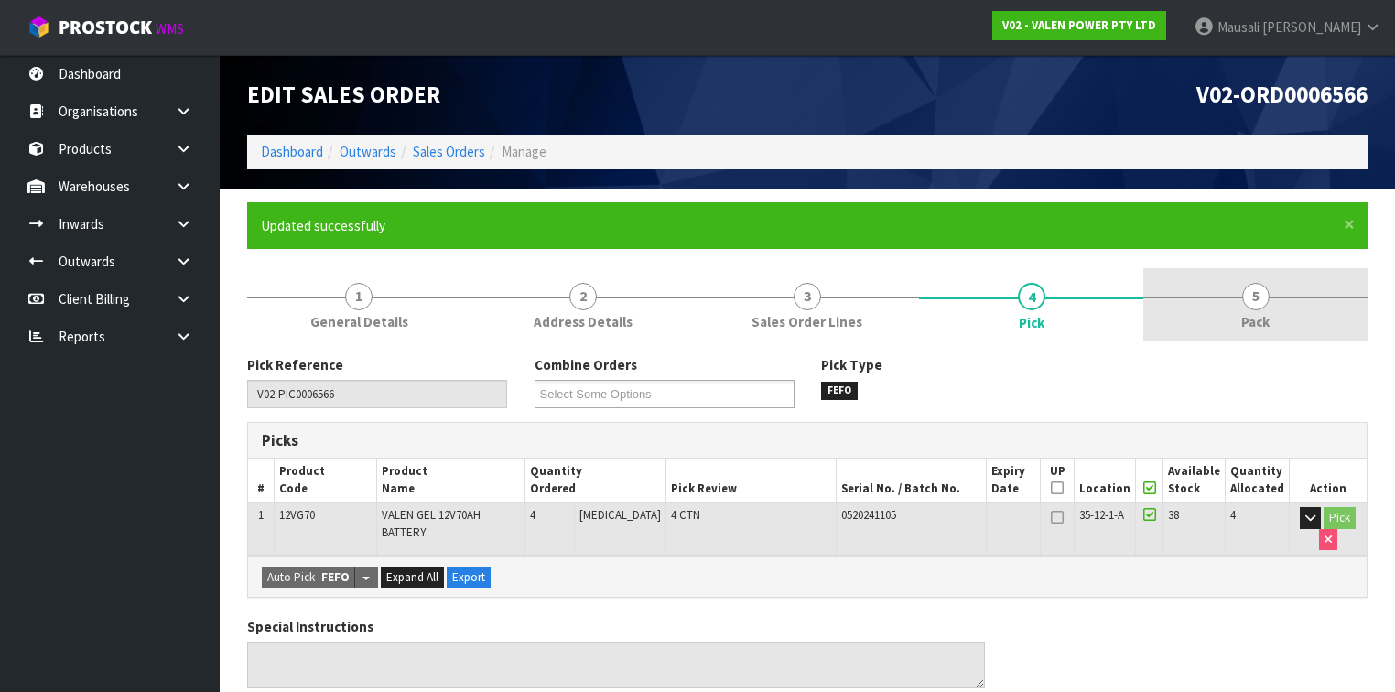
click at [1206, 326] on link "5 Pack" at bounding box center [1255, 304] width 224 height 72
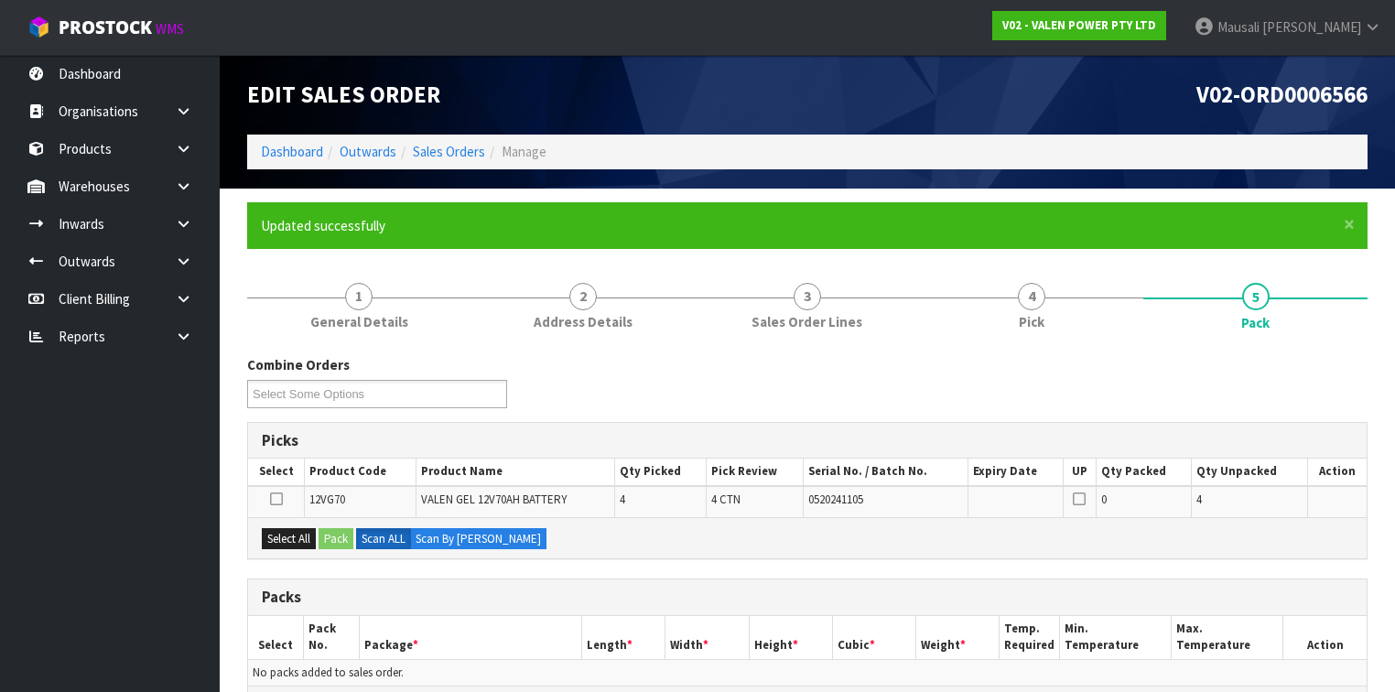
scroll to position [366, 0]
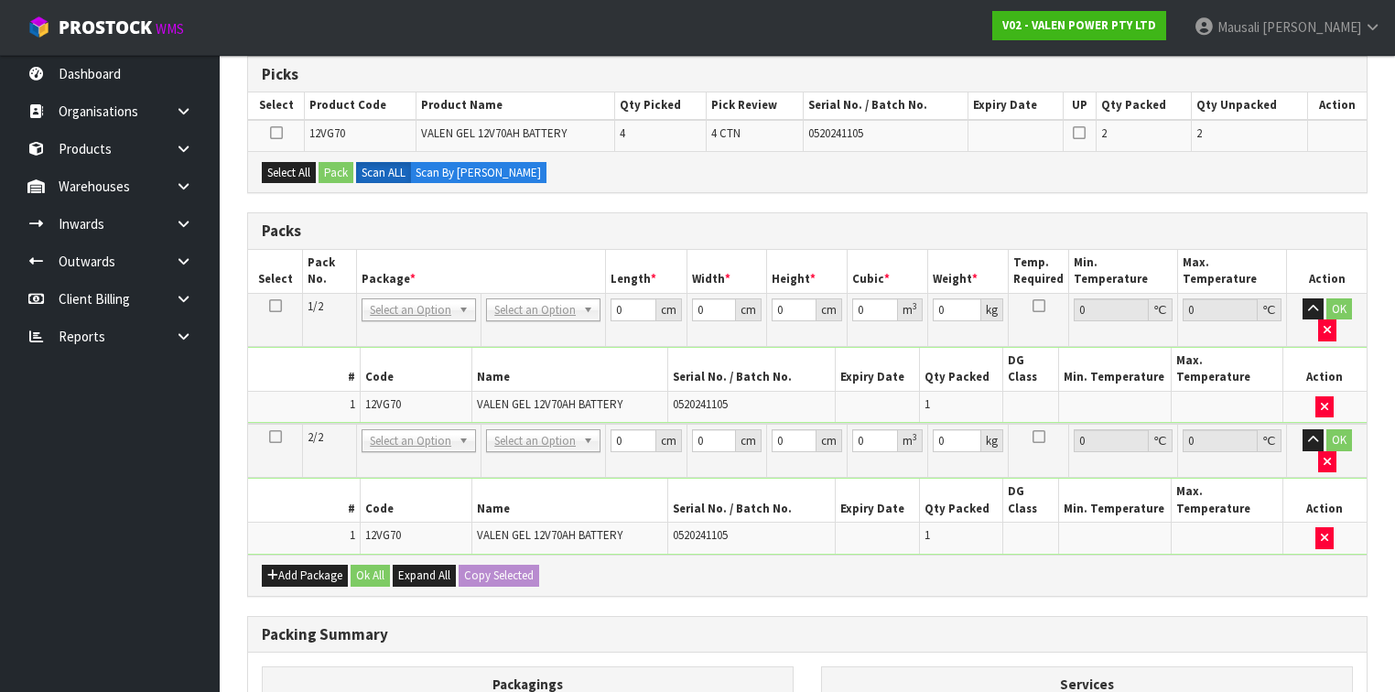
click at [270, 306] on icon at bounding box center [275, 306] width 13 height 1
click at [1331, 456] on icon "button" at bounding box center [1327, 462] width 7 height 12
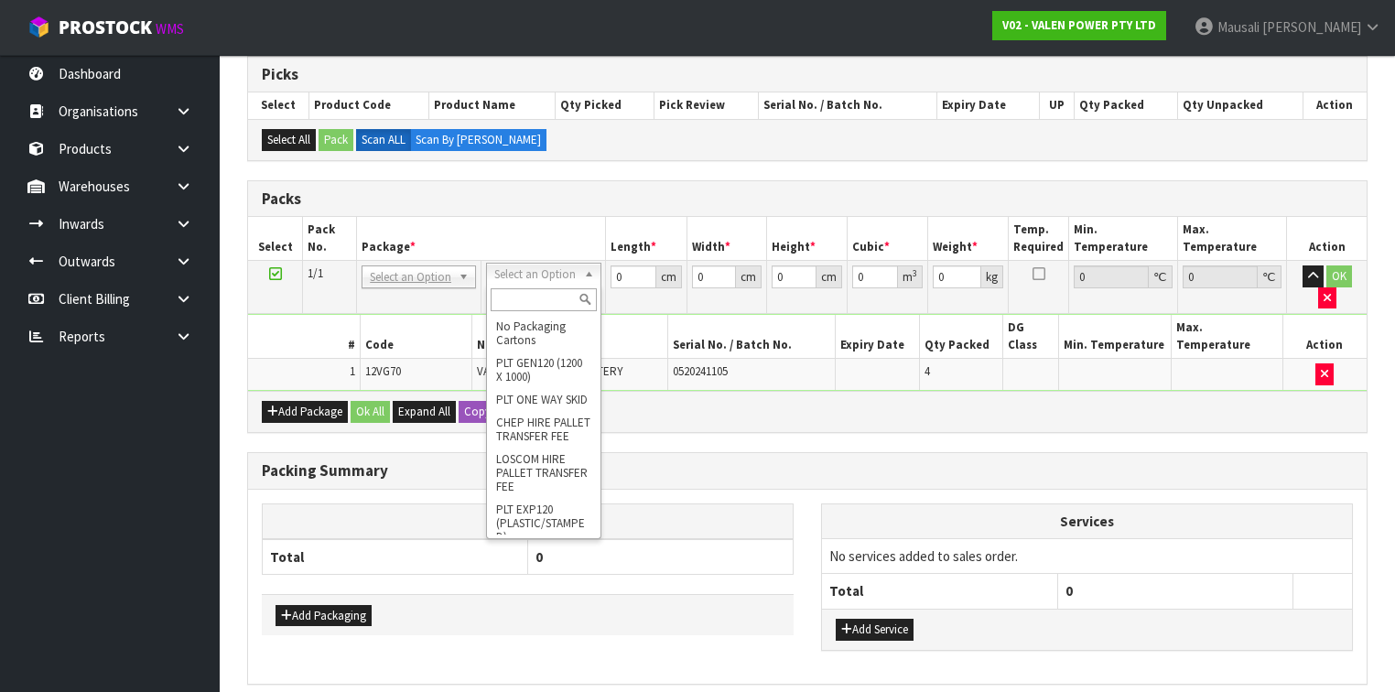
click at [520, 294] on input "text" at bounding box center [543, 299] width 105 height 23
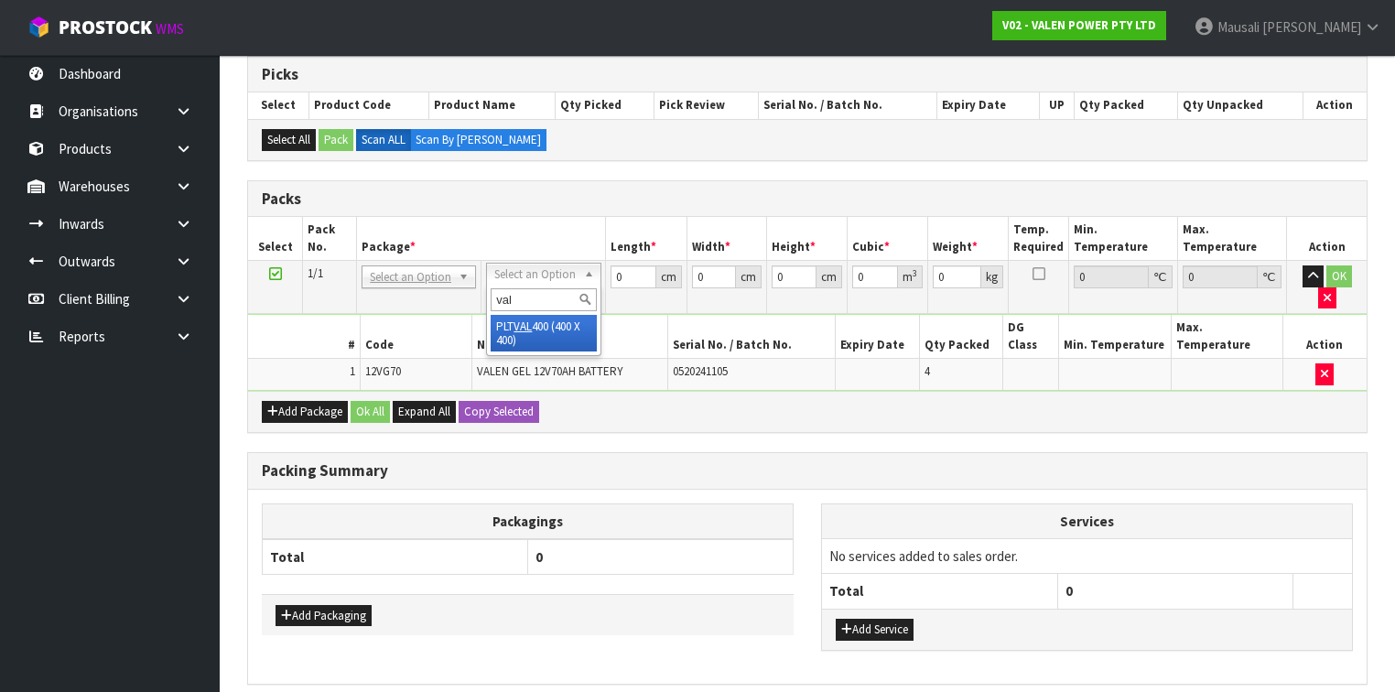
type input "val"
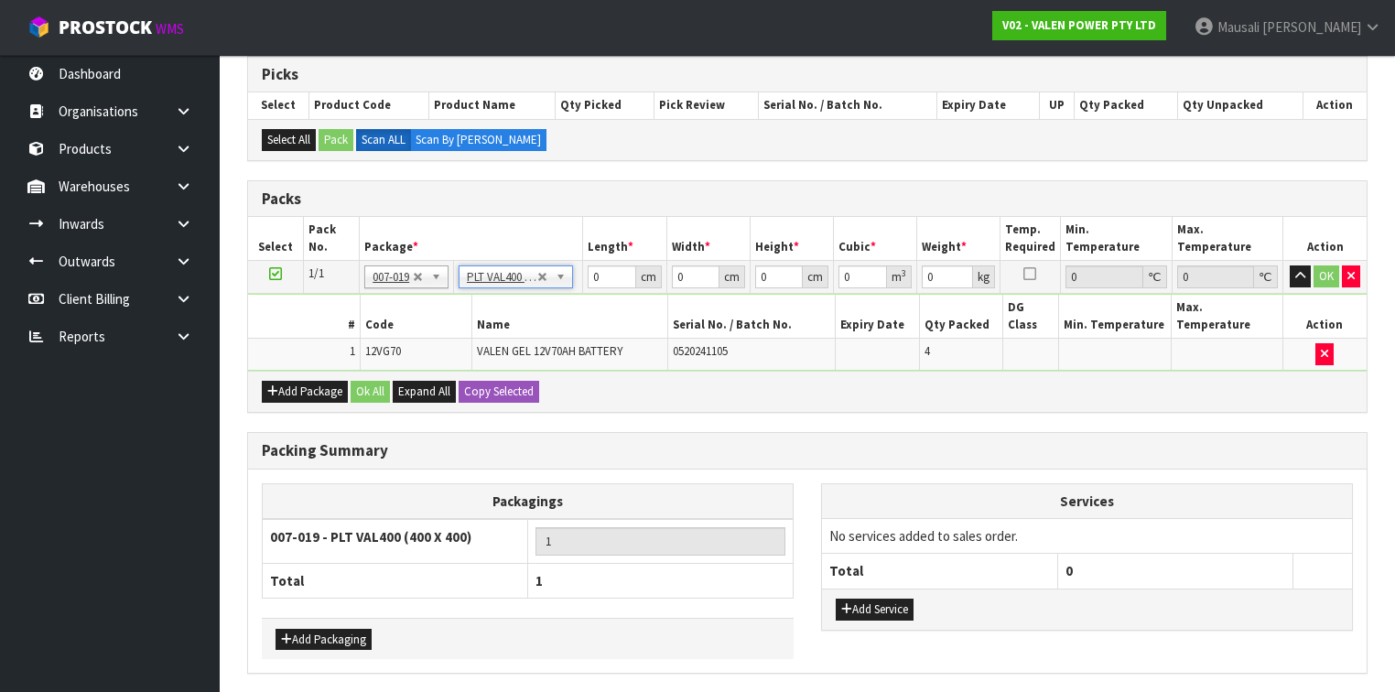
type input "40"
type input "102"
drag, startPoint x: 611, startPoint y: 276, endPoint x: 546, endPoint y: 284, distance: 65.5
click at [560, 286] on tr "1/1 NONE 007-001 007-002 007-004 007-009 007-013 007-014 007-015 007-017 007-01…" at bounding box center [807, 277] width 1118 height 33
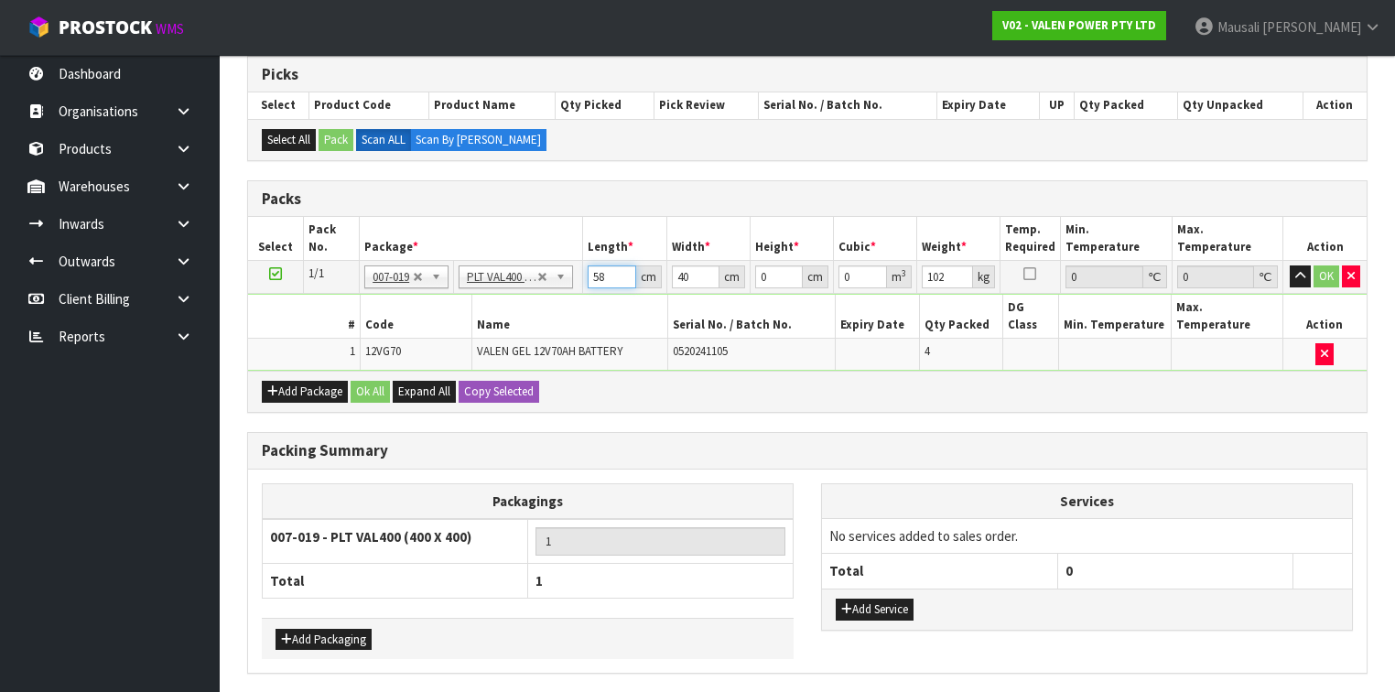
type input "58"
type input "40"
type input "3"
type input "0.00696"
type input "34"
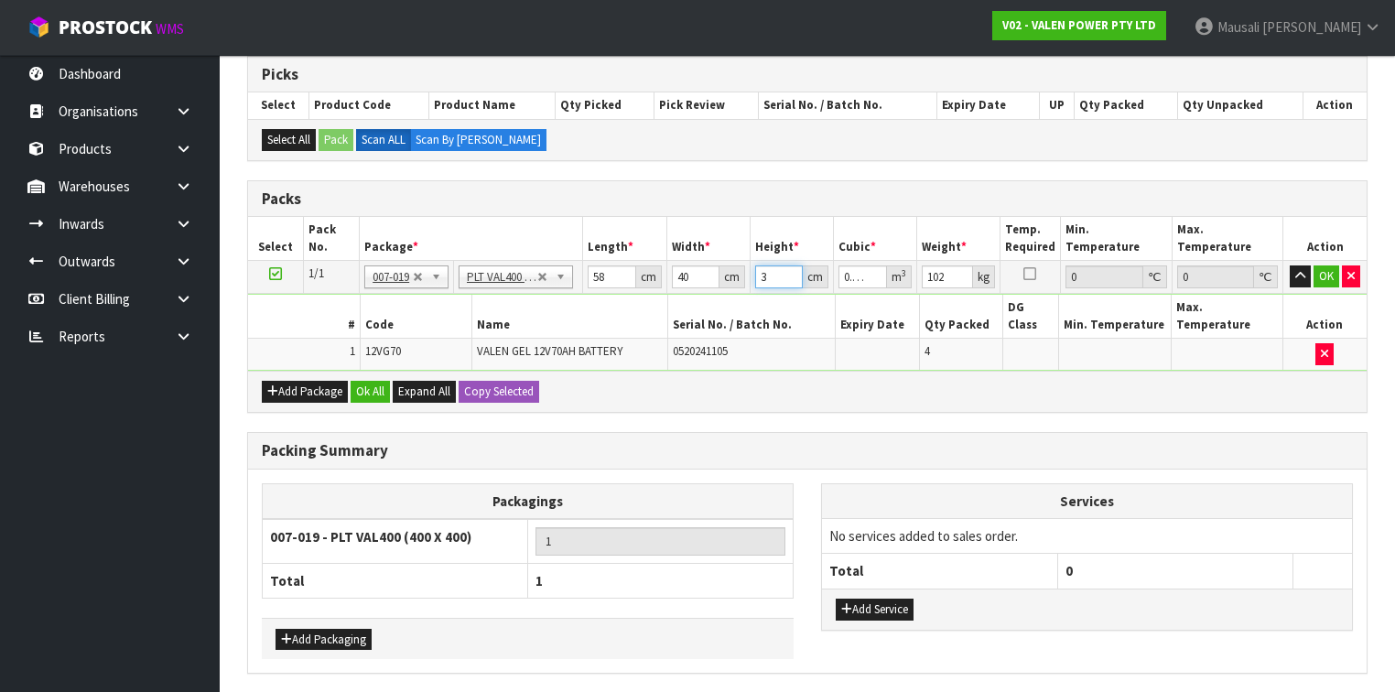
type input "0.07888"
type input "34"
type input "105"
click at [366, 381] on button "Ok All" at bounding box center [370, 392] width 39 height 22
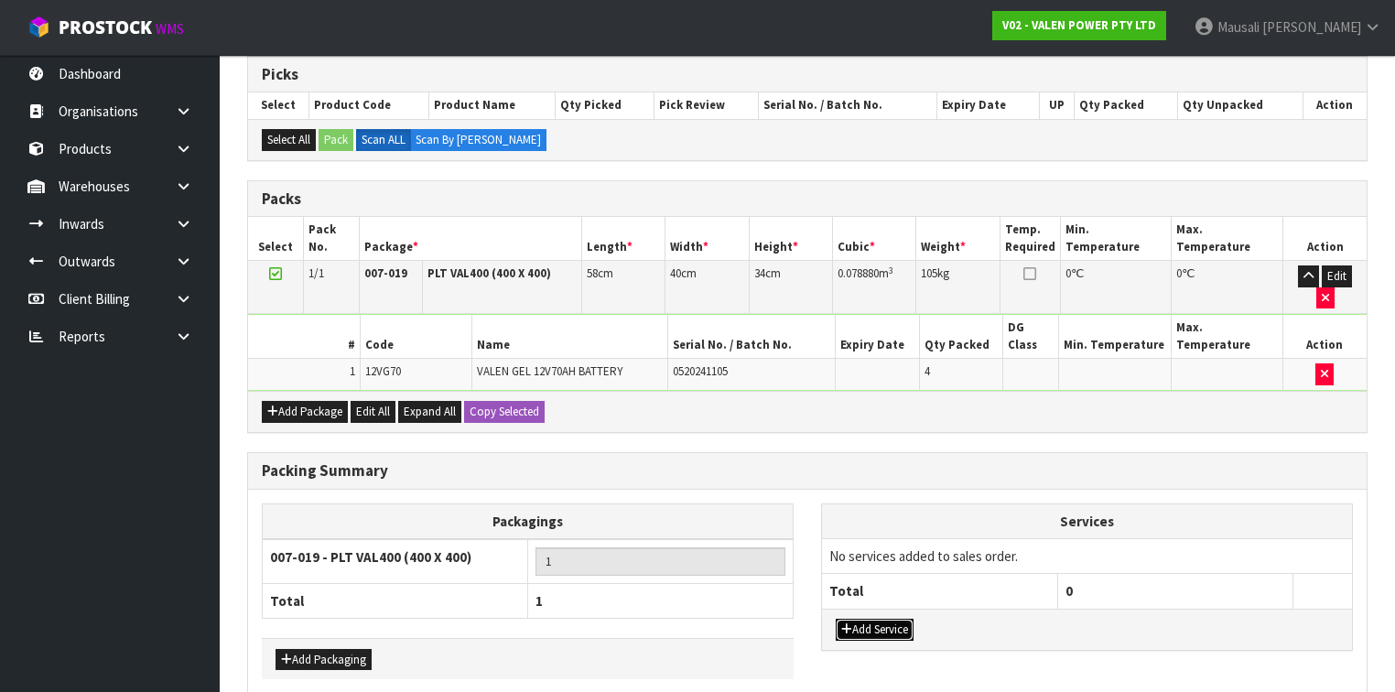
drag, startPoint x: 868, startPoint y: 578, endPoint x: 865, endPoint y: 548, distance: 30.3
click at [868, 619] on button "Add Service" at bounding box center [875, 630] width 78 height 22
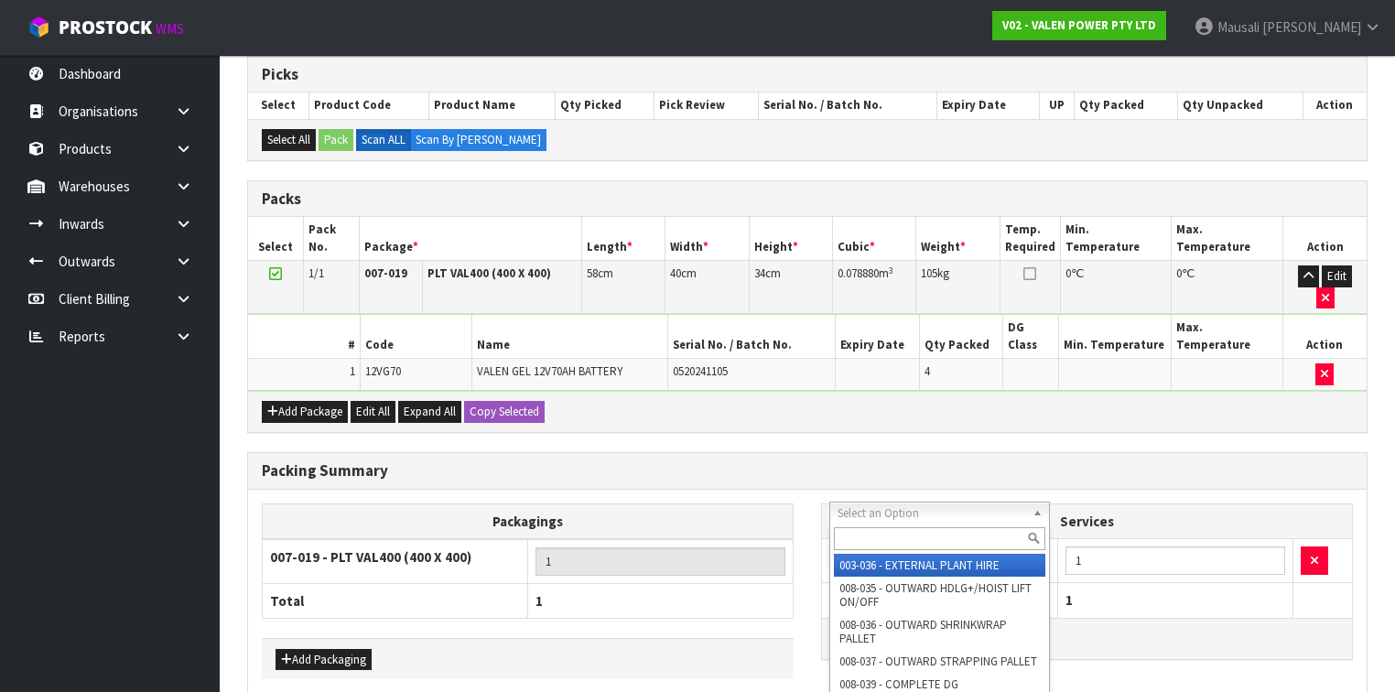
click at [851, 538] on input "text" at bounding box center [939, 538] width 211 height 23
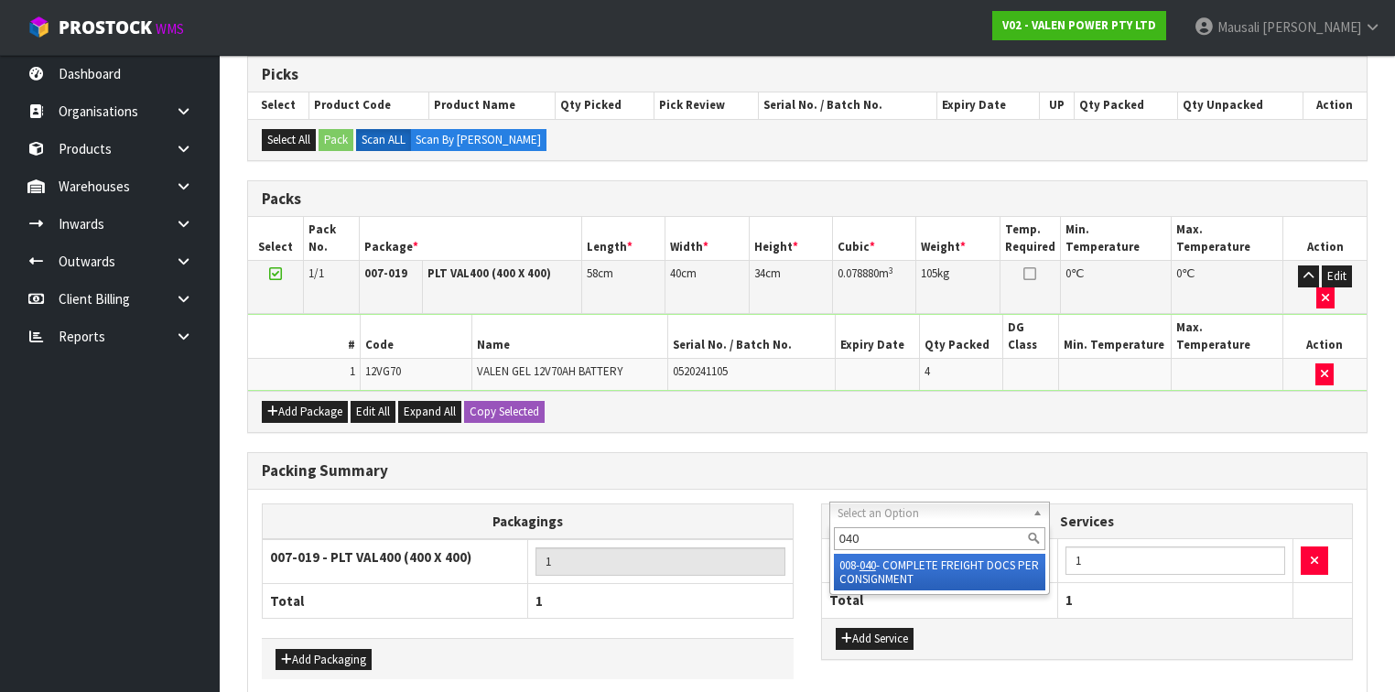
type input "040"
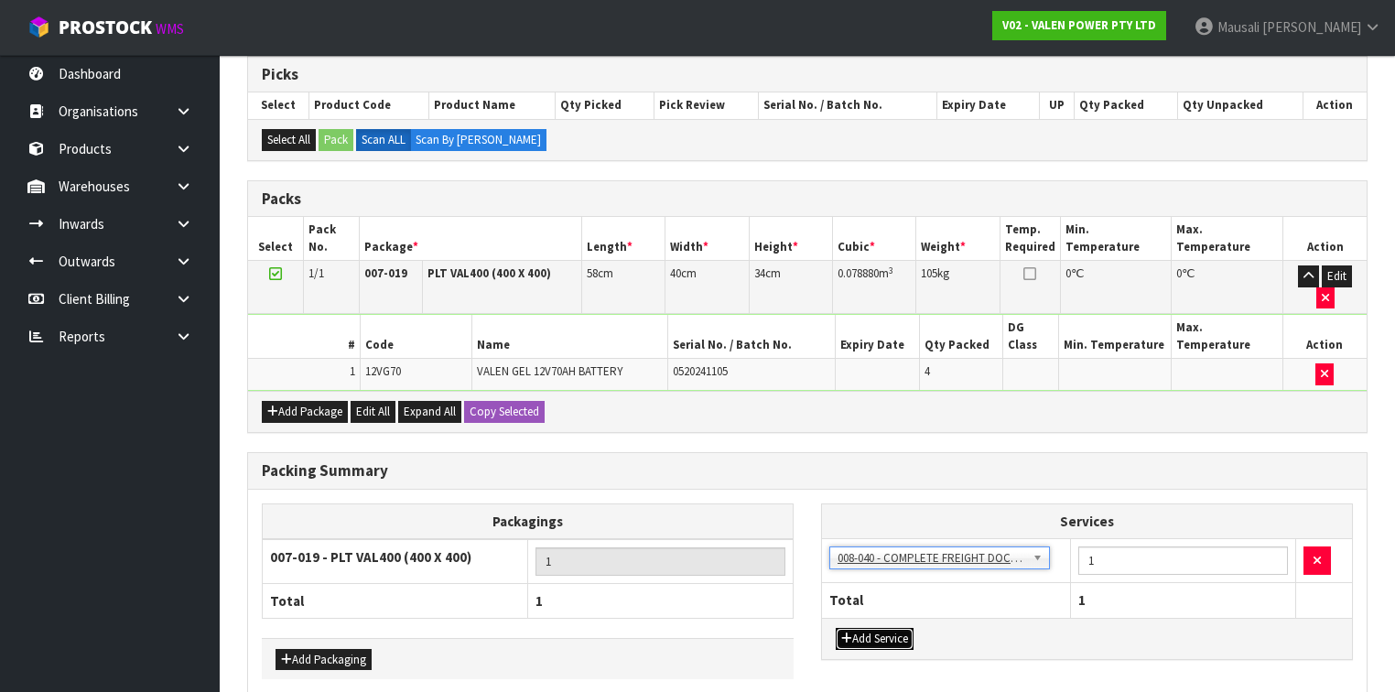
drag, startPoint x: 862, startPoint y: 595, endPoint x: 868, endPoint y: 581, distance: 14.8
click at [865, 628] on button "Add Service" at bounding box center [875, 639] width 78 height 22
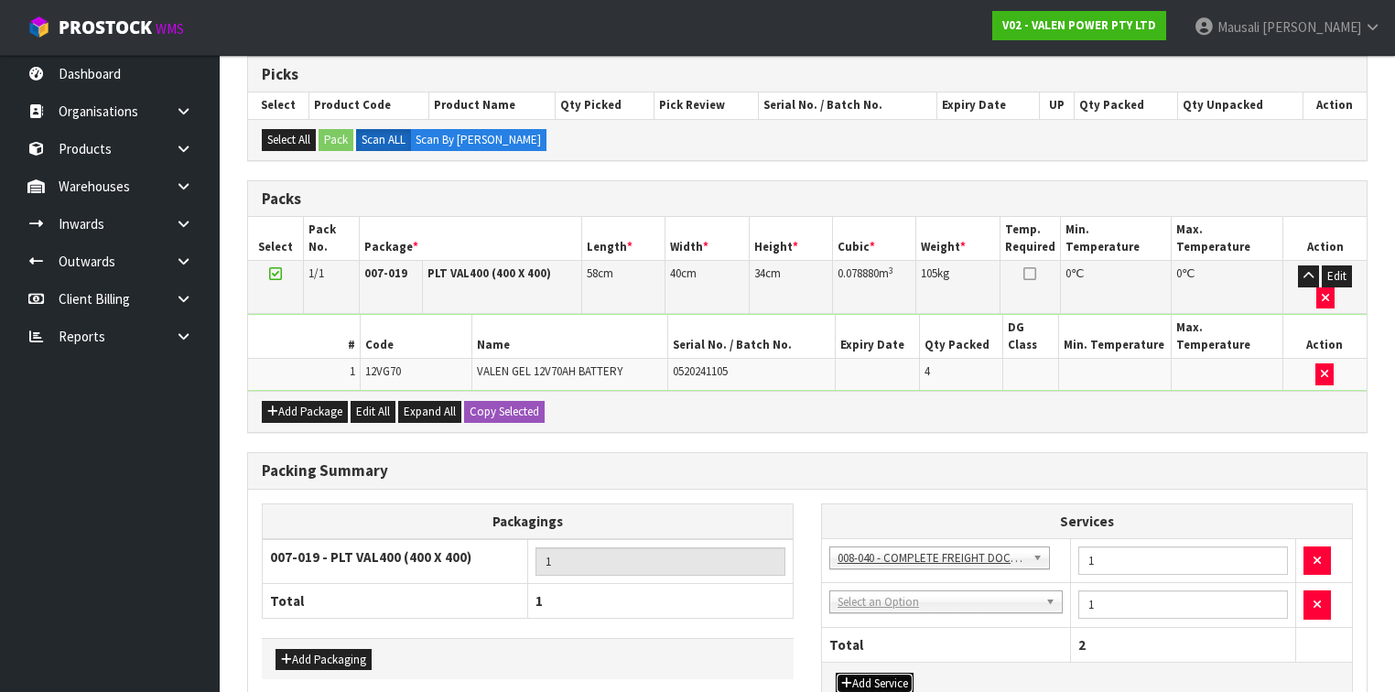
drag, startPoint x: 864, startPoint y: 554, endPoint x: 868, endPoint y: 563, distance: 9.9
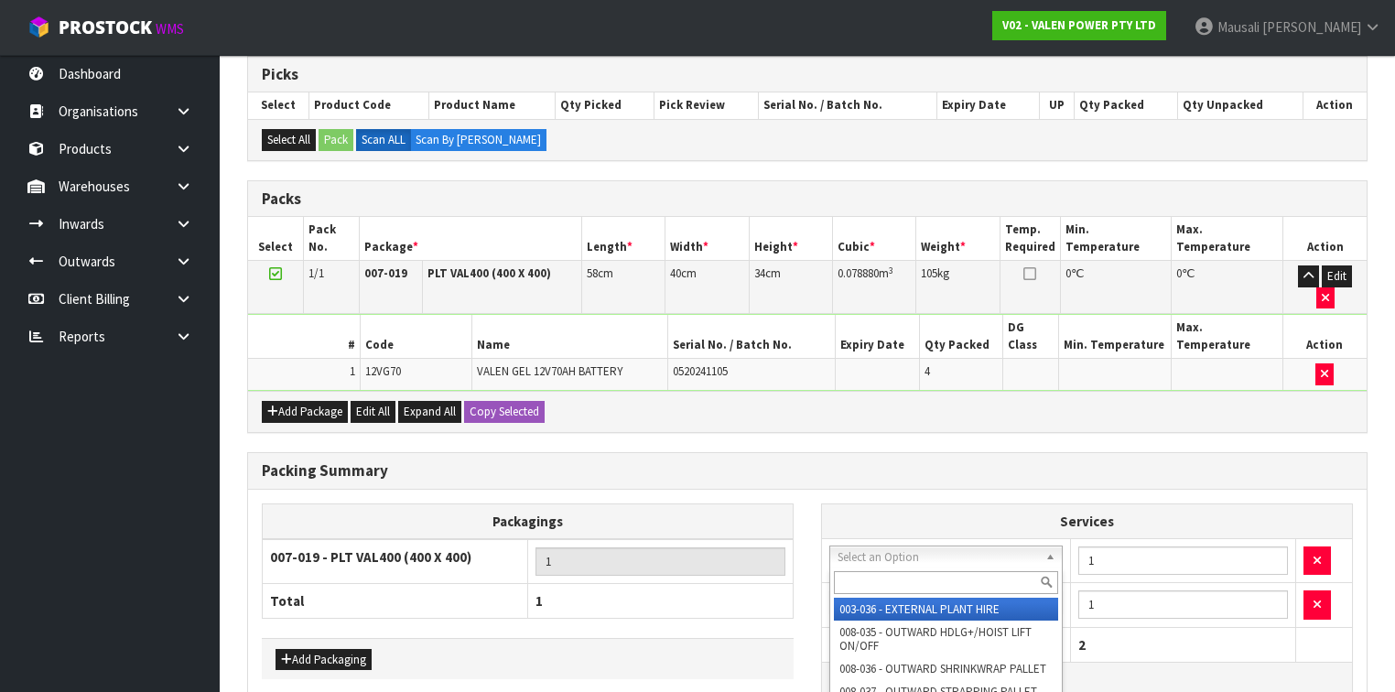
click at [855, 583] on input "text" at bounding box center [946, 582] width 225 height 23
type input "037"
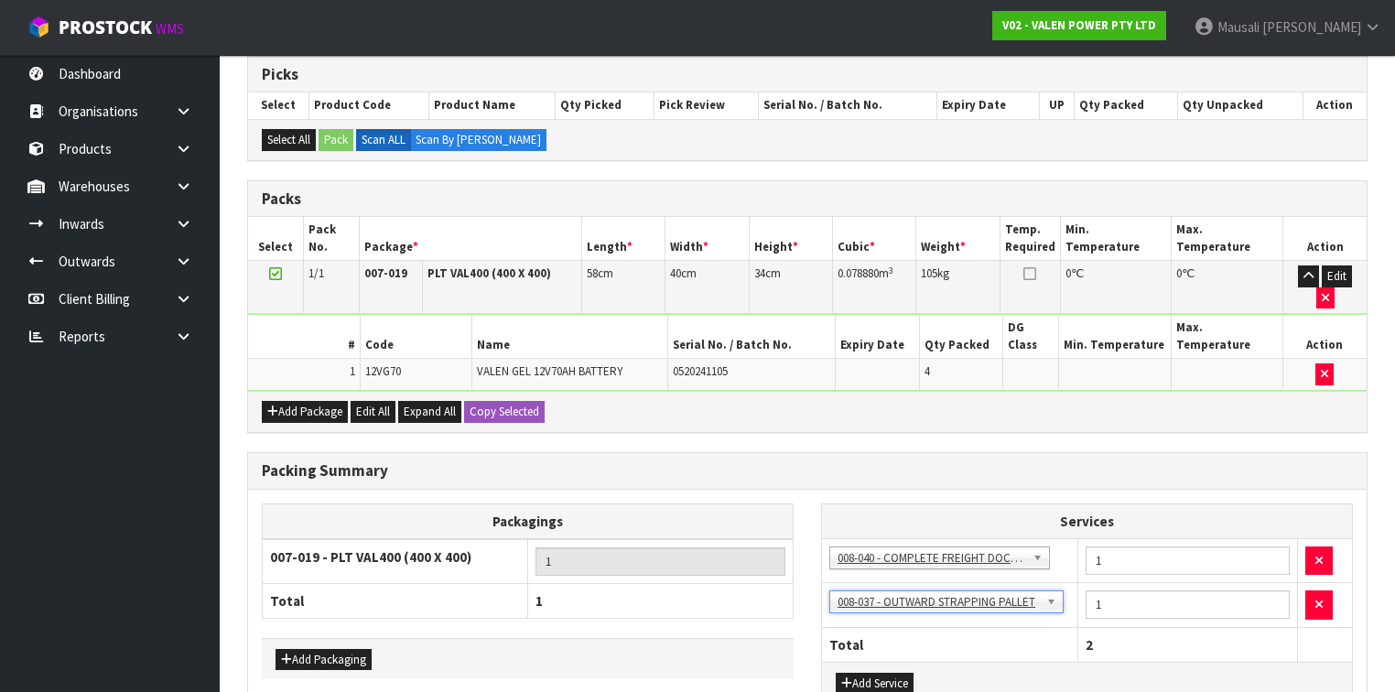
scroll to position [450, 0]
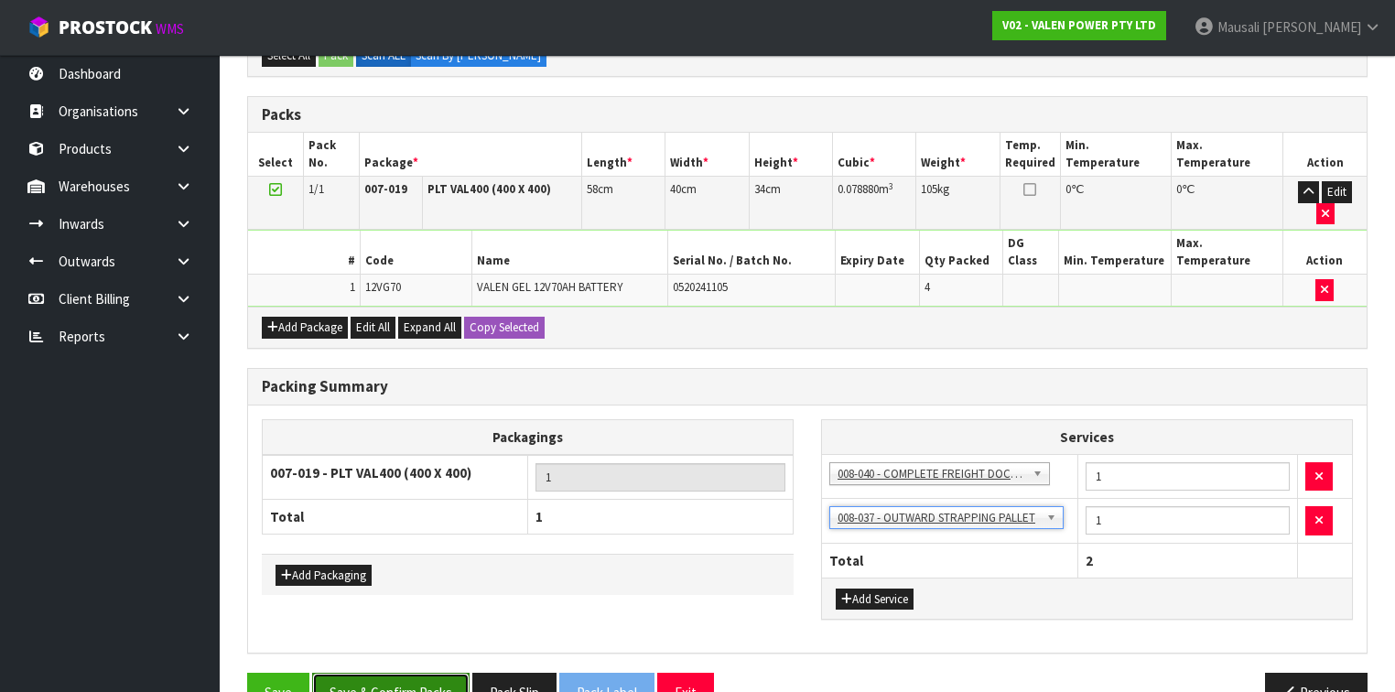
click at [421, 673] on button "Save & Confirm Packs" at bounding box center [390, 692] width 157 height 39
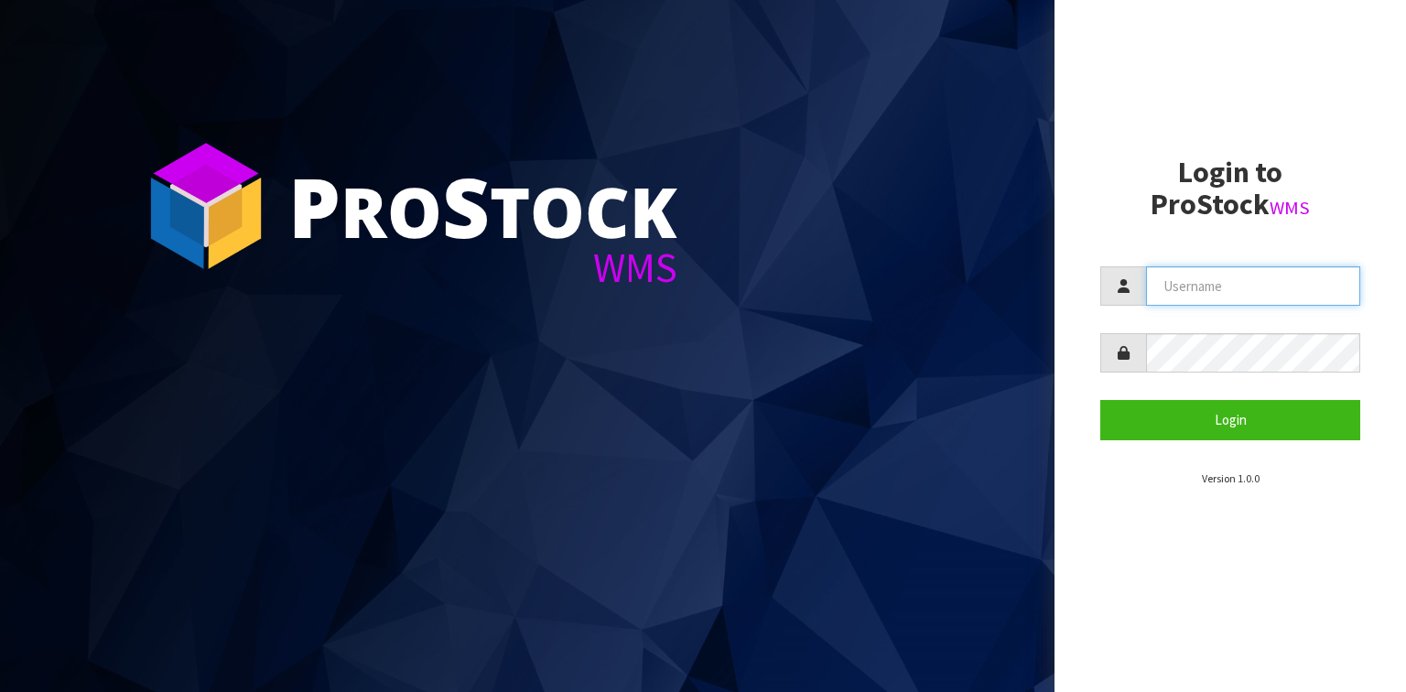
click at [1216, 289] on input "text" at bounding box center [1253, 285] width 214 height 39
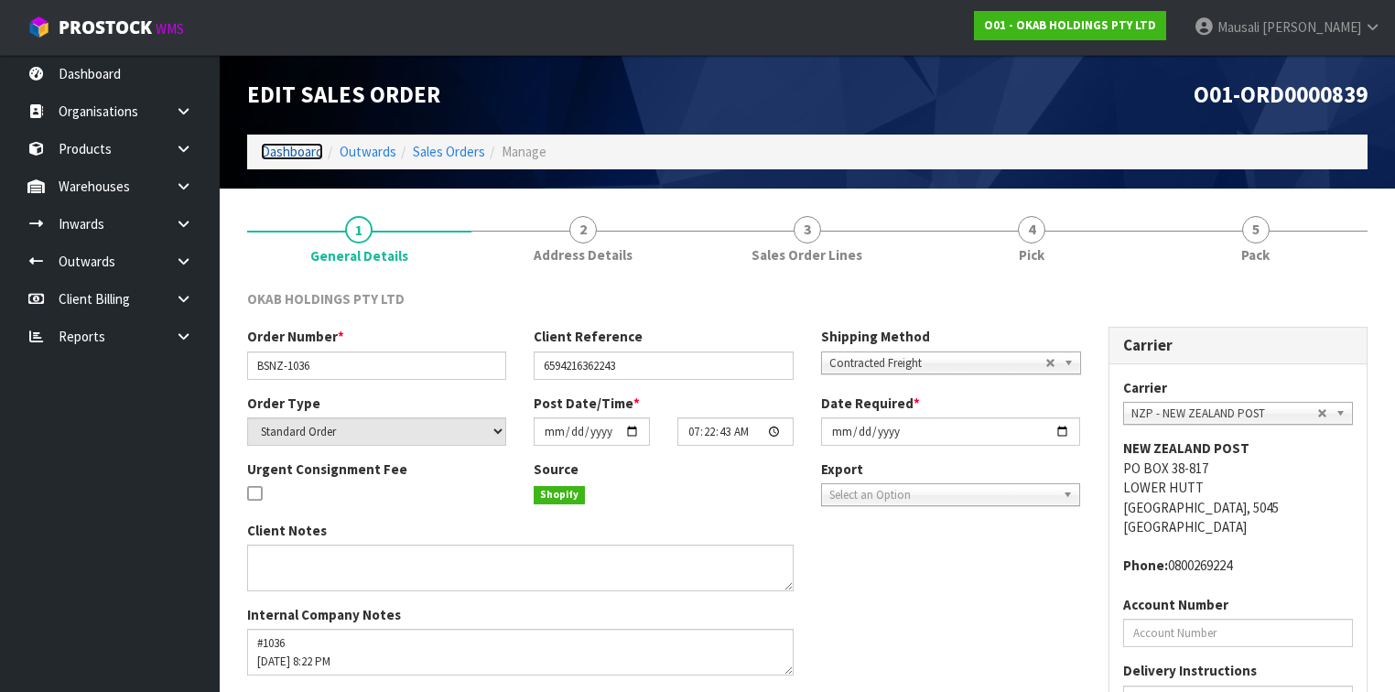
click at [293, 156] on link "Dashboard" at bounding box center [292, 151] width 62 height 17
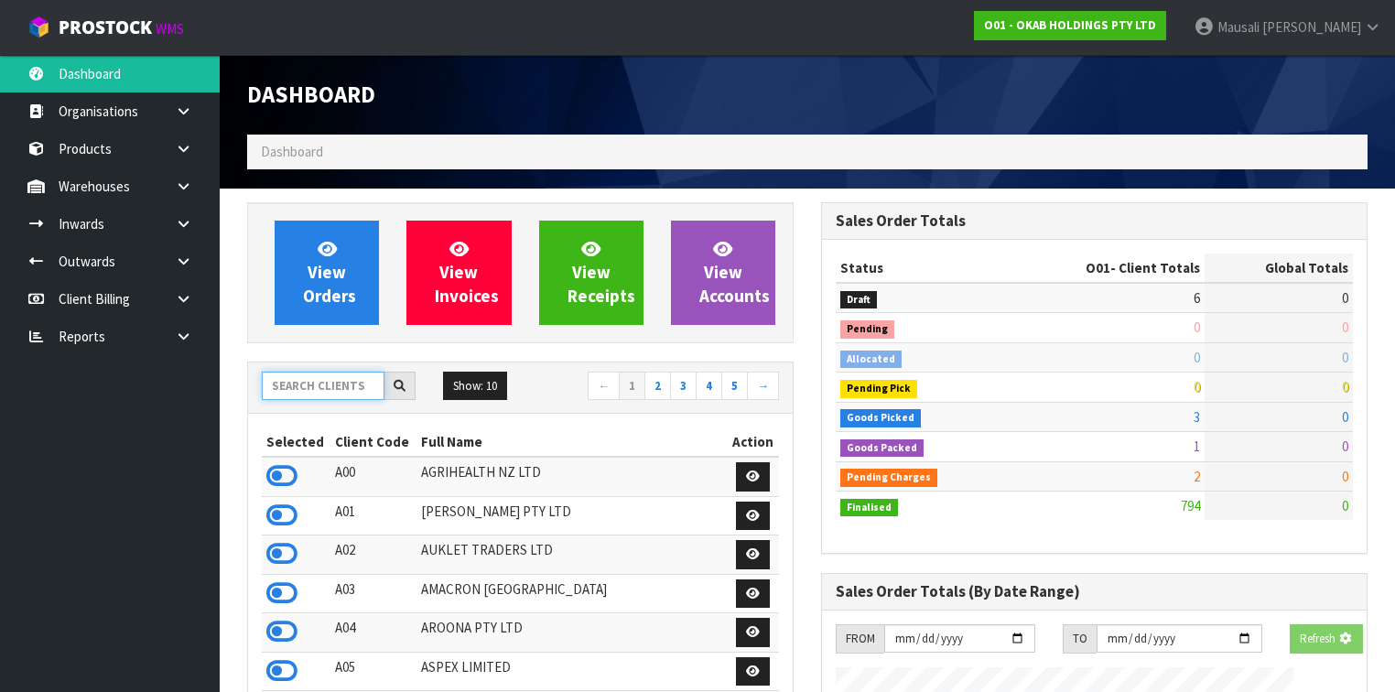
click at [339, 385] on input "text" at bounding box center [323, 386] width 123 height 28
type input "K01"
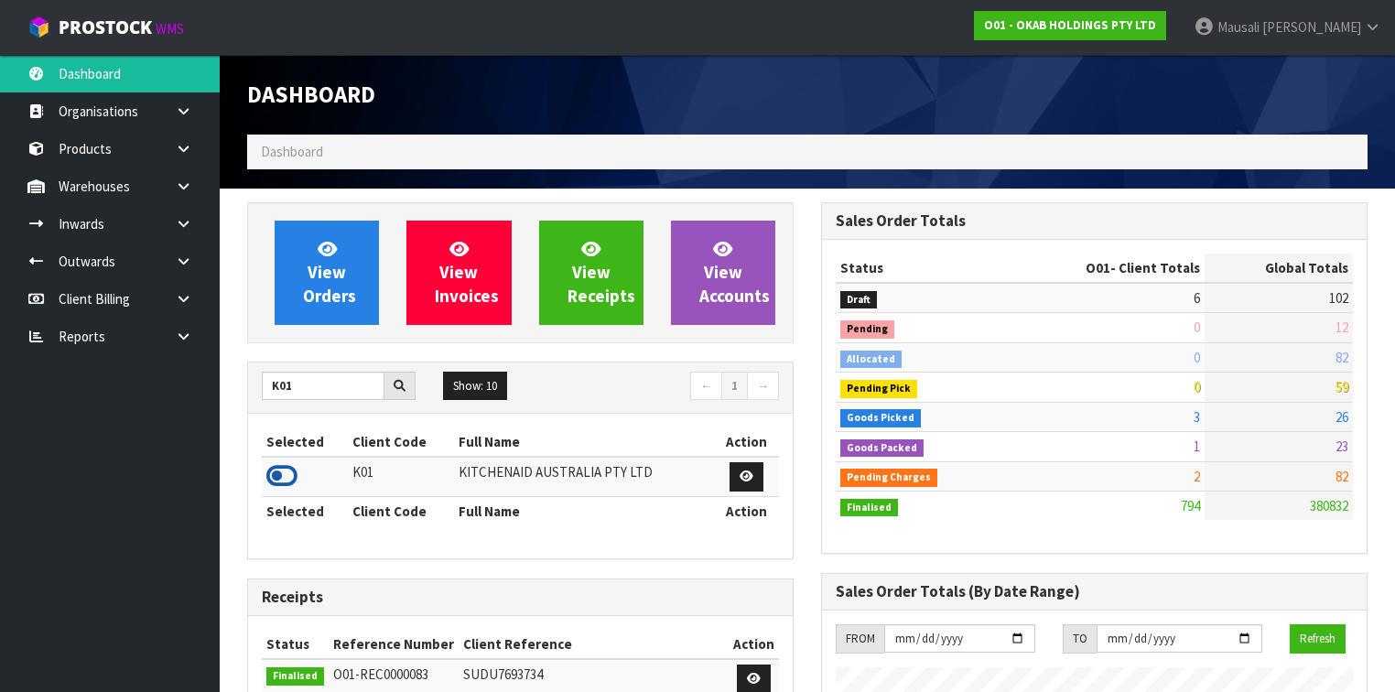
drag, startPoint x: 304, startPoint y: 459, endPoint x: 283, endPoint y: 469, distance: 23.0
click at [282, 468] on icon at bounding box center [281, 475] width 31 height 27
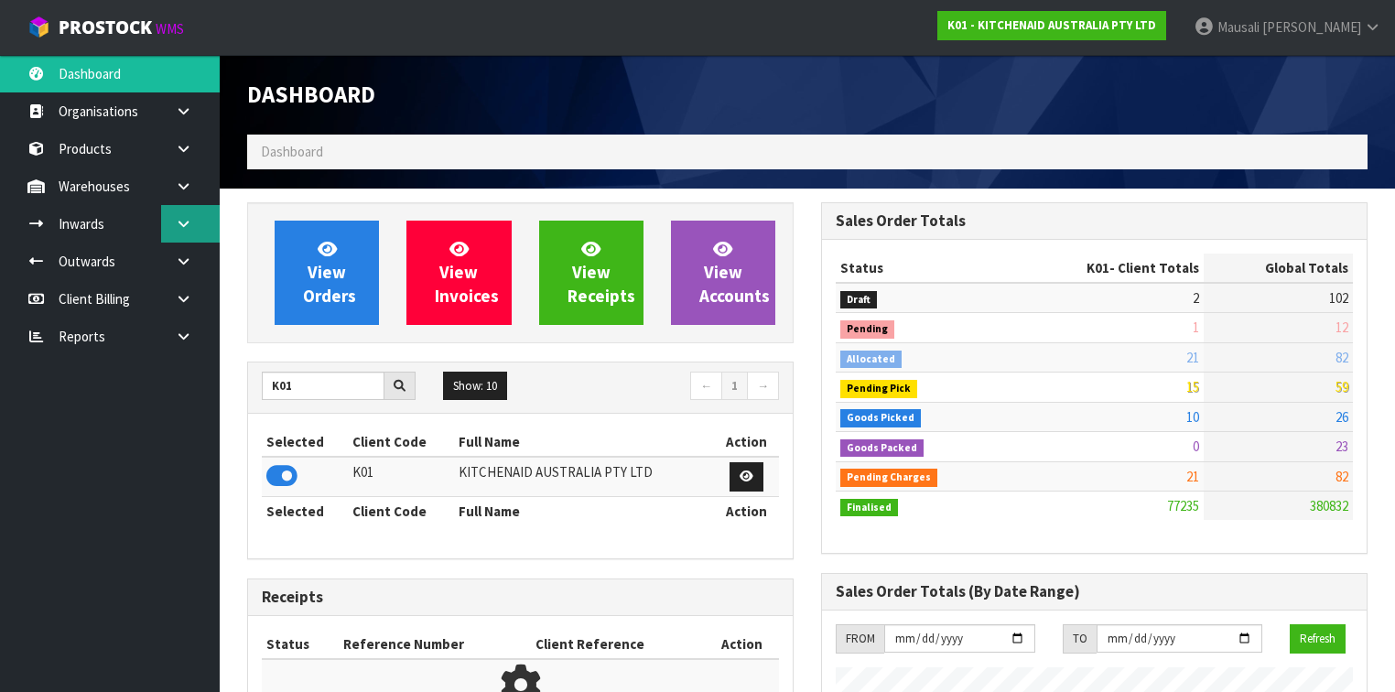
scroll to position [1380, 574]
click at [179, 253] on link at bounding box center [190, 262] width 59 height 38
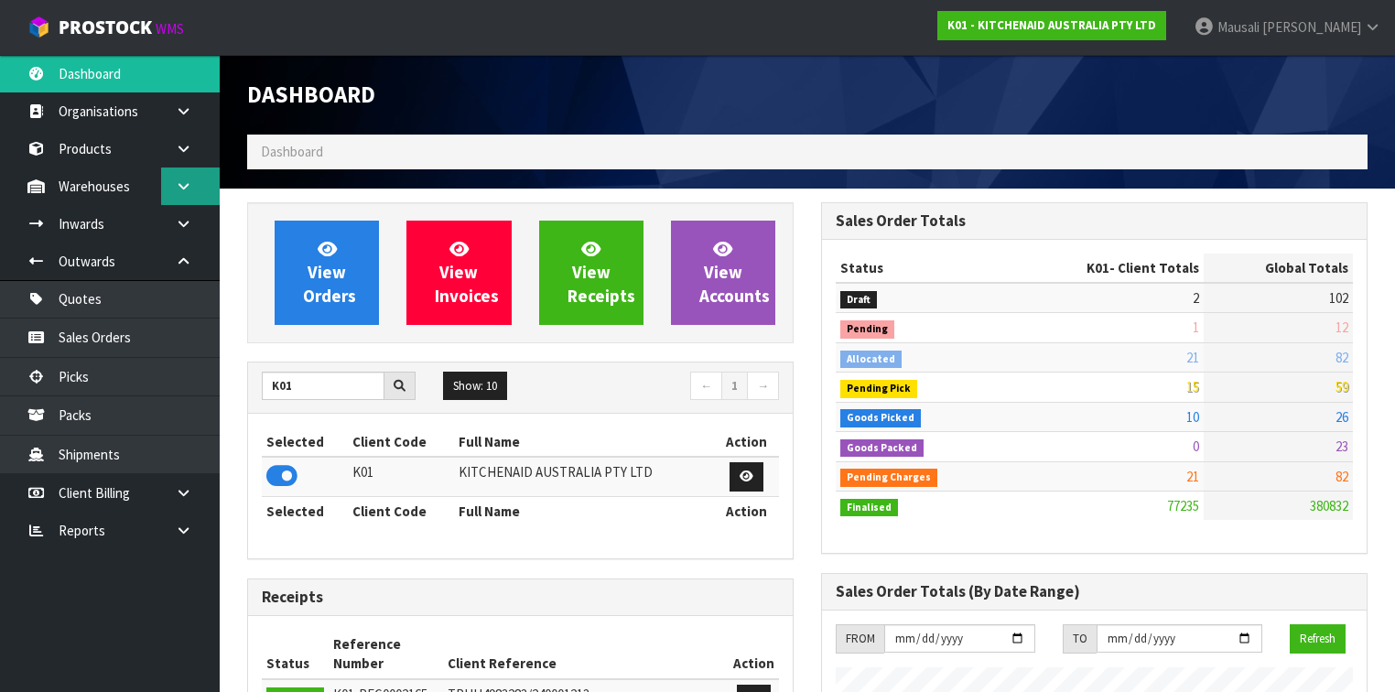
click at [178, 192] on link at bounding box center [190, 187] width 59 height 38
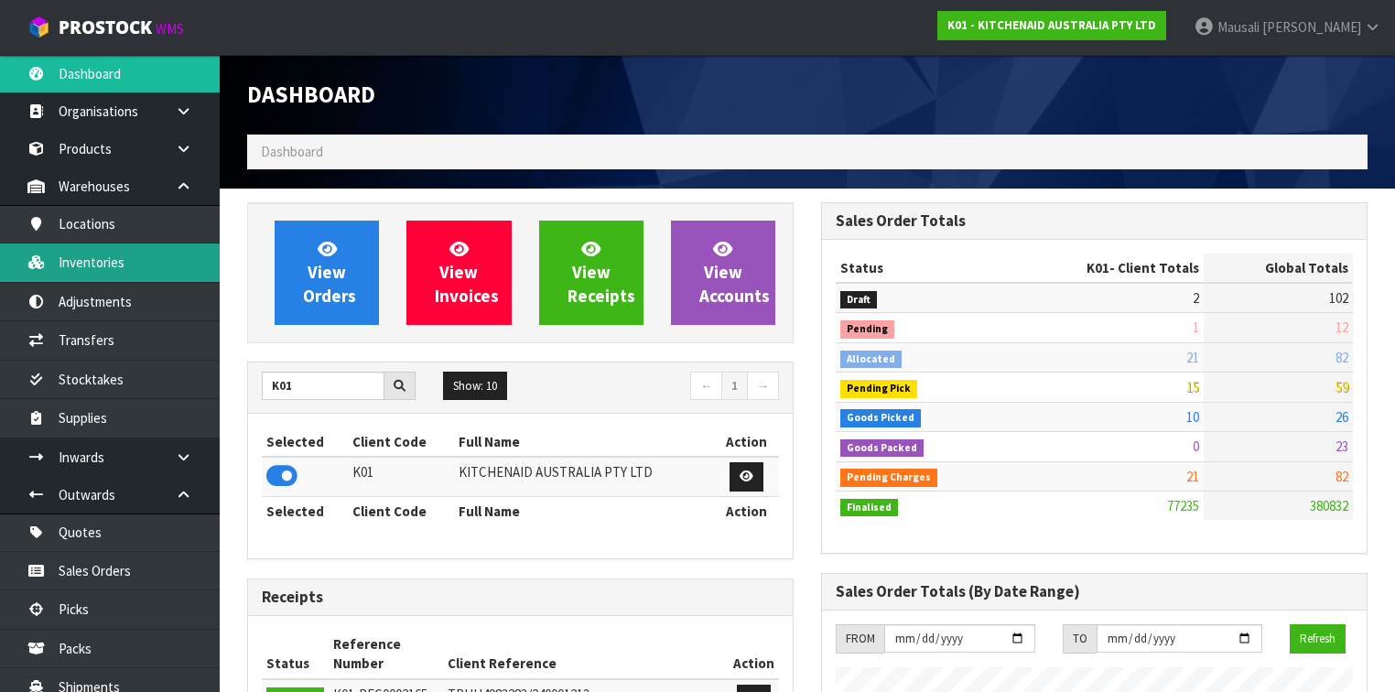
click at [117, 266] on link "Inventories" at bounding box center [110, 262] width 220 height 38
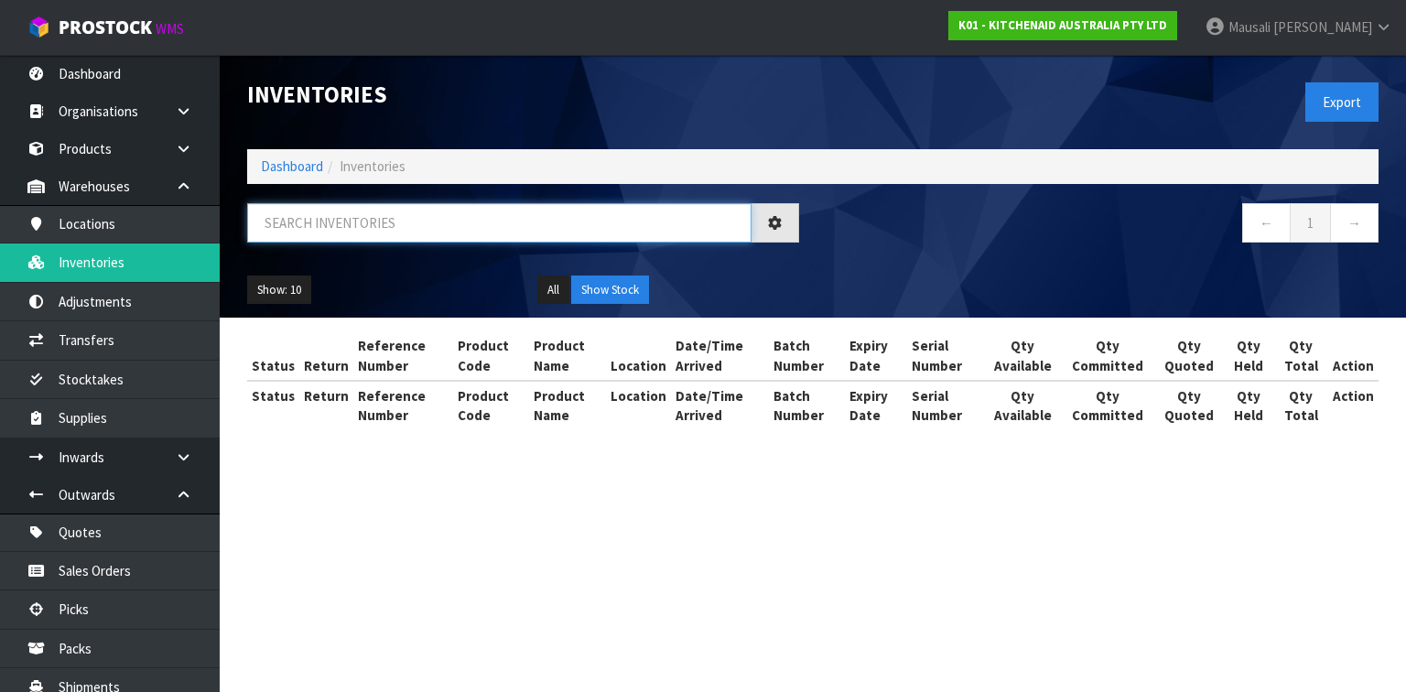
click at [351, 215] on input "text" at bounding box center [499, 222] width 504 height 39
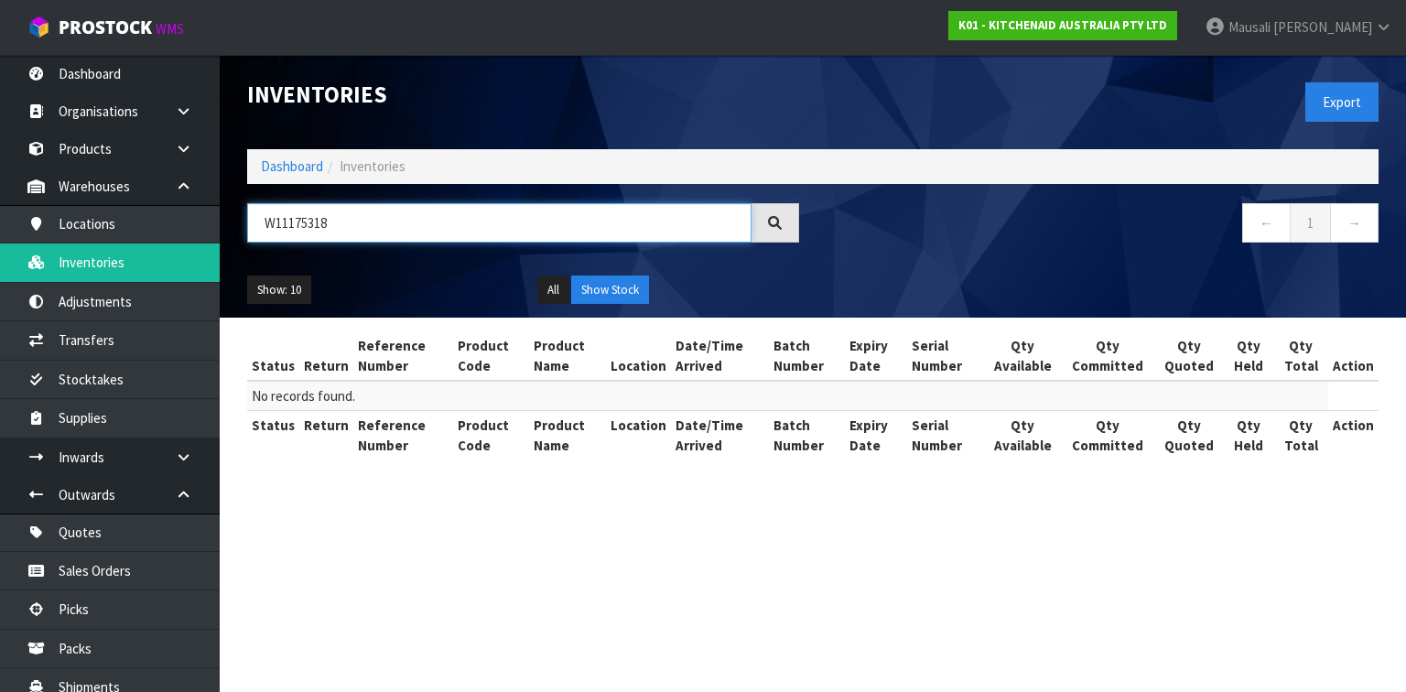
click at [310, 224] on input "W11175318" at bounding box center [499, 222] width 504 height 39
click at [319, 223] on input "W11175318" at bounding box center [499, 222] width 504 height 39
type input "W11175138"
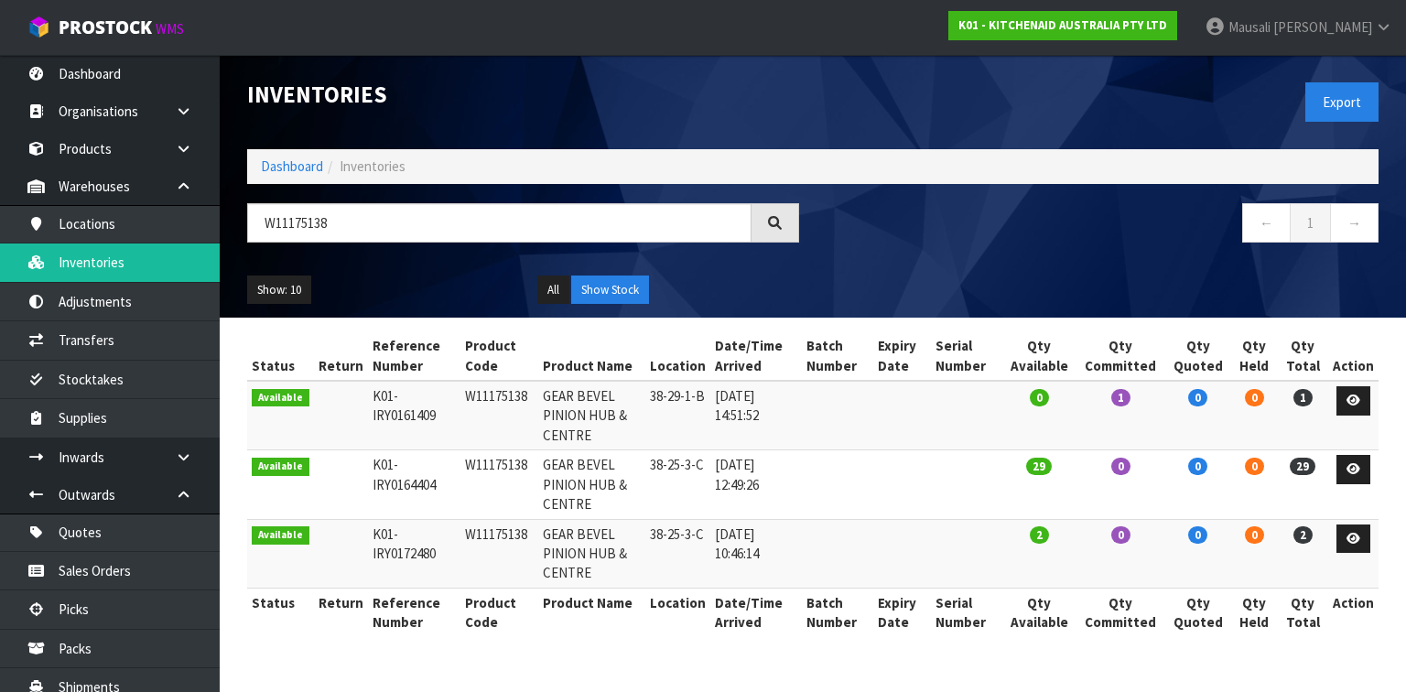
click at [770, 289] on ul "All Show Stock" at bounding box center [668, 290] width 263 height 29
click at [311, 164] on link "Dashboard" at bounding box center [292, 165] width 62 height 17
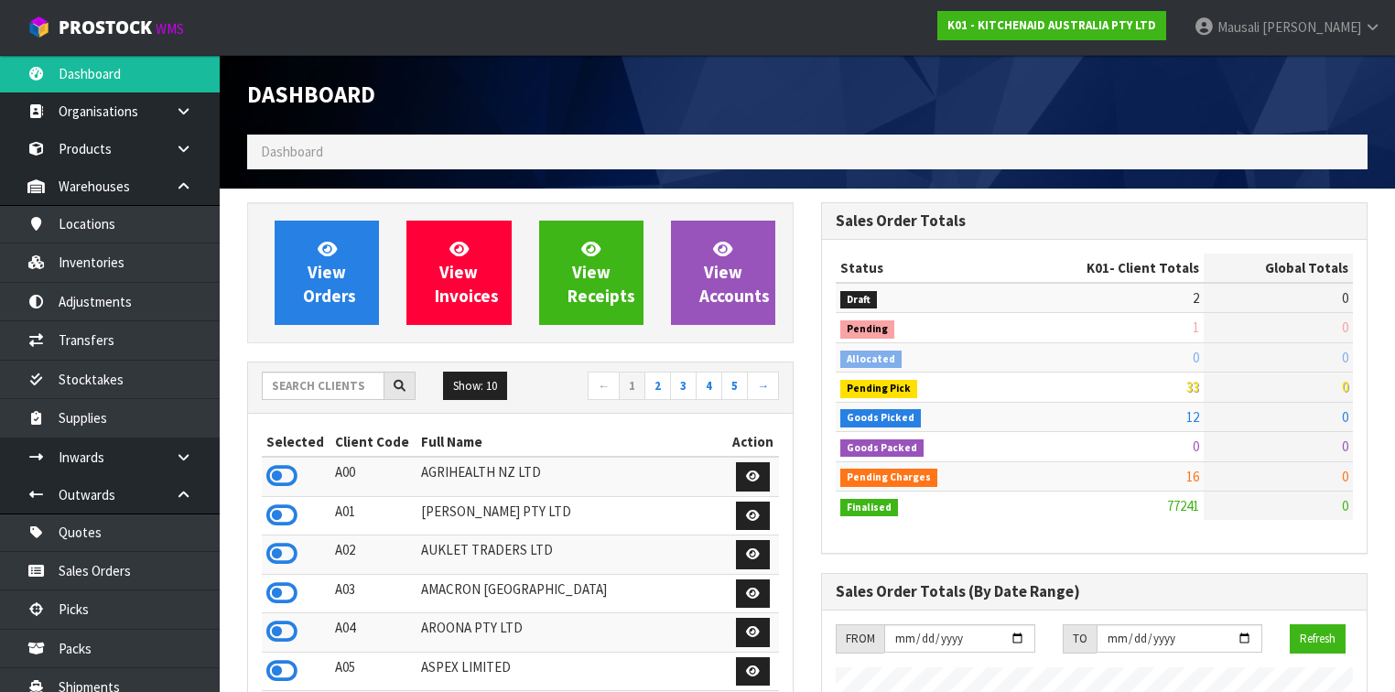
scroll to position [1380, 574]
click at [301, 388] on input "text" at bounding box center [323, 386] width 123 height 28
